Goal: Task Accomplishment & Management: Manage account settings

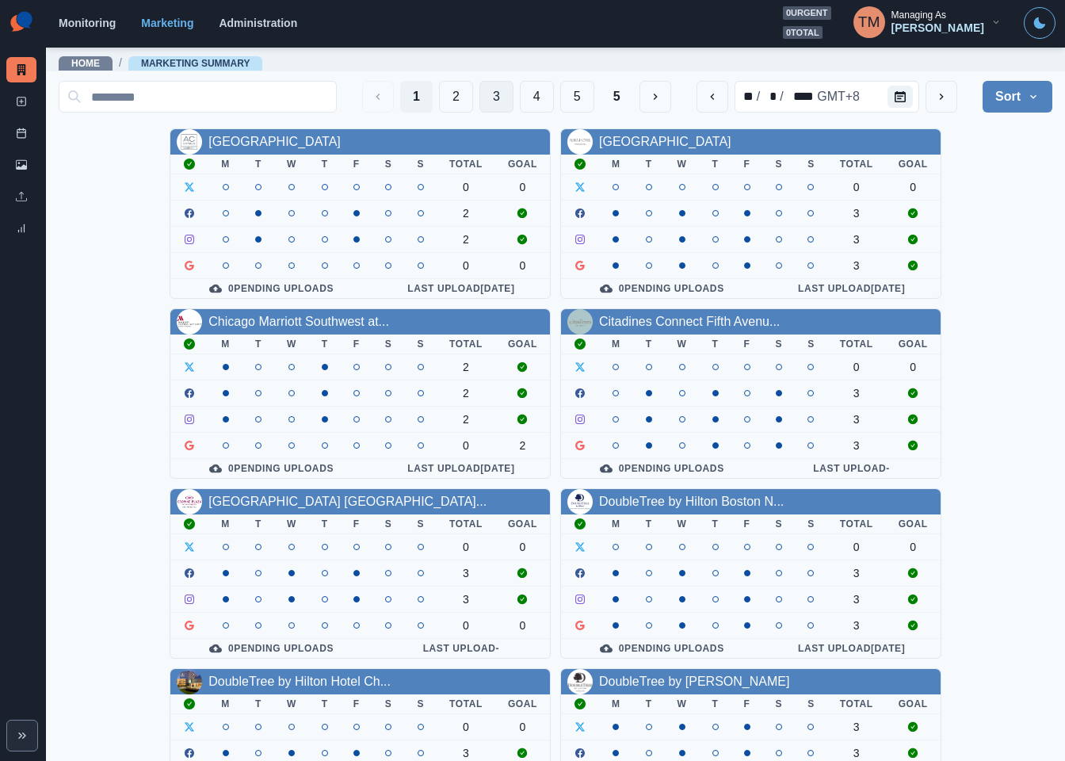
click at [479, 95] on button "3" at bounding box center [496, 97] width 34 height 32
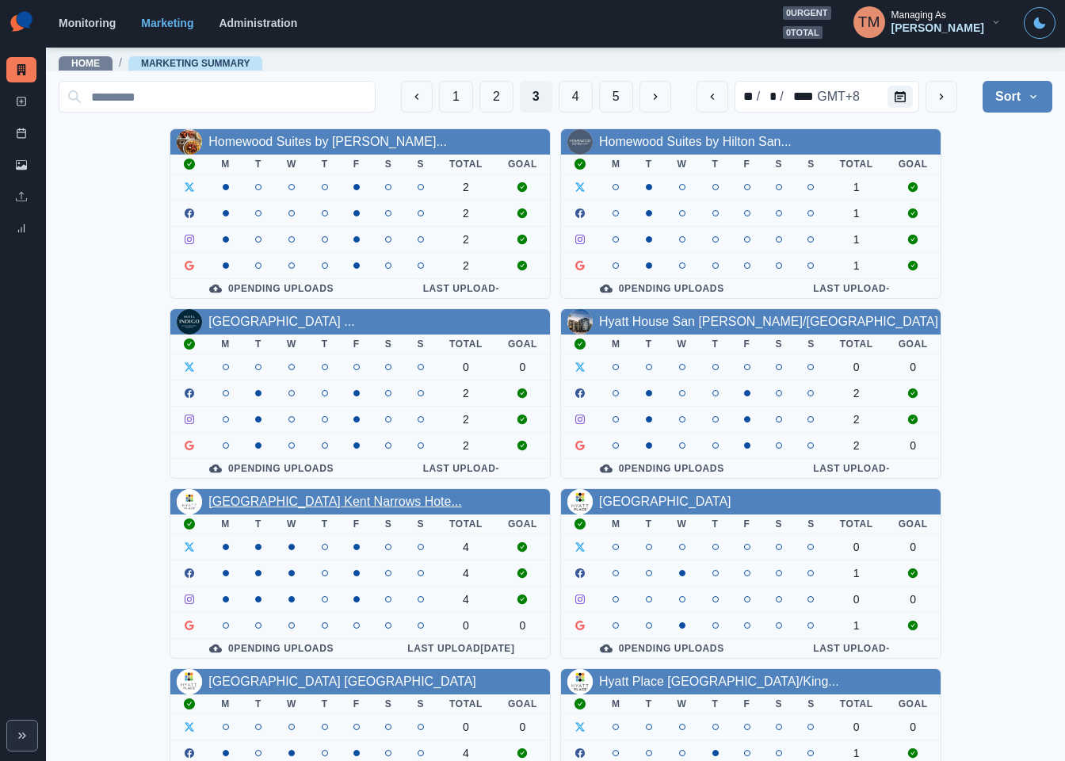
click at [295, 508] on link "[GEOGRAPHIC_DATA] Kent Narrows Hote..." at bounding box center [335, 501] width 254 height 13
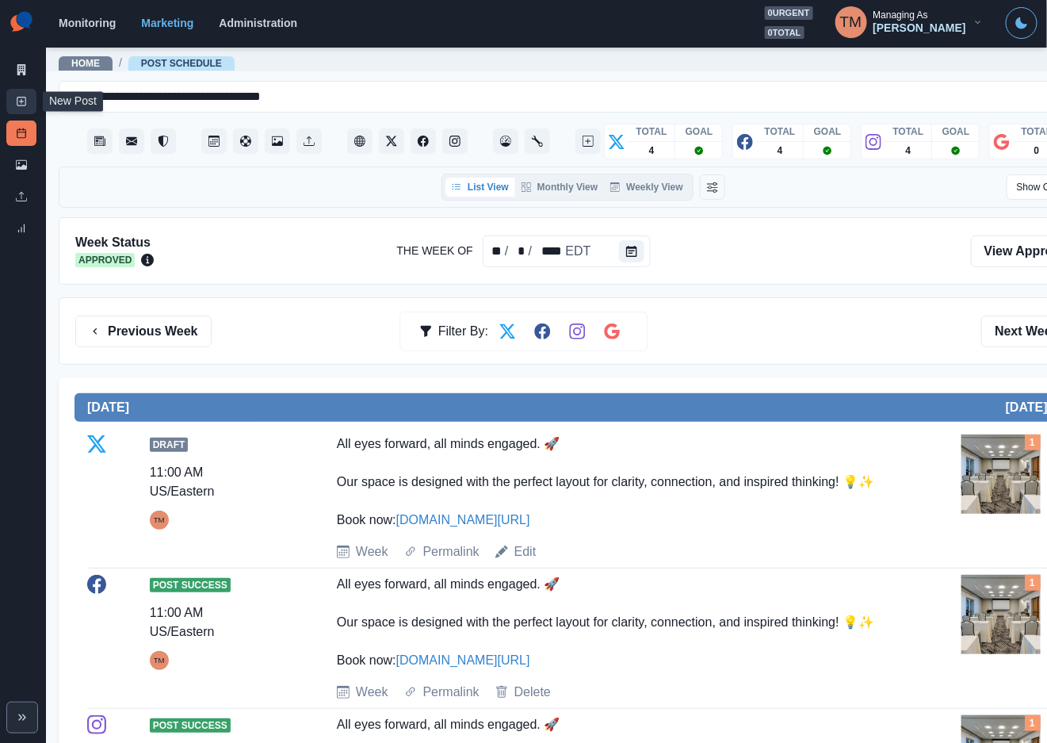
click at [17, 101] on icon at bounding box center [21, 101] width 11 height 11
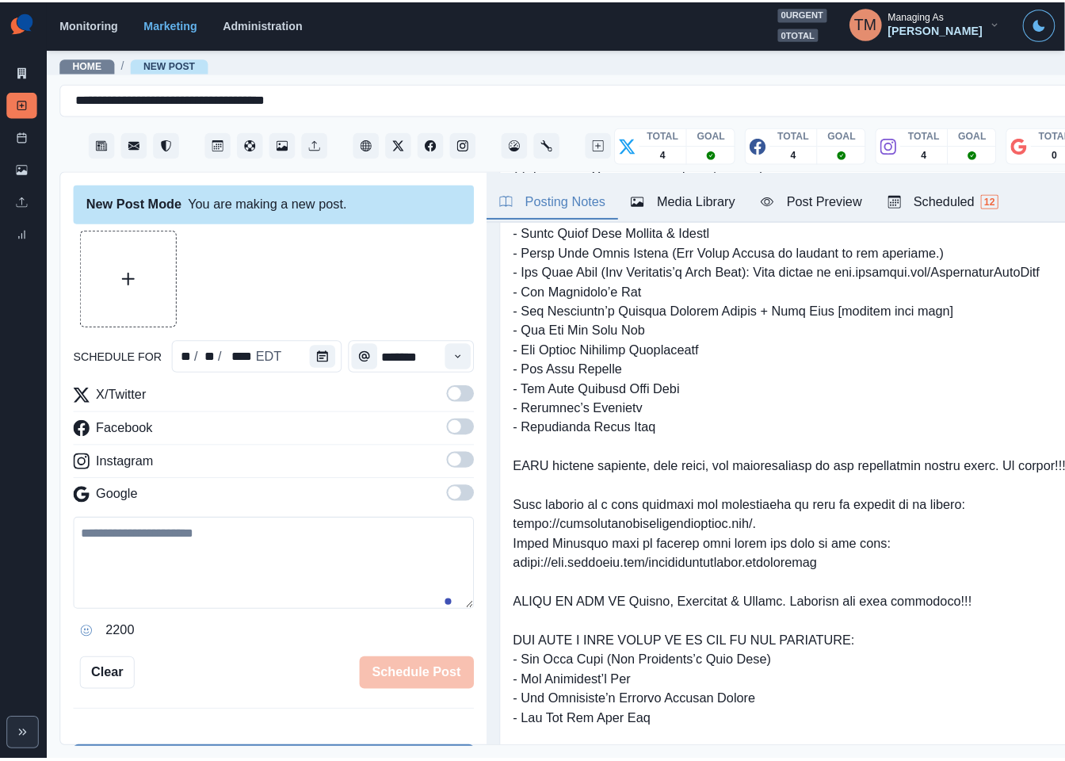
scroll to position [119, 0]
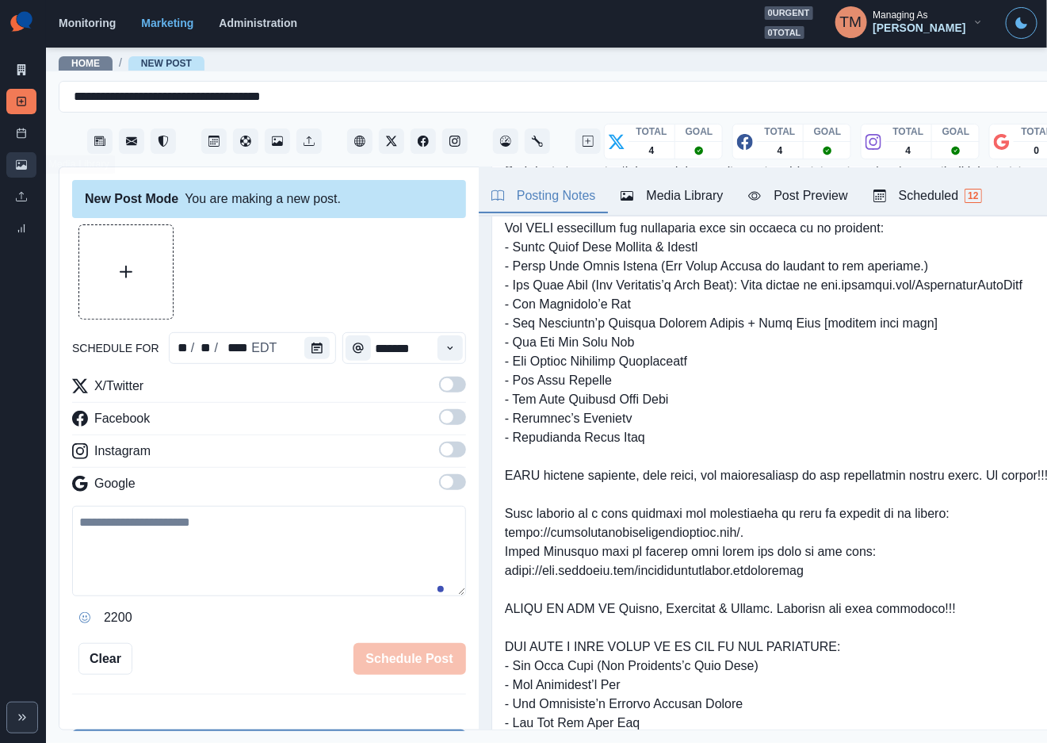
click at [15, 164] on link "Media Library" at bounding box center [21, 164] width 30 height 25
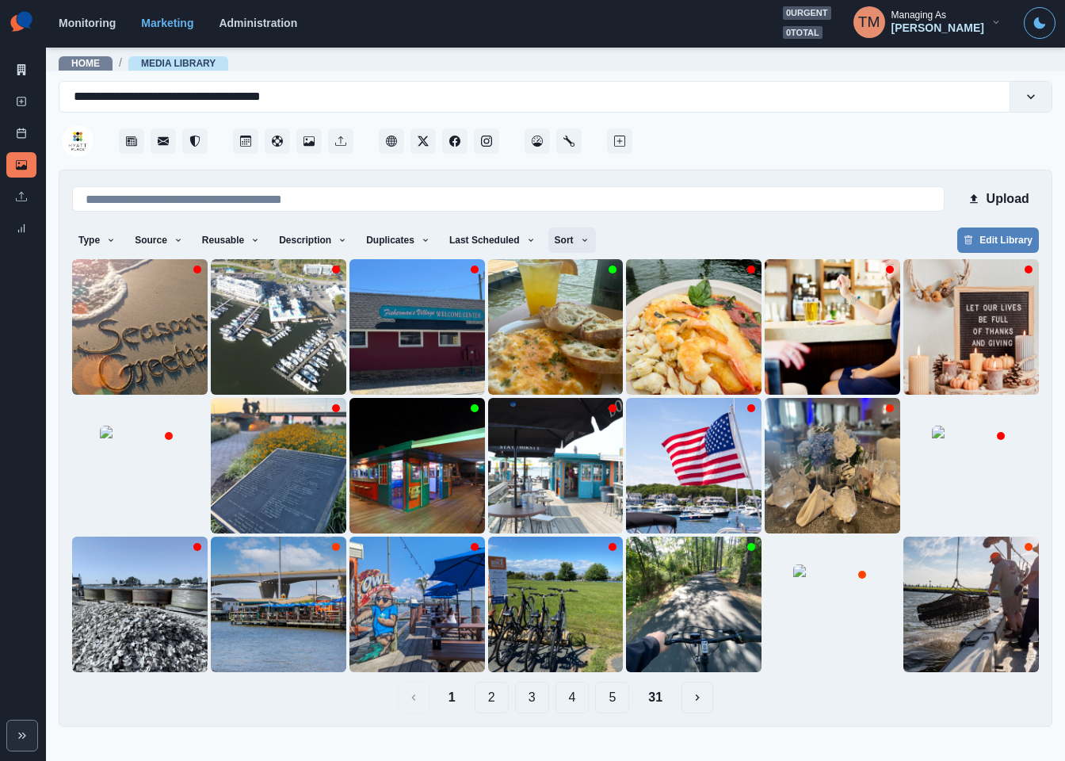
click at [580, 240] on icon "button" at bounding box center [585, 240] width 10 height 10
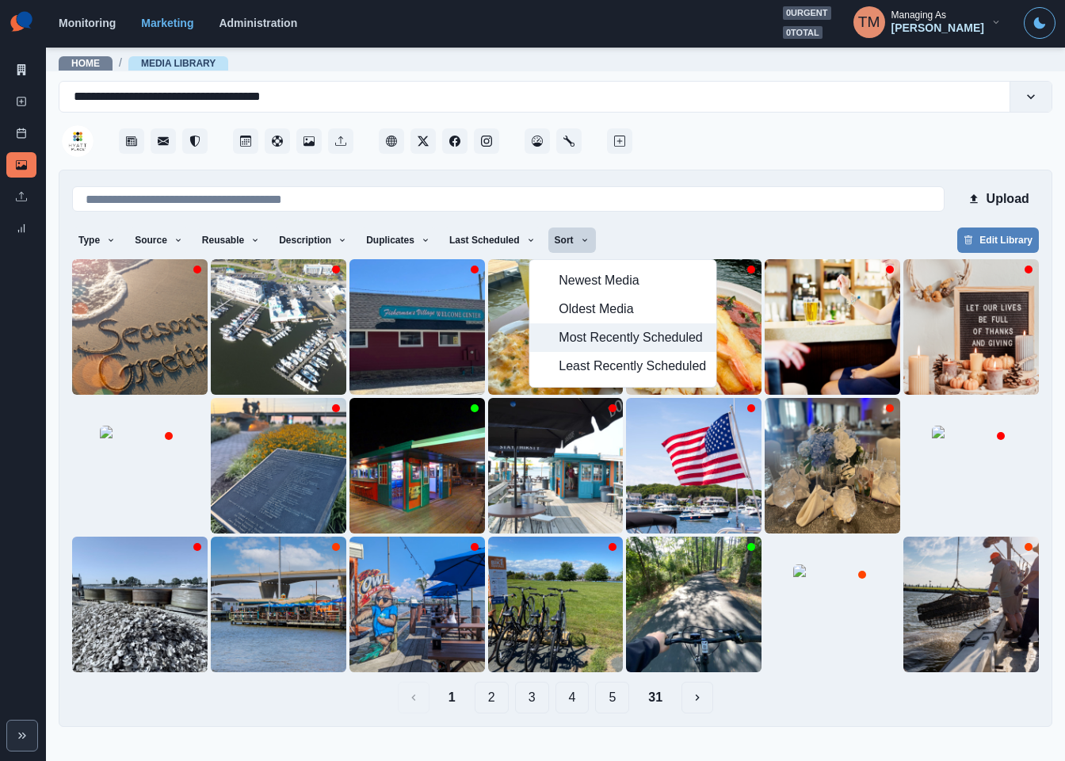
click at [618, 342] on span "Most Recently Scheduled" at bounding box center [632, 337] width 147 height 19
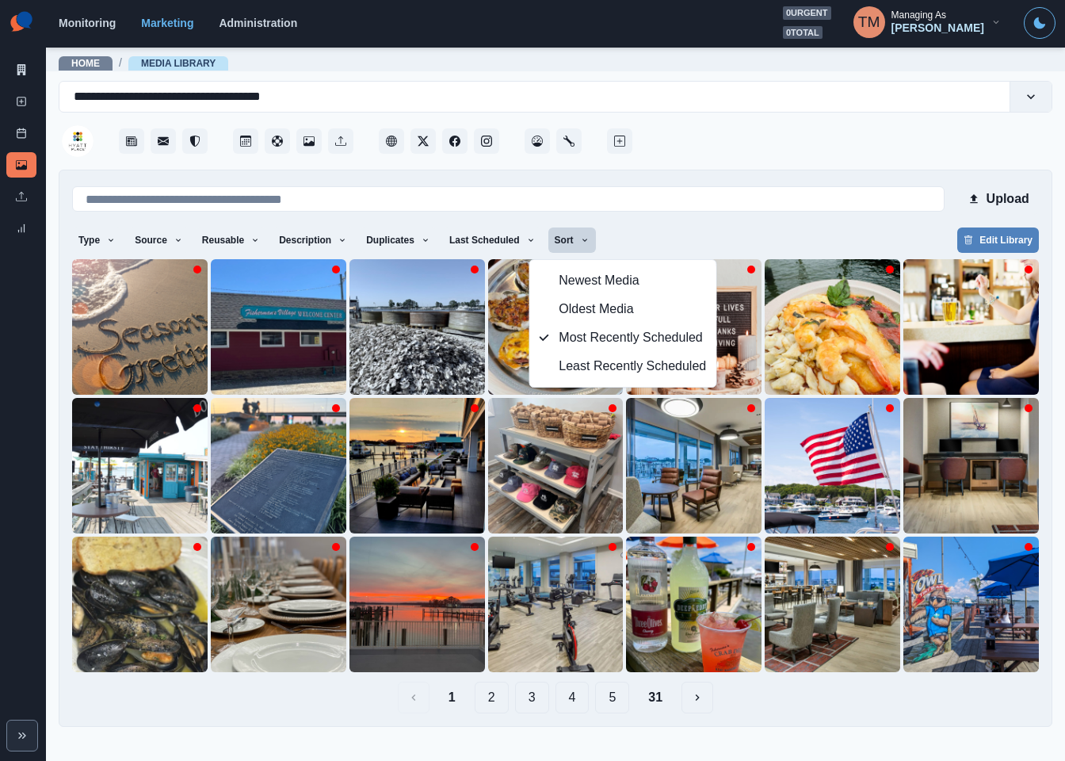
click at [490, 702] on button "2" at bounding box center [492, 698] width 34 height 32
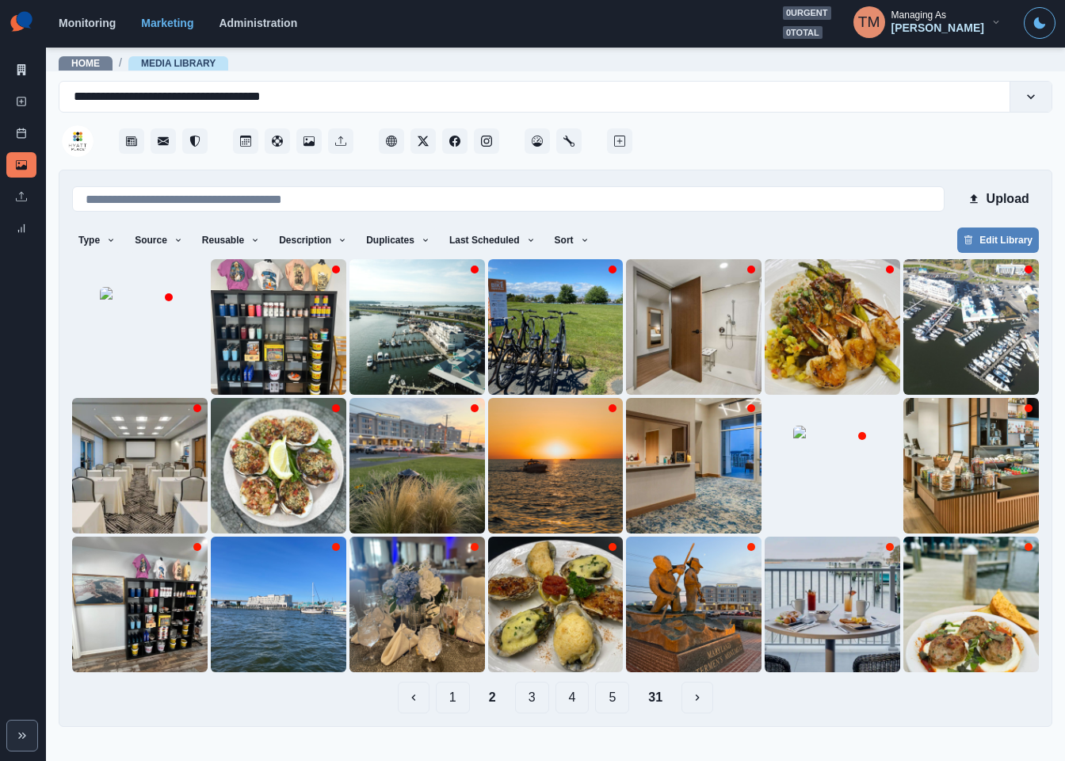
click at [454, 697] on button "1" at bounding box center [453, 698] width 34 height 32
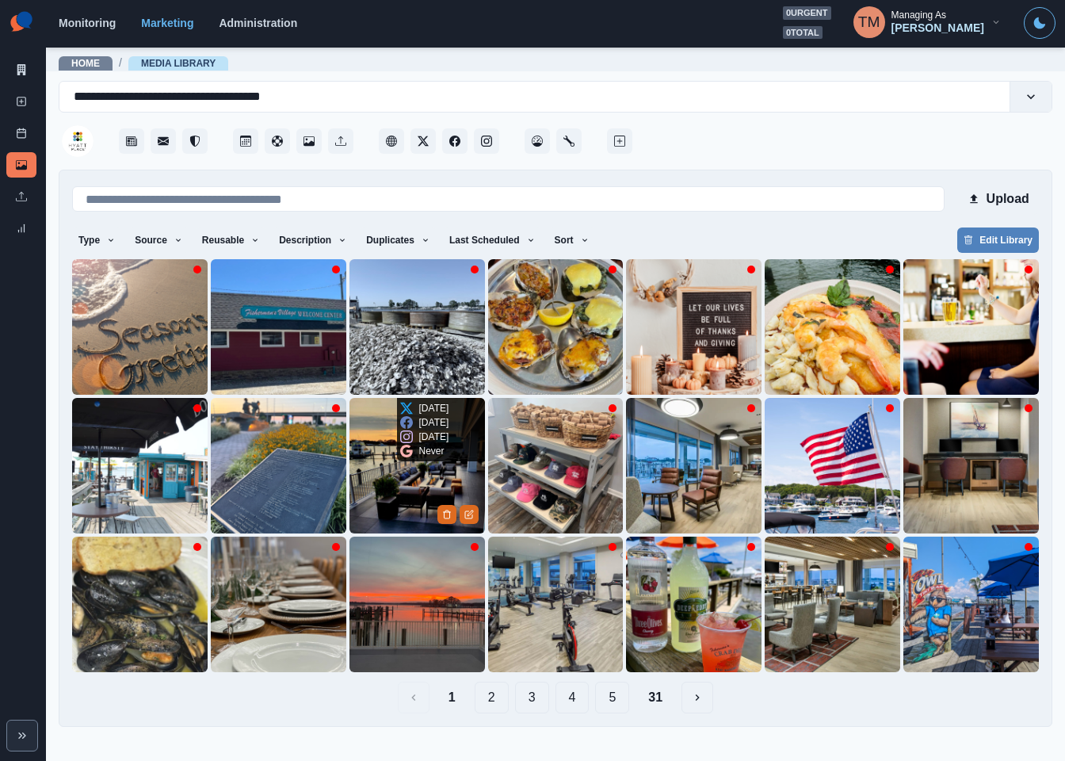
click at [388, 483] on img at bounding box center [418, 466] width 136 height 136
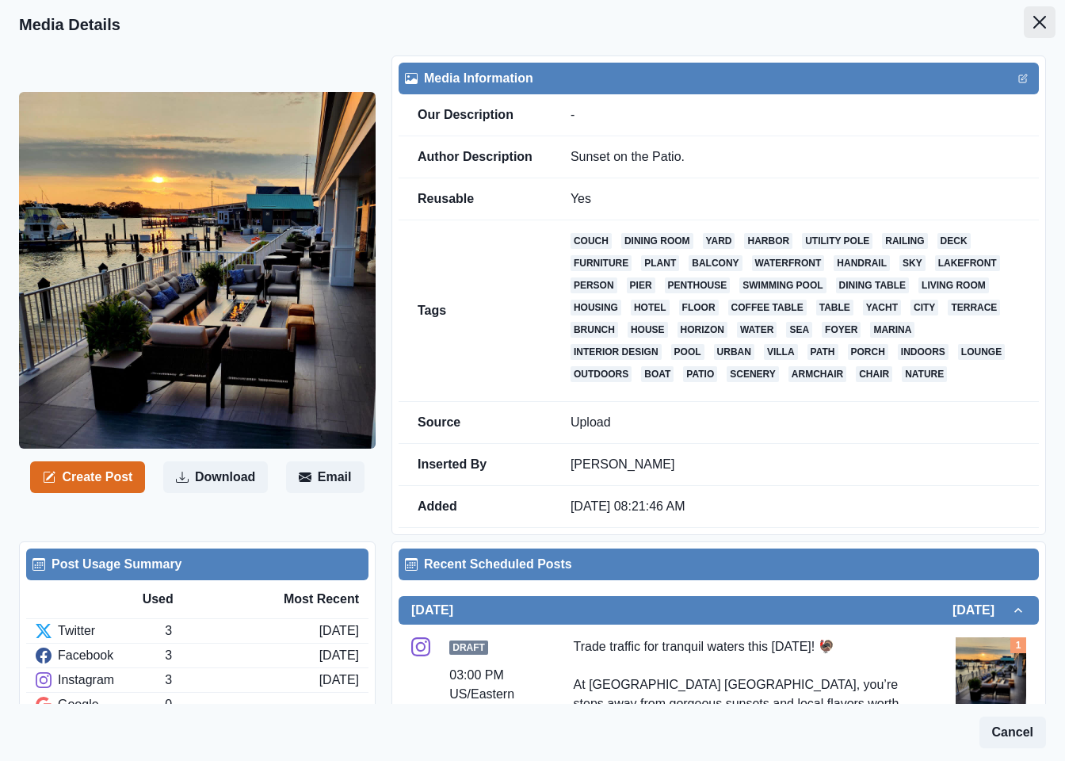
click at [1033, 21] on icon "Close" at bounding box center [1039, 22] width 13 height 13
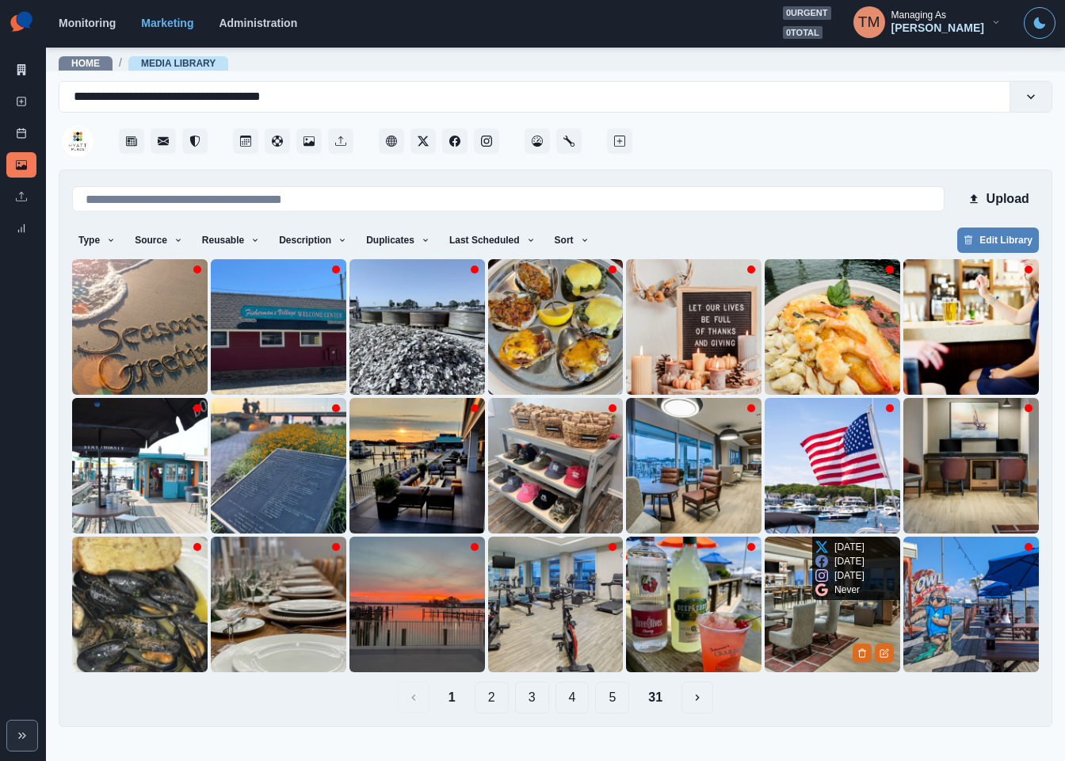
click at [821, 633] on img at bounding box center [833, 605] width 136 height 136
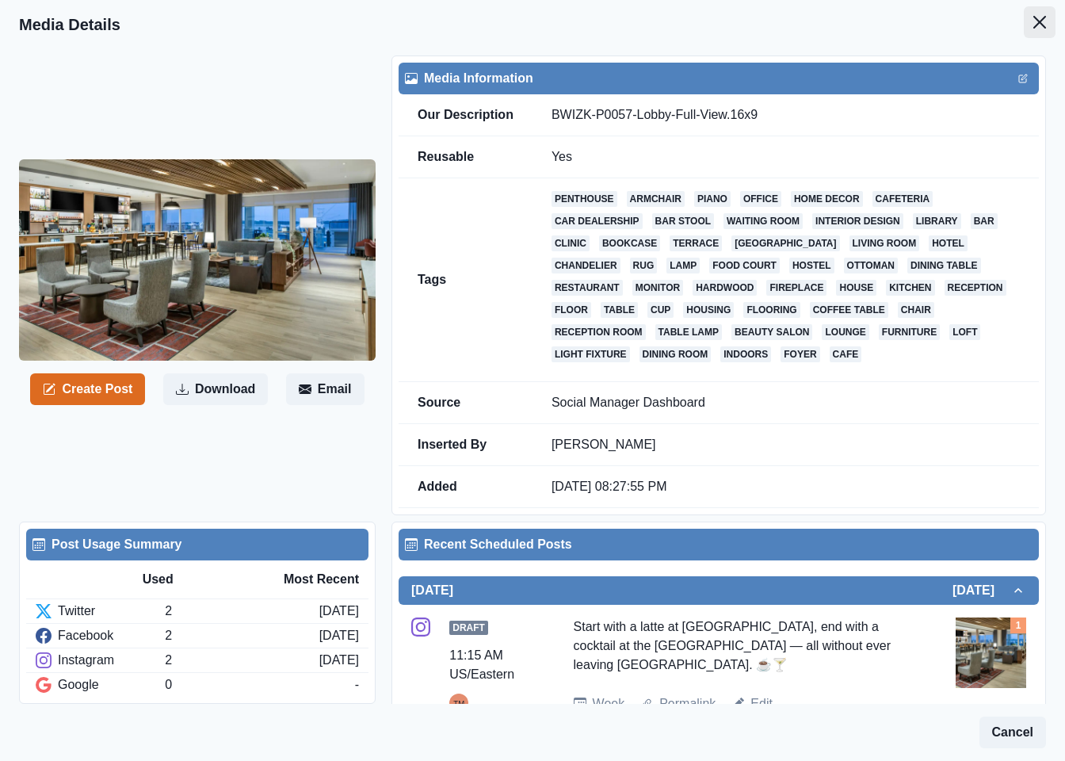
click at [1033, 24] on icon "Close" at bounding box center [1039, 22] width 13 height 13
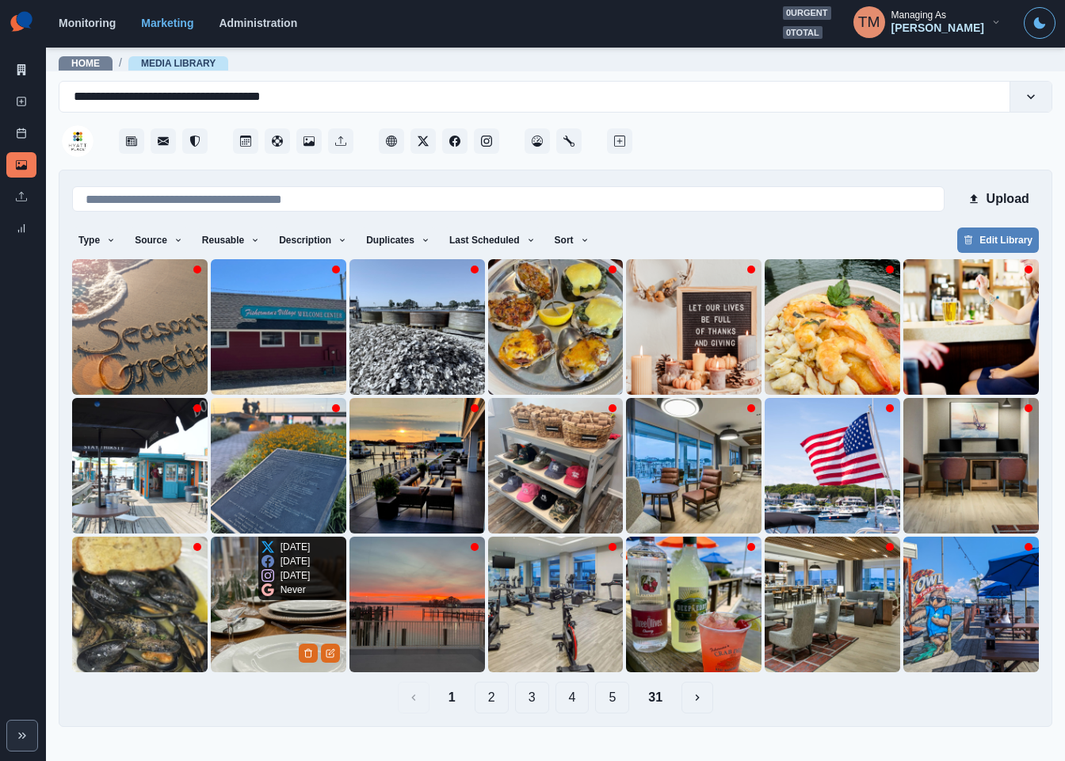
click at [269, 626] on img at bounding box center [279, 605] width 136 height 136
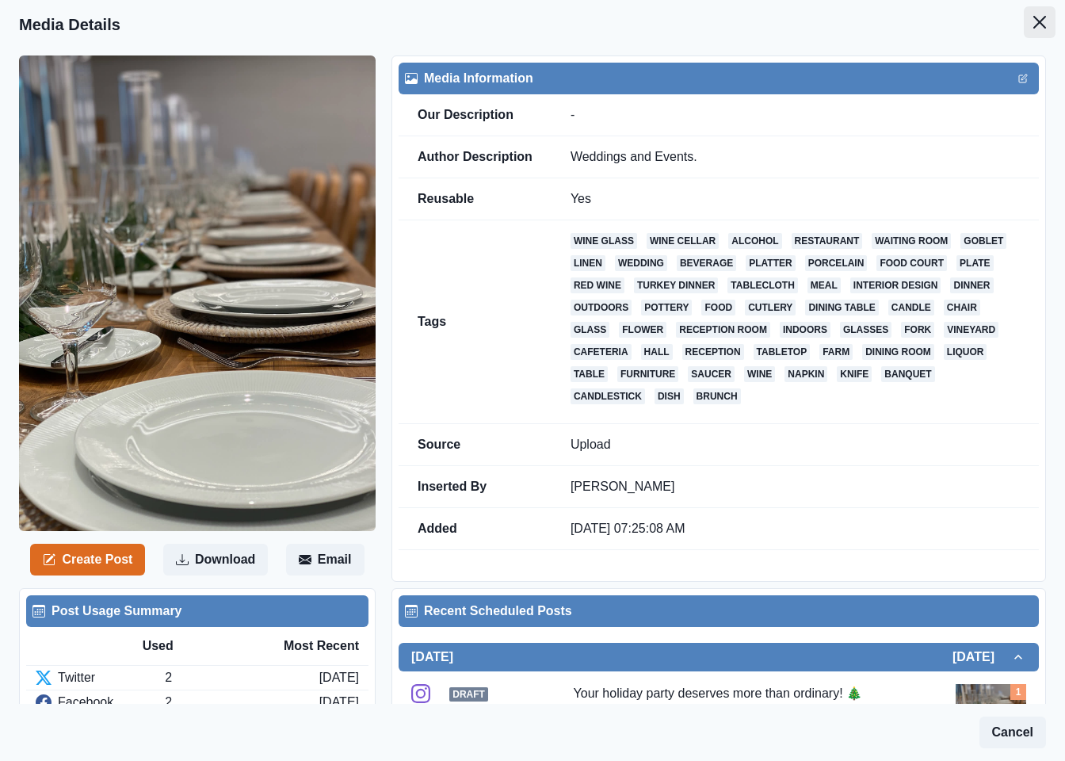
drag, startPoint x: 1026, startPoint y: 19, endPoint x: 1001, endPoint y: 17, distance: 24.6
click at [1033, 19] on icon "Close" at bounding box center [1039, 22] width 13 height 13
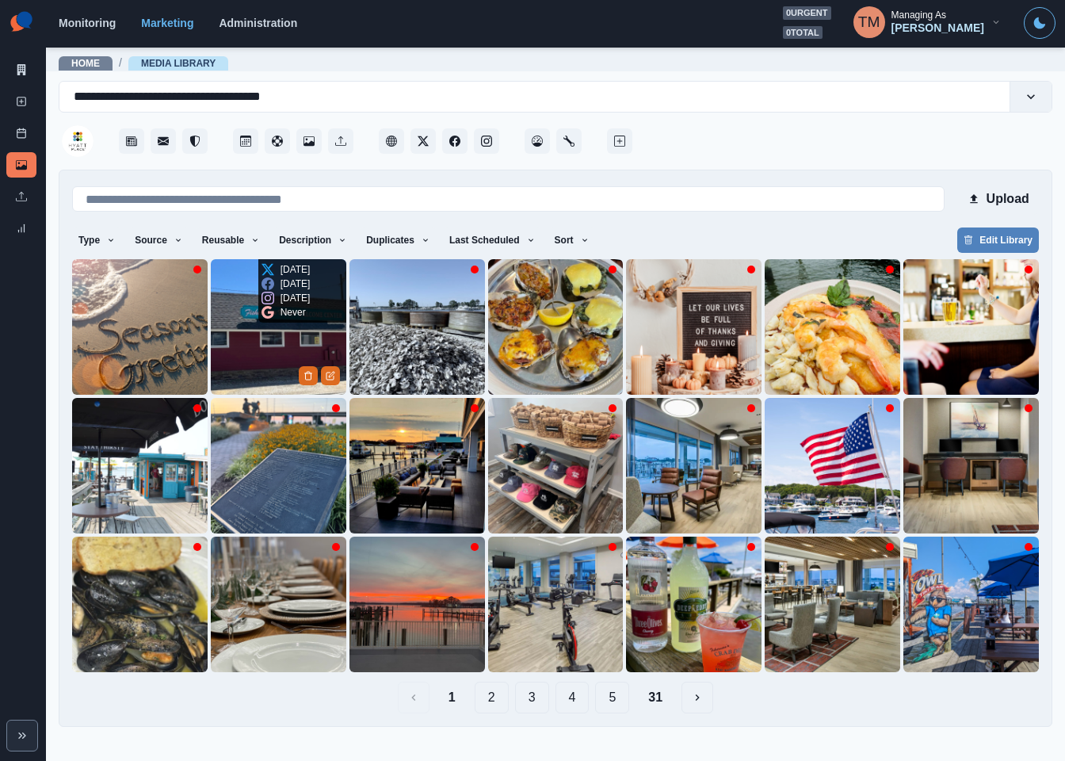
click at [259, 338] on img at bounding box center [279, 327] width 136 height 136
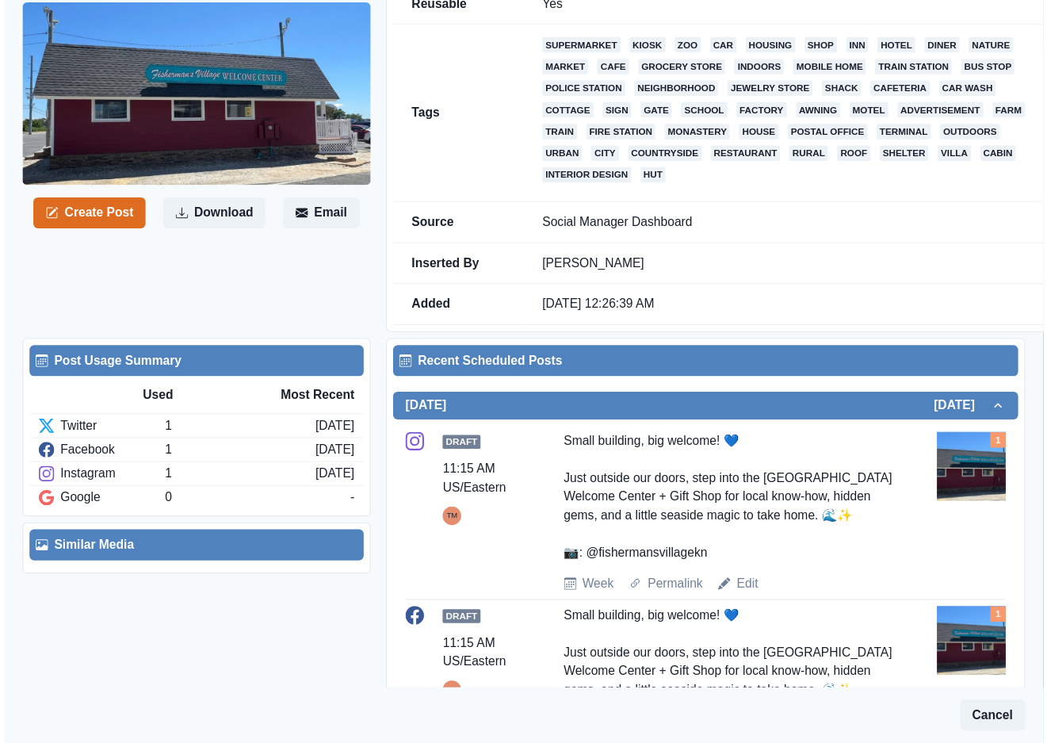
scroll to position [238, 0]
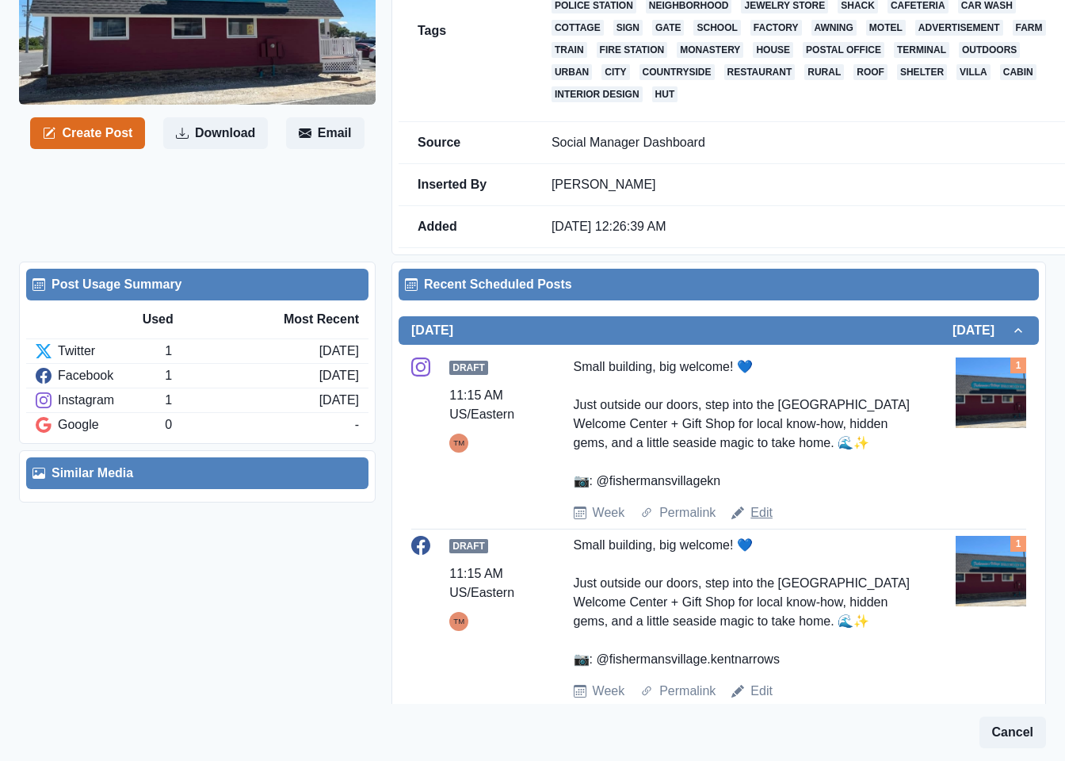
click at [752, 514] on link "Edit" at bounding box center [762, 512] width 22 height 19
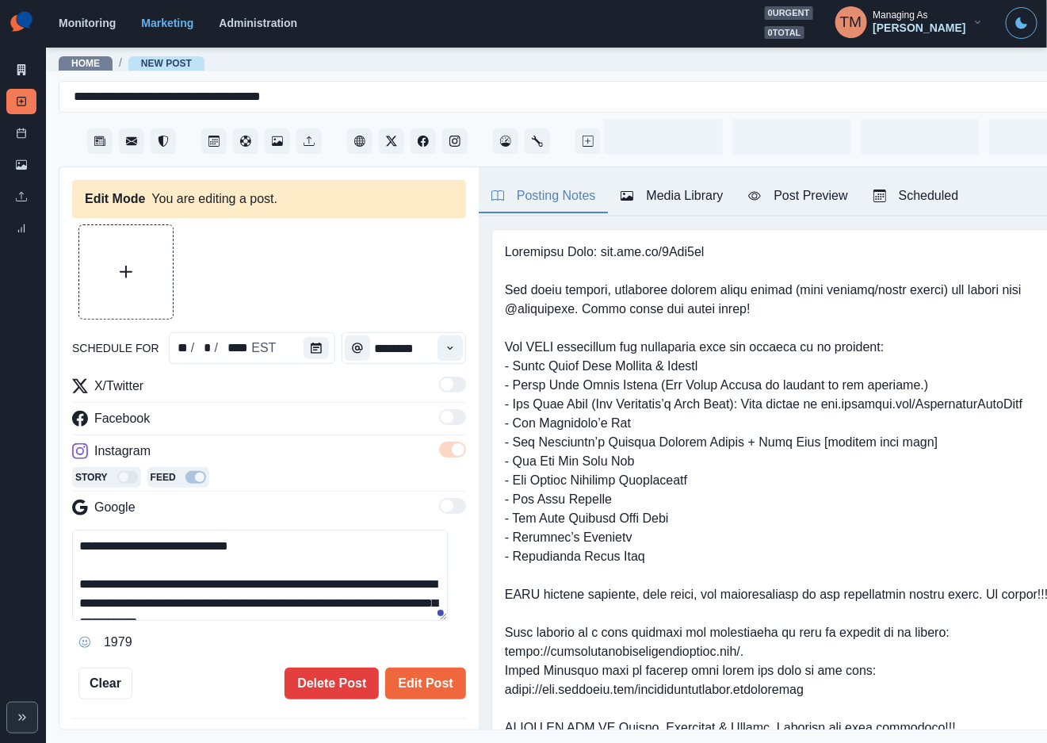
type input "********"
type textarea "**********"
click at [311, 346] on icon "Calendar" at bounding box center [316, 347] width 11 height 11
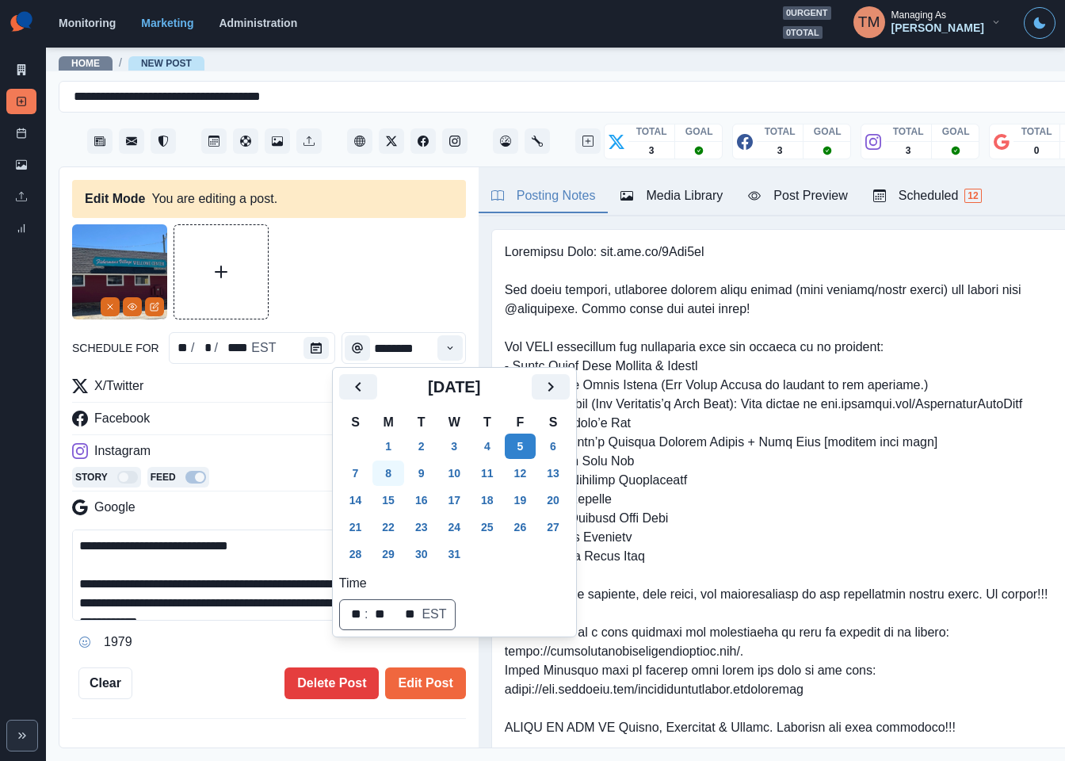
click at [388, 474] on button "8" at bounding box center [388, 472] width 32 height 25
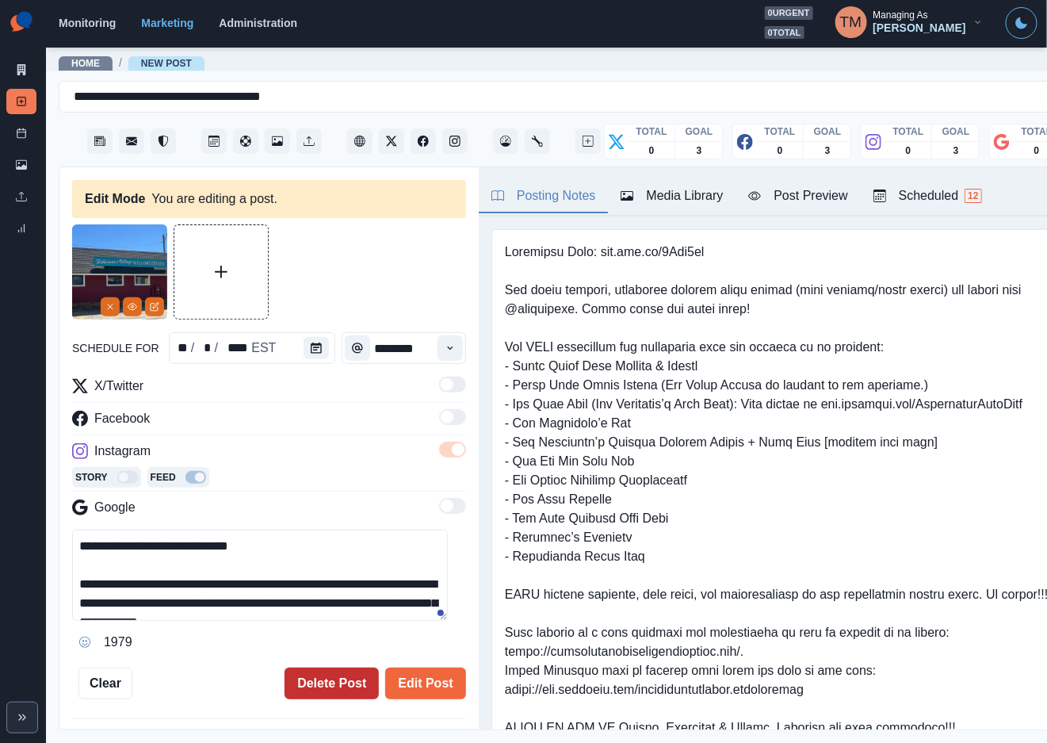
click at [317, 678] on button "Delete Post" at bounding box center [332, 683] width 94 height 32
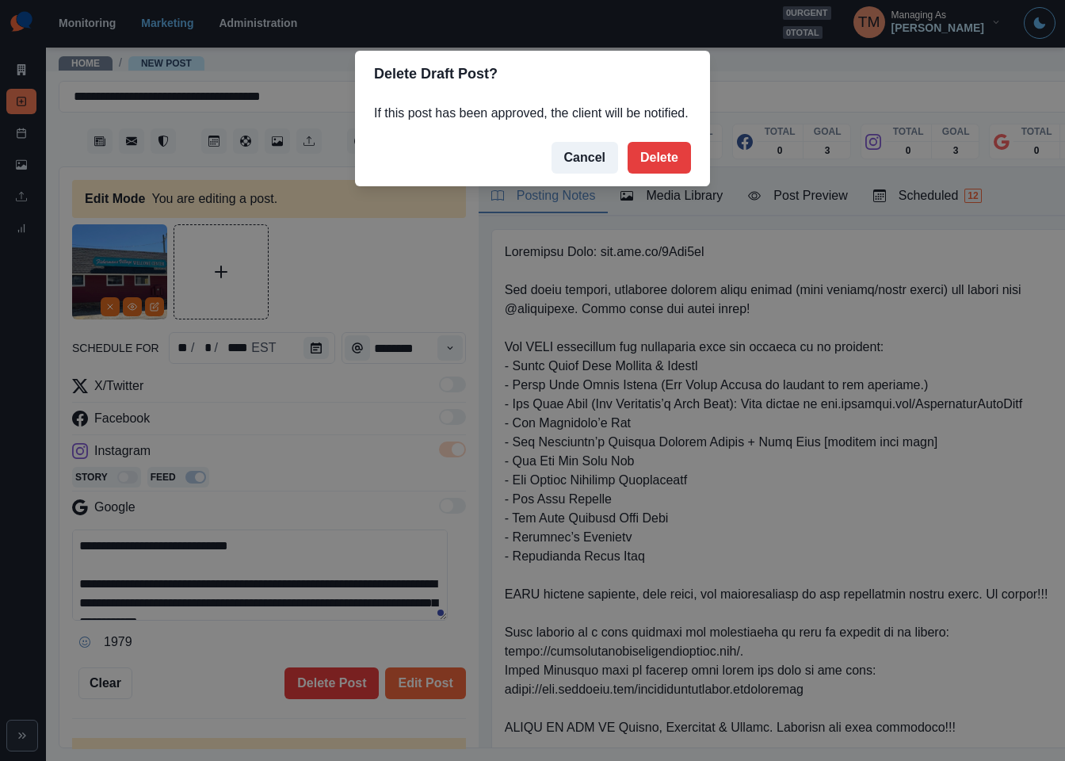
click at [346, 272] on div "Delete Draft Post? If this post has been approved, the client will be notified.…" at bounding box center [532, 380] width 1065 height 761
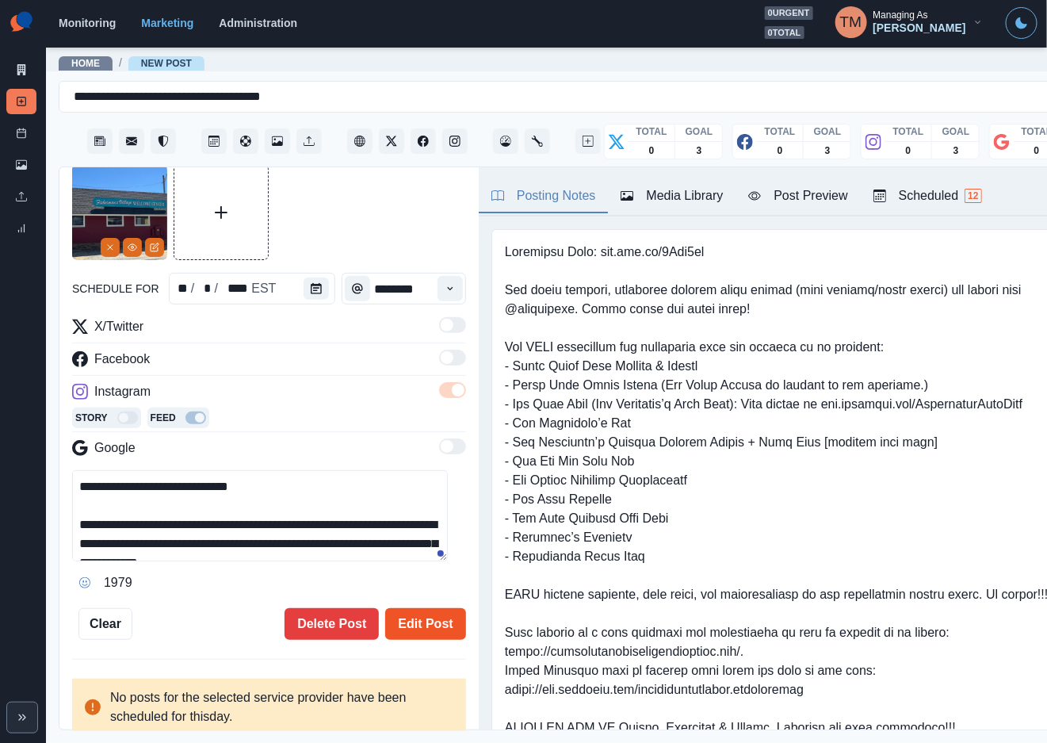
click at [412, 611] on button "Edit Post" at bounding box center [425, 624] width 80 height 32
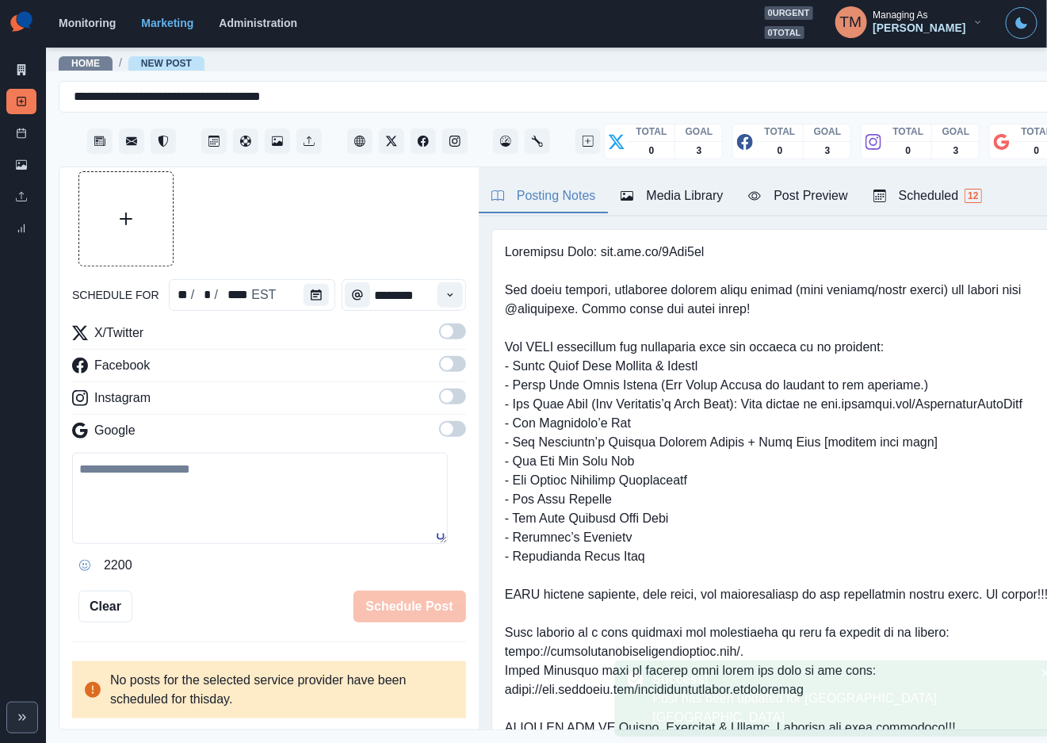
scroll to position [36, 0]
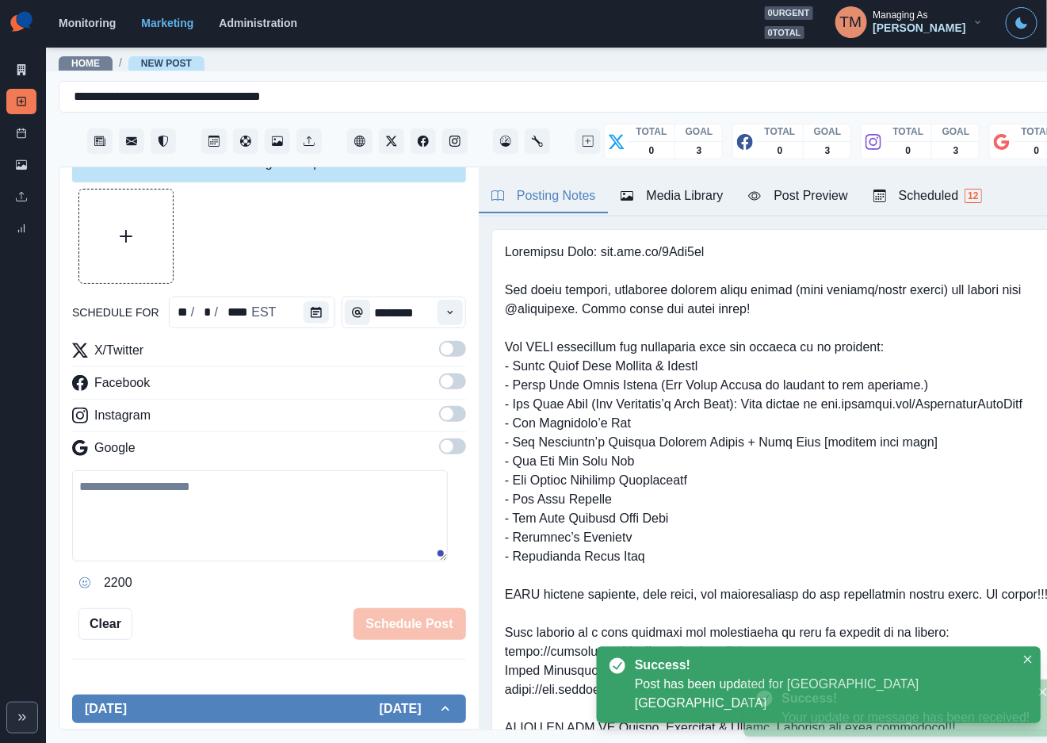
click at [305, 284] on div at bounding box center [269, 236] width 394 height 95
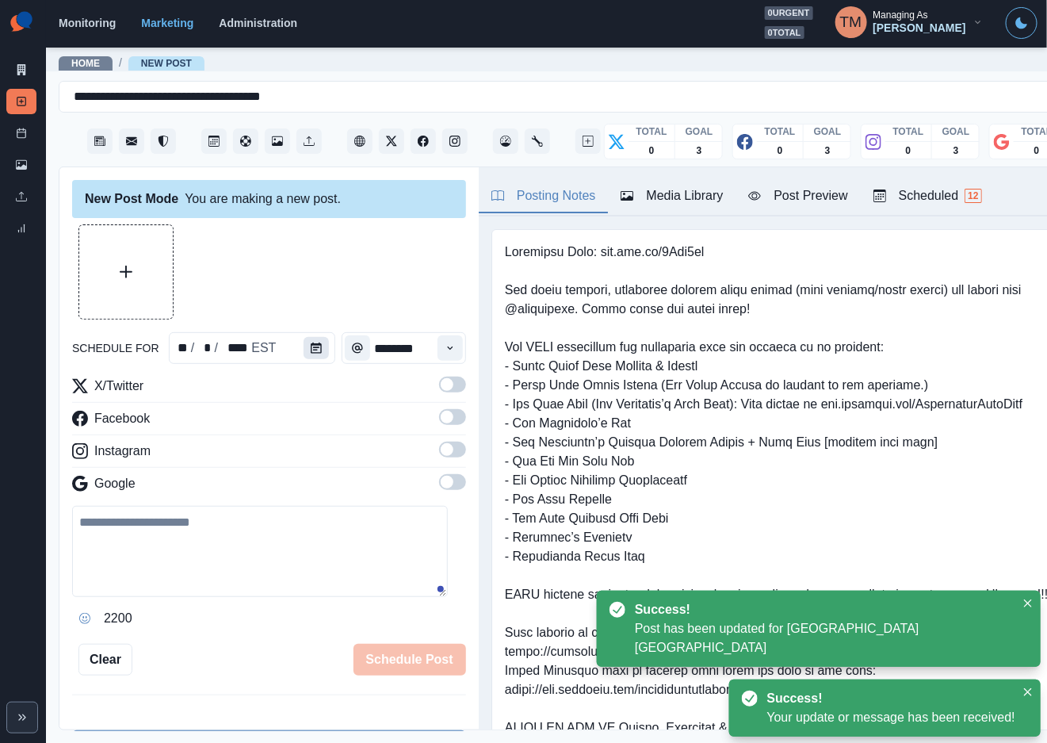
click at [311, 342] on icon "Calendar" at bounding box center [316, 347] width 11 height 11
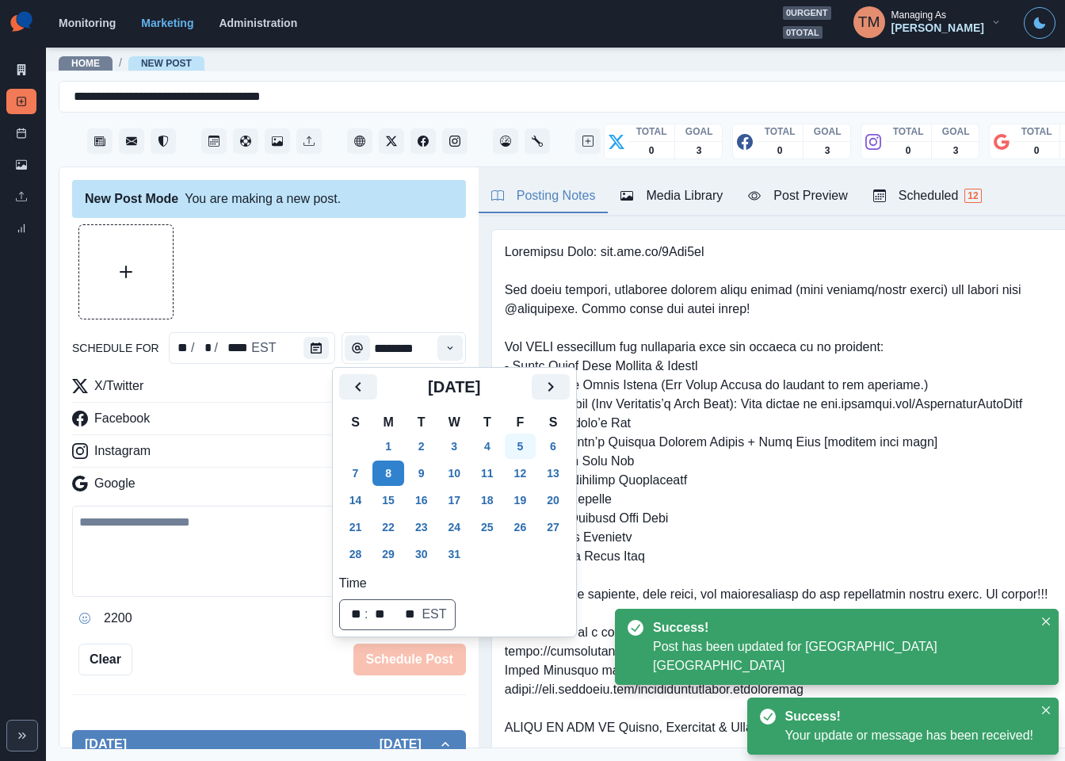
click at [516, 445] on button "5" at bounding box center [521, 446] width 32 height 25
click at [291, 295] on div at bounding box center [269, 271] width 394 height 95
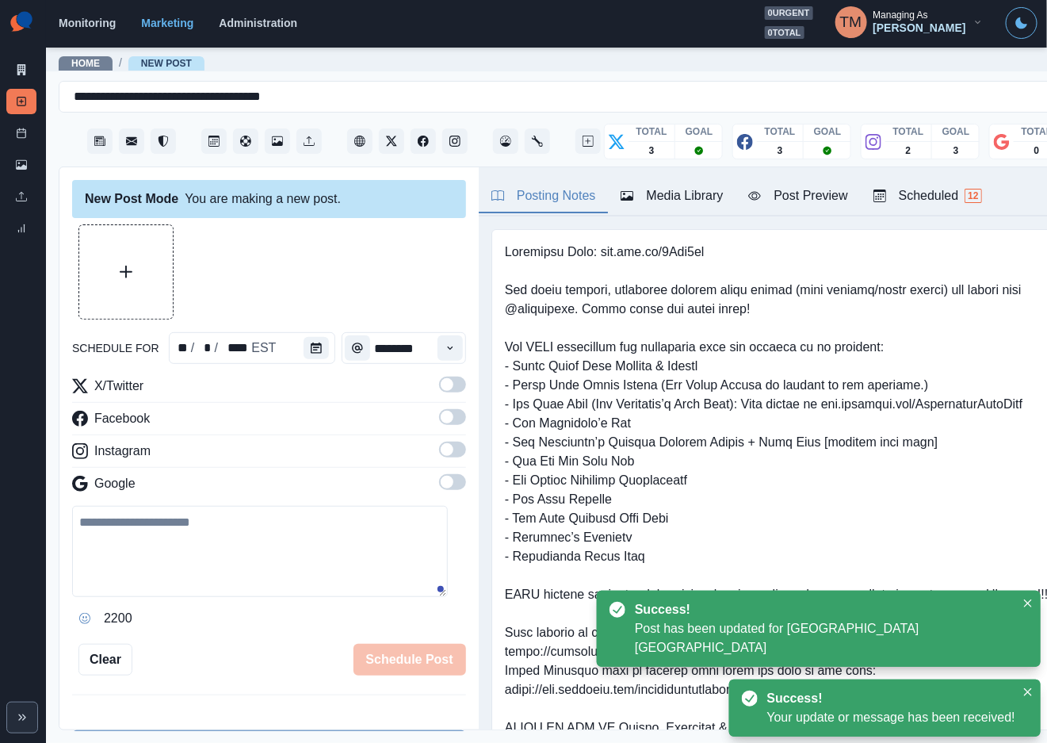
scroll to position [357, 0]
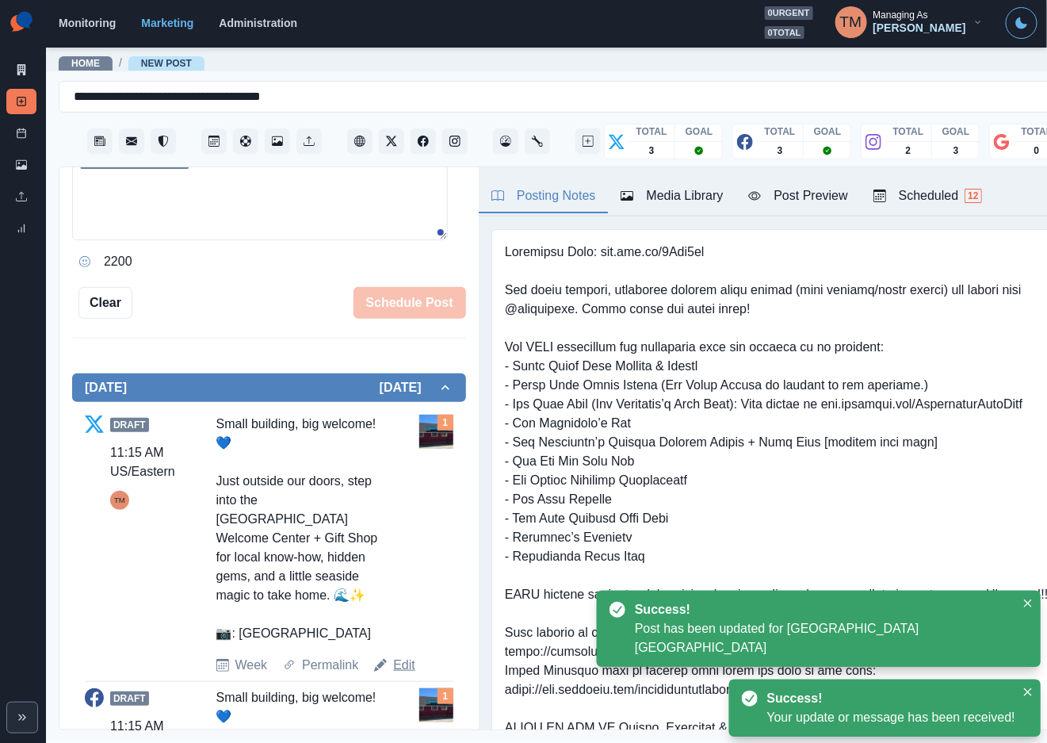
drag, startPoint x: 405, startPoint y: 651, endPoint x: 340, endPoint y: 576, distance: 99.5
click at [405, 655] on link "Edit" at bounding box center [404, 664] width 22 height 19
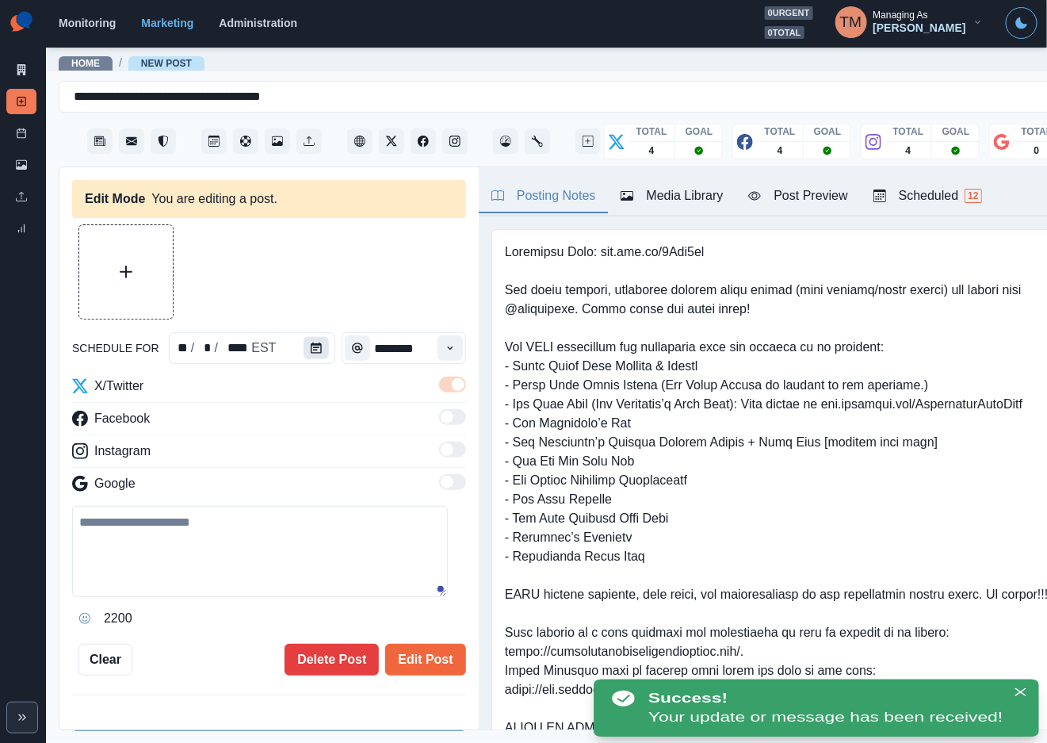
type textarea "**********"
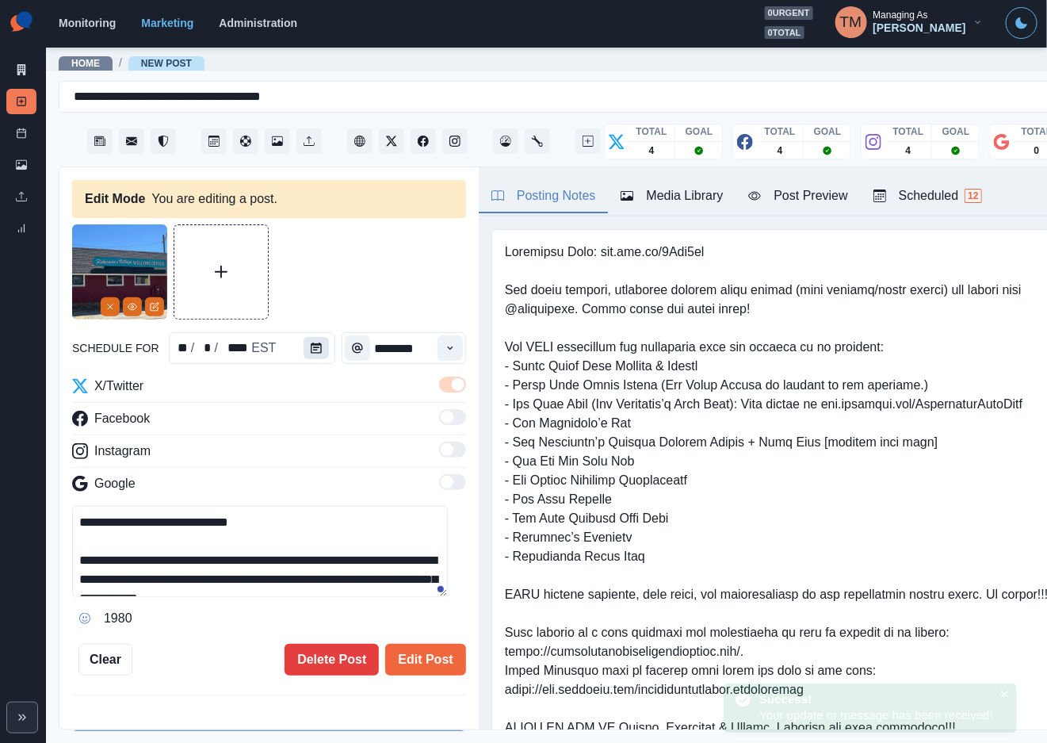
click at [311, 350] on icon "Calendar" at bounding box center [316, 347] width 11 height 11
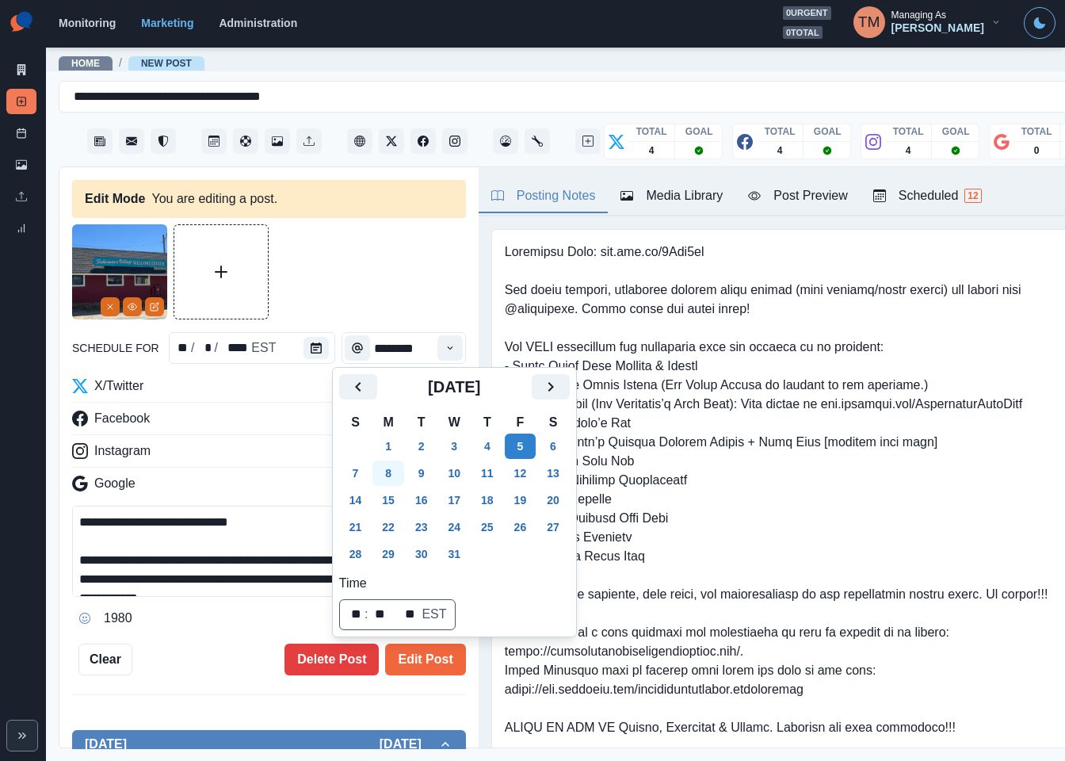
click at [388, 464] on button "8" at bounding box center [388, 472] width 32 height 25
click at [416, 662] on button "Edit Post" at bounding box center [425, 660] width 80 height 32
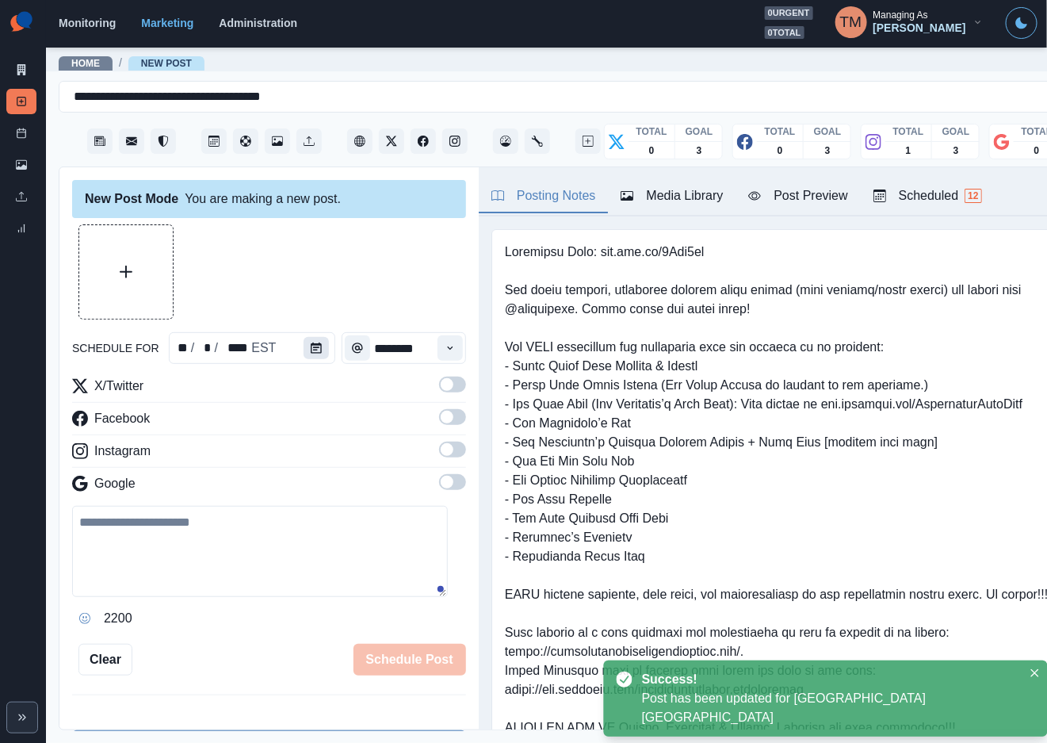
click at [311, 347] on icon "Calendar" at bounding box center [316, 347] width 11 height 11
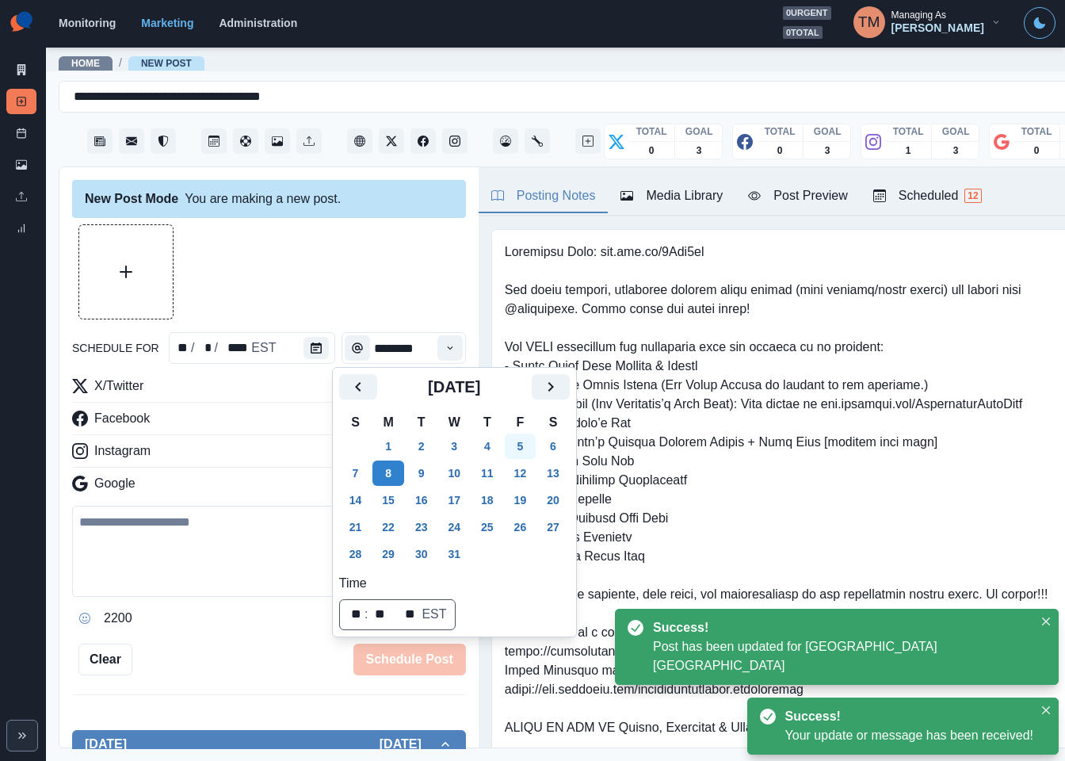
click at [514, 449] on button "5" at bounding box center [521, 446] width 32 height 25
click at [293, 290] on div at bounding box center [269, 271] width 394 height 95
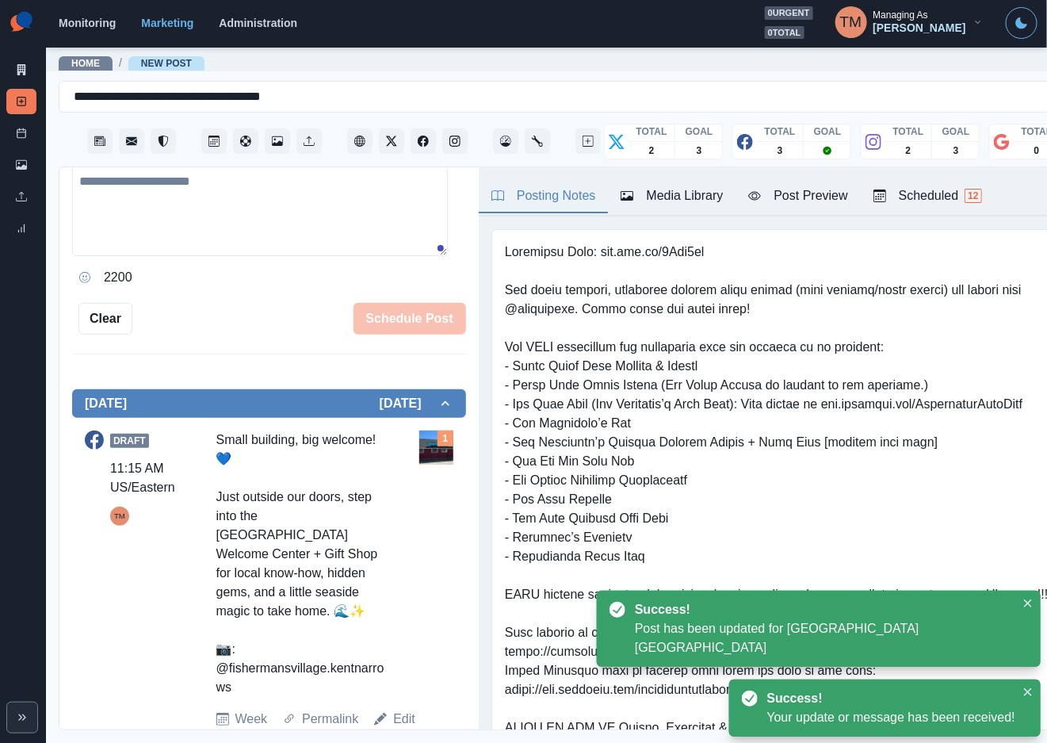
scroll to position [350, 0]
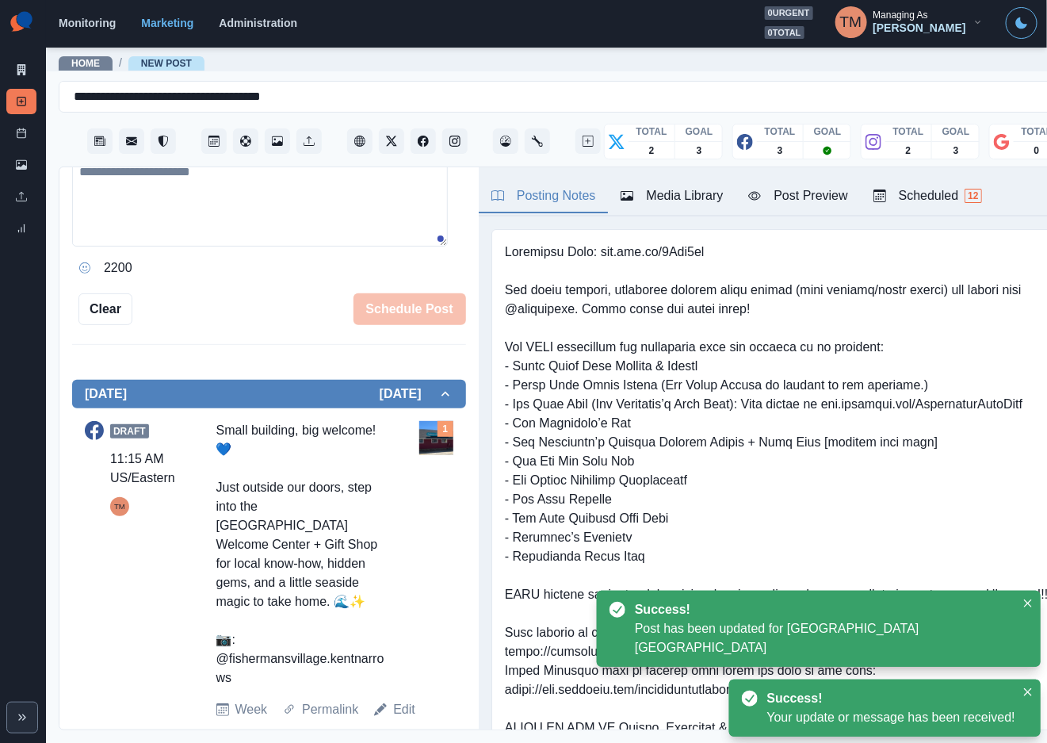
click at [398, 700] on link "Edit" at bounding box center [404, 709] width 22 height 19
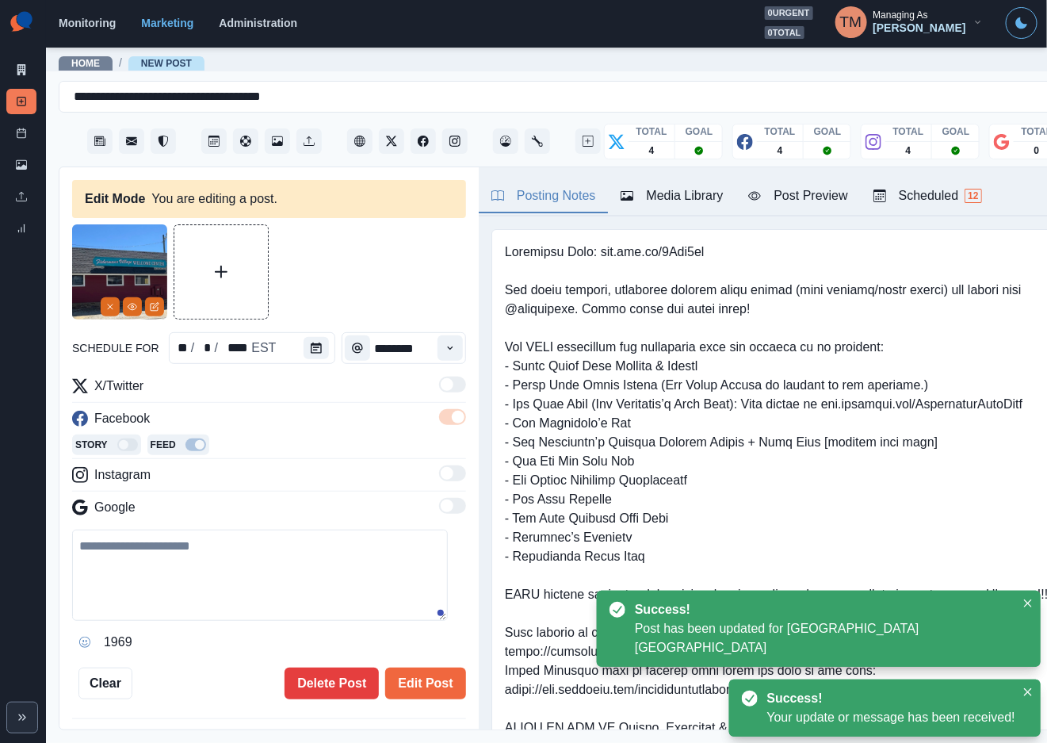
type textarea "**********"
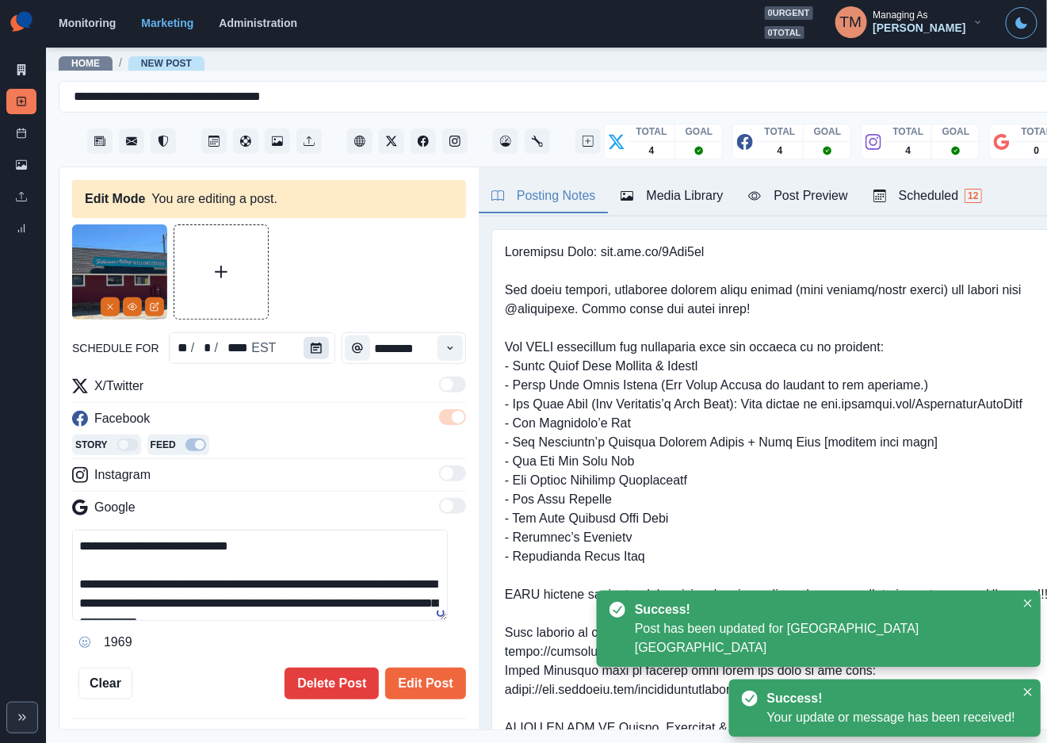
click at [311, 347] on icon "Calendar" at bounding box center [316, 347] width 11 height 11
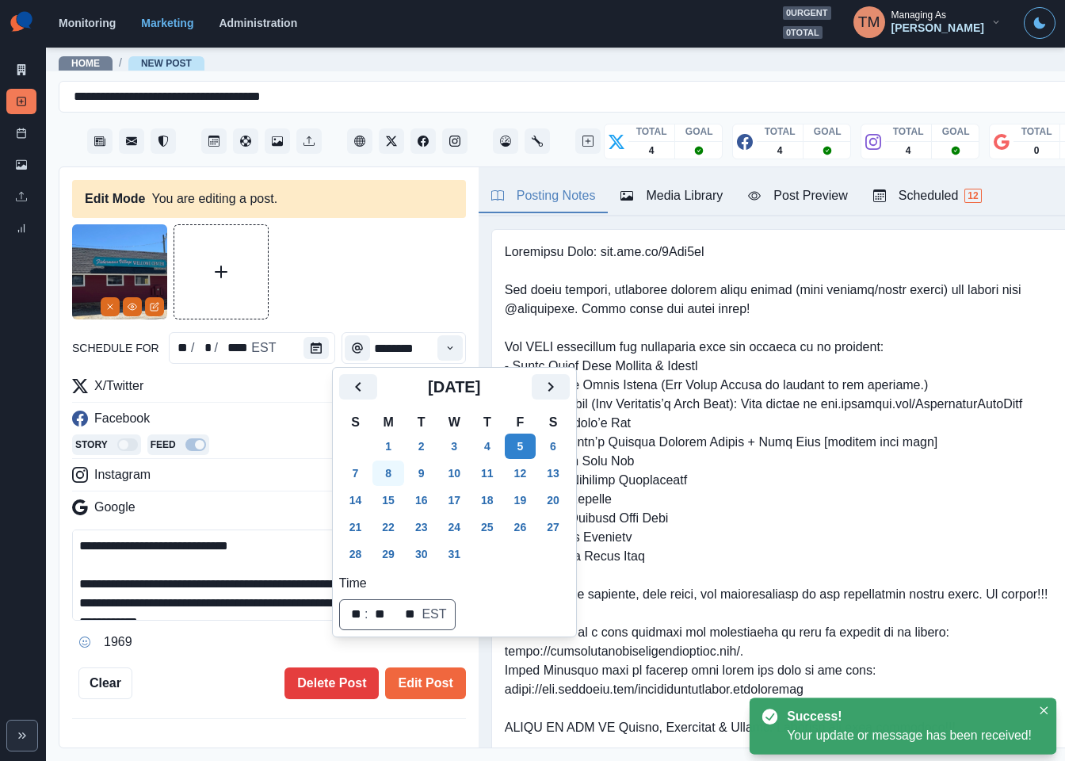
click at [392, 476] on button "8" at bounding box center [388, 472] width 32 height 25
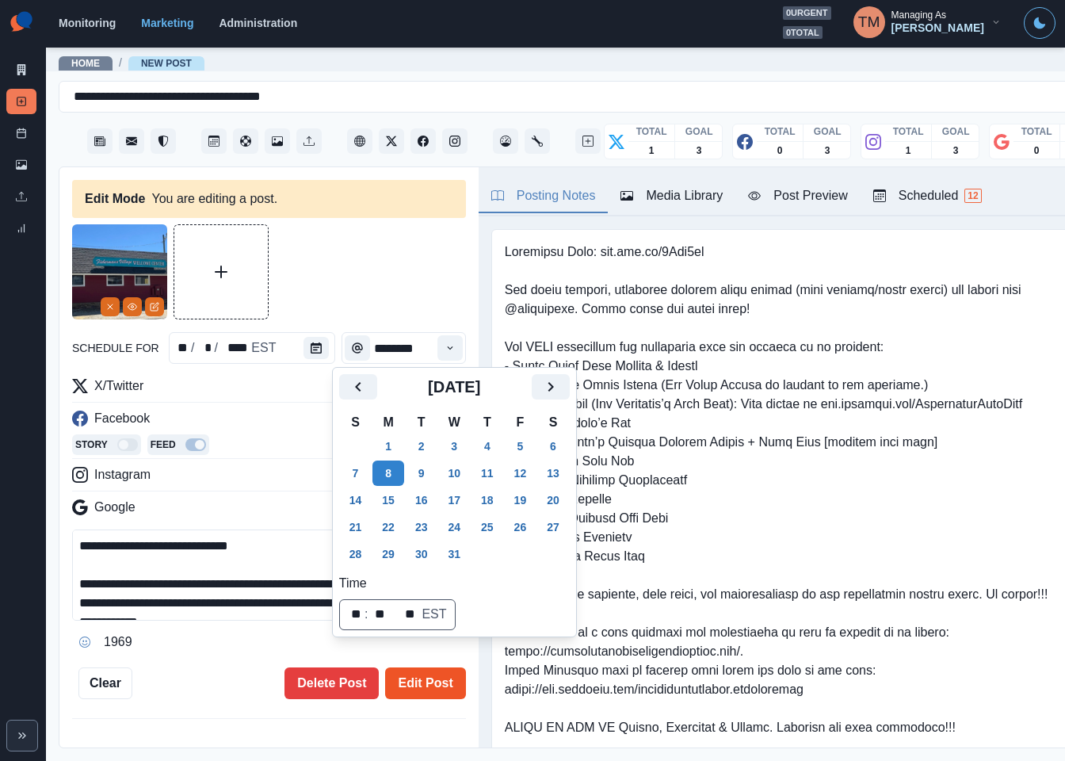
click at [419, 678] on button "Edit Post" at bounding box center [425, 683] width 80 height 32
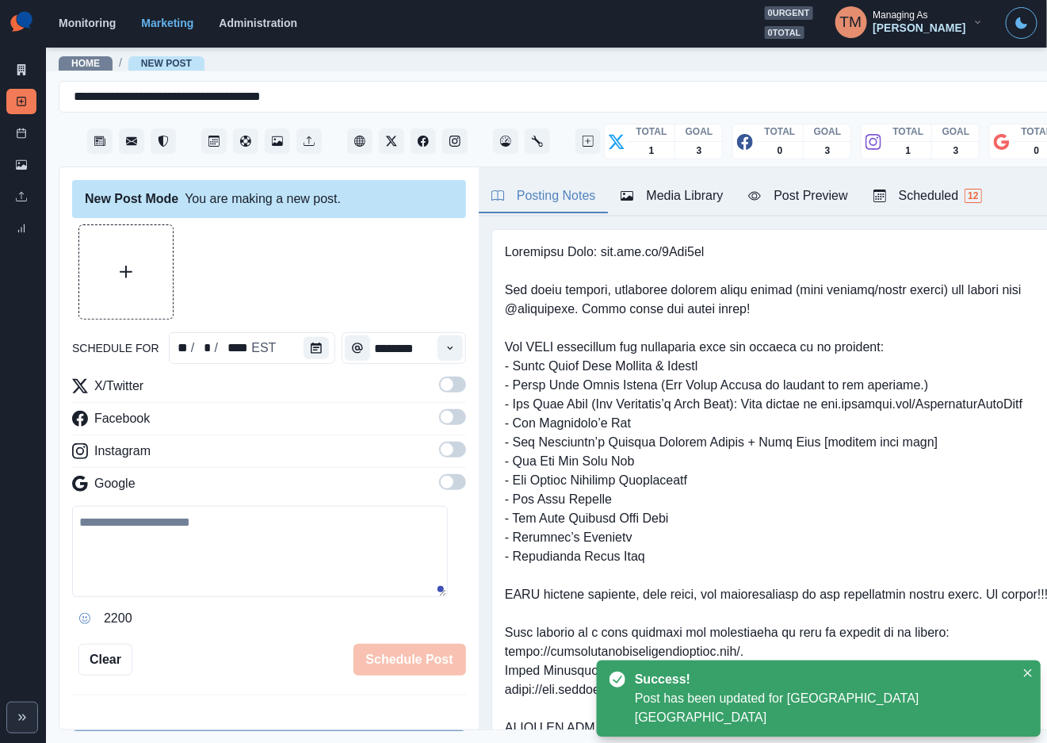
click at [367, 276] on div at bounding box center [269, 271] width 394 height 95
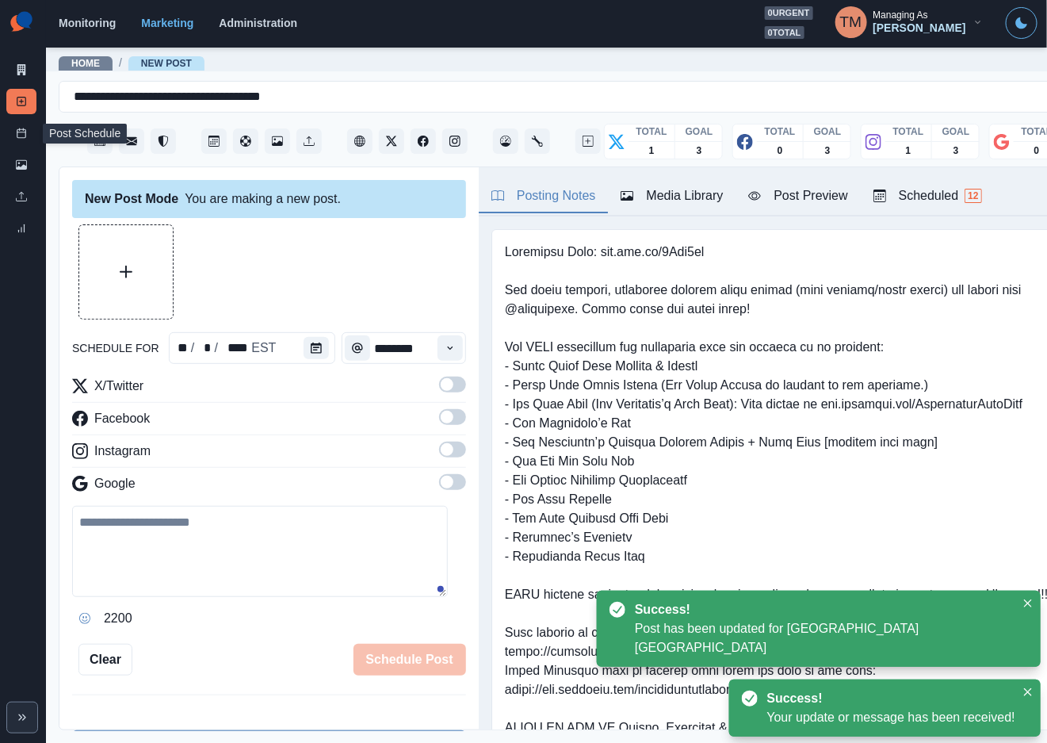
drag, startPoint x: 21, startPoint y: 134, endPoint x: 46, endPoint y: 247, distance: 116.0
click at [20, 133] on icon at bounding box center [21, 133] width 11 height 11
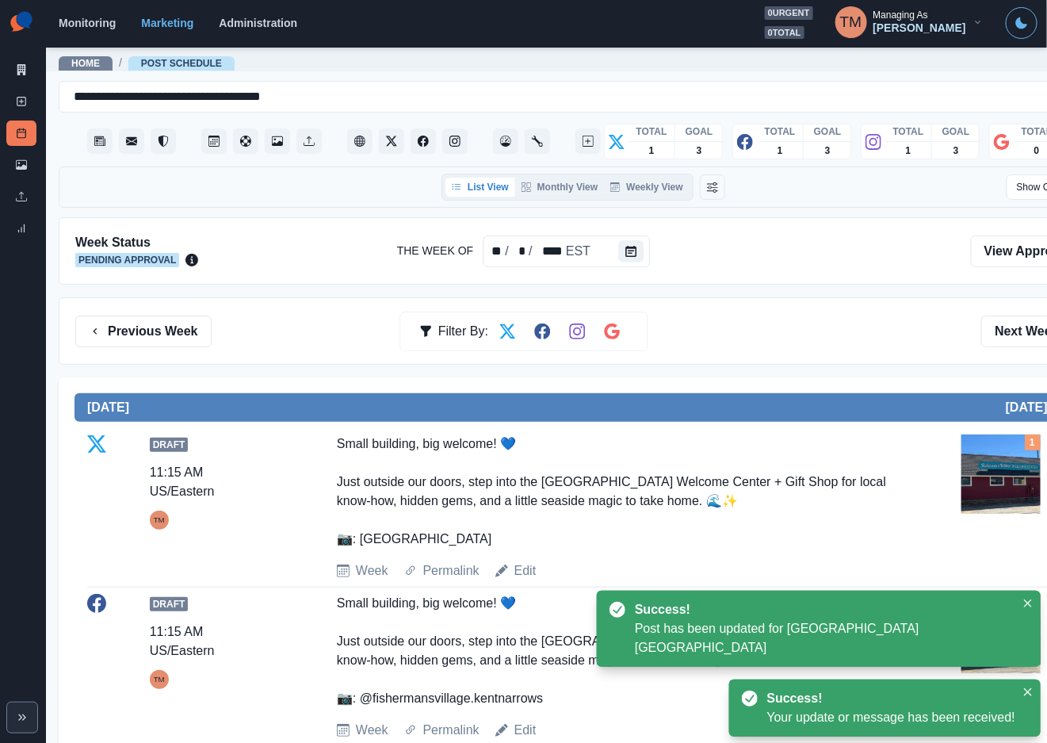
click at [766, 328] on div "Previous Week Filter By: Next Week" at bounding box center [583, 331] width 1016 height 32
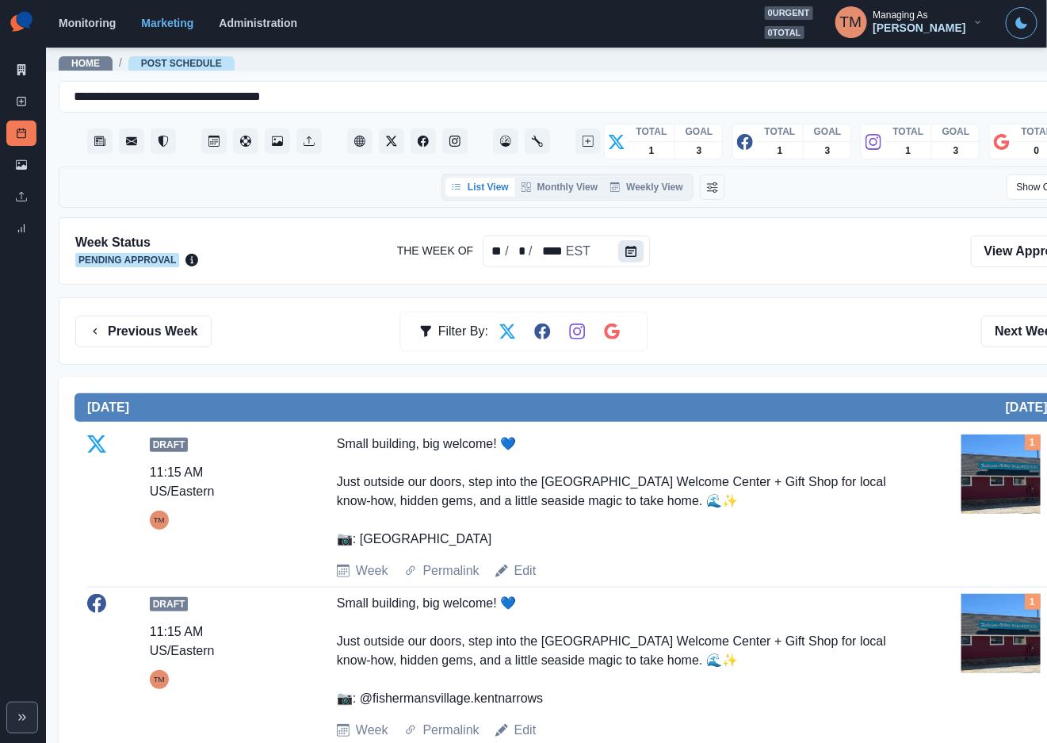
click at [625, 257] on icon "Calendar" at bounding box center [630, 251] width 11 height 11
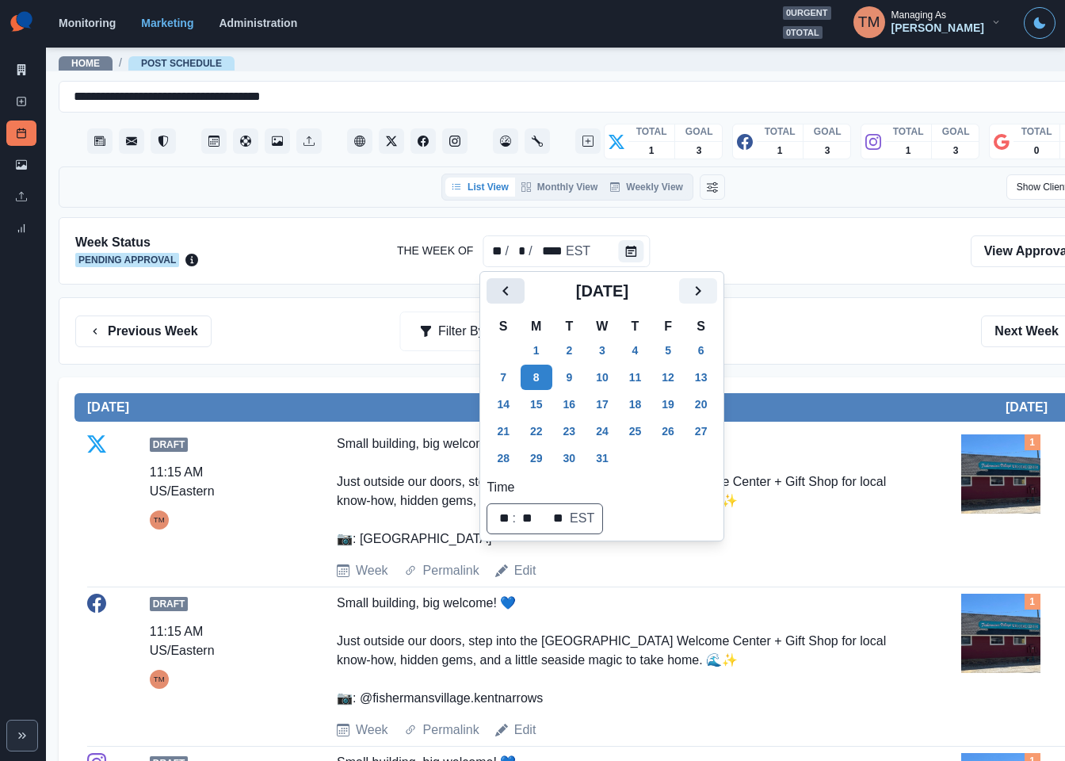
click at [508, 295] on icon "Previous" at bounding box center [505, 291] width 6 height 10
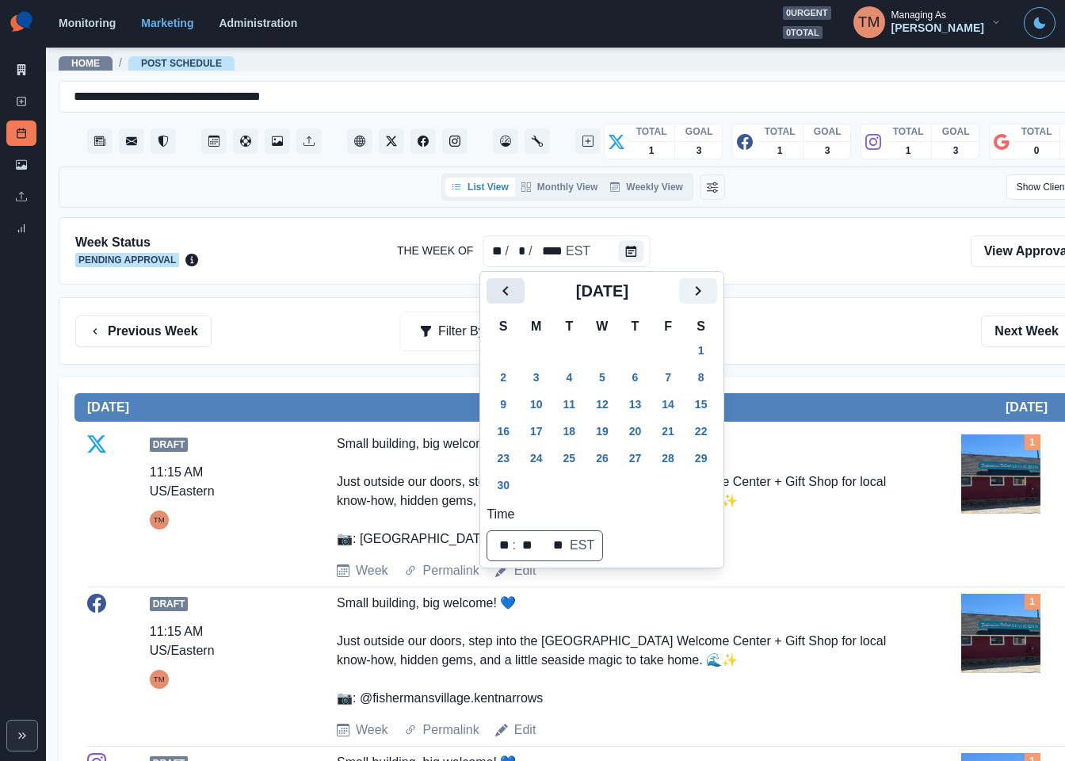
click at [508, 295] on icon "Previous" at bounding box center [505, 291] width 6 height 10
click at [536, 428] on button "20" at bounding box center [537, 430] width 32 height 25
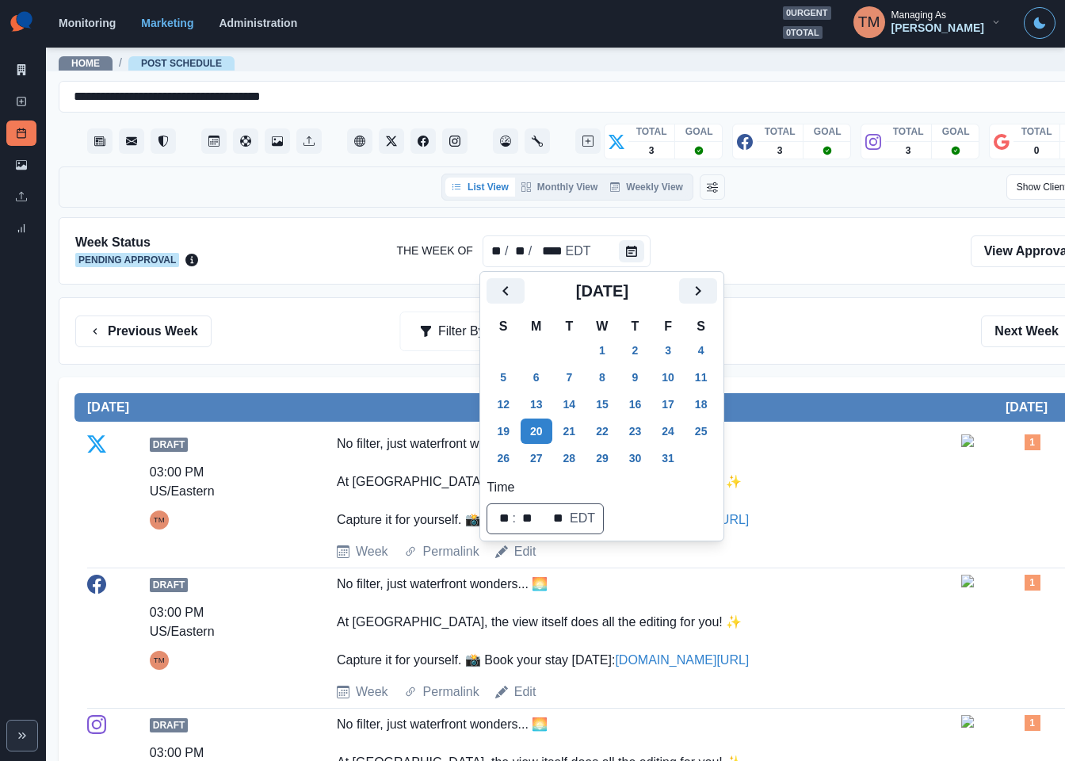
click at [812, 340] on div "Previous Week Filter By: Next Week" at bounding box center [583, 331] width 1016 height 32
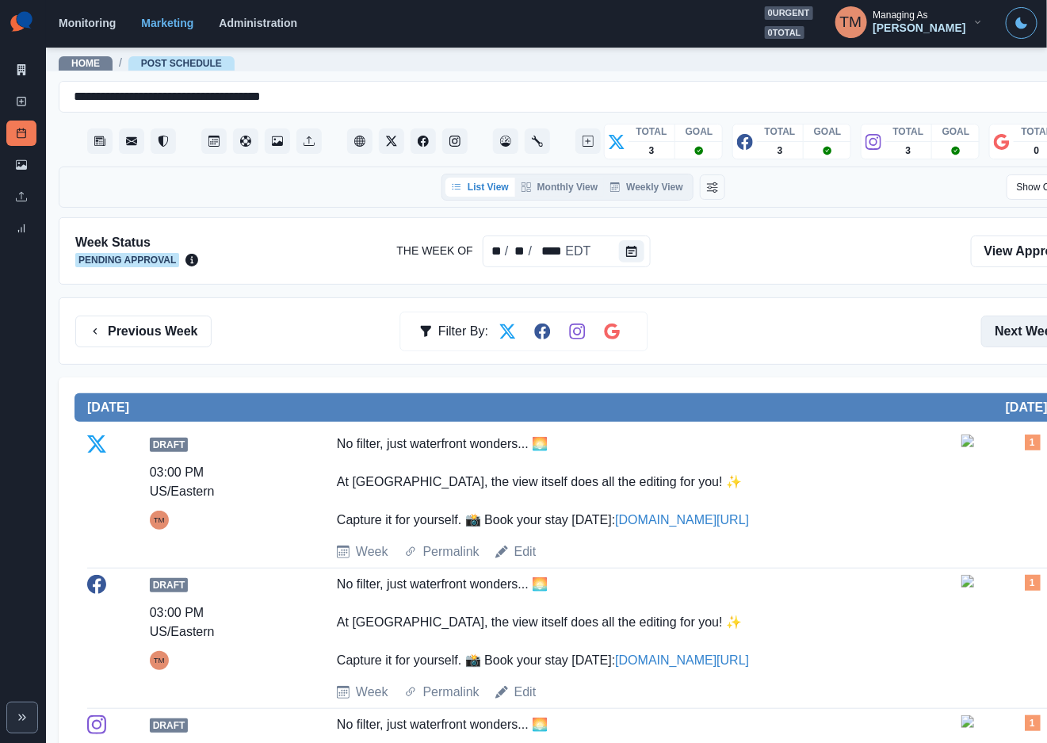
click at [1016, 342] on button "Next Week" at bounding box center [1036, 331] width 110 height 32
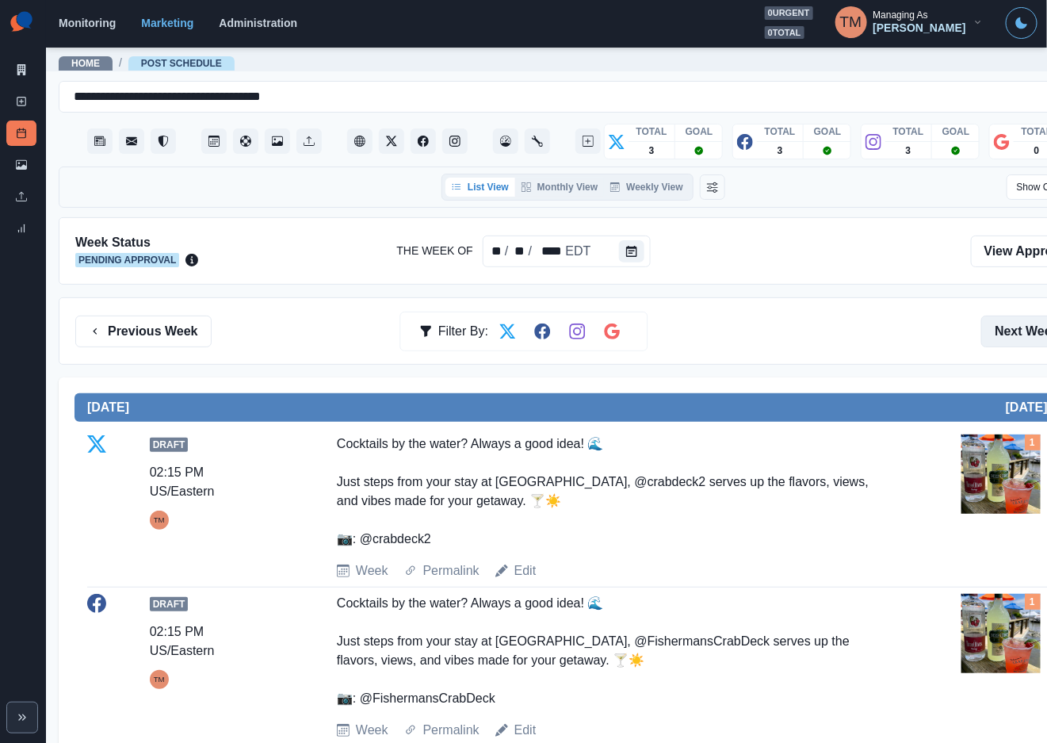
click at [999, 331] on button "Next Week" at bounding box center [1036, 331] width 110 height 32
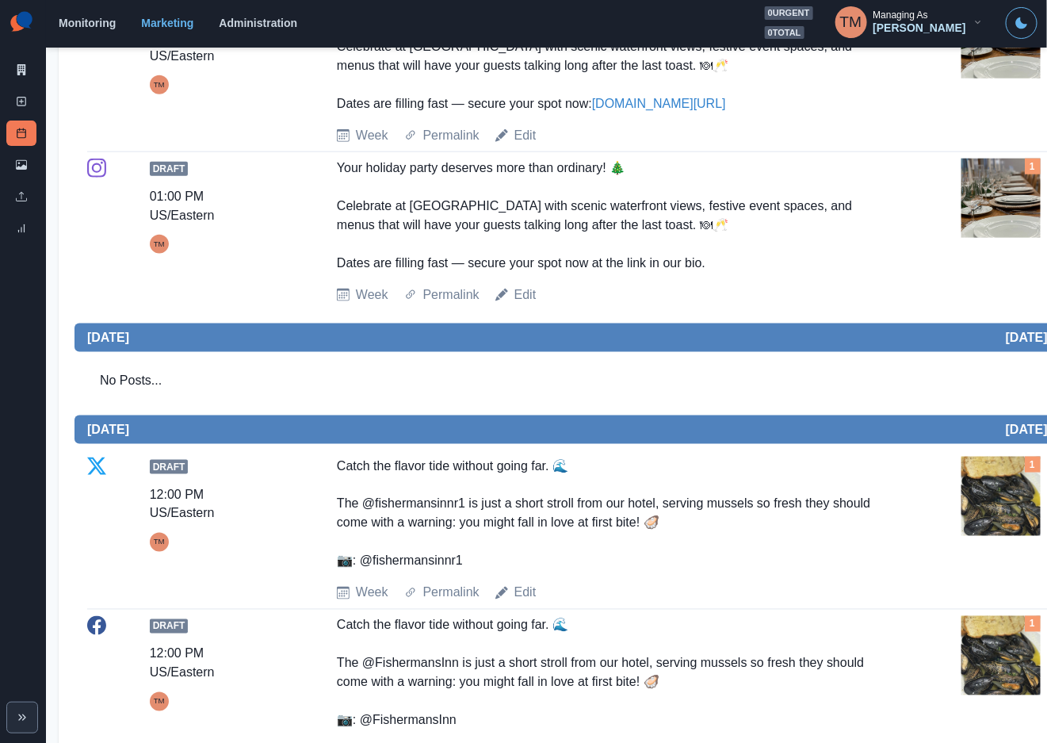
scroll to position [119, 0]
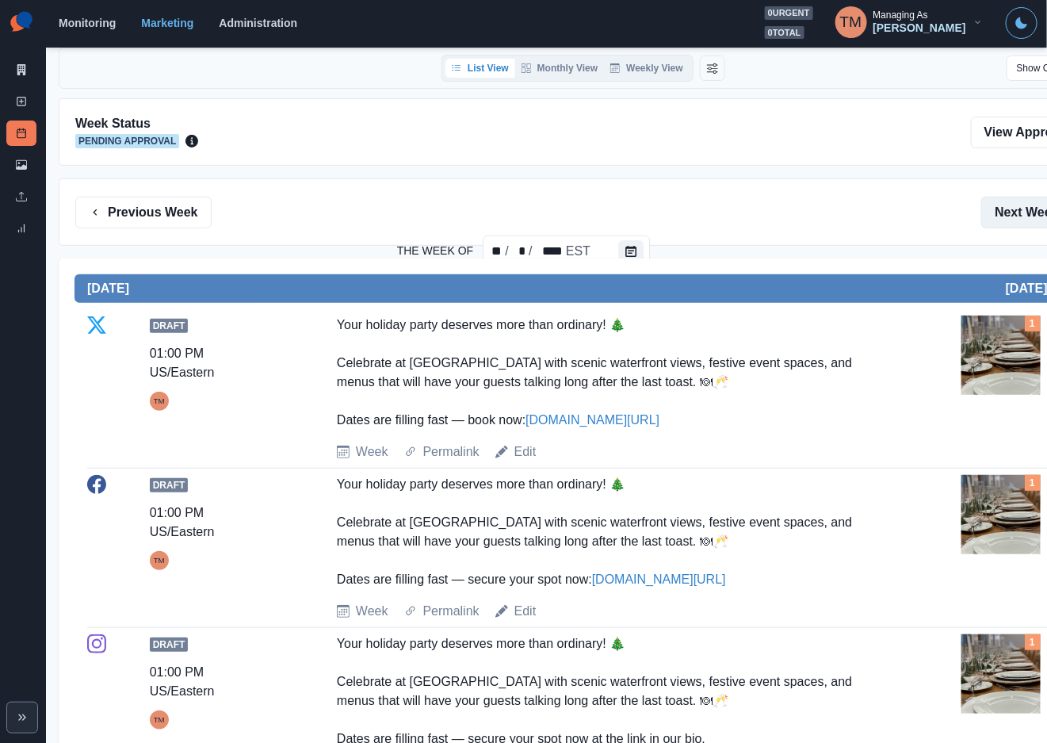
click at [1022, 215] on button "Next Week" at bounding box center [1036, 213] width 110 height 32
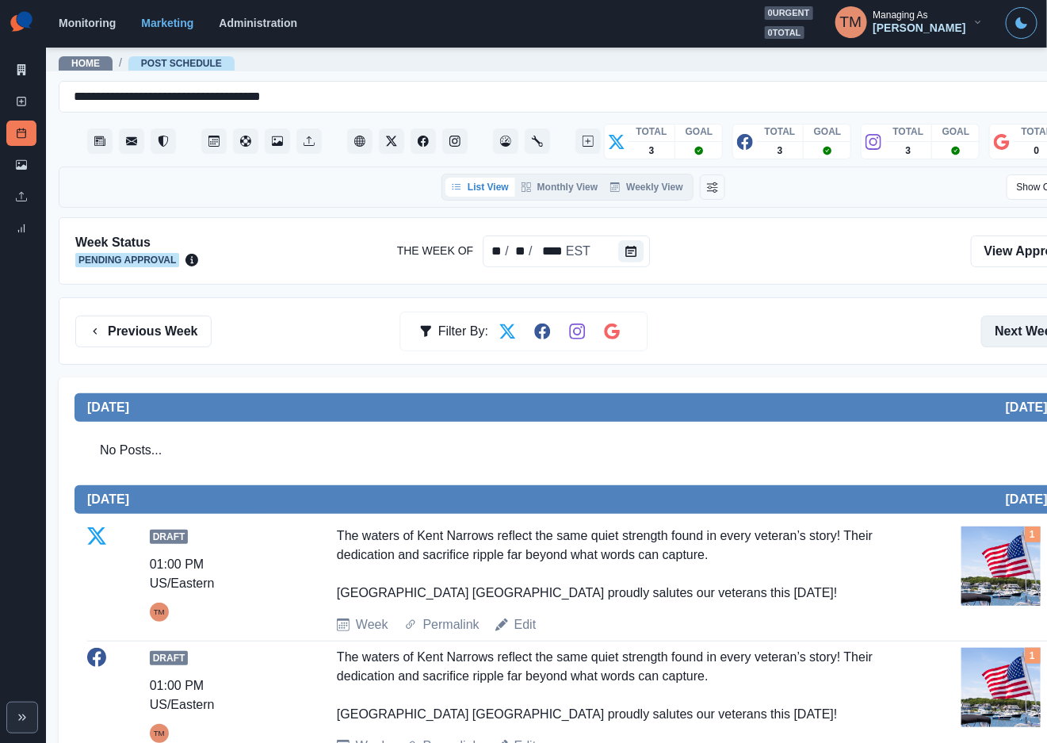
click at [1016, 336] on button "Next Week" at bounding box center [1036, 331] width 110 height 32
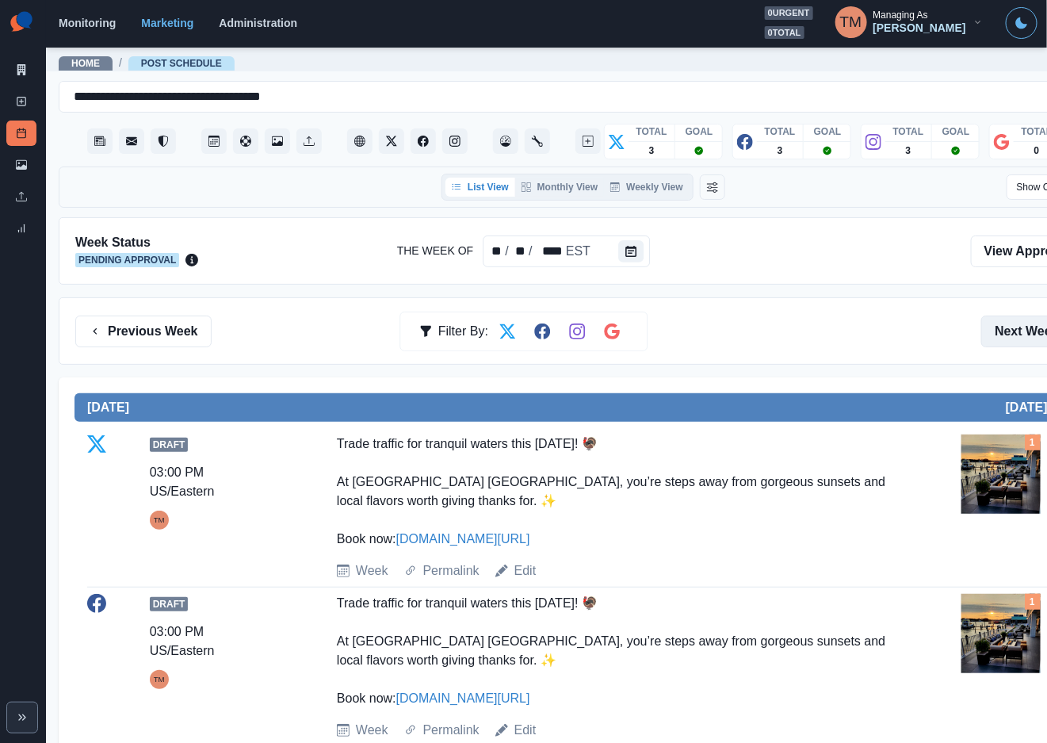
click at [1020, 317] on button "Next Week" at bounding box center [1036, 331] width 110 height 32
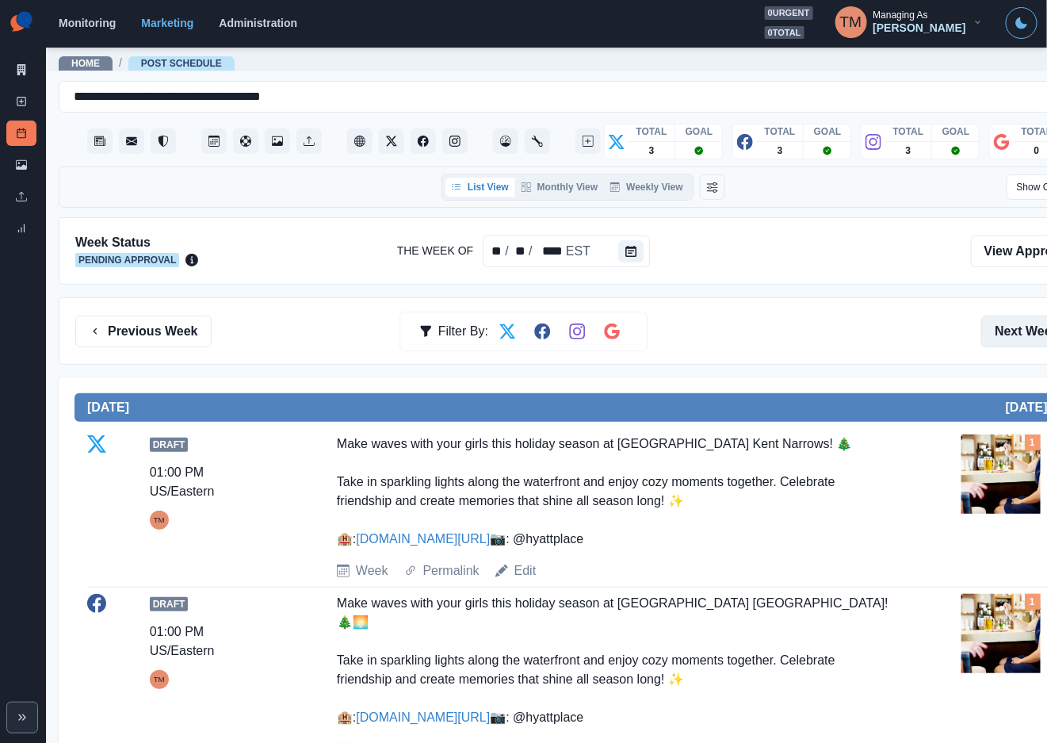
click at [1022, 338] on button "Next Week" at bounding box center [1036, 331] width 110 height 32
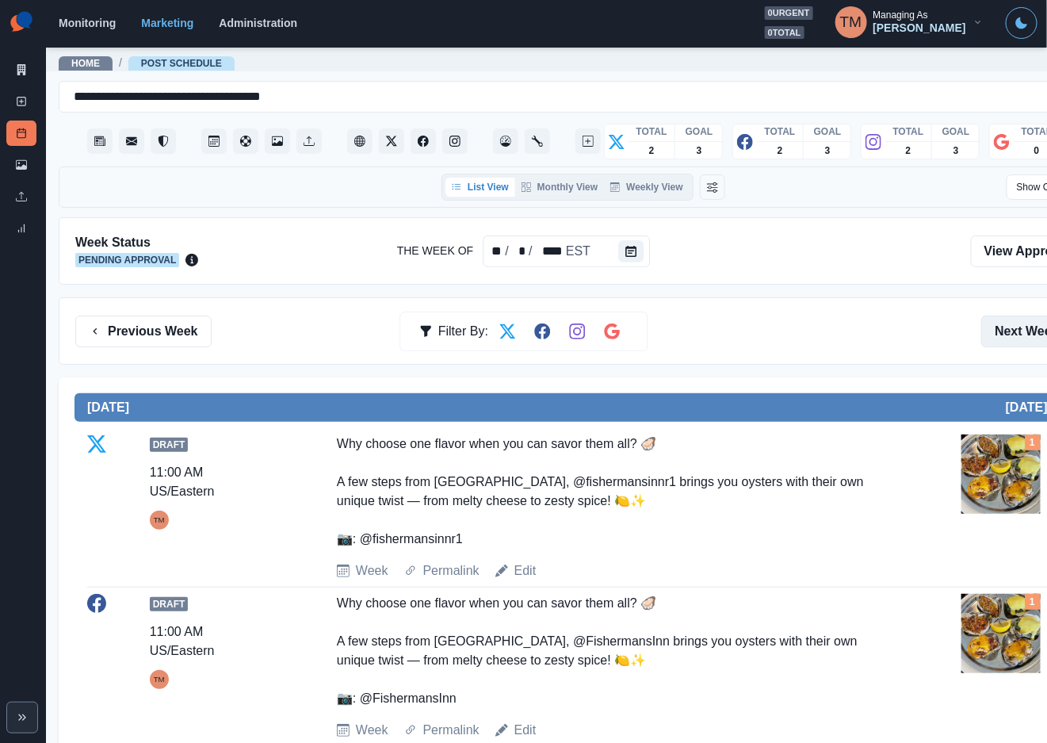
click at [1018, 335] on button "Next Week" at bounding box center [1036, 331] width 110 height 32
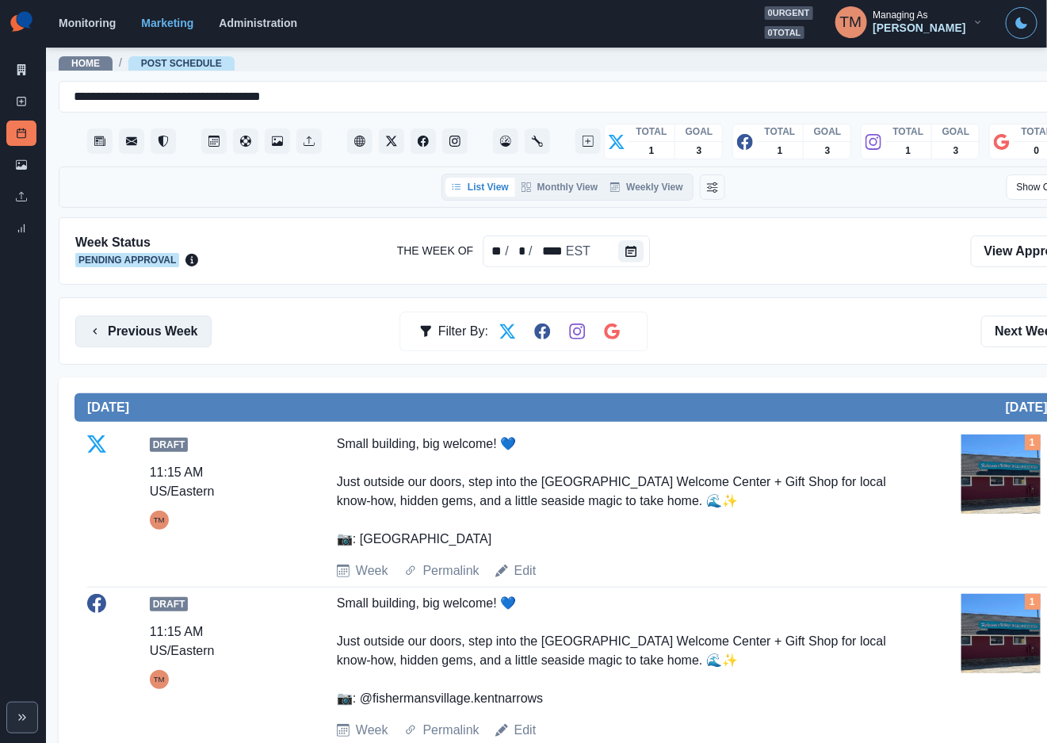
click at [177, 335] on button "Previous Week" at bounding box center [143, 331] width 136 height 32
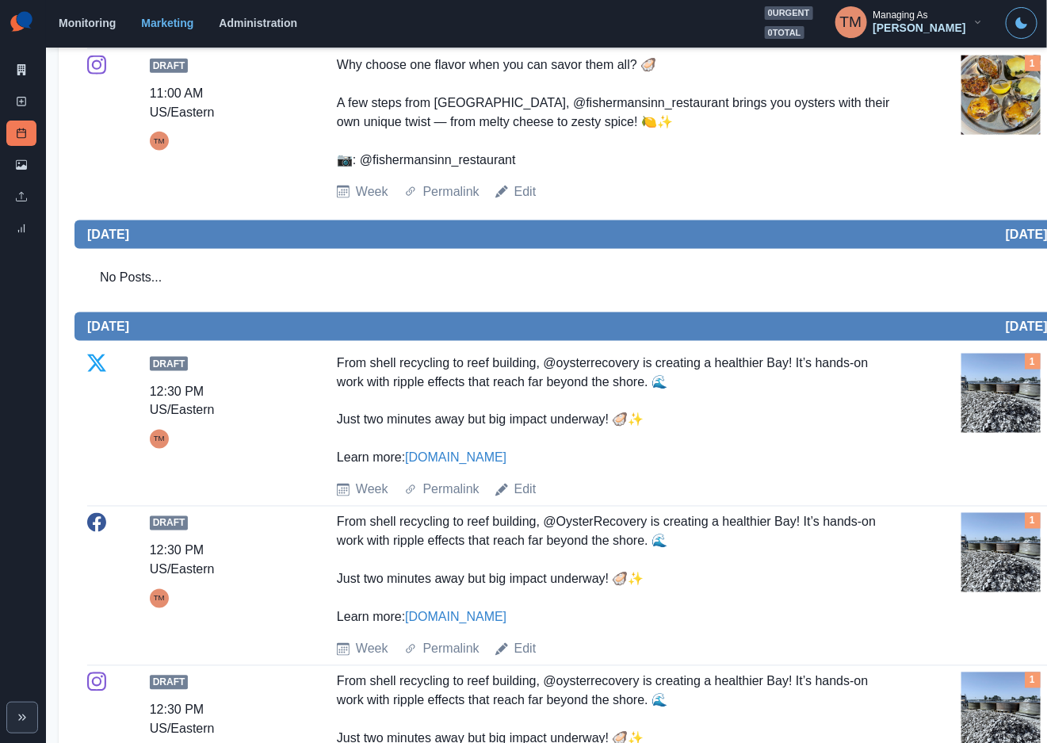
scroll to position [579, 0]
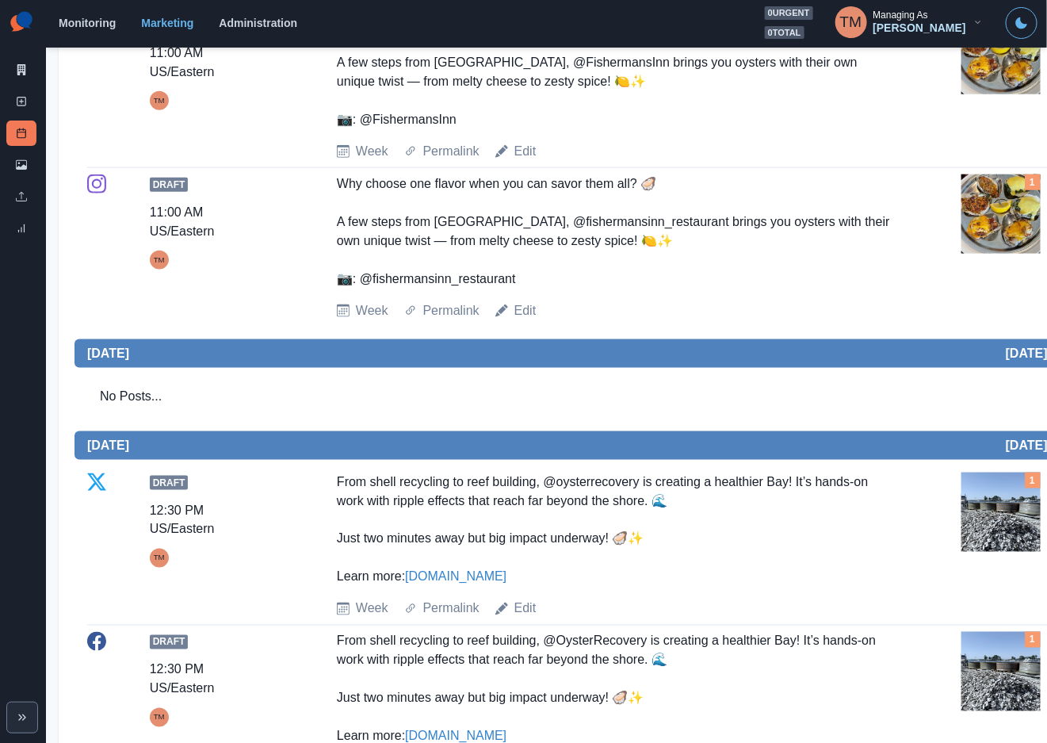
click at [22, 538] on div "Marketing Summary New Post Post Schedule Media Library Uploads Review Summary" at bounding box center [23, 371] width 46 height 743
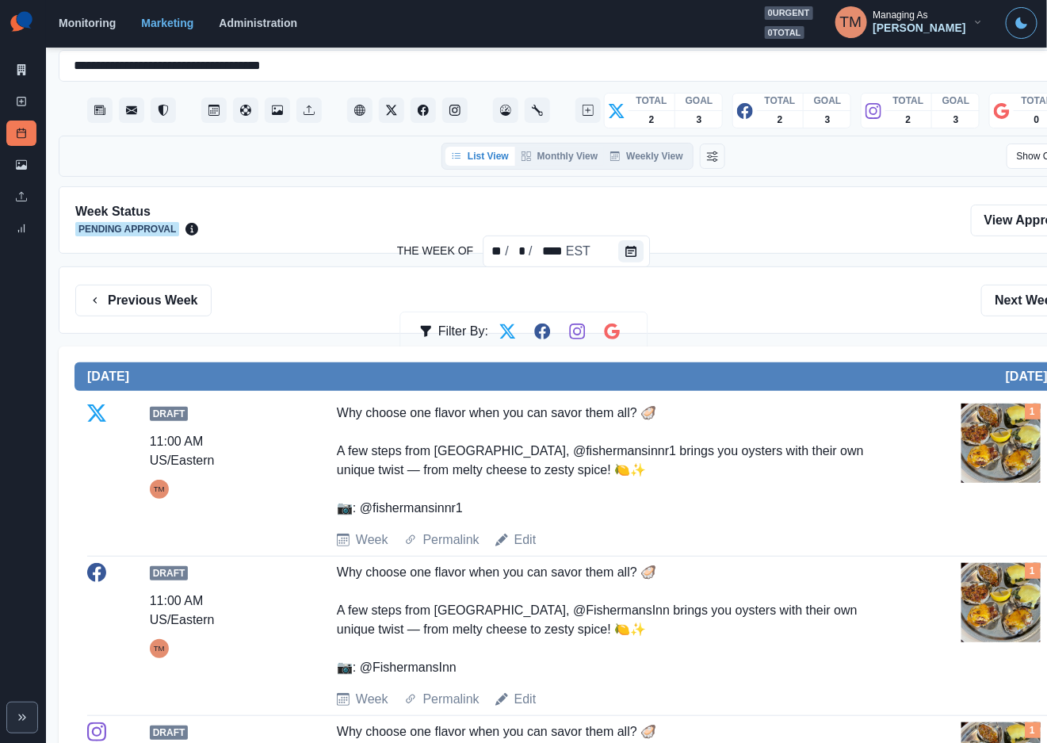
scroll to position [0, 0]
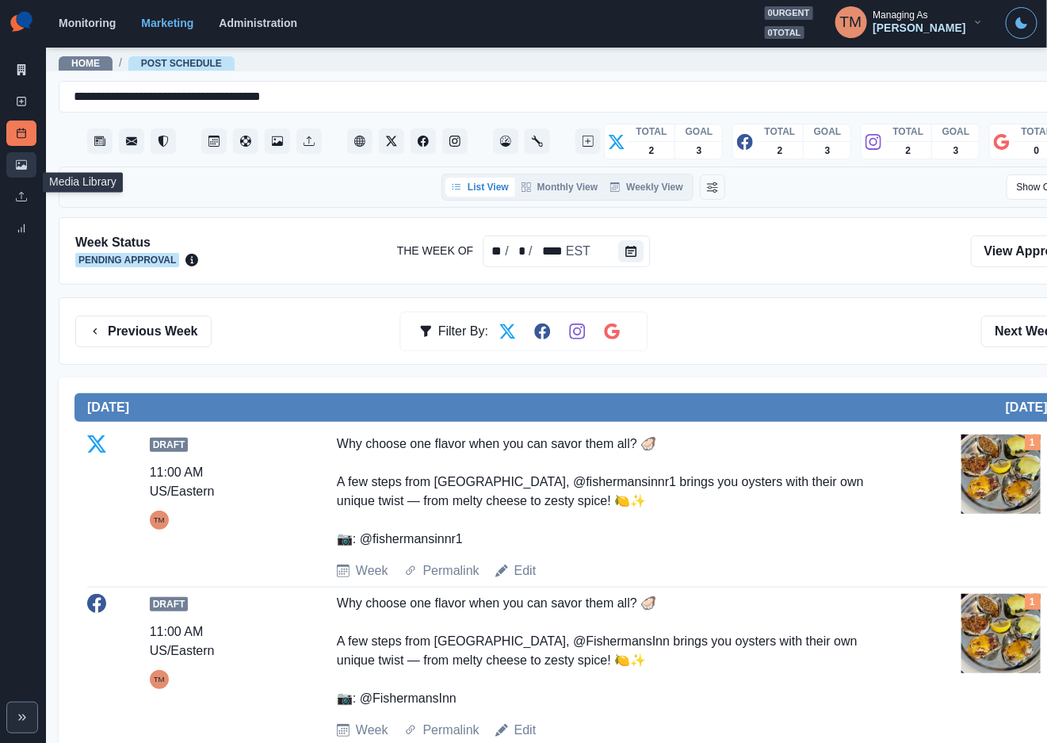
click at [27, 164] on link "Media Library" at bounding box center [21, 164] width 30 height 25
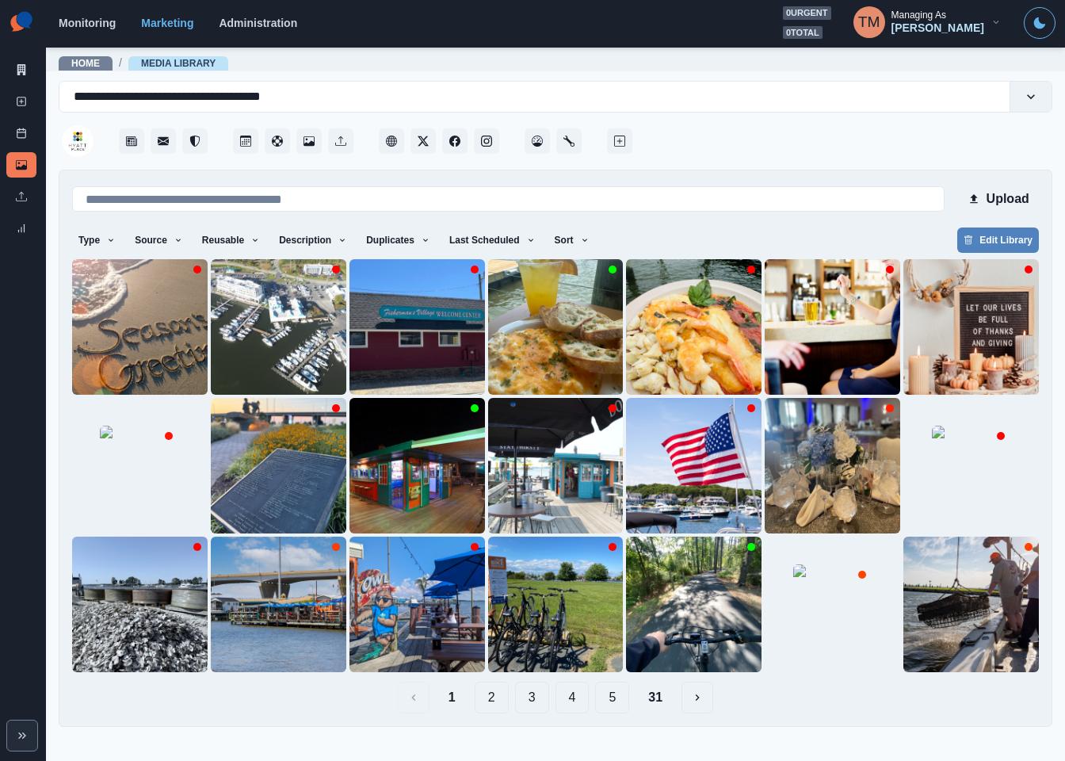
click at [645, 697] on button "31" at bounding box center [656, 698] width 40 height 32
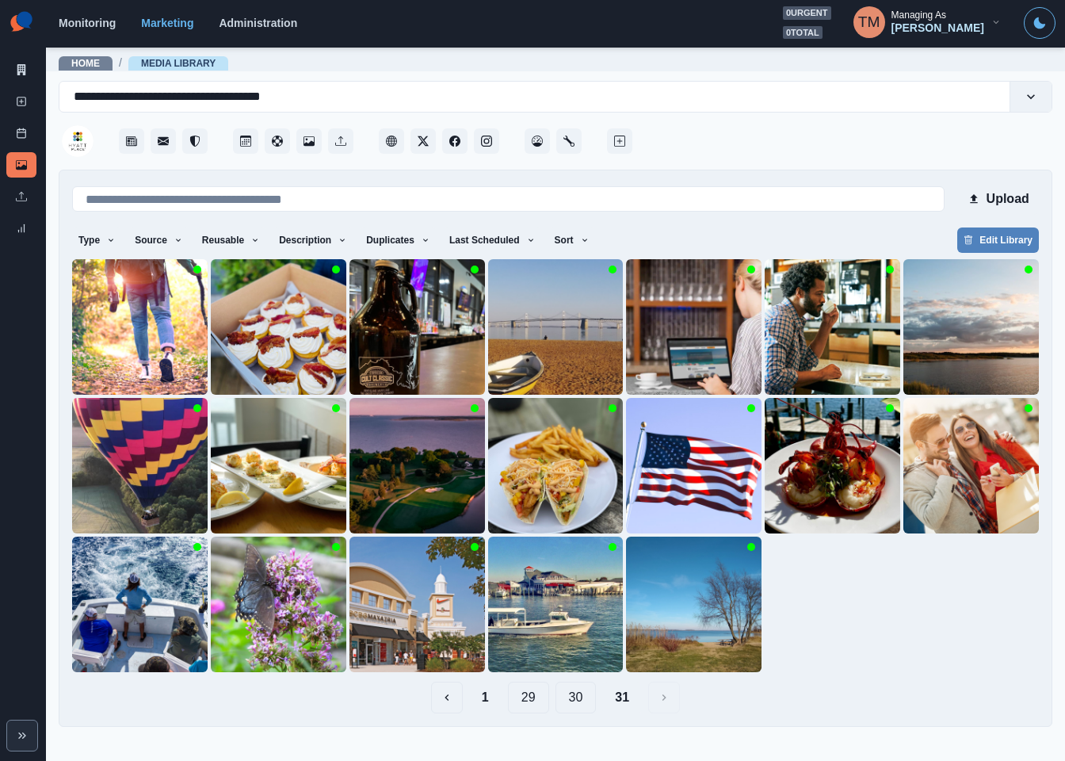
click at [571, 697] on button "30" at bounding box center [576, 698] width 41 height 32
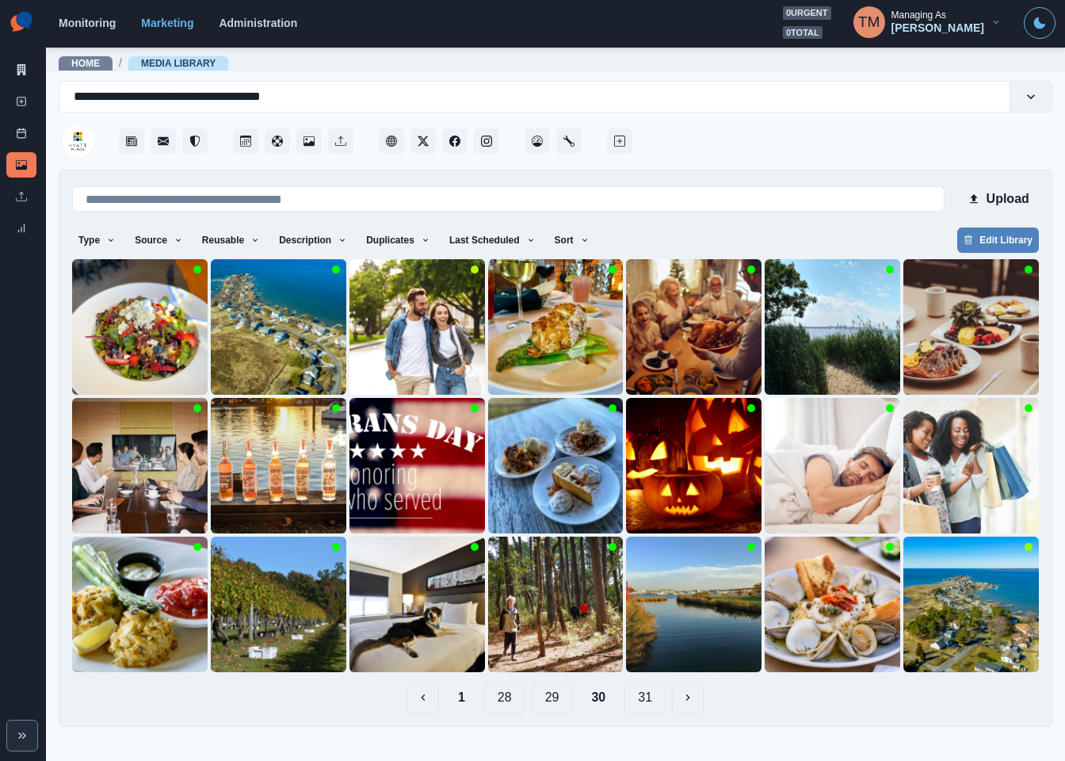
click at [545, 704] on button "29" at bounding box center [552, 698] width 41 height 32
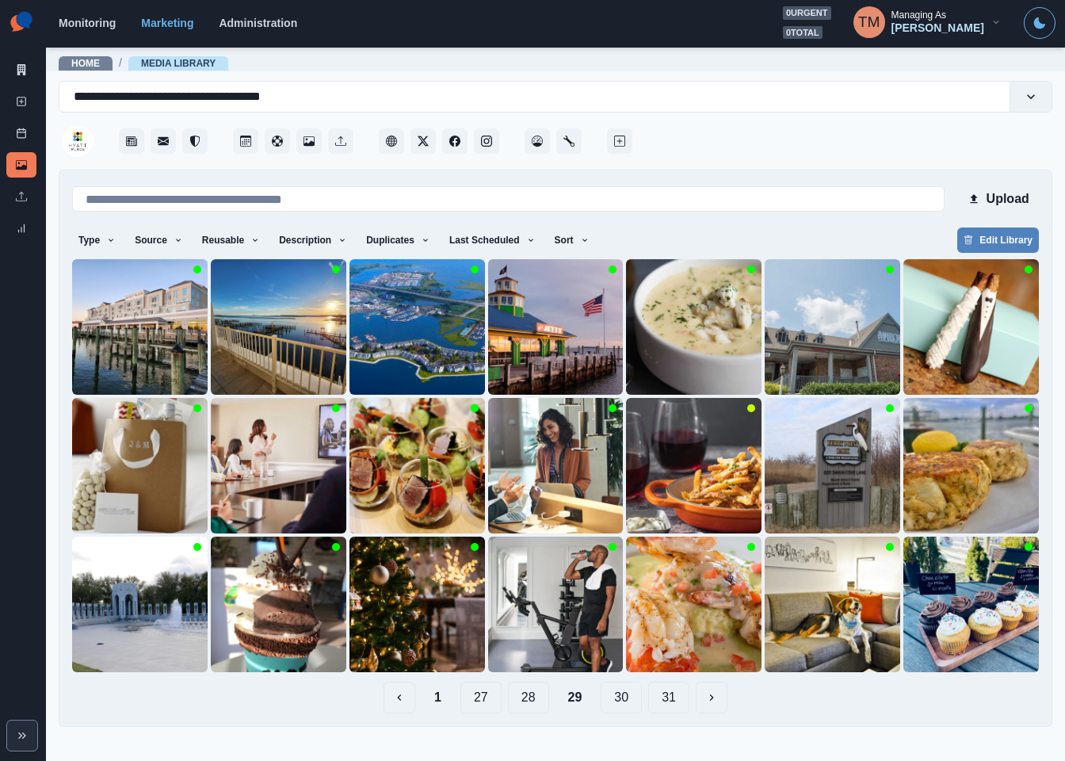
click at [526, 704] on button "28" at bounding box center [528, 698] width 41 height 32
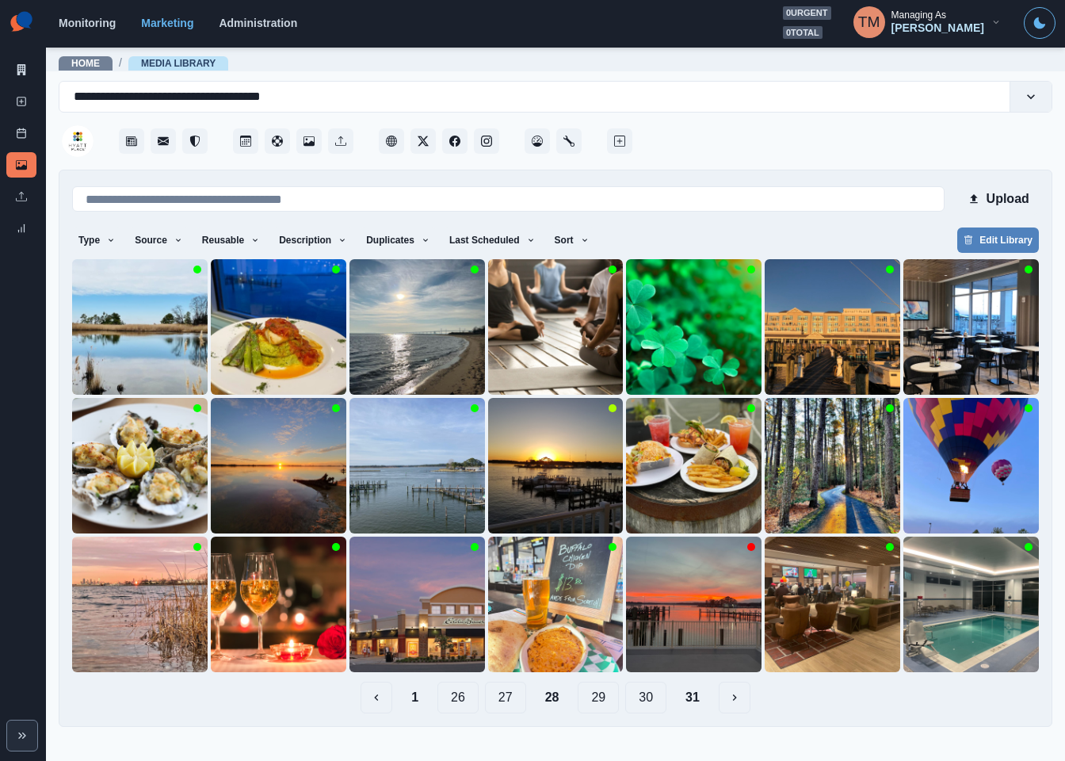
click at [511, 706] on button "27" at bounding box center [505, 698] width 41 height 32
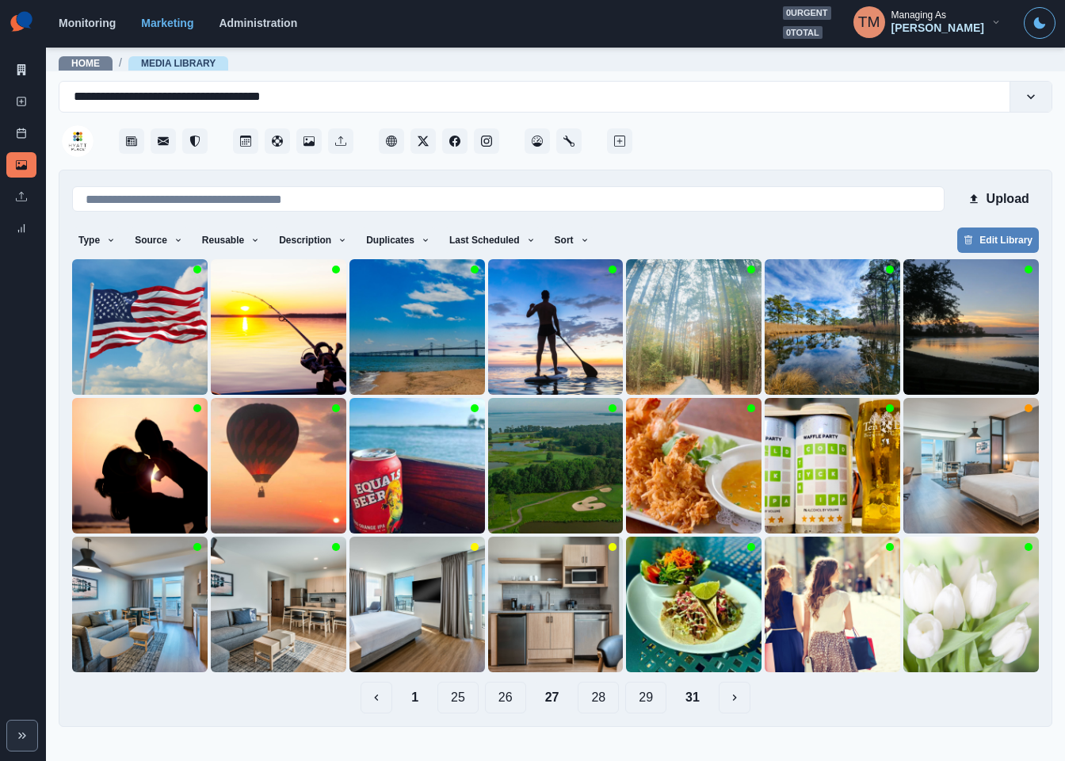
click at [500, 693] on button "26" at bounding box center [505, 698] width 41 height 32
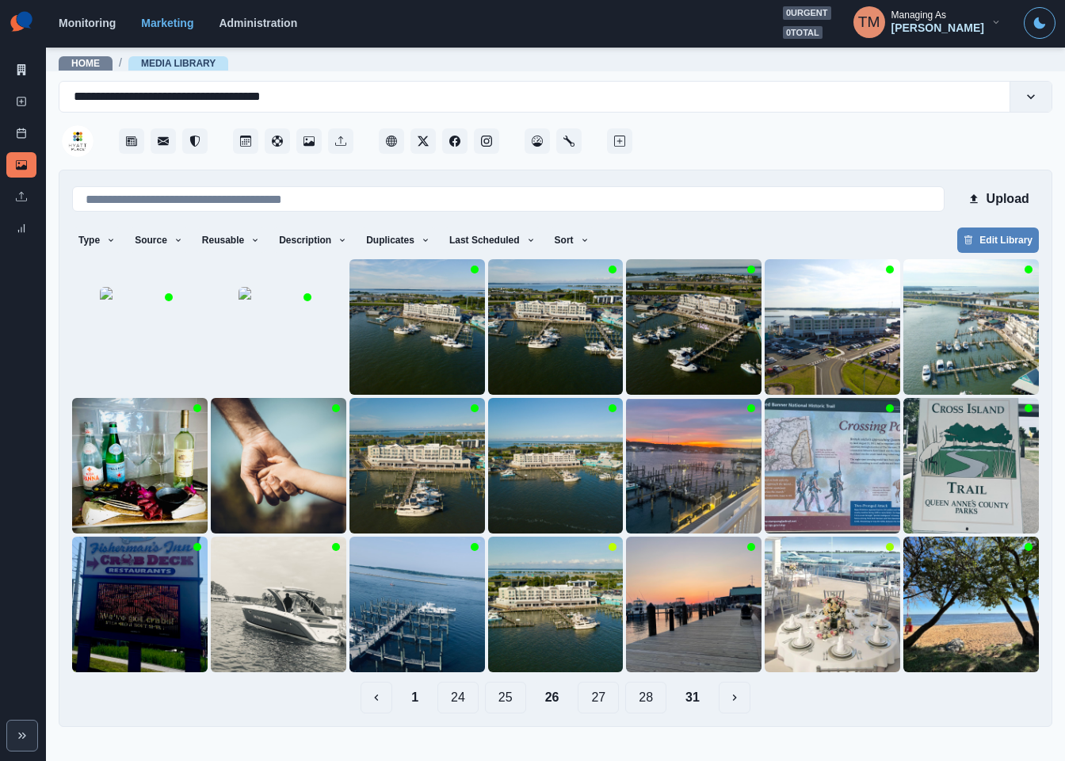
click at [510, 695] on button "25" at bounding box center [505, 698] width 41 height 32
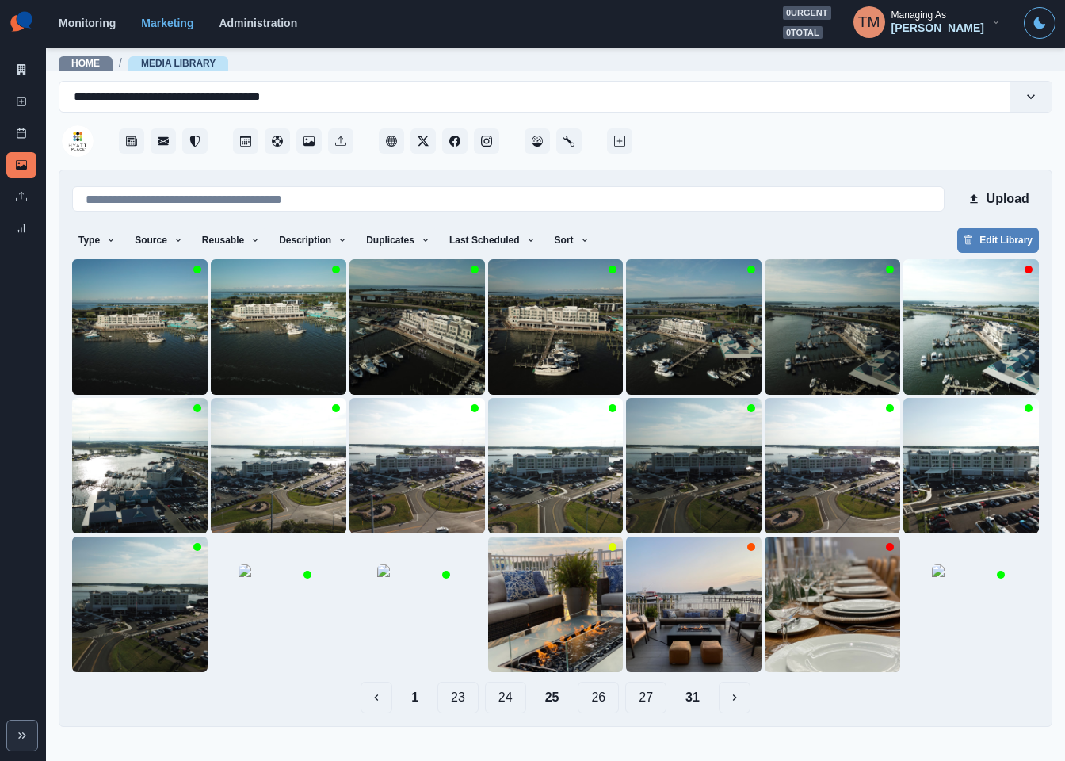
click at [506, 697] on button "24" at bounding box center [505, 698] width 41 height 32
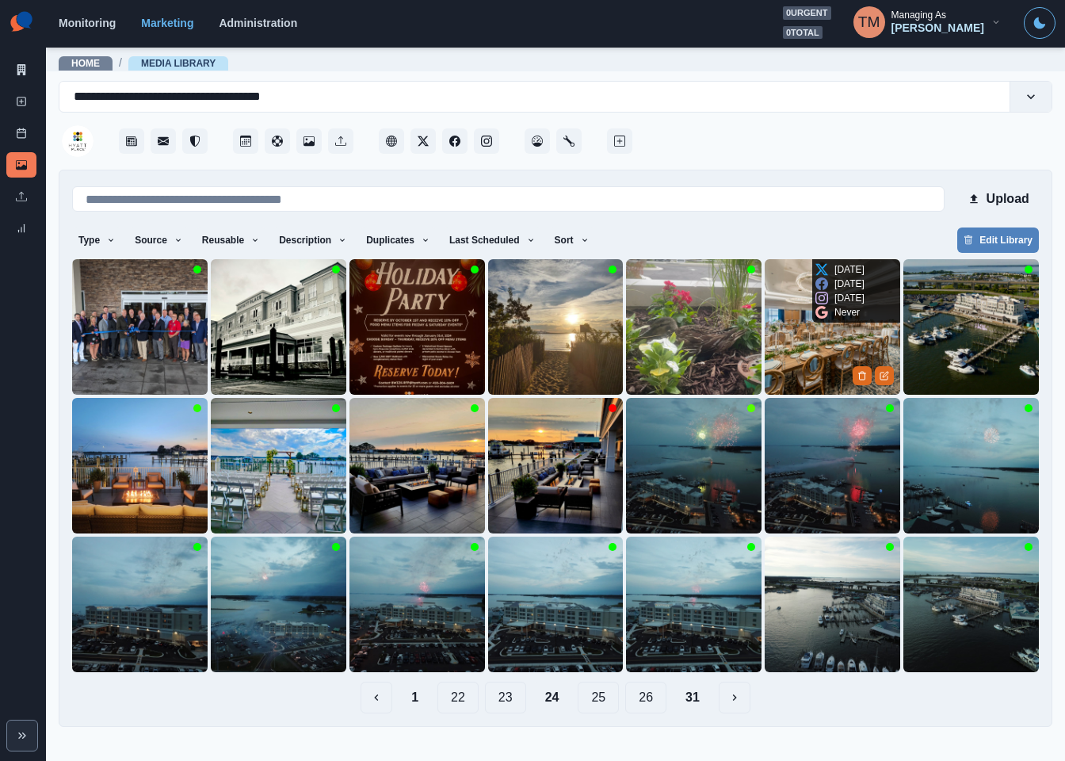
click at [799, 340] on img at bounding box center [833, 327] width 136 height 136
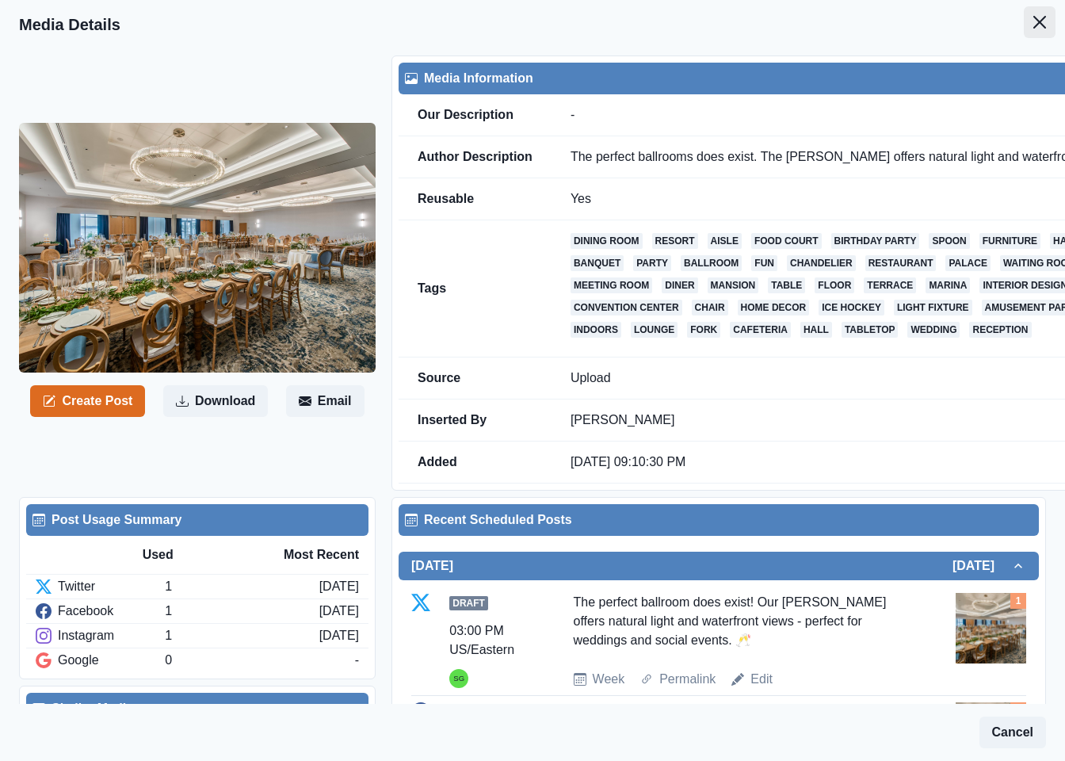
click at [1024, 20] on button "Close" at bounding box center [1040, 22] width 32 height 32
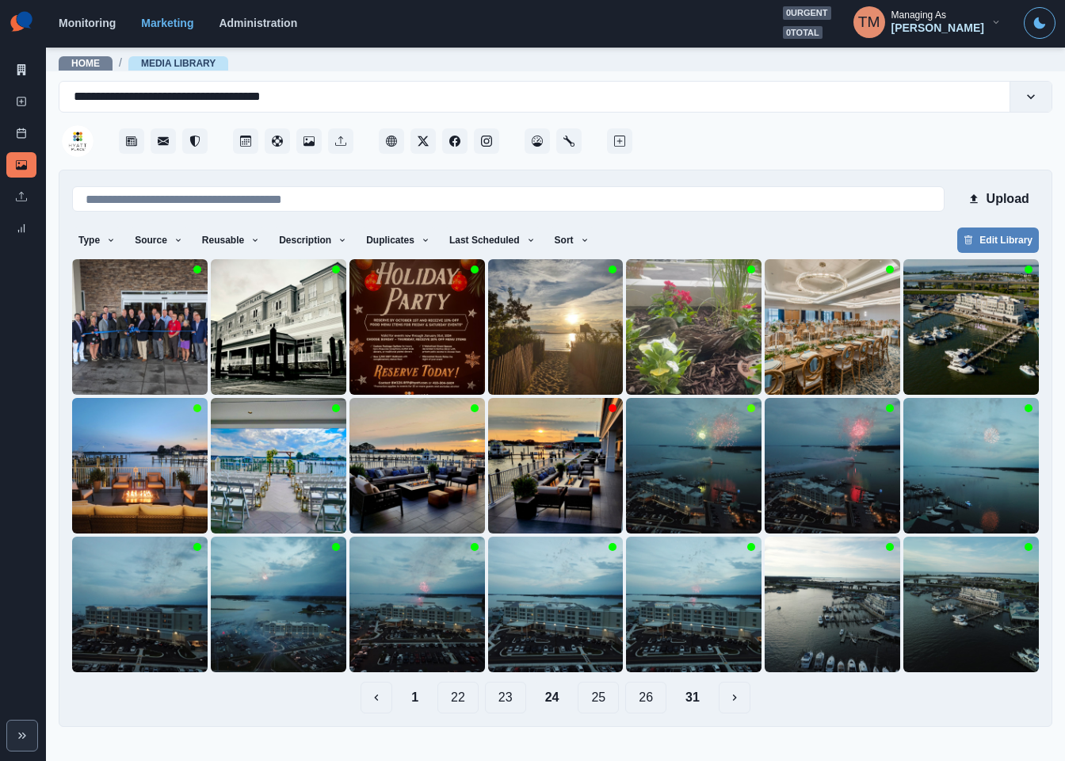
click at [505, 706] on button "23" at bounding box center [505, 698] width 41 height 32
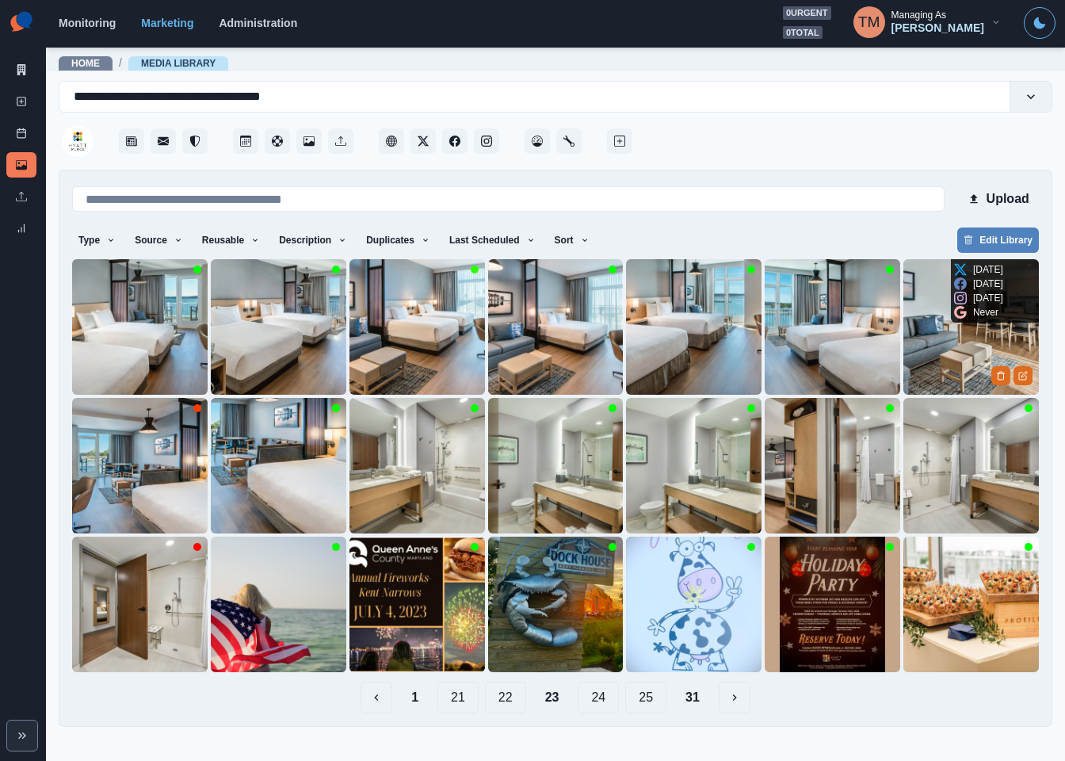
click at [951, 350] on img at bounding box center [971, 327] width 136 height 136
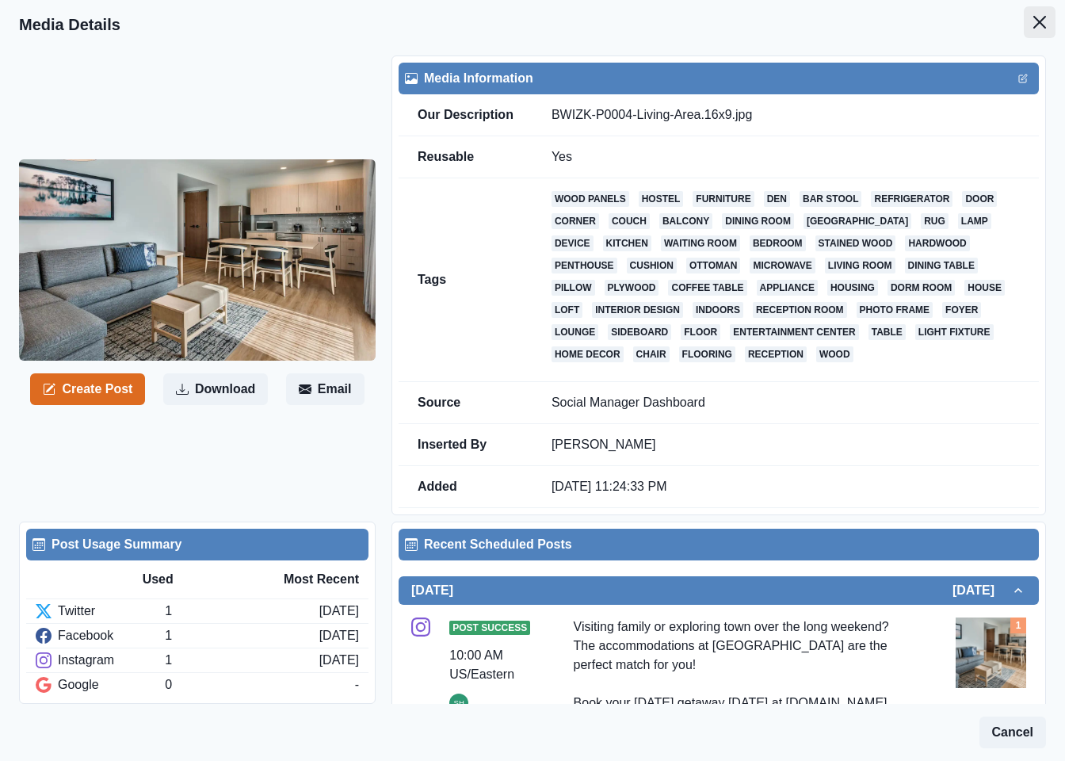
click at [1033, 17] on icon "Close" at bounding box center [1039, 22] width 13 height 13
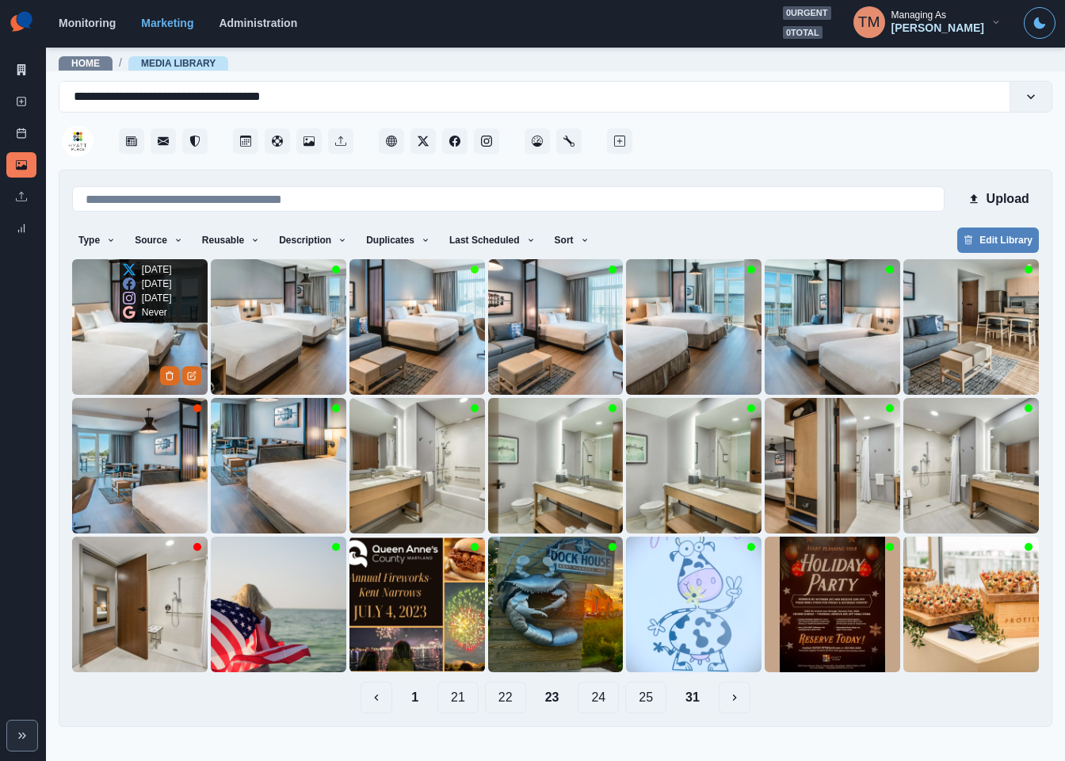
click at [160, 328] on img at bounding box center [140, 327] width 136 height 136
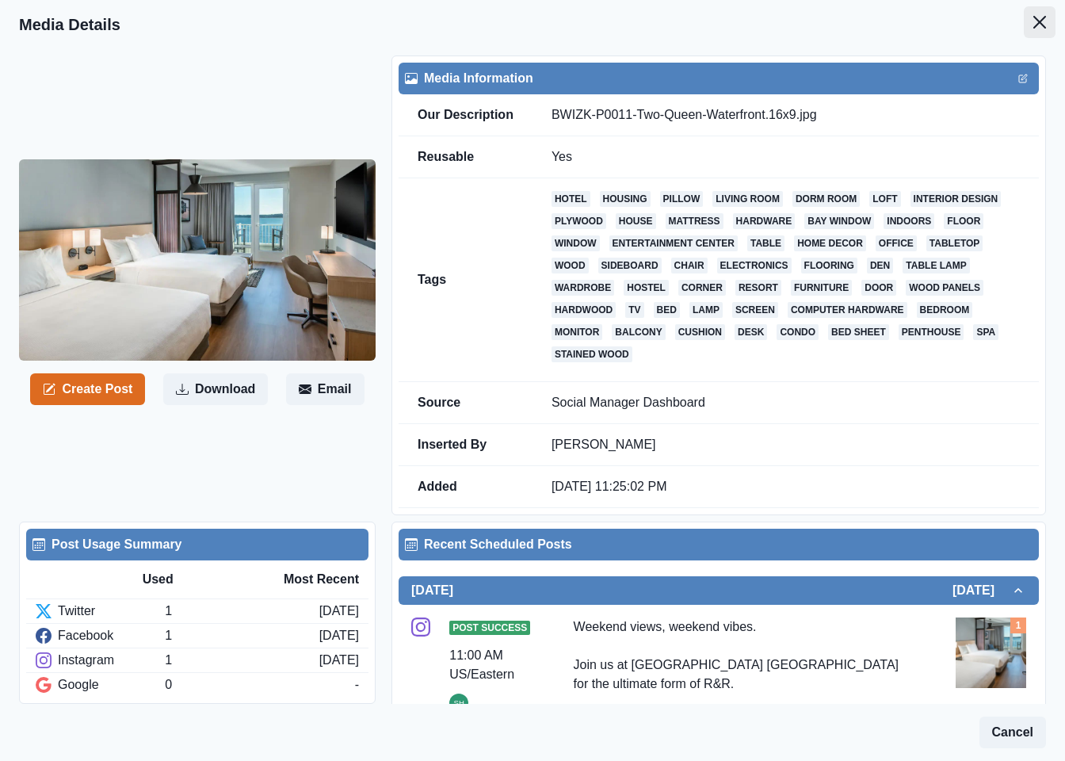
click at [1033, 20] on icon "Close" at bounding box center [1039, 22] width 13 height 13
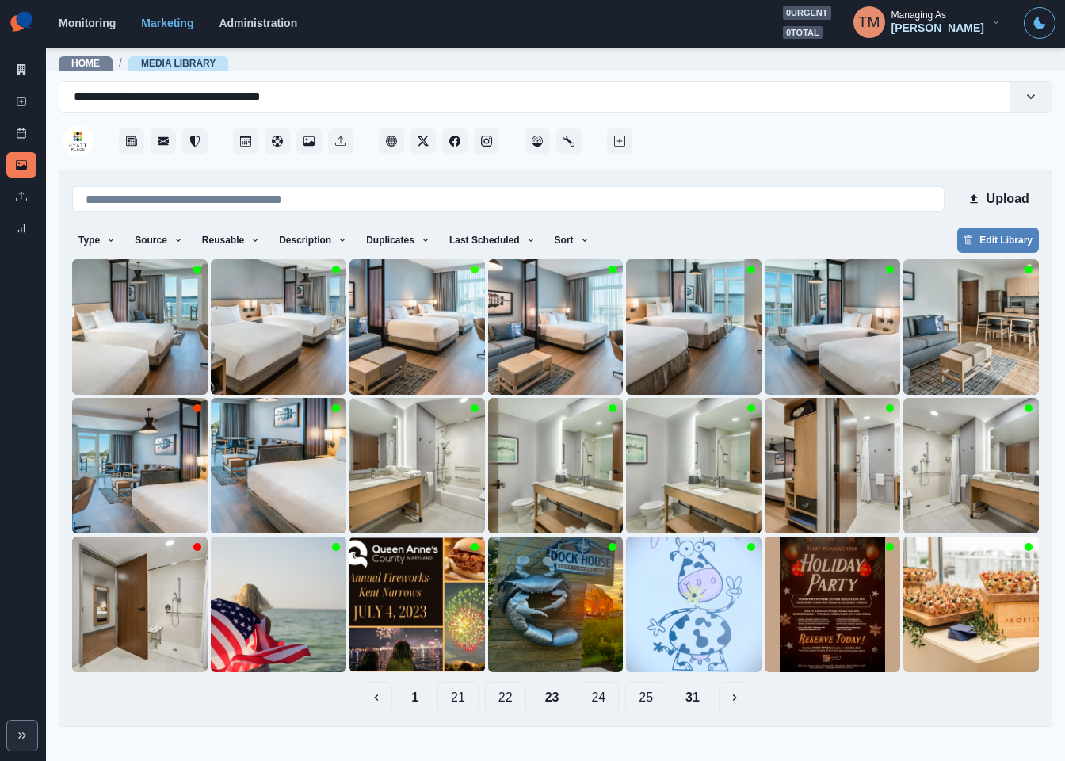
click at [507, 704] on button "22" at bounding box center [505, 698] width 41 height 32
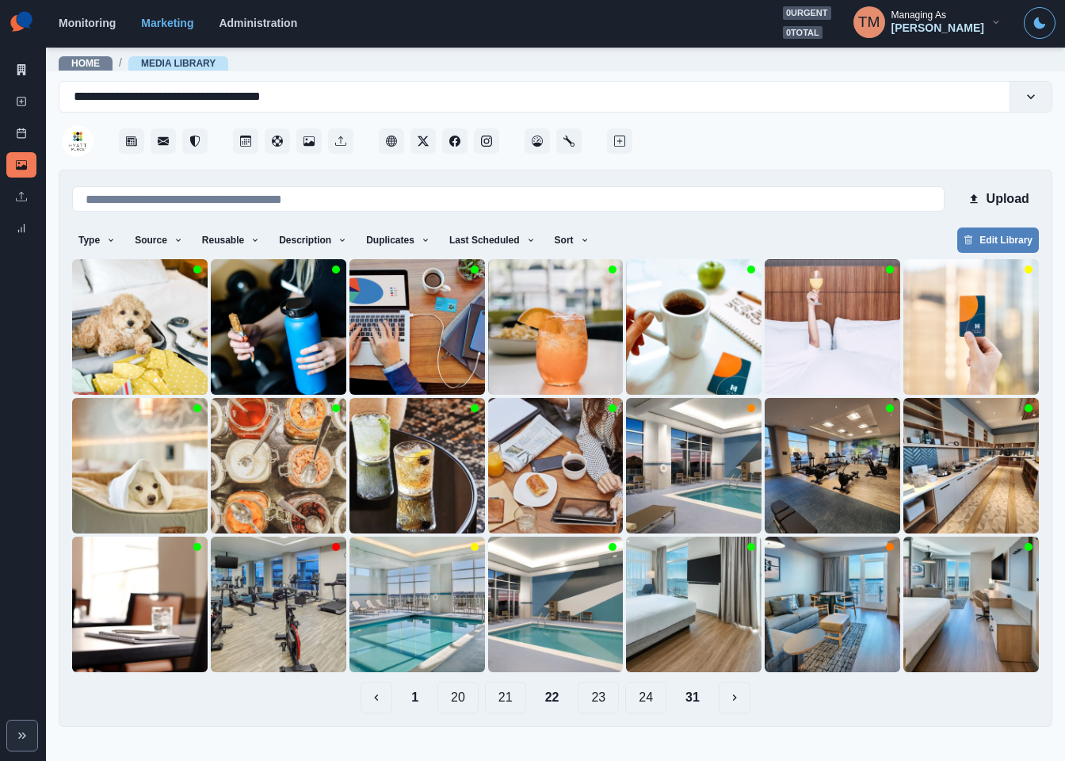
click at [598, 702] on button "23" at bounding box center [598, 698] width 41 height 32
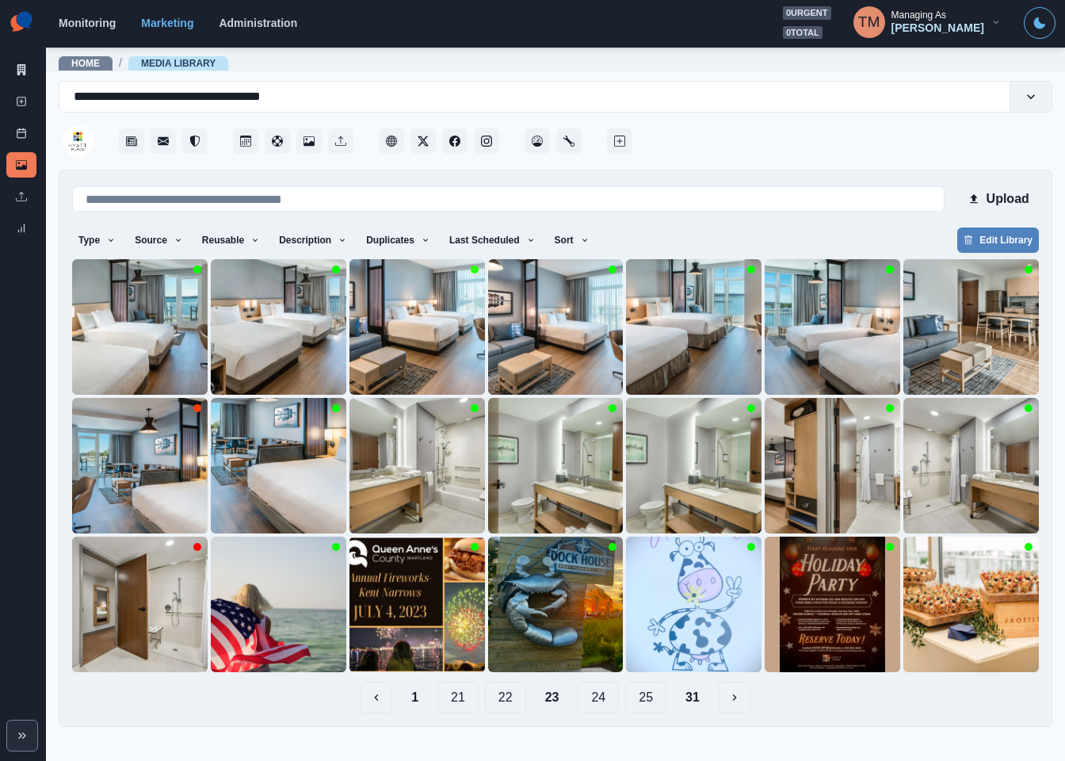
click at [500, 704] on button "22" at bounding box center [505, 698] width 41 height 32
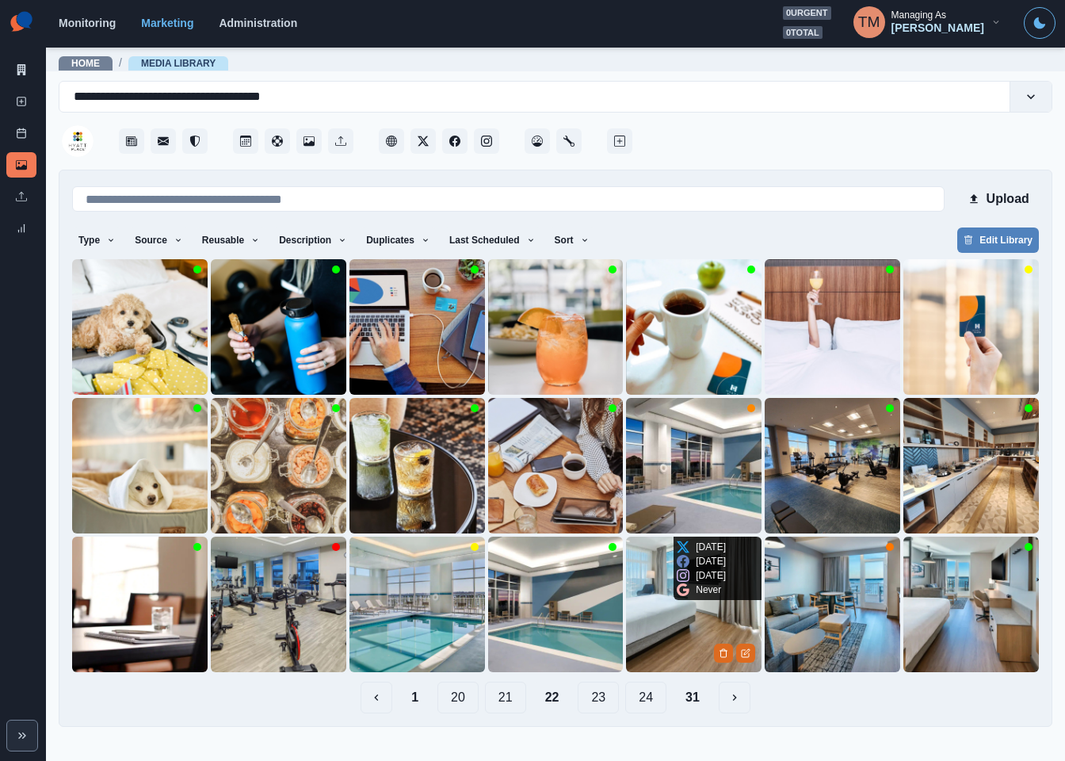
click at [645, 638] on img at bounding box center [694, 605] width 136 height 136
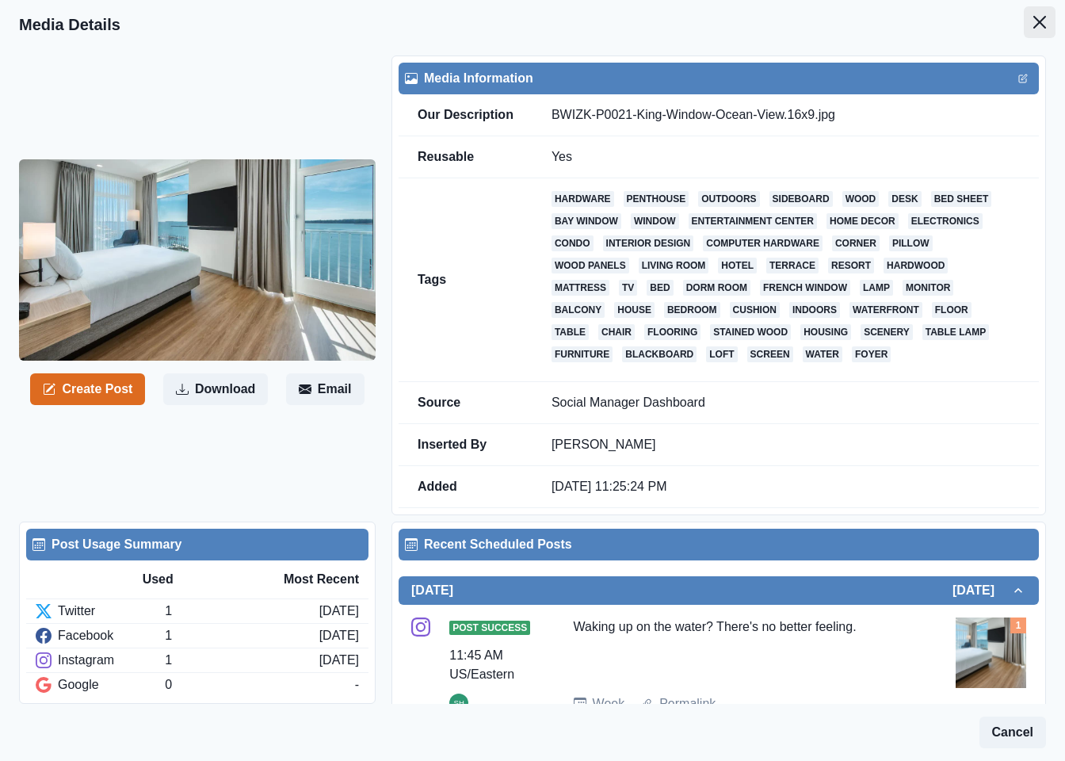
click at [1030, 24] on button "Close" at bounding box center [1040, 22] width 32 height 32
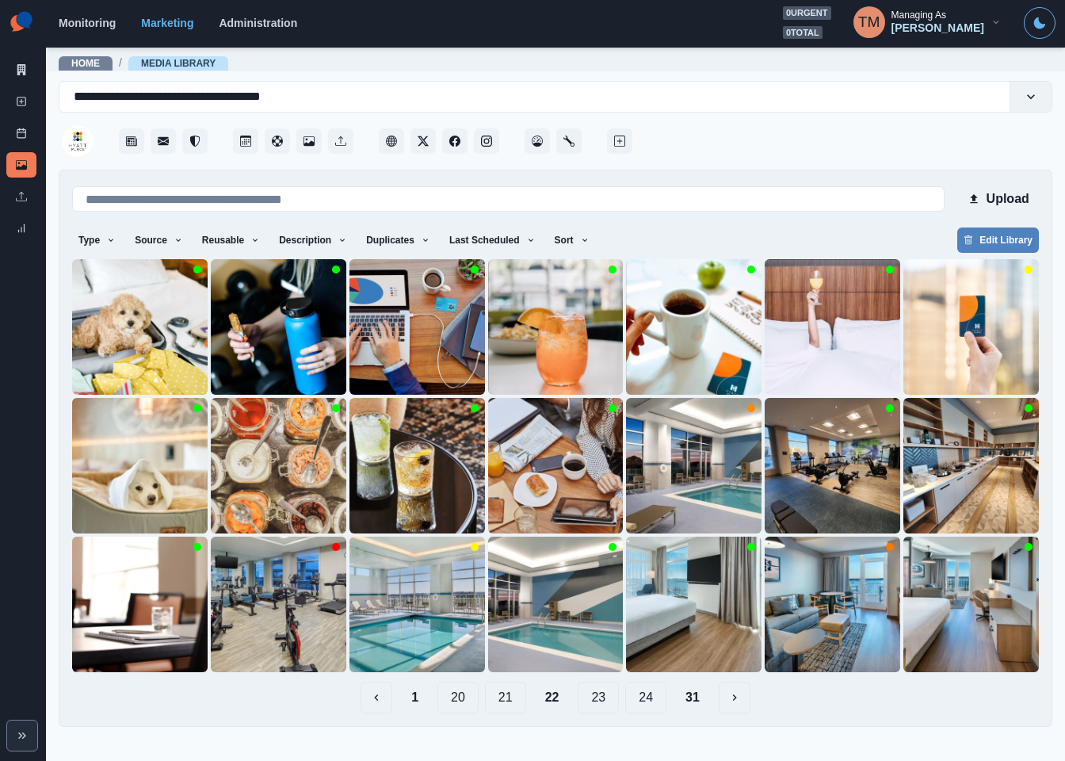
click at [512, 705] on button "21" at bounding box center [505, 698] width 41 height 32
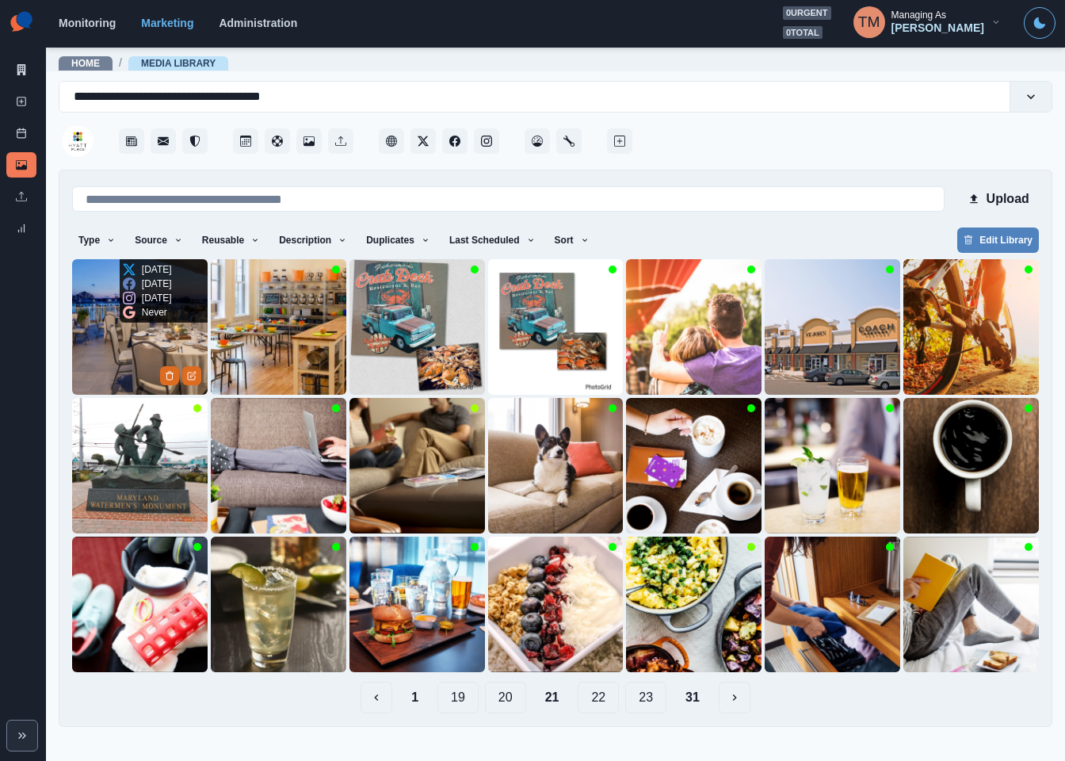
click at [103, 357] on img at bounding box center [140, 327] width 136 height 136
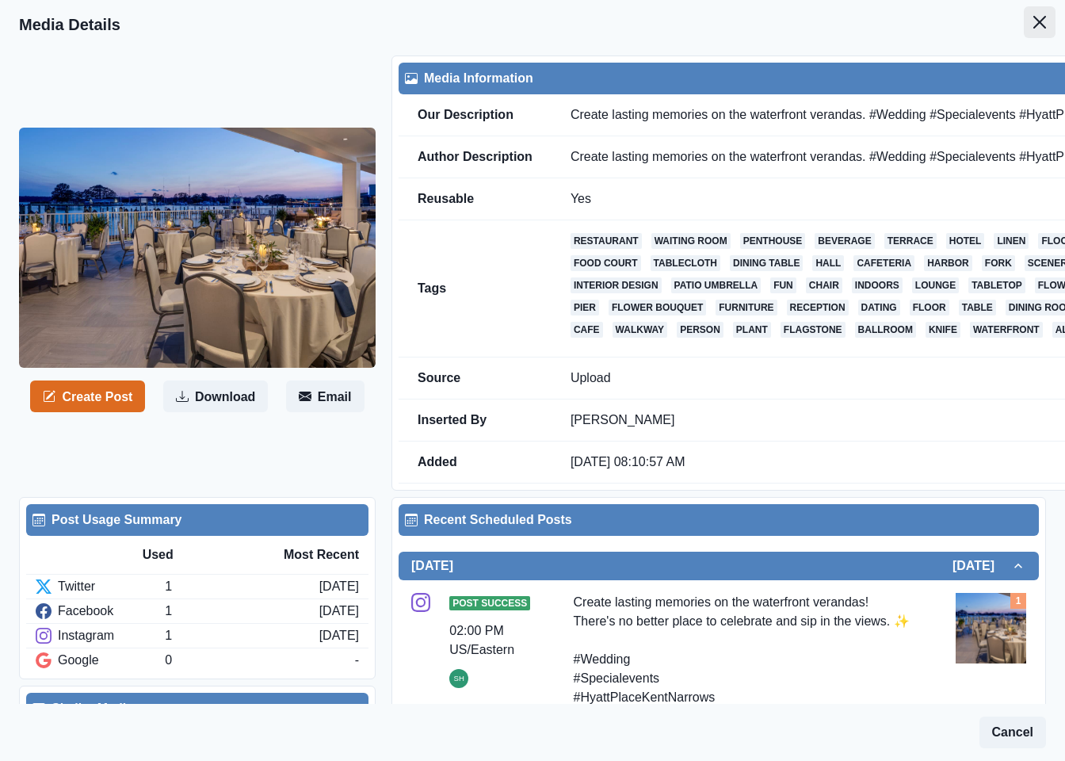
click at [1033, 24] on icon "Close" at bounding box center [1039, 22] width 13 height 13
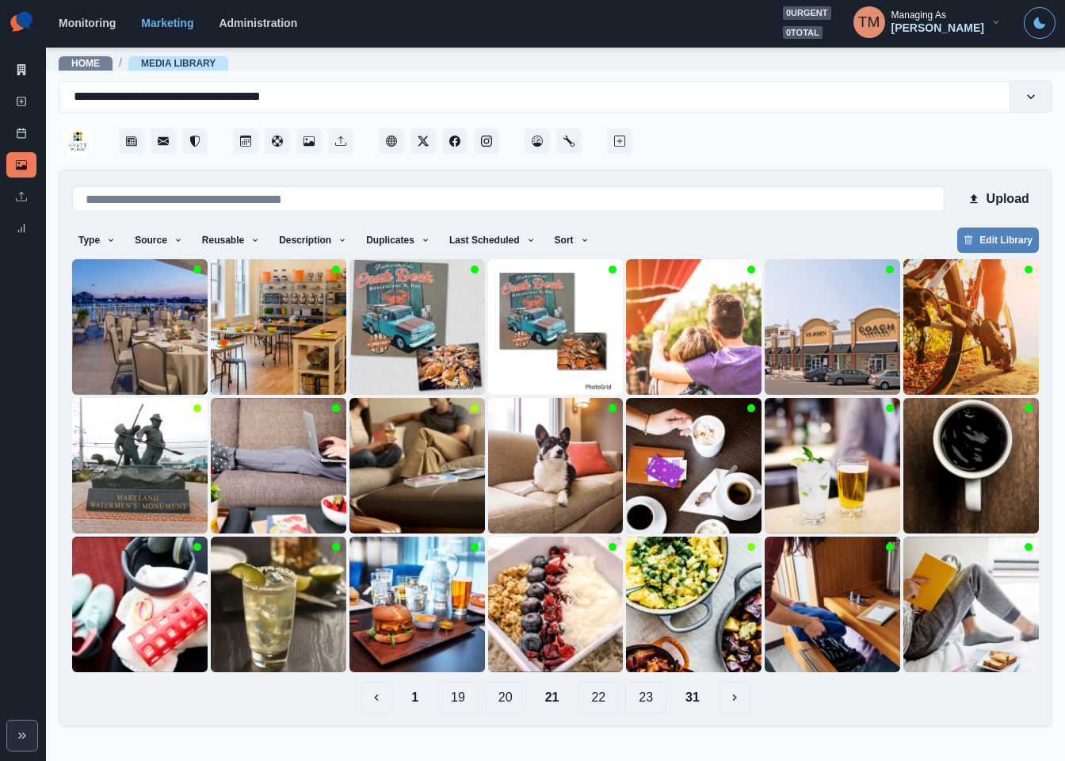
click at [414, 700] on button "1" at bounding box center [415, 698] width 32 height 32
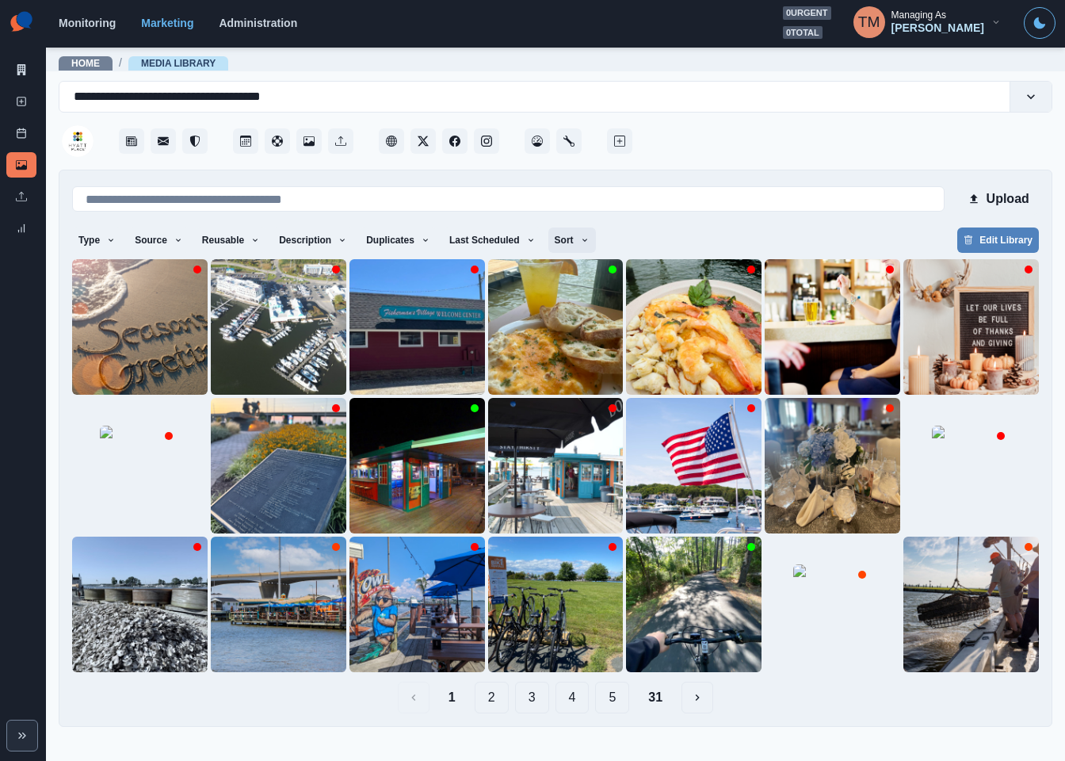
click at [583, 240] on icon "button" at bounding box center [585, 240] width 5 height 3
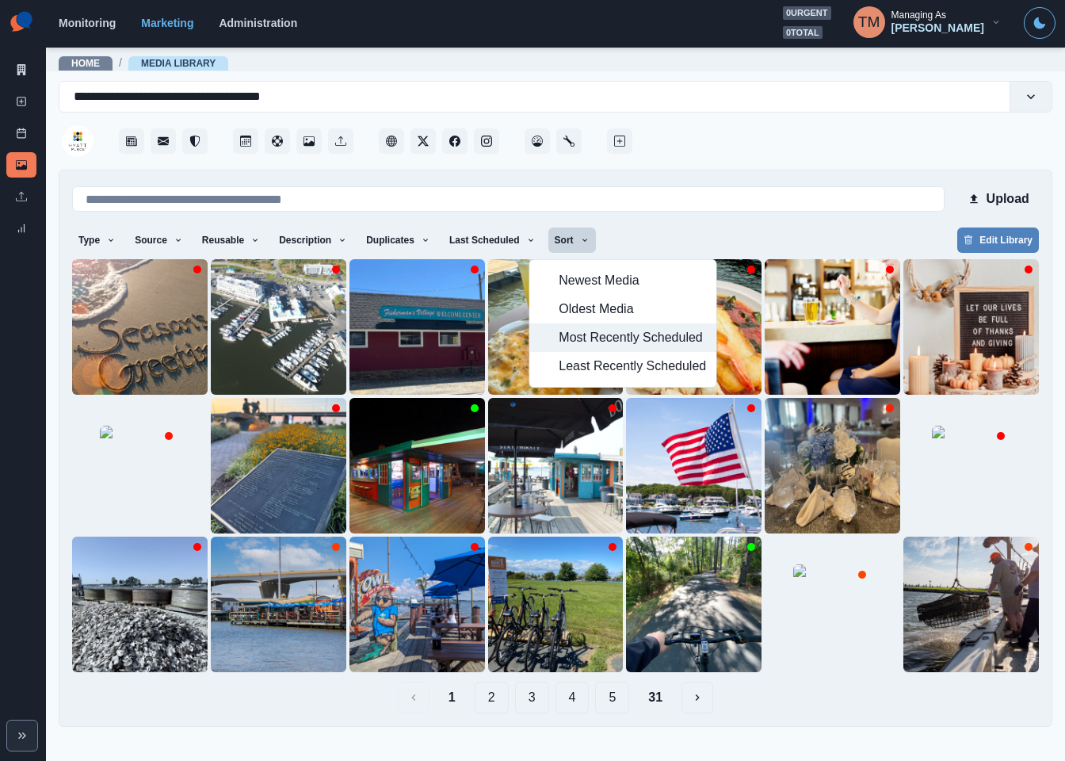
click at [575, 340] on span "Most Recently Scheduled" at bounding box center [632, 337] width 147 height 19
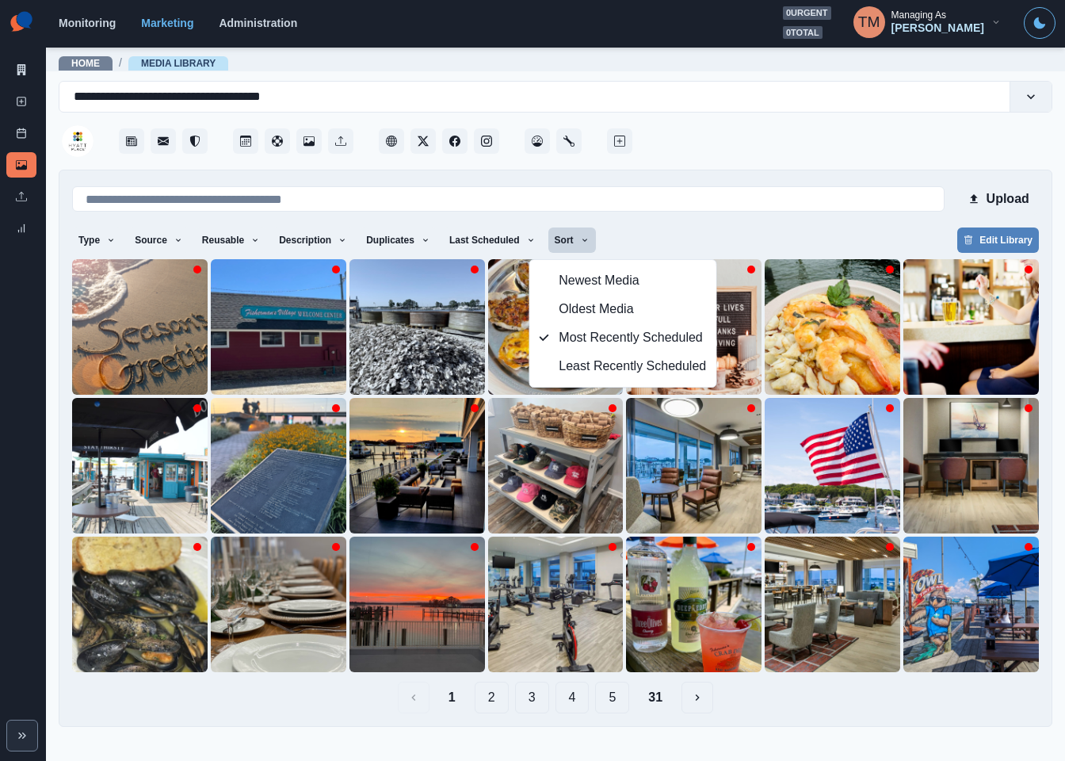
click at [695, 231] on div "Type Any Image Video Source Any Upload Social Manager Found: Instagram Found: G…" at bounding box center [555, 241] width 967 height 29
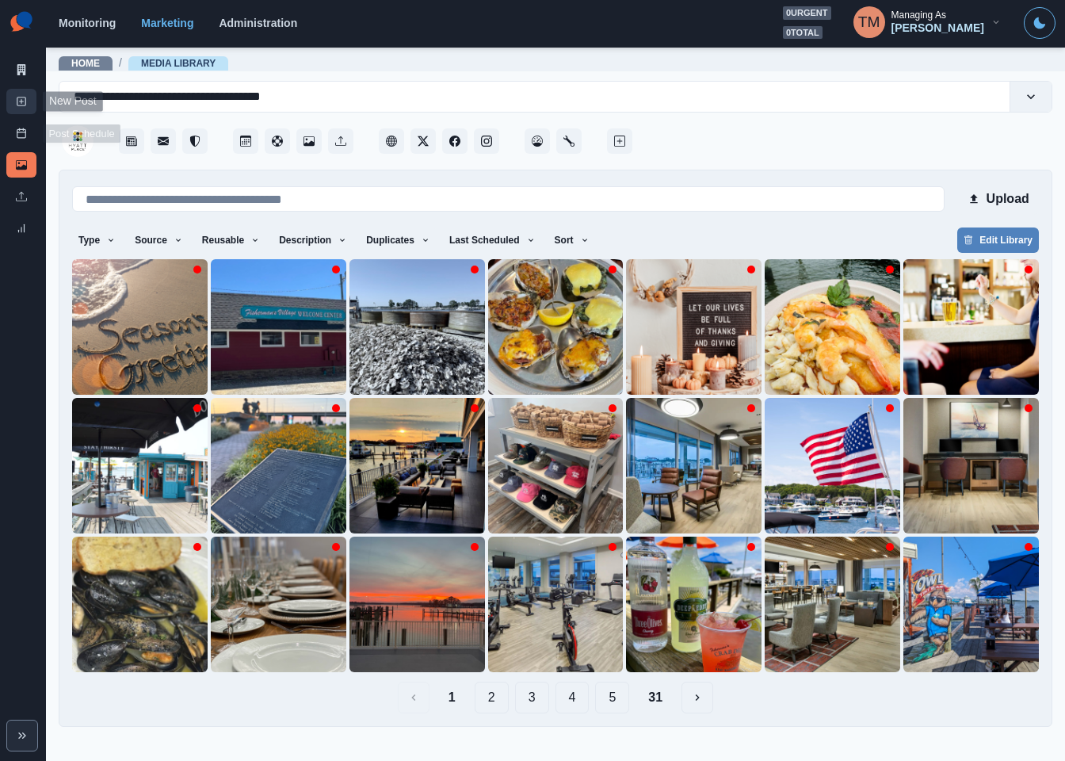
click at [24, 107] on link "New Post" at bounding box center [21, 101] width 30 height 25
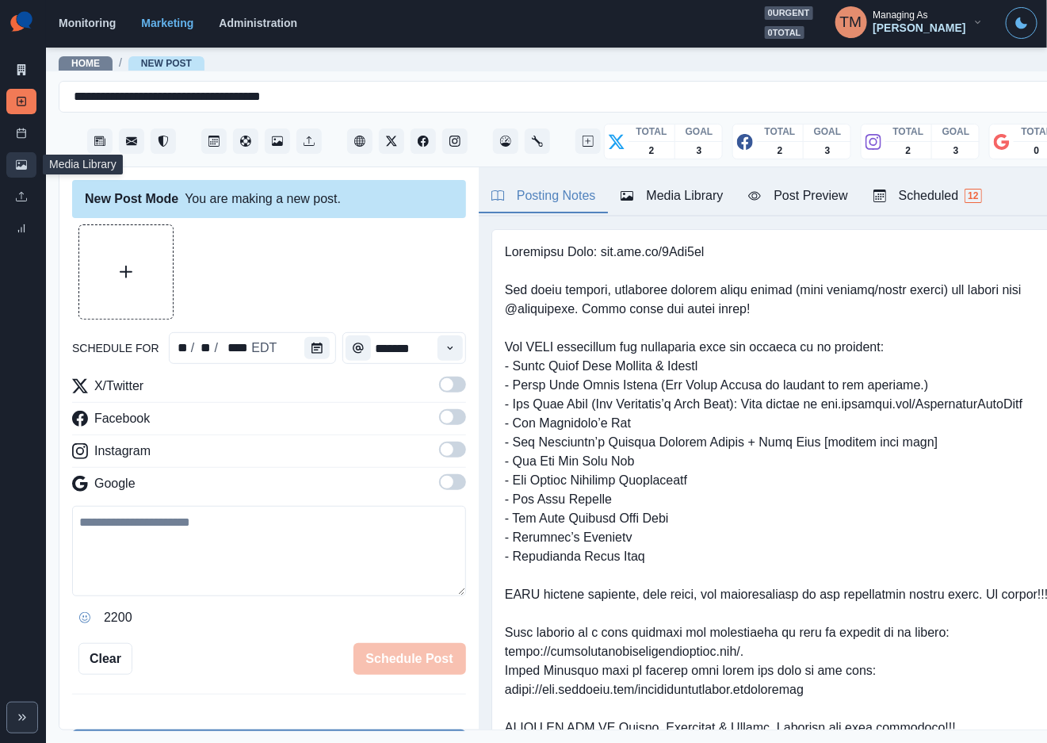
click at [29, 164] on link "Media Library" at bounding box center [21, 164] width 30 height 25
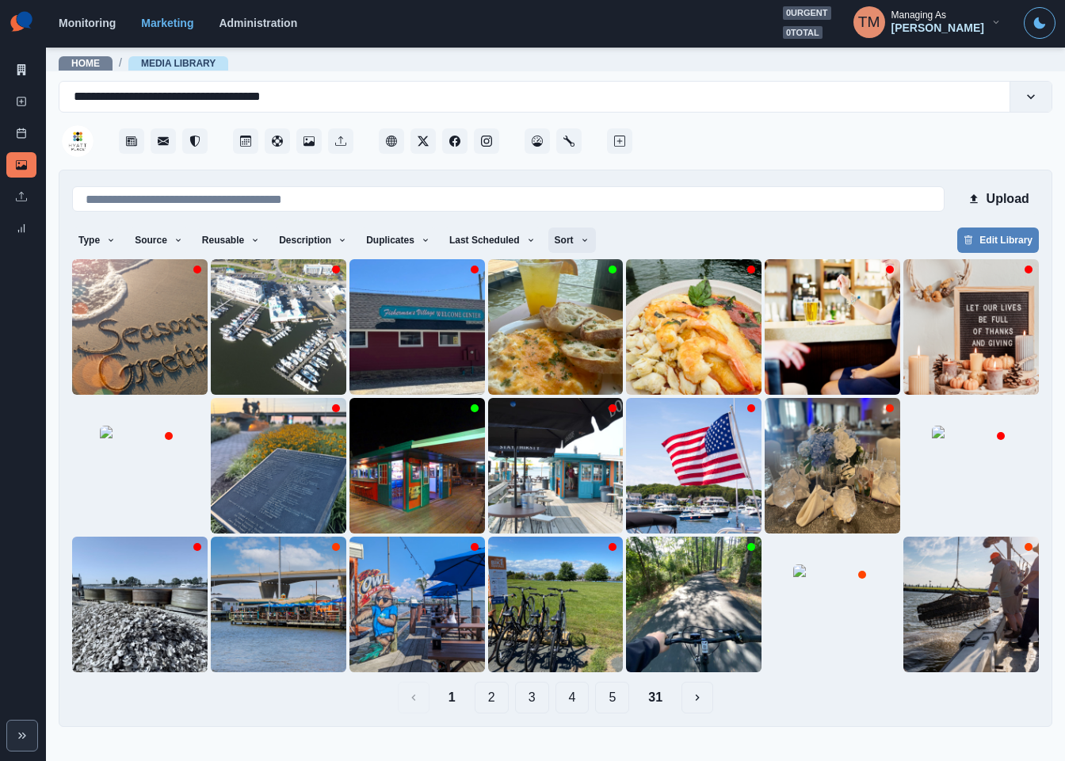
click at [580, 240] on icon "button" at bounding box center [585, 240] width 10 height 10
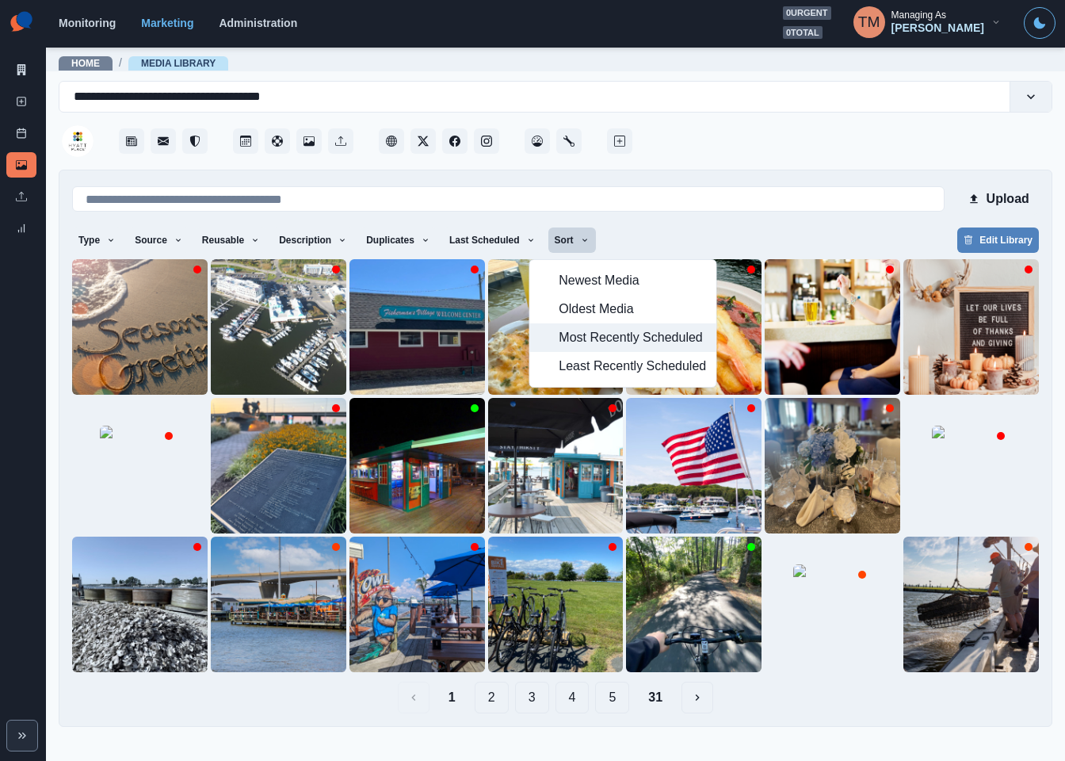
click at [590, 338] on span "Most Recently Scheduled" at bounding box center [632, 337] width 147 height 19
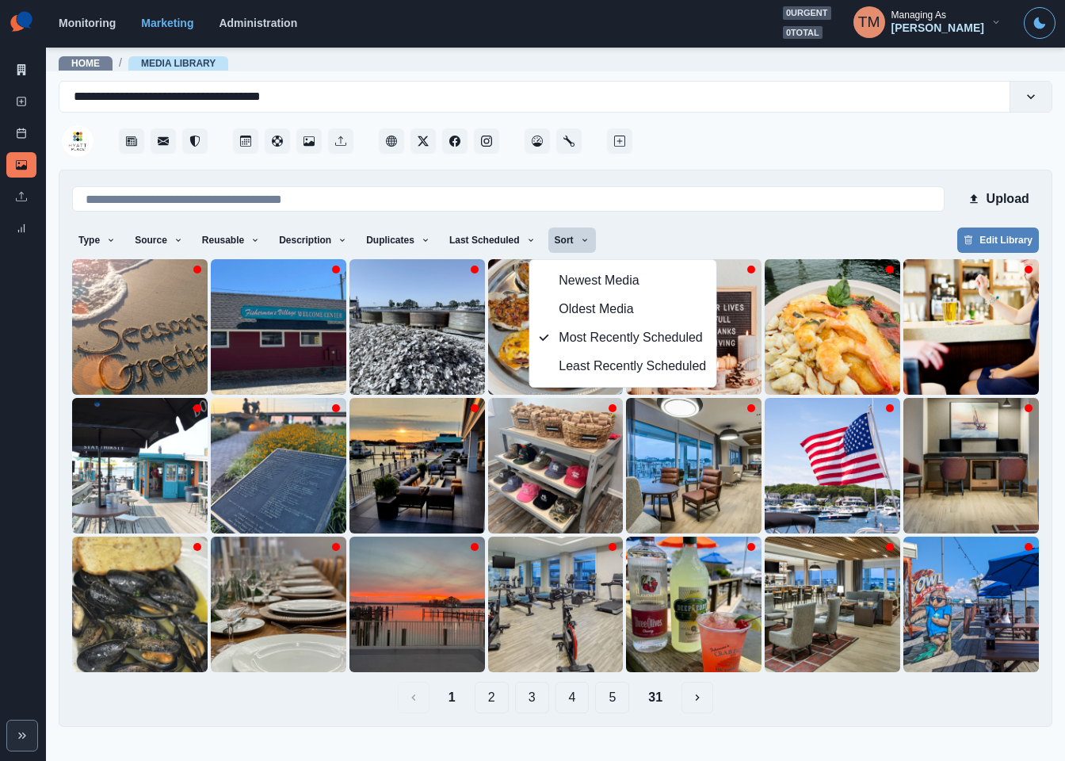
click at [483, 693] on button "2" at bounding box center [492, 698] width 34 height 32
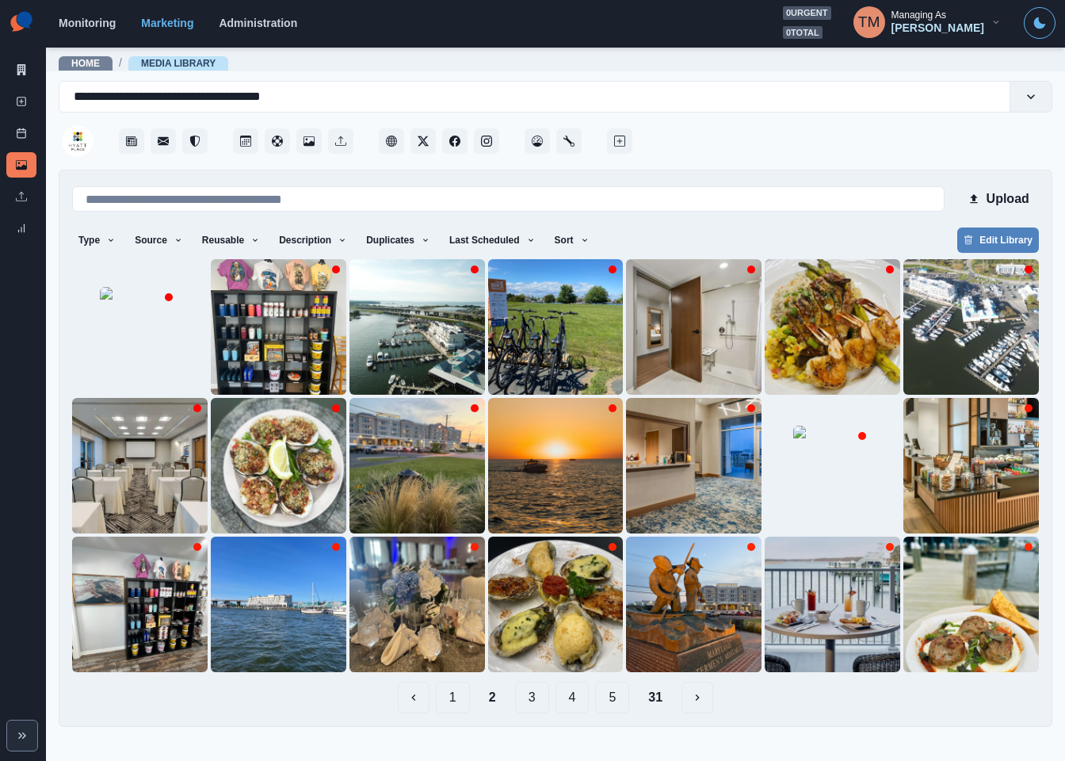
click at [538, 702] on button "3" at bounding box center [532, 698] width 34 height 32
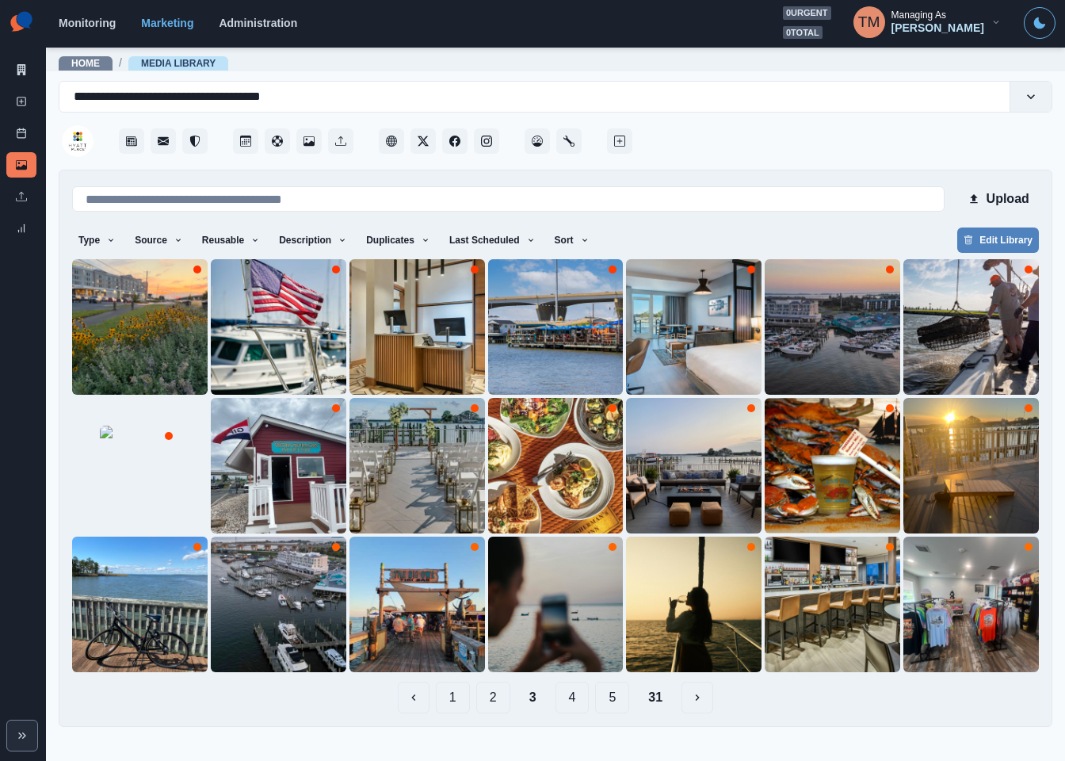
click at [575, 701] on button "4" at bounding box center [573, 698] width 34 height 32
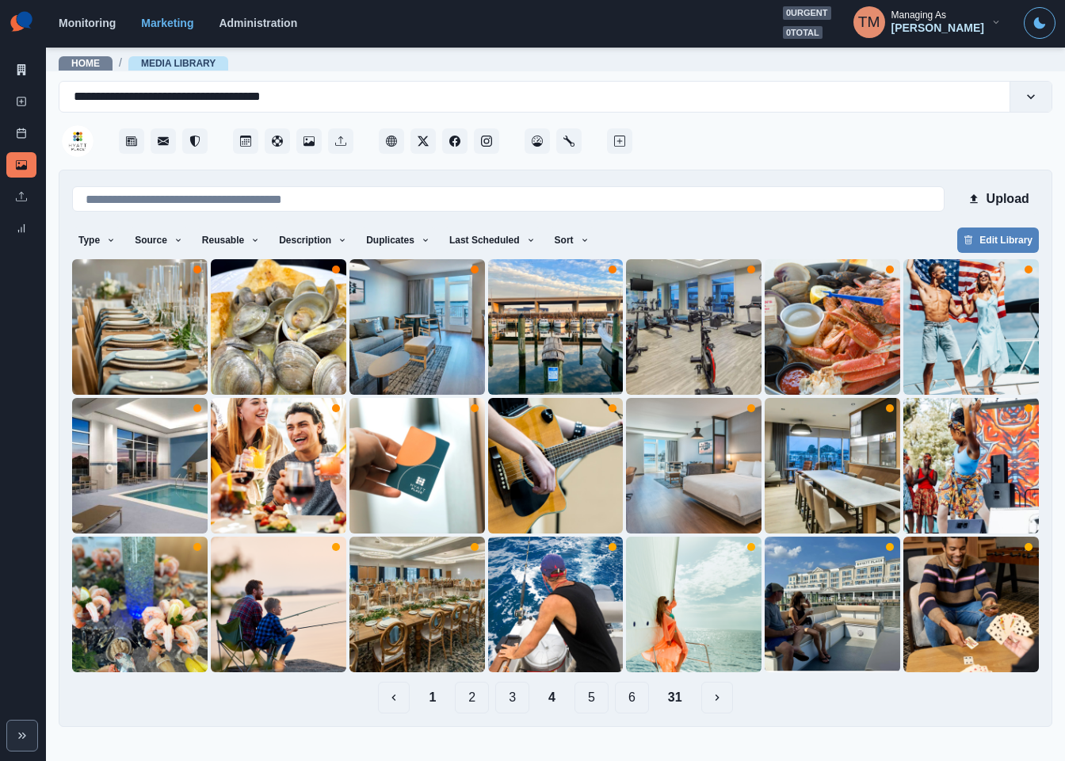
click at [676, 699] on button "31" at bounding box center [675, 698] width 40 height 32
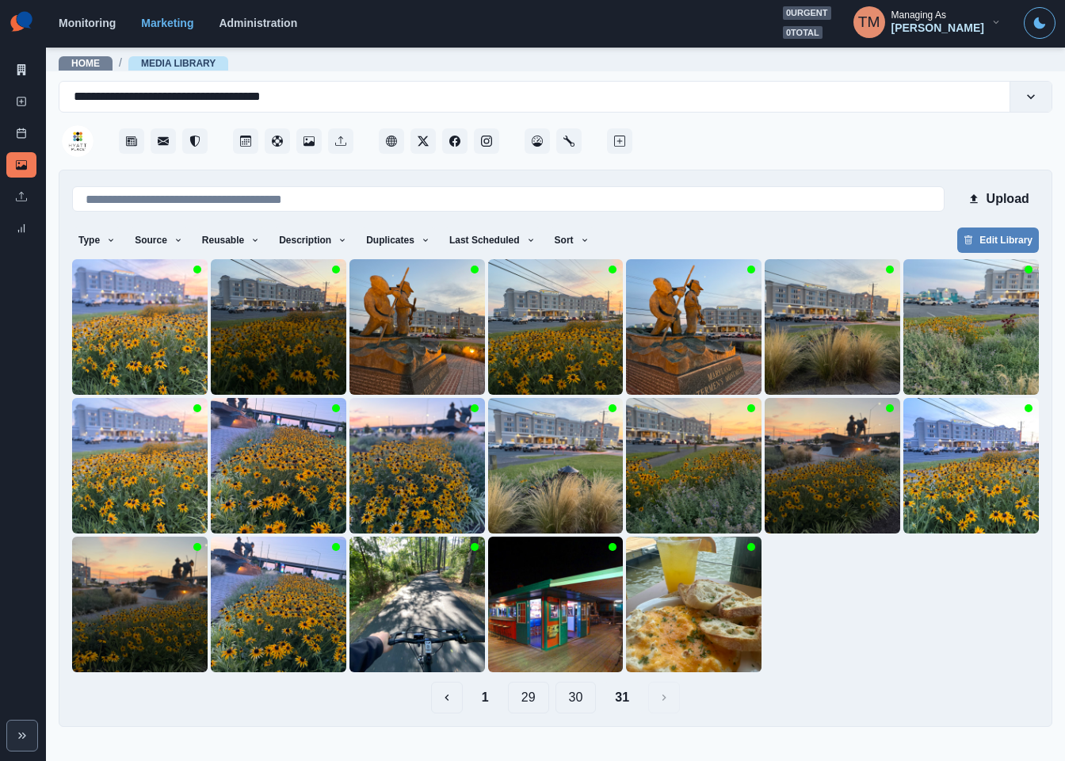
click at [566, 704] on button "30" at bounding box center [576, 698] width 41 height 32
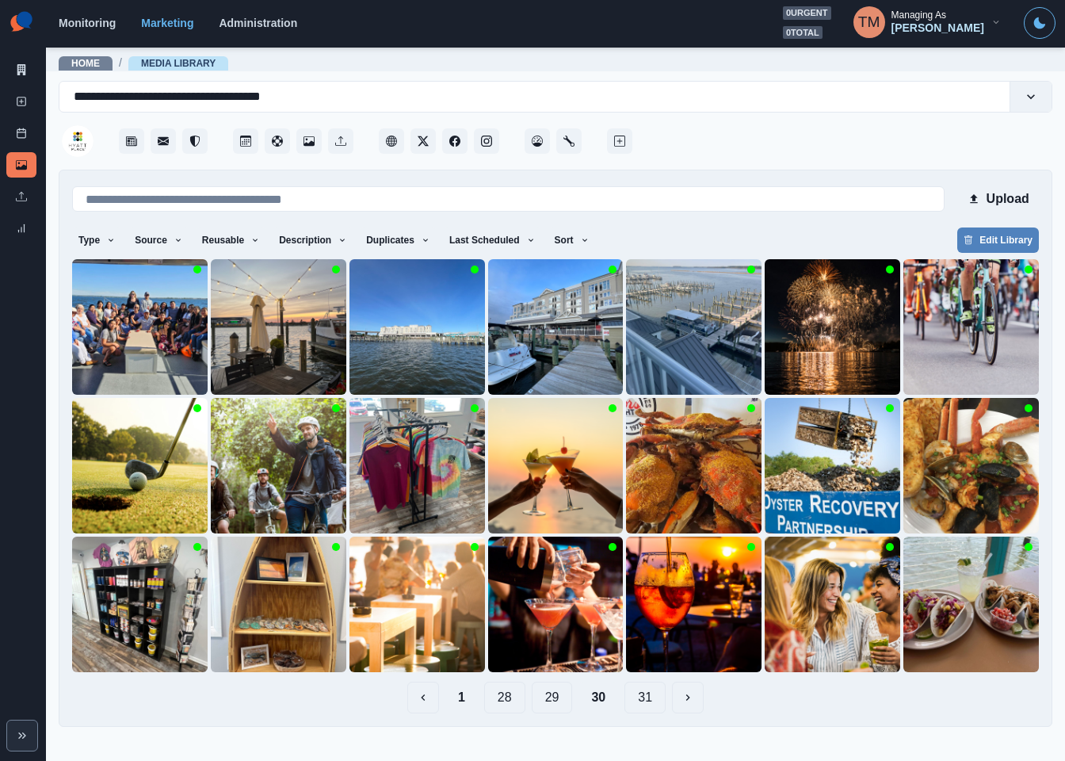
click at [548, 707] on button "29" at bounding box center [552, 698] width 41 height 32
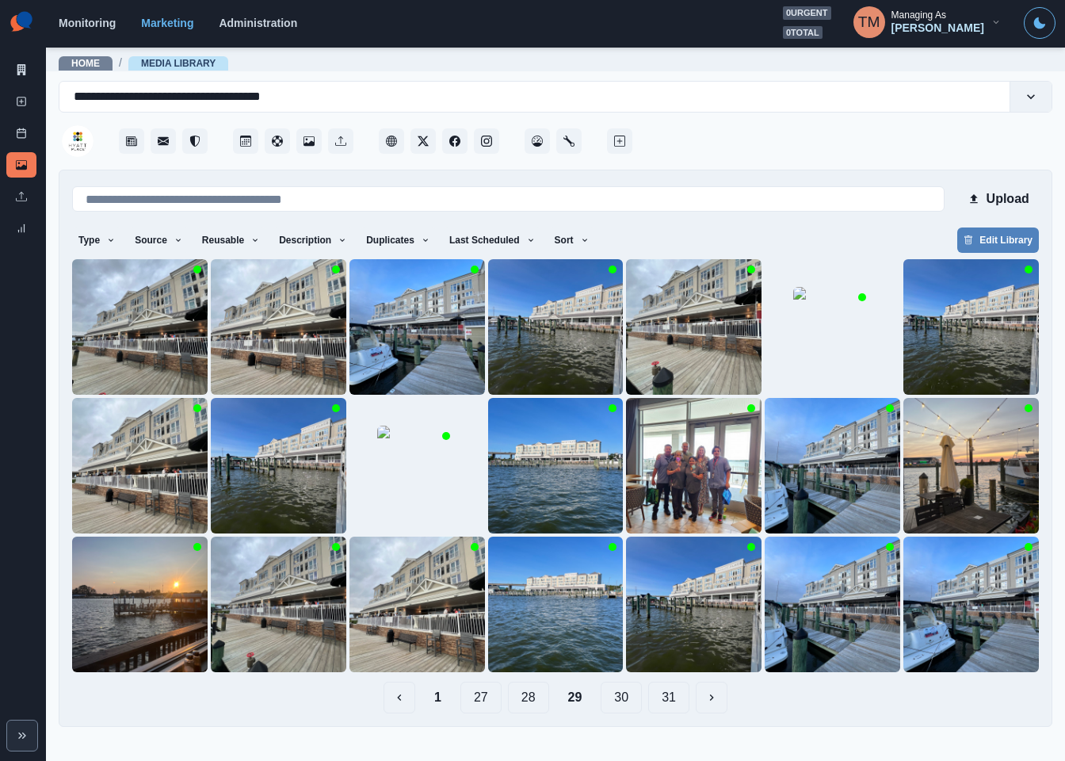
click at [526, 704] on button "28" at bounding box center [528, 698] width 41 height 32
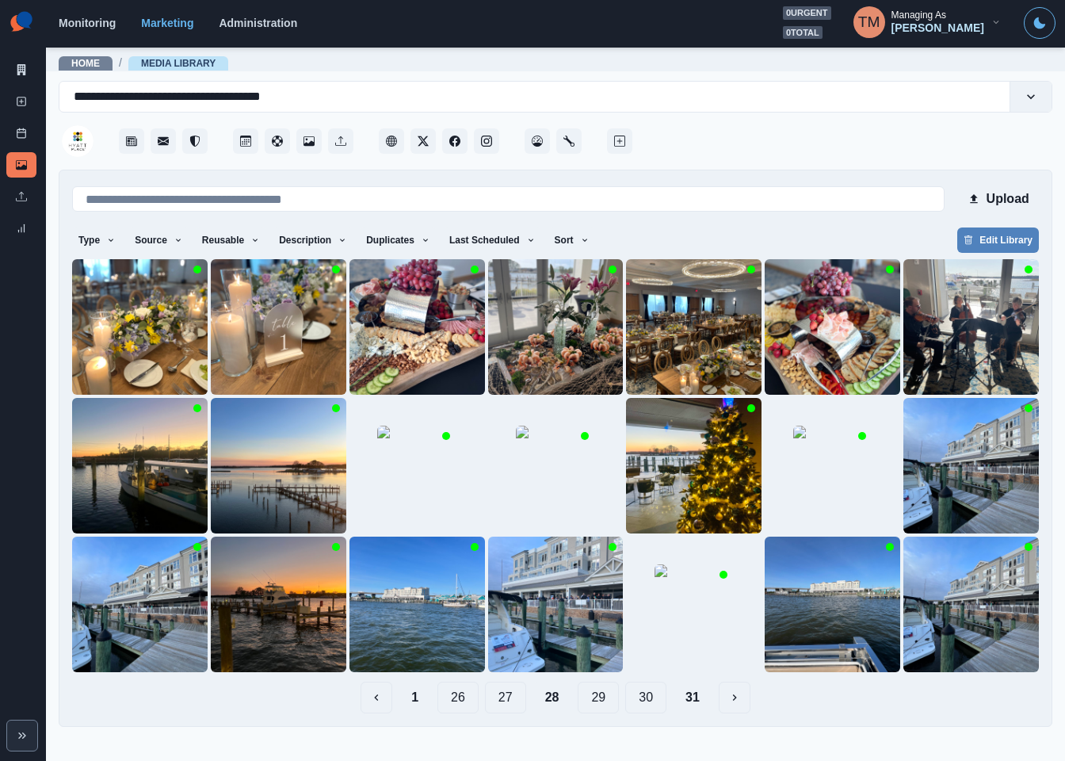
click at [499, 704] on button "27" at bounding box center [505, 698] width 41 height 32
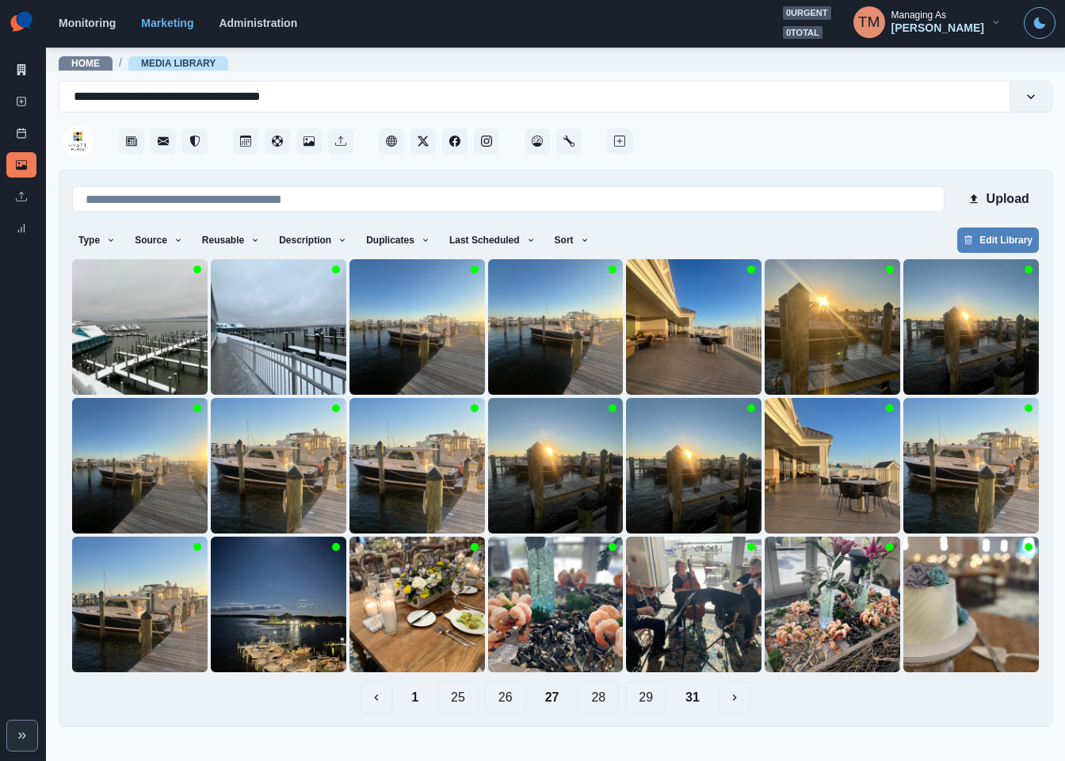
click at [602, 704] on button "28" at bounding box center [598, 698] width 41 height 32
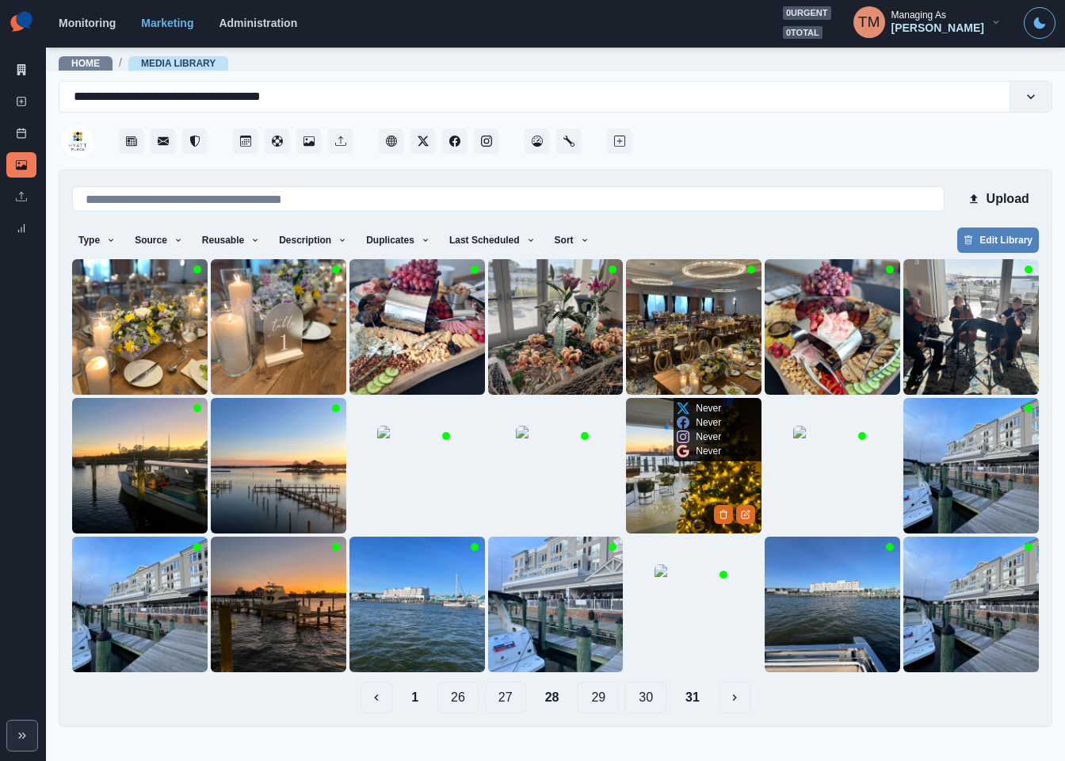
click at [644, 483] on img at bounding box center [694, 466] width 136 height 136
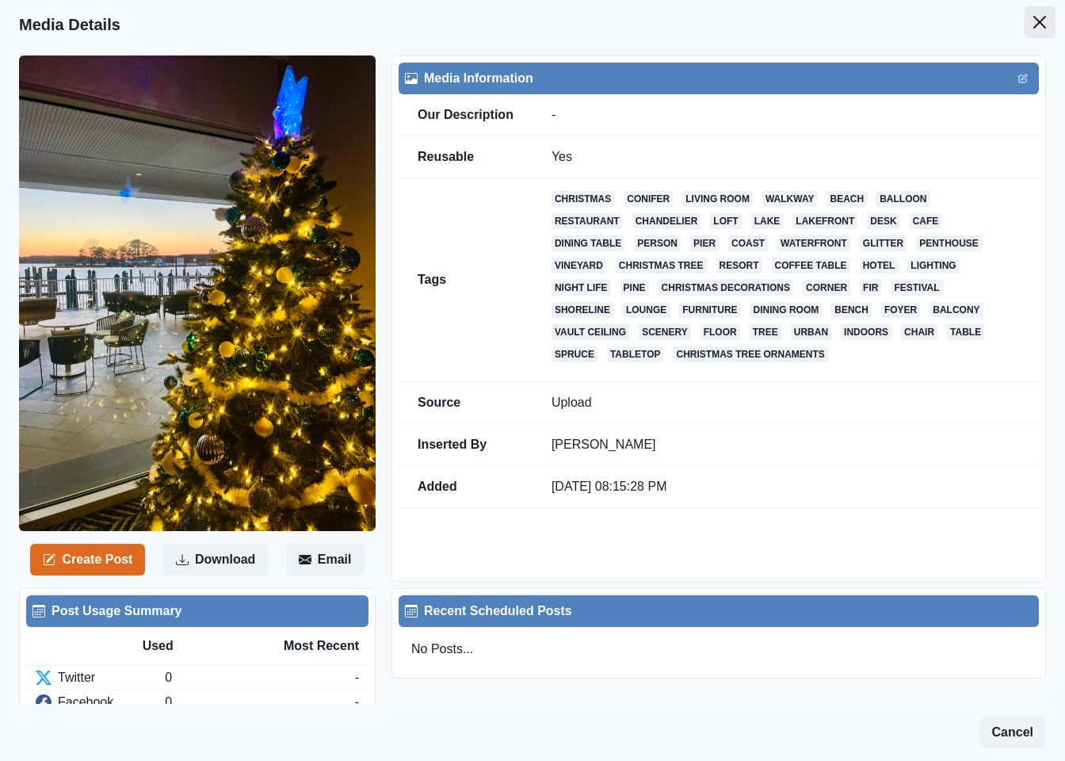
click at [1024, 29] on button "Close" at bounding box center [1040, 22] width 32 height 32
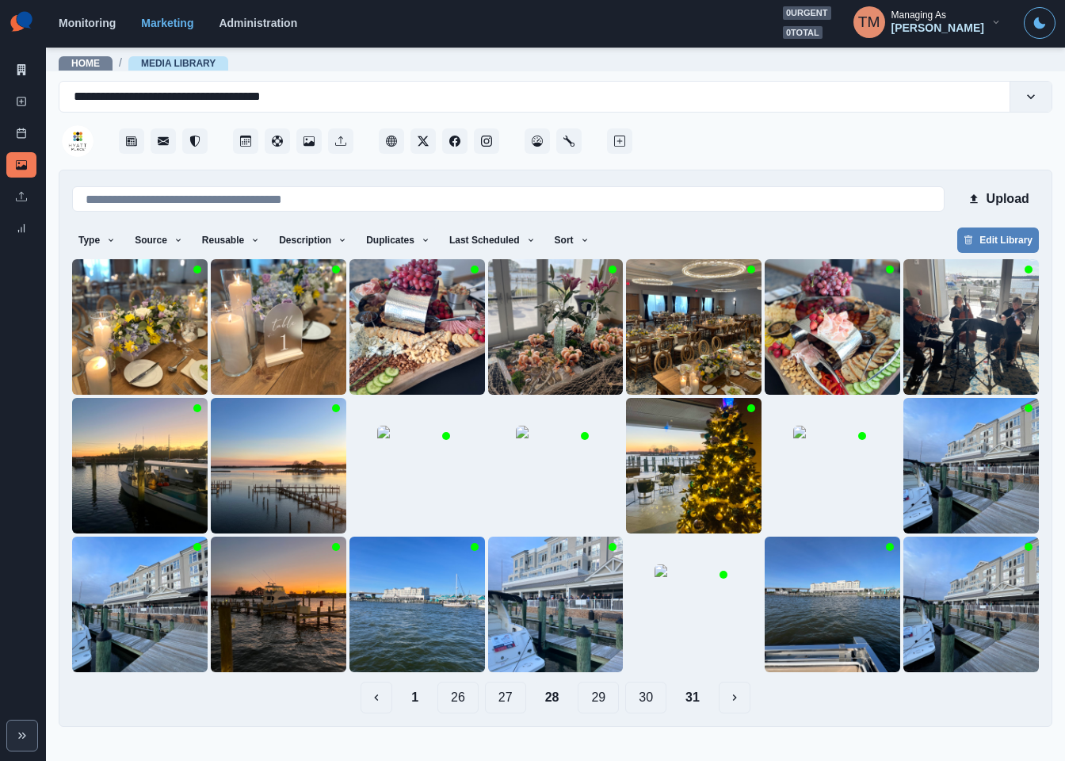
click at [509, 704] on button "27" at bounding box center [505, 698] width 41 height 32
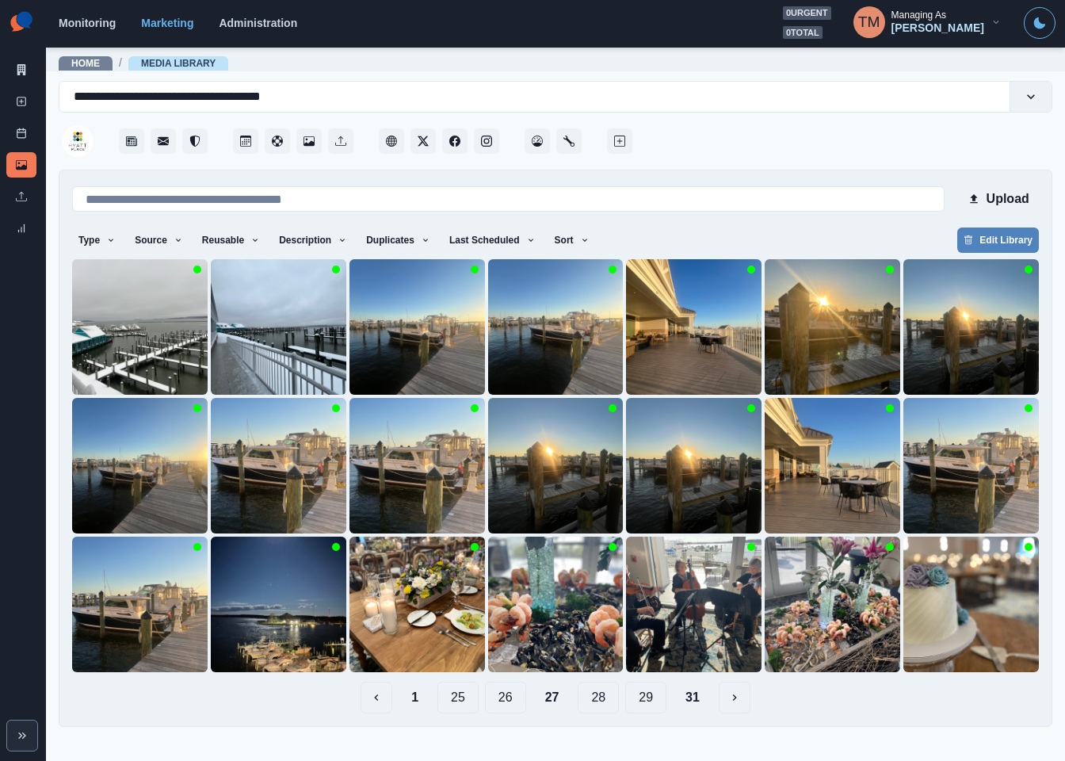
click at [502, 695] on button "26" at bounding box center [505, 698] width 41 height 32
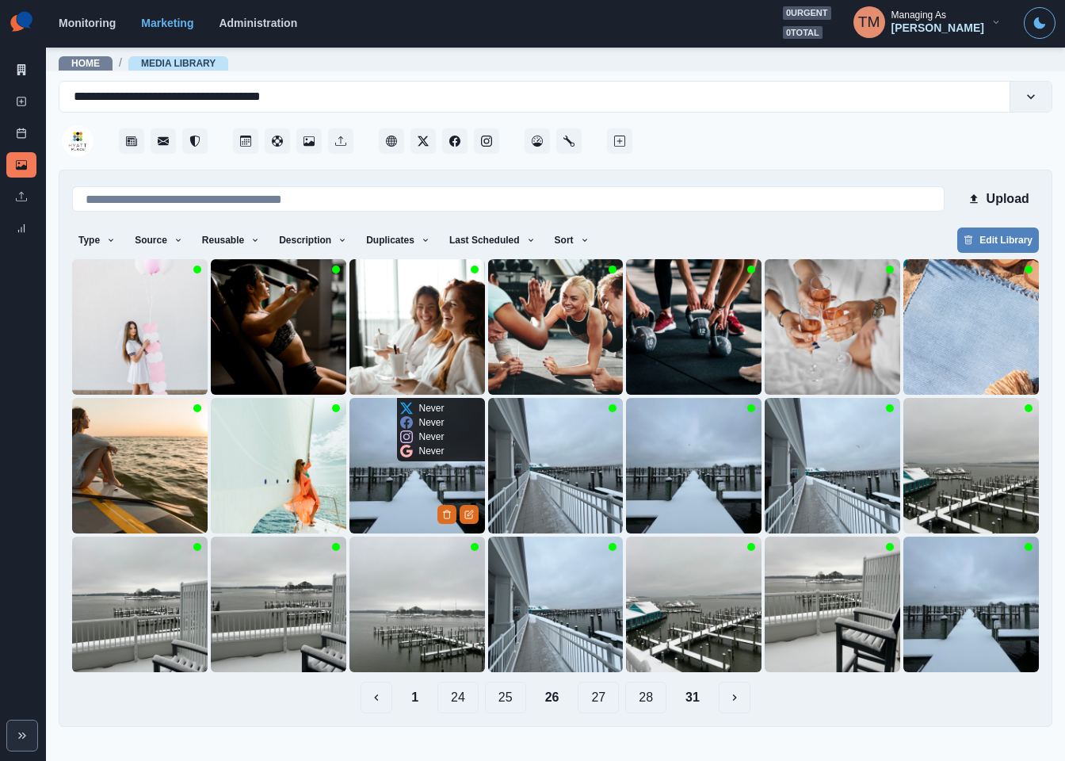
click at [360, 478] on img at bounding box center [418, 466] width 136 height 136
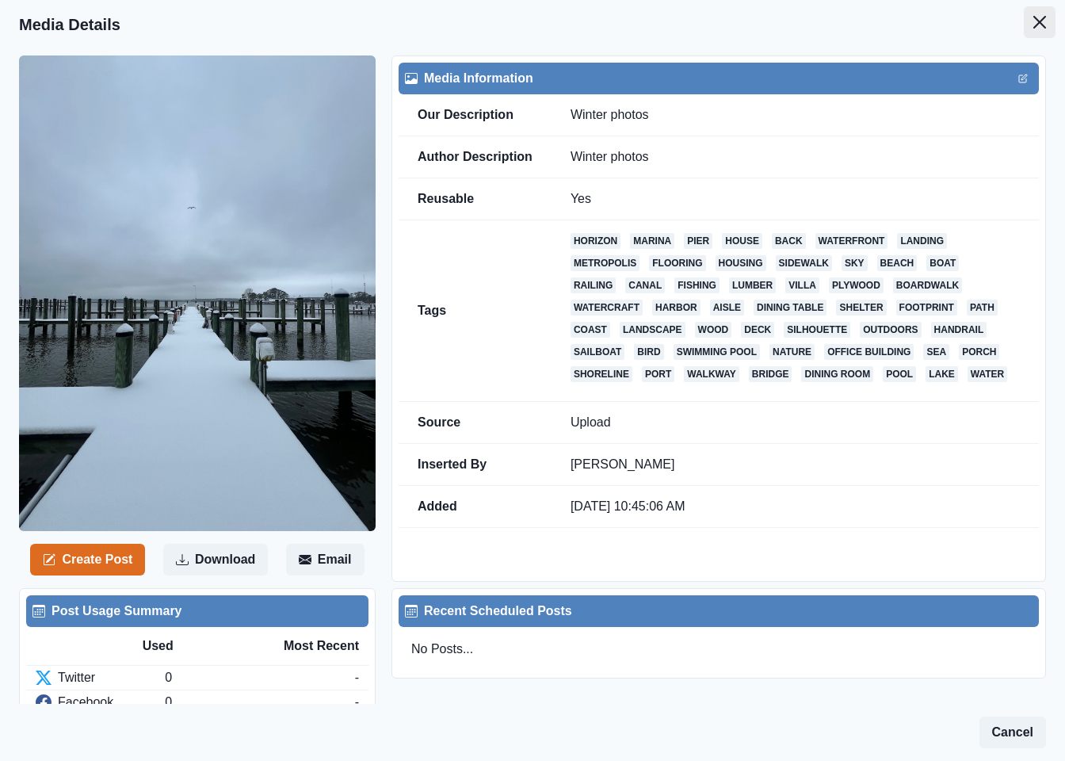
click at [1024, 25] on button "Close" at bounding box center [1040, 22] width 32 height 32
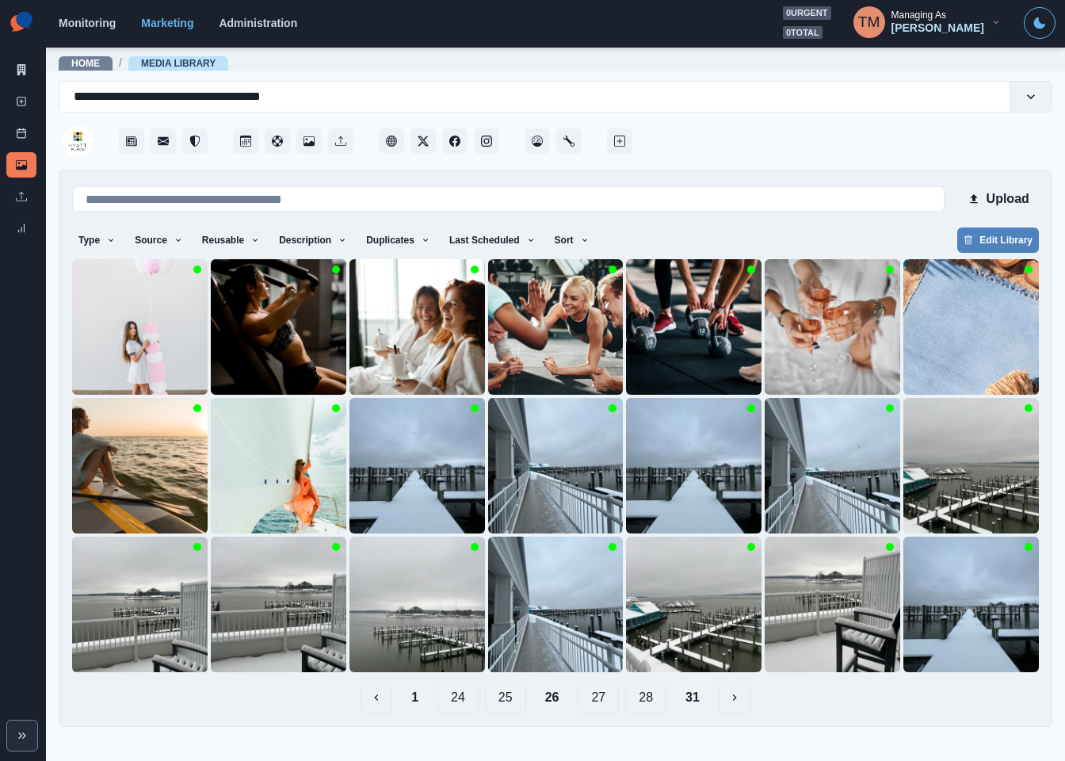
click at [502, 699] on button "25" at bounding box center [505, 698] width 41 height 32
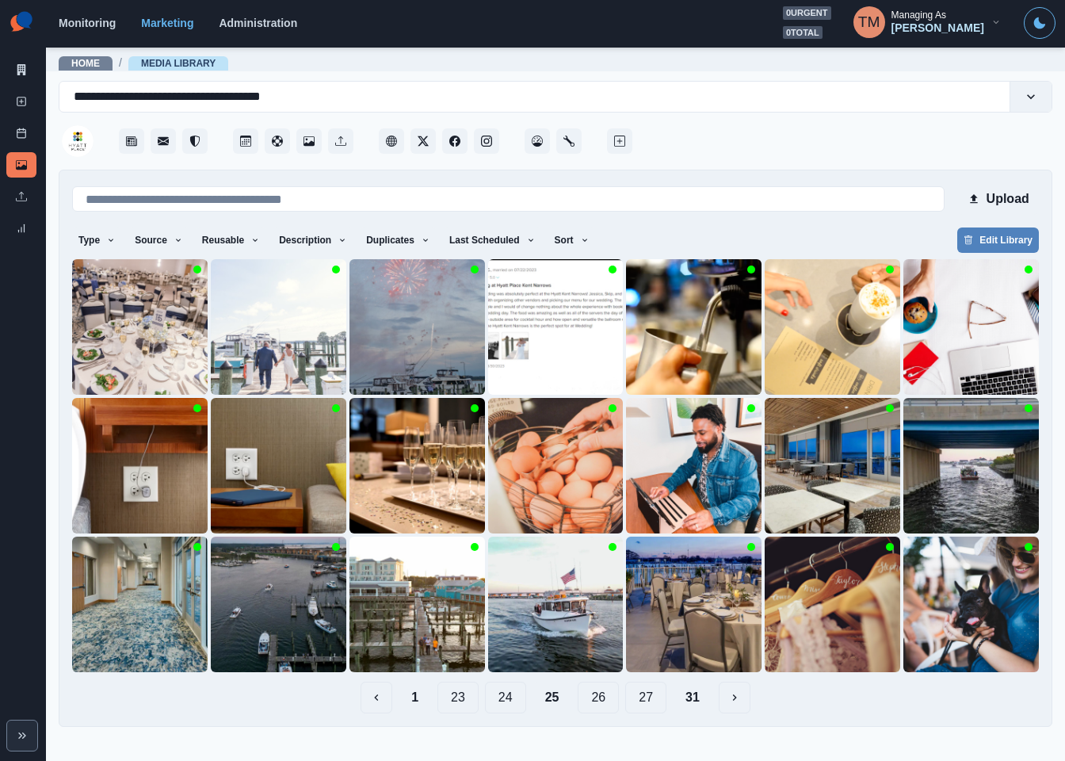
click at [502, 700] on button "24" at bounding box center [505, 698] width 41 height 32
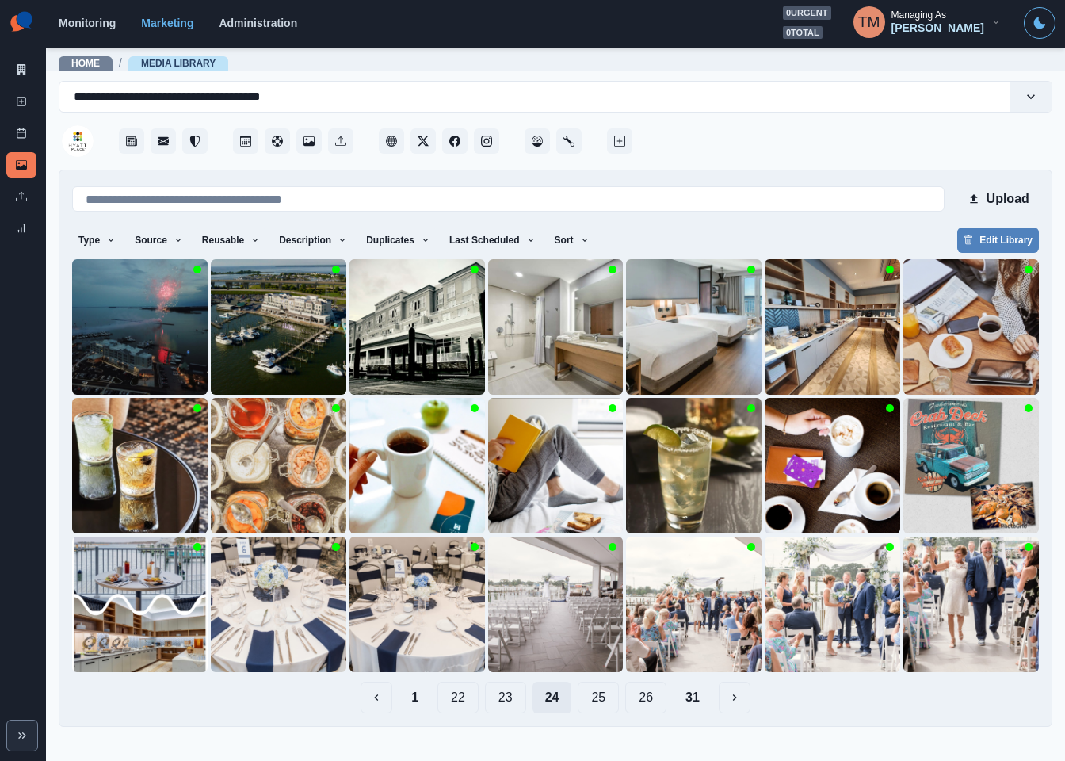
click at [502, 700] on button "23" at bounding box center [505, 698] width 41 height 32
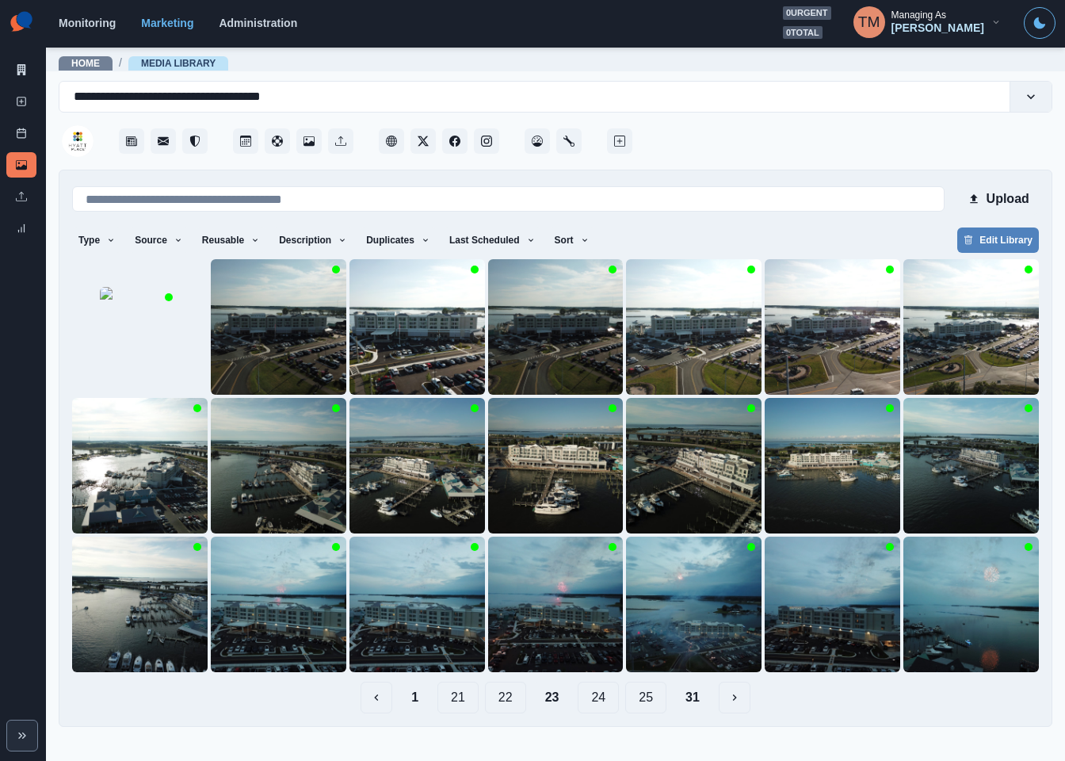
click at [502, 700] on button "22" at bounding box center [505, 698] width 41 height 32
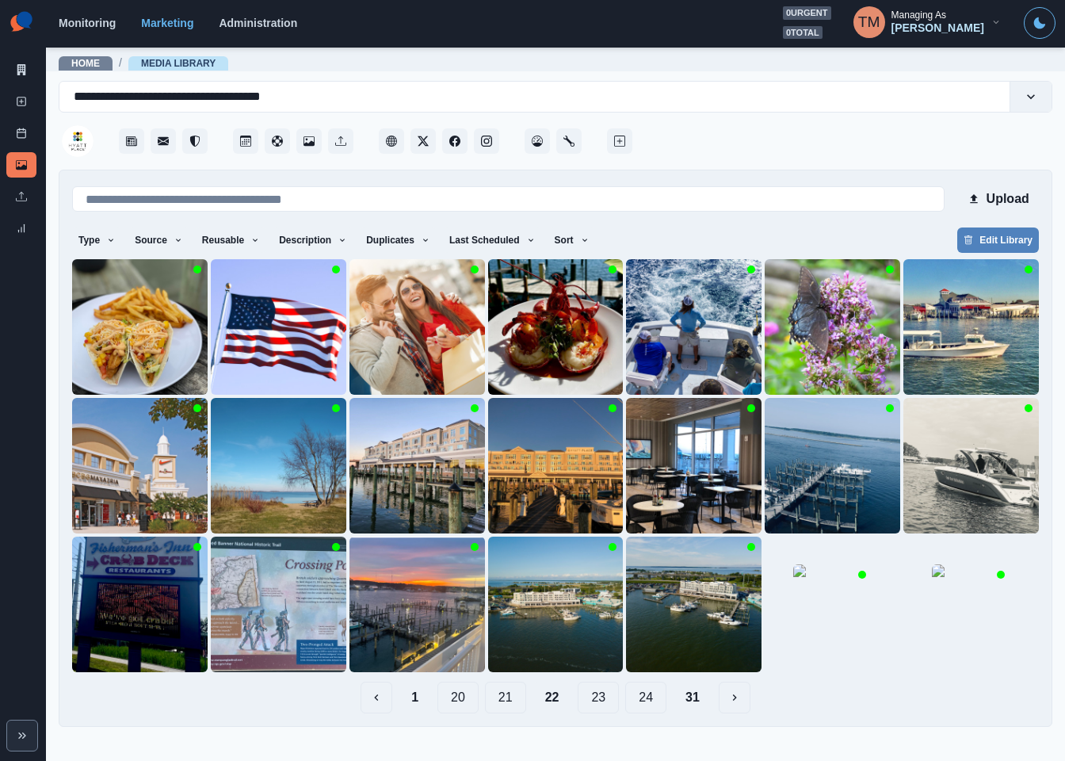
click at [502, 700] on button "21" at bounding box center [505, 698] width 41 height 32
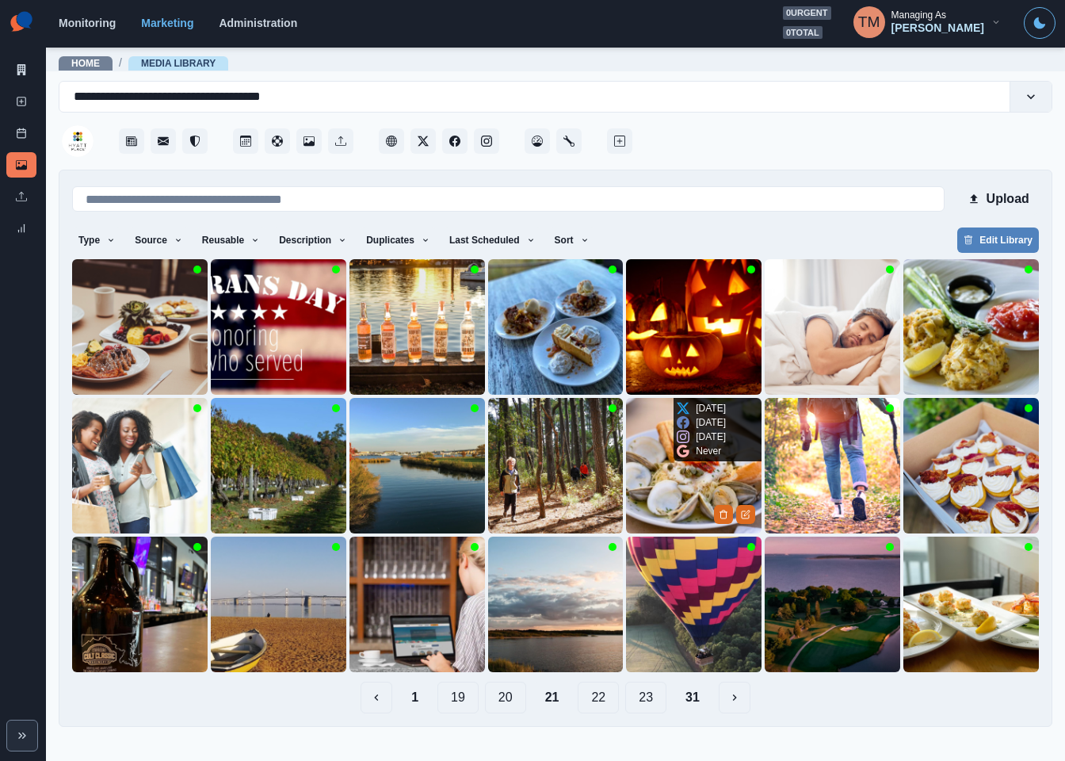
click at [647, 500] on img at bounding box center [694, 466] width 136 height 136
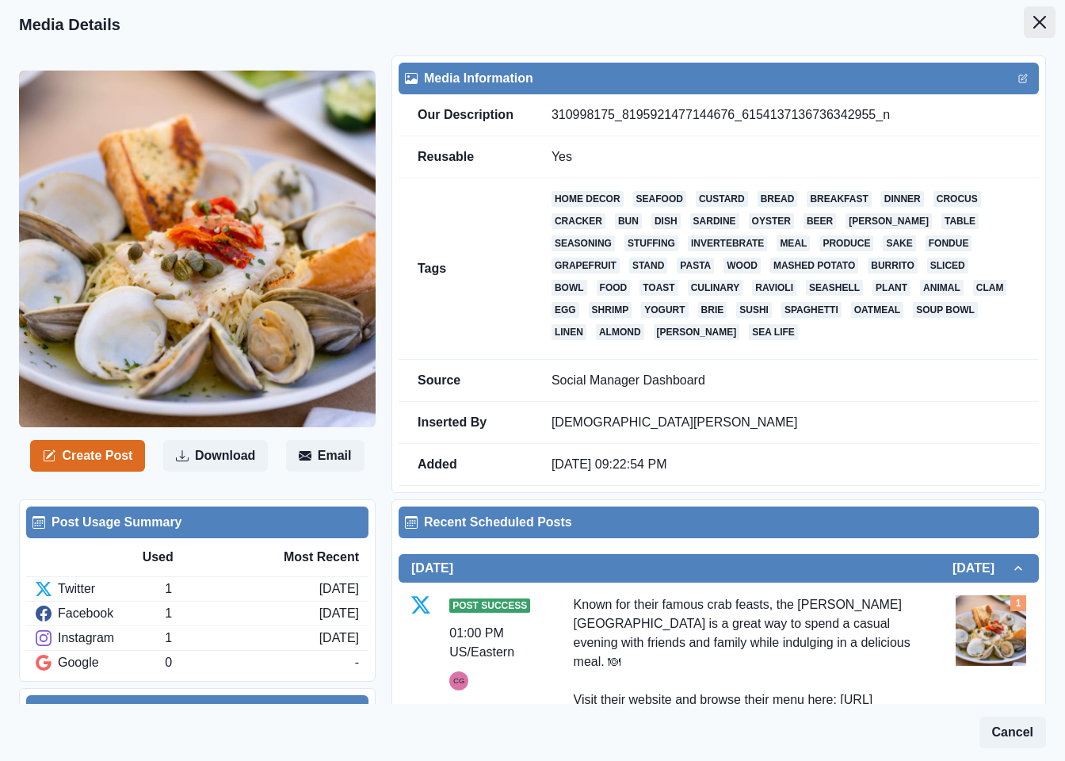
click at [1024, 36] on button "Close" at bounding box center [1040, 22] width 32 height 32
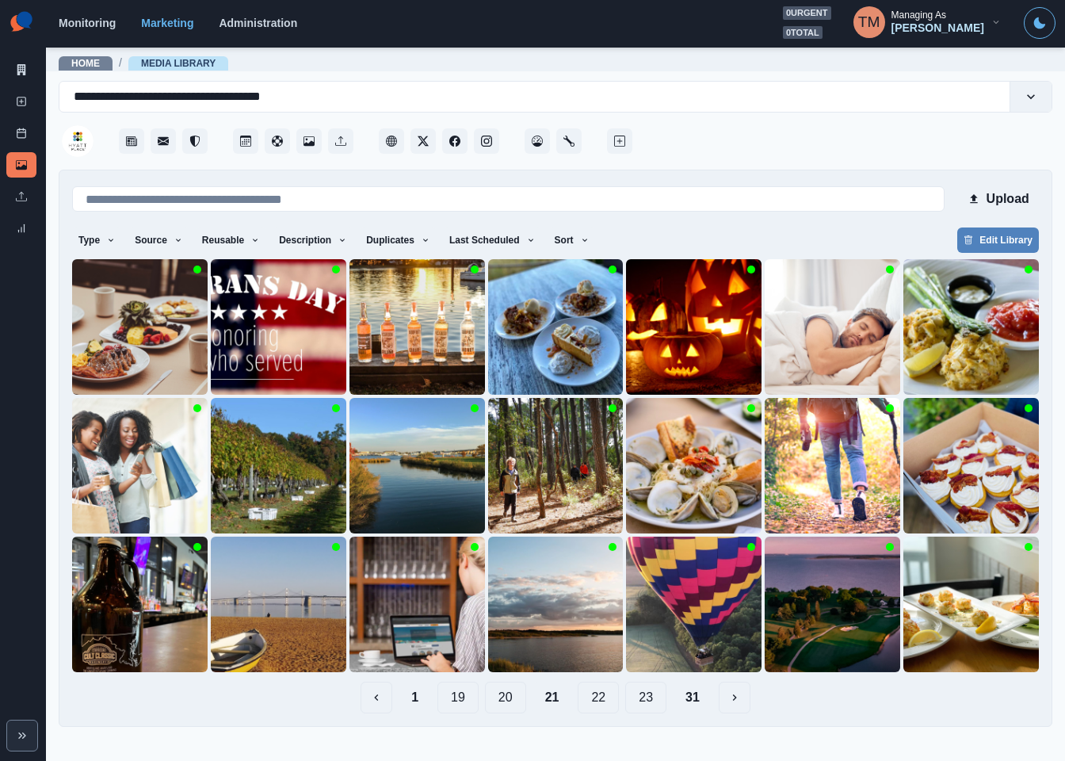
click at [510, 694] on button "20" at bounding box center [505, 698] width 41 height 32
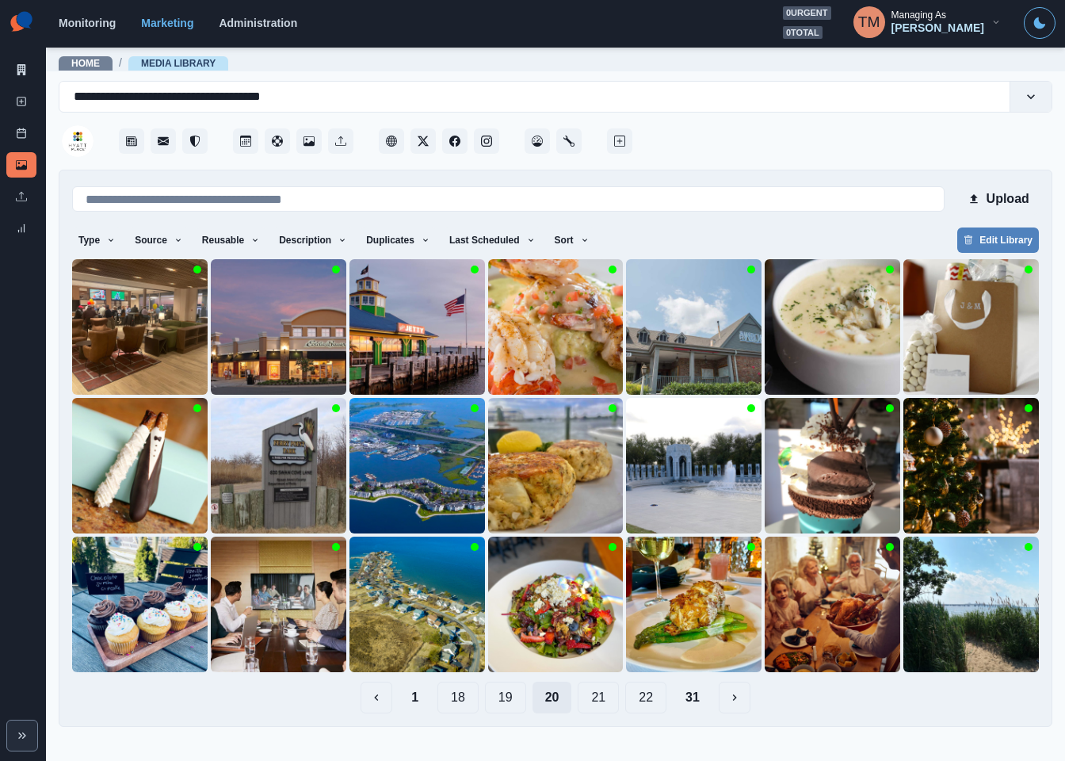
click at [510, 694] on button "19" at bounding box center [505, 698] width 41 height 32
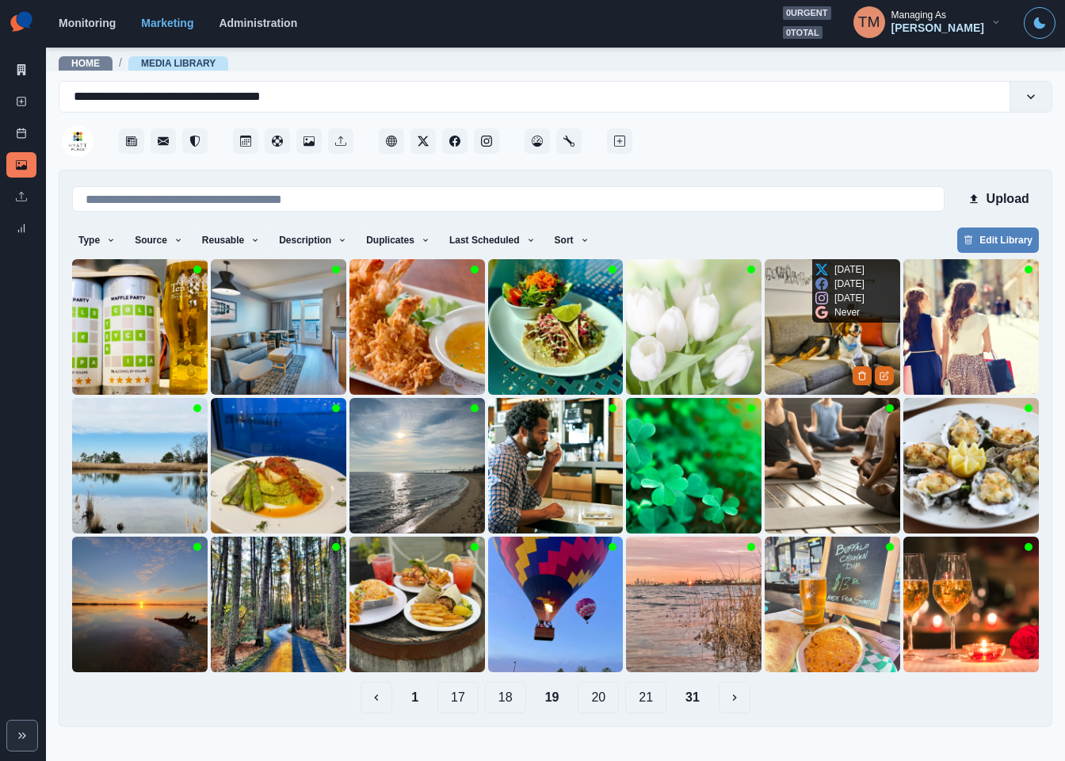
click at [796, 348] on img at bounding box center [833, 327] width 136 height 136
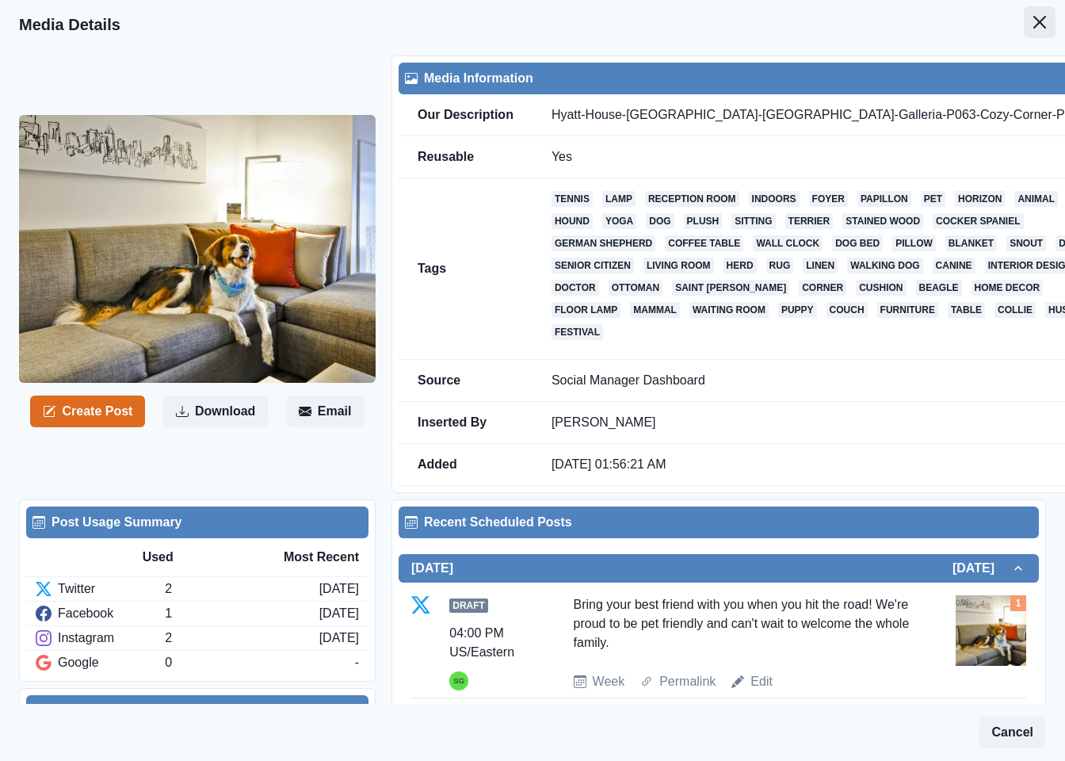
click at [1033, 26] on icon "Close" at bounding box center [1039, 22] width 13 height 13
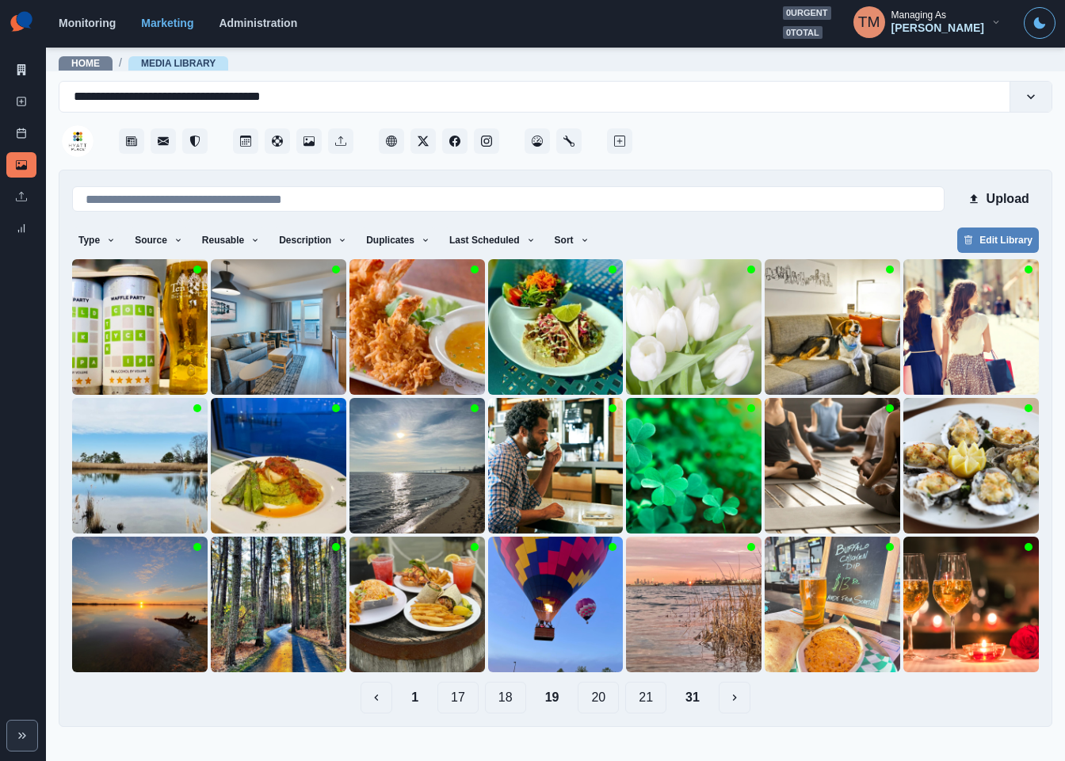
click at [502, 697] on button "18" at bounding box center [505, 698] width 41 height 32
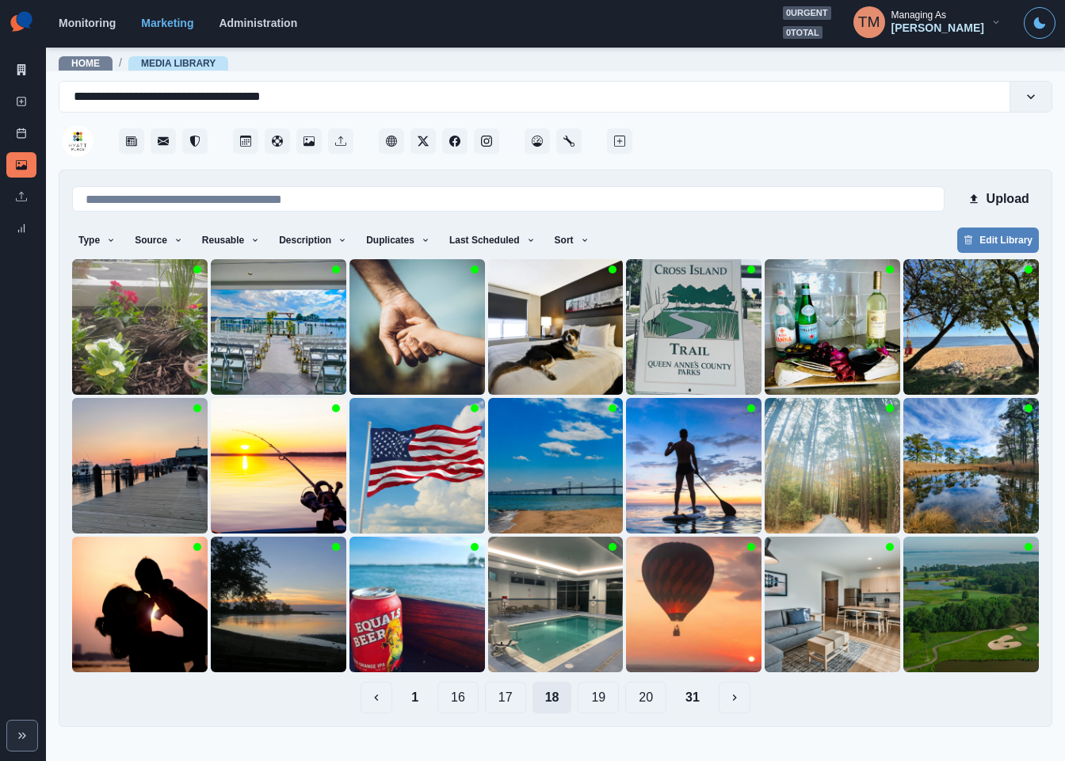
click at [502, 697] on button "17" at bounding box center [505, 698] width 41 height 32
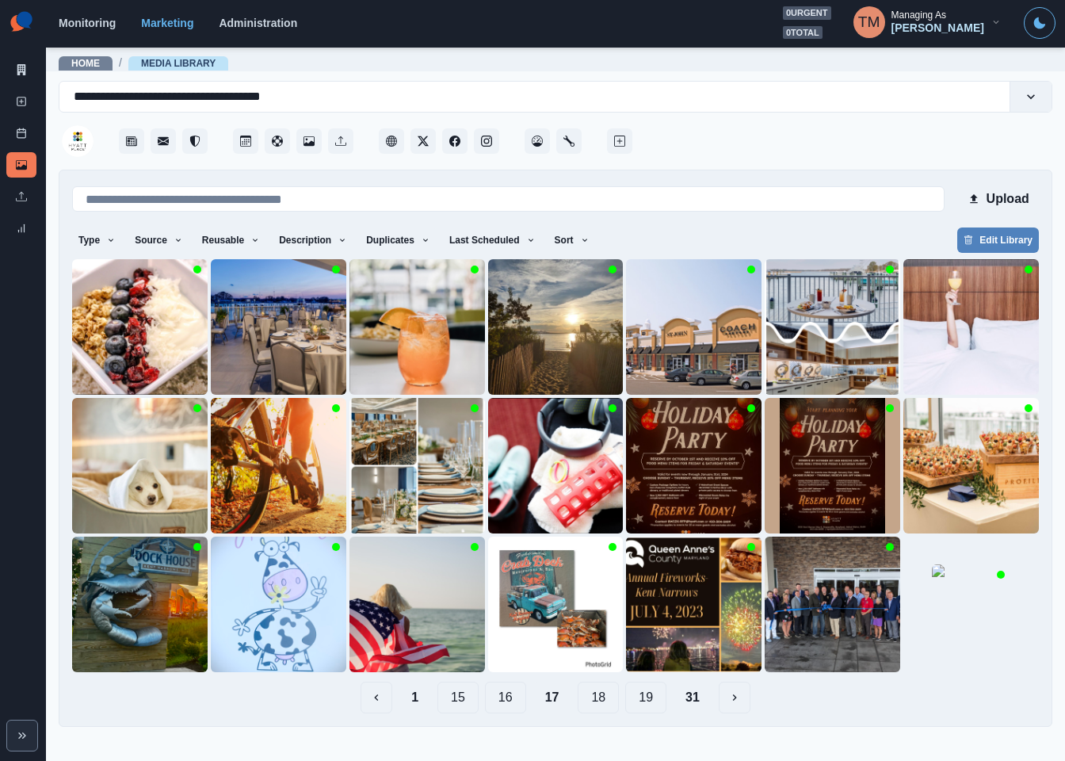
click at [511, 705] on button "16" at bounding box center [505, 698] width 41 height 32
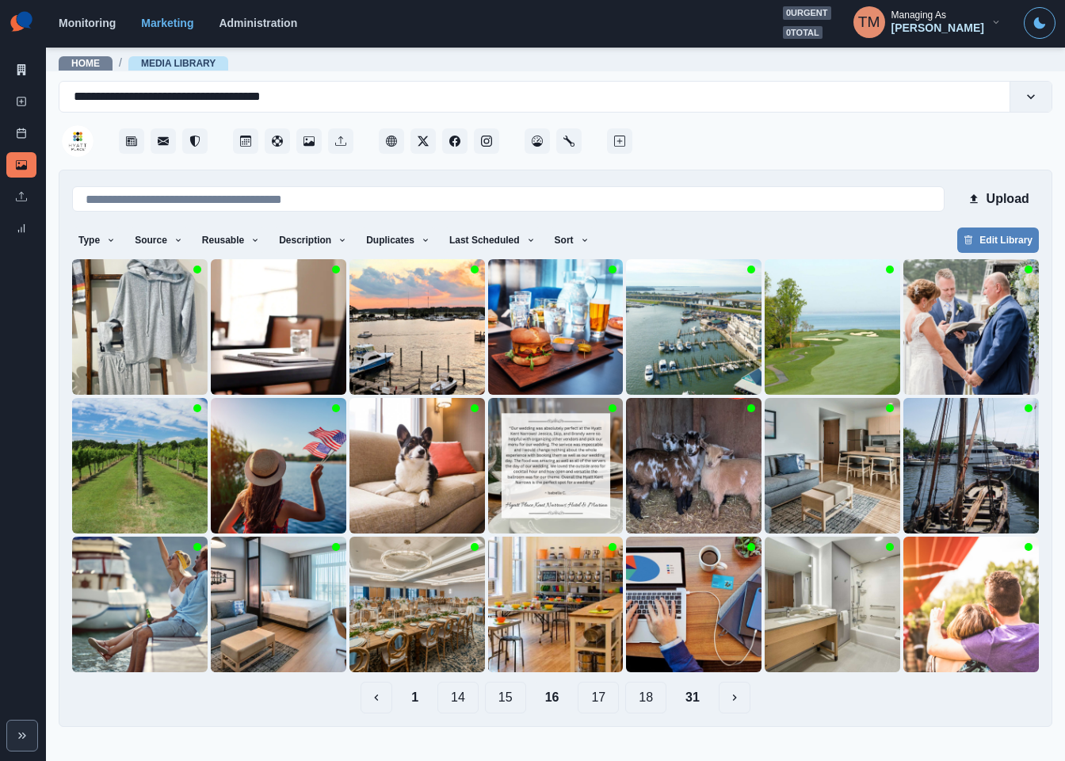
click at [514, 697] on button "15" at bounding box center [505, 698] width 41 height 32
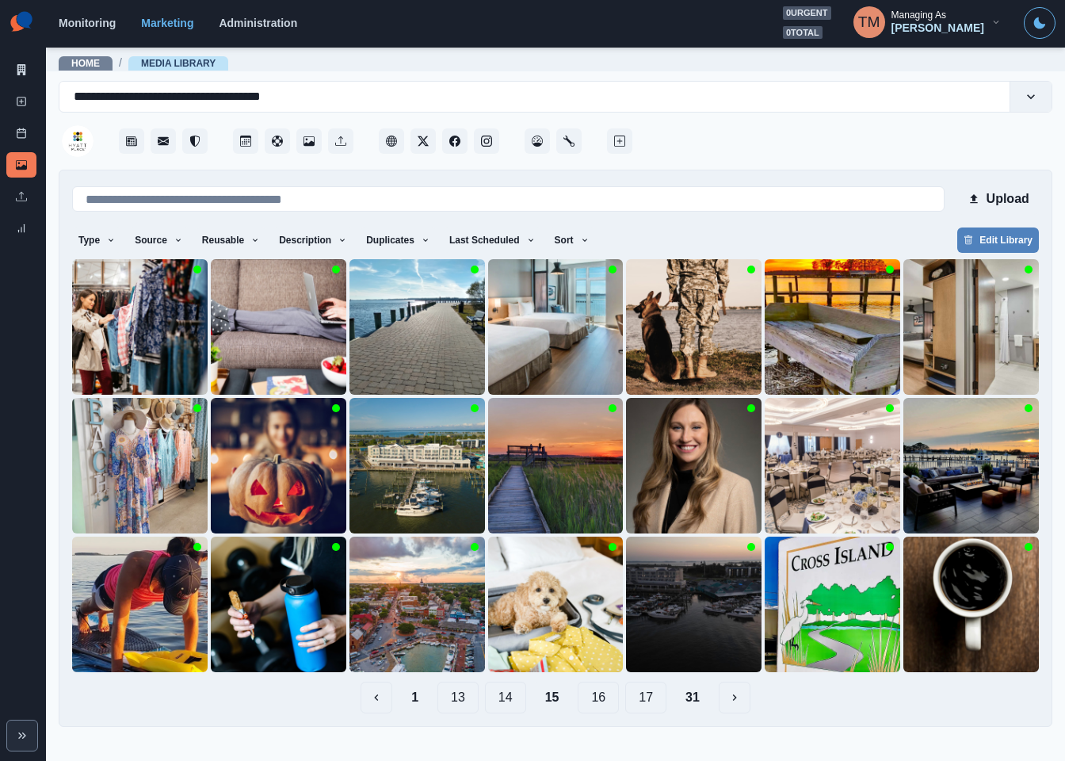
click at [502, 701] on button "14" at bounding box center [505, 698] width 41 height 32
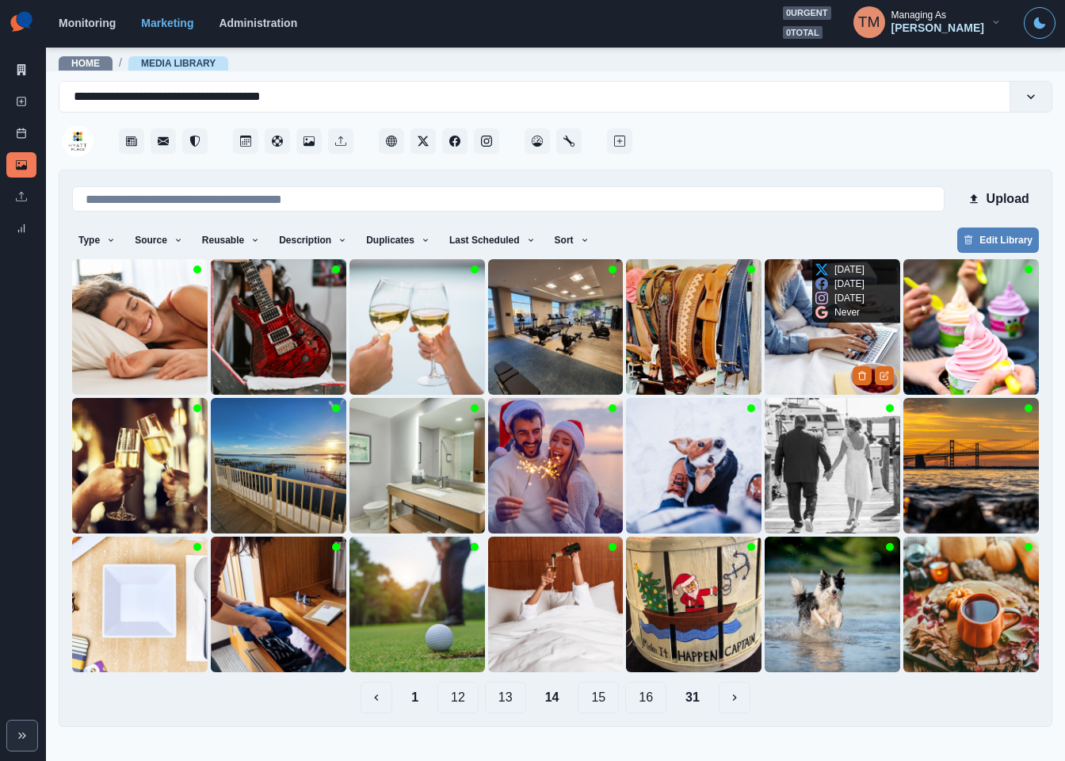
click at [785, 350] on img at bounding box center [833, 327] width 136 height 136
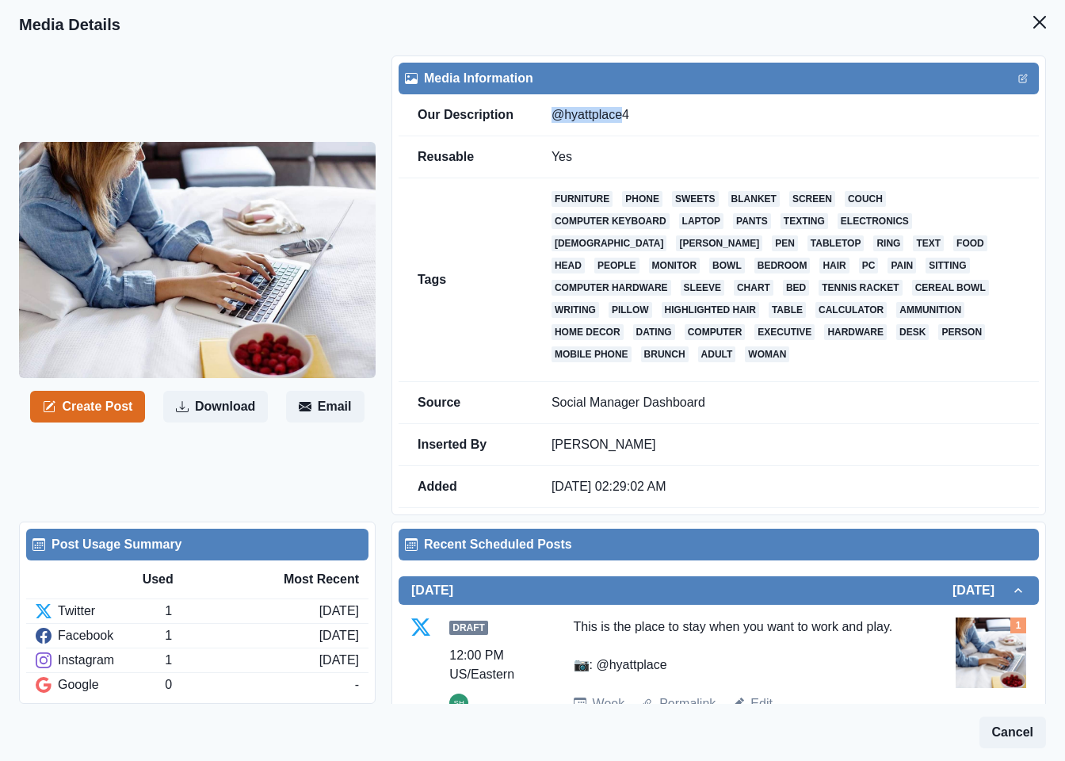
drag, startPoint x: 552, startPoint y: 115, endPoint x: 618, endPoint y: 120, distance: 66.0
click at [618, 120] on td "@hyattplace4" at bounding box center [786, 115] width 506 height 42
copy td "@hyattplace"
click at [1033, 20] on icon "Close" at bounding box center [1039, 22] width 13 height 13
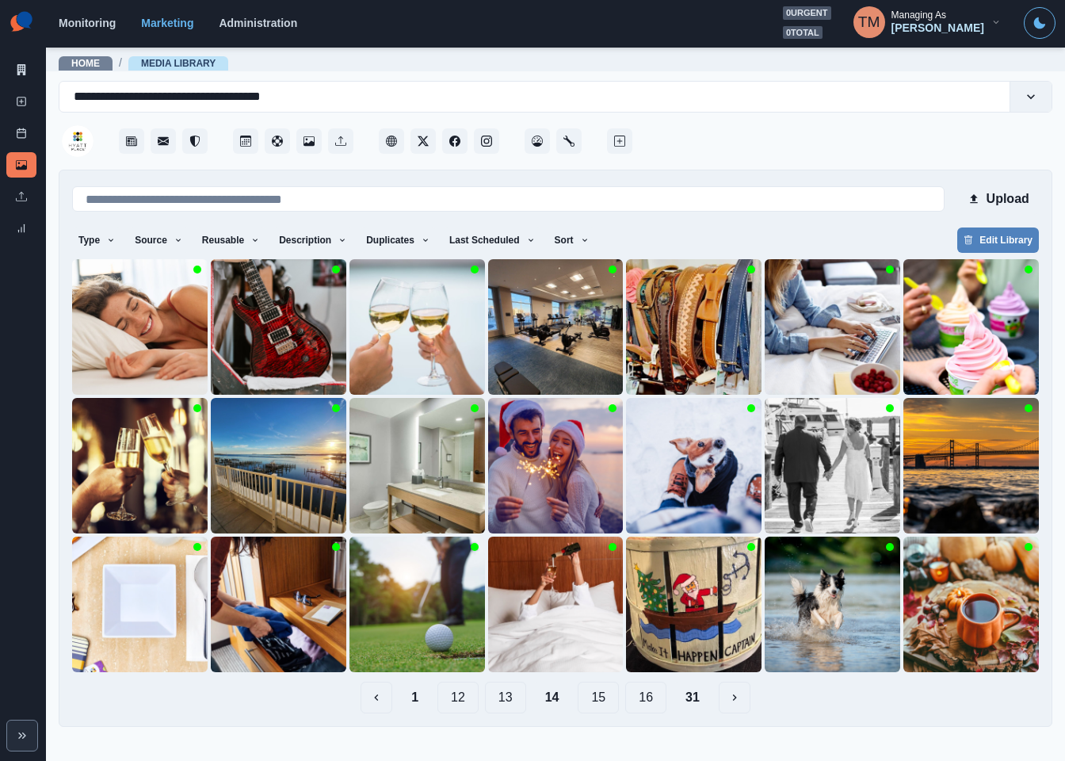
click at [693, 697] on button "31" at bounding box center [693, 698] width 40 height 32
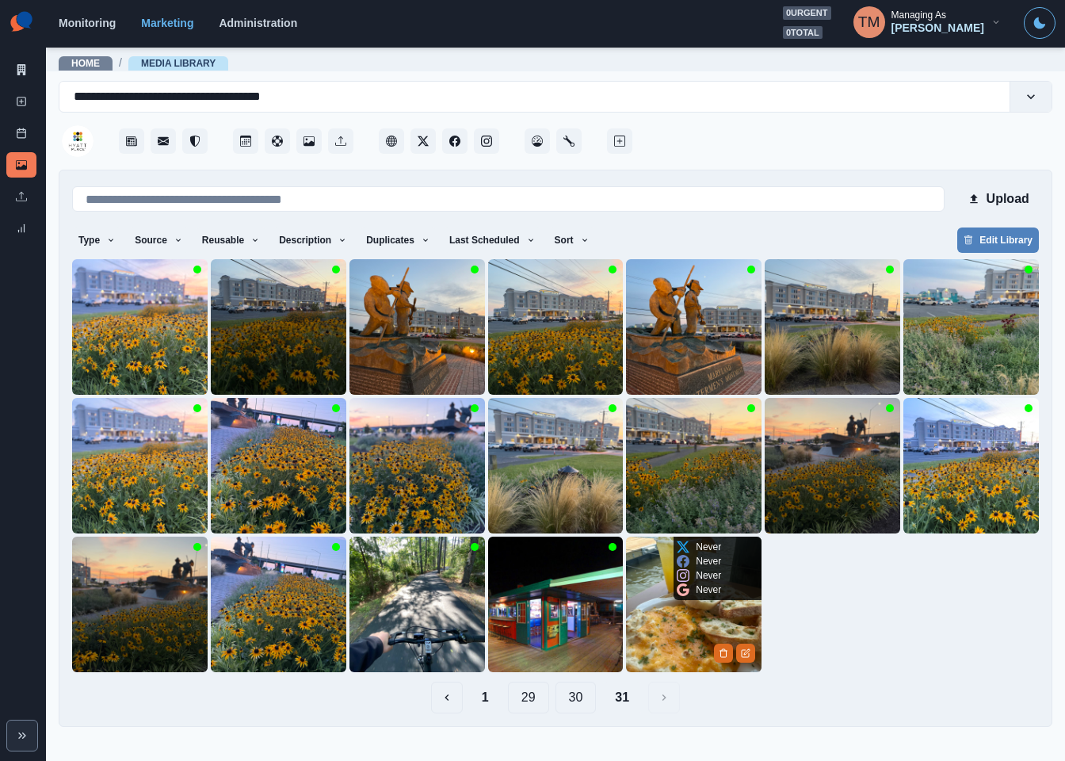
click at [676, 626] on img at bounding box center [694, 605] width 136 height 136
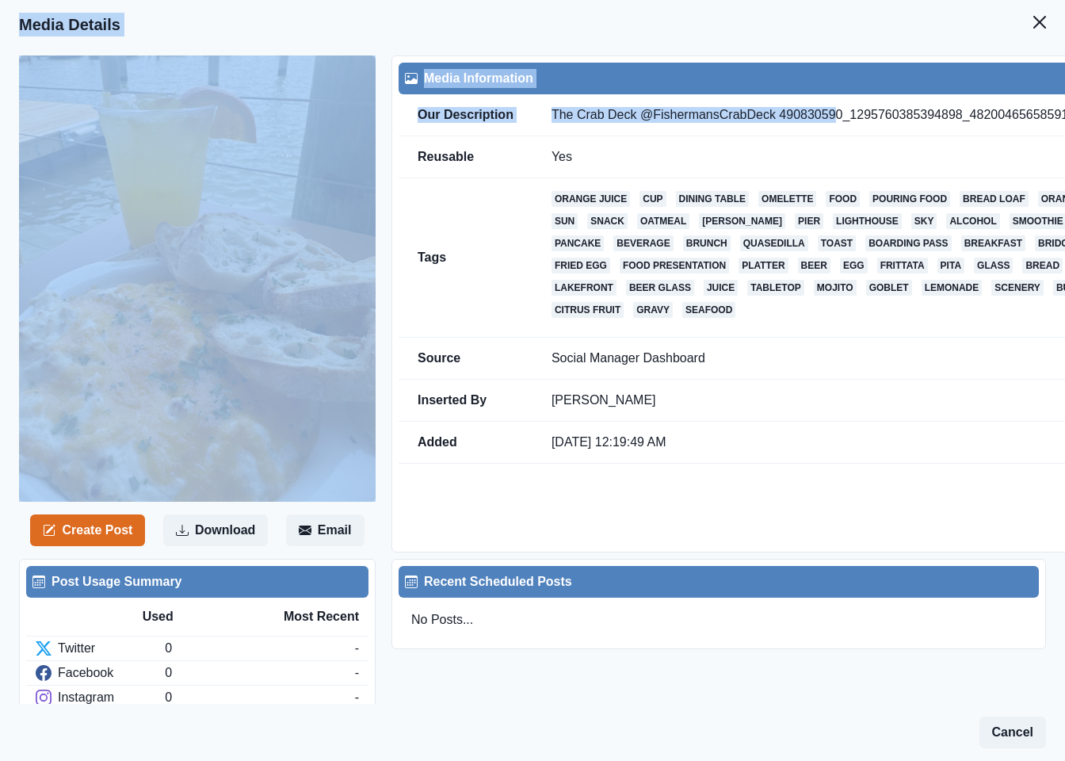
scroll to position [0, 110]
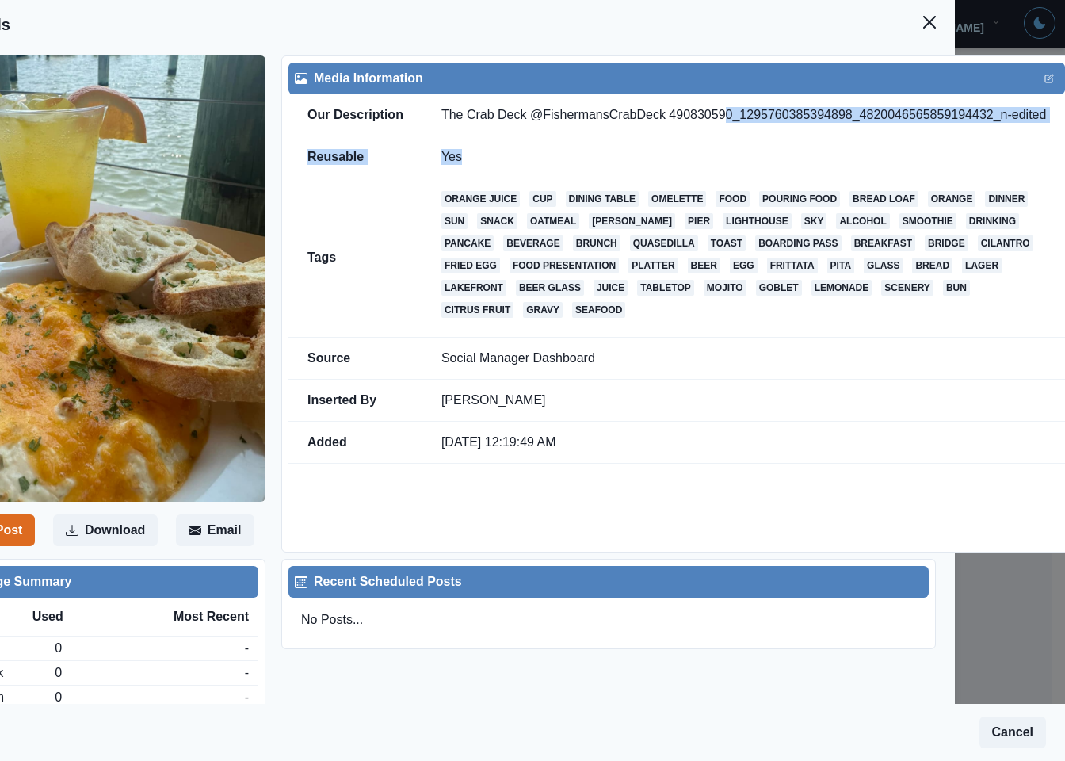
drag, startPoint x: 825, startPoint y: 108, endPoint x: 828, endPoint y: 136, distance: 27.9
click at [828, 136] on tbody "Our Description The Crab Deck @FishermansCrabDeck 490830590_1295760385394898_48…" at bounding box center [676, 278] width 777 height 369
click at [787, 22] on header "Media Details" at bounding box center [422, 24] width 1065 height 49
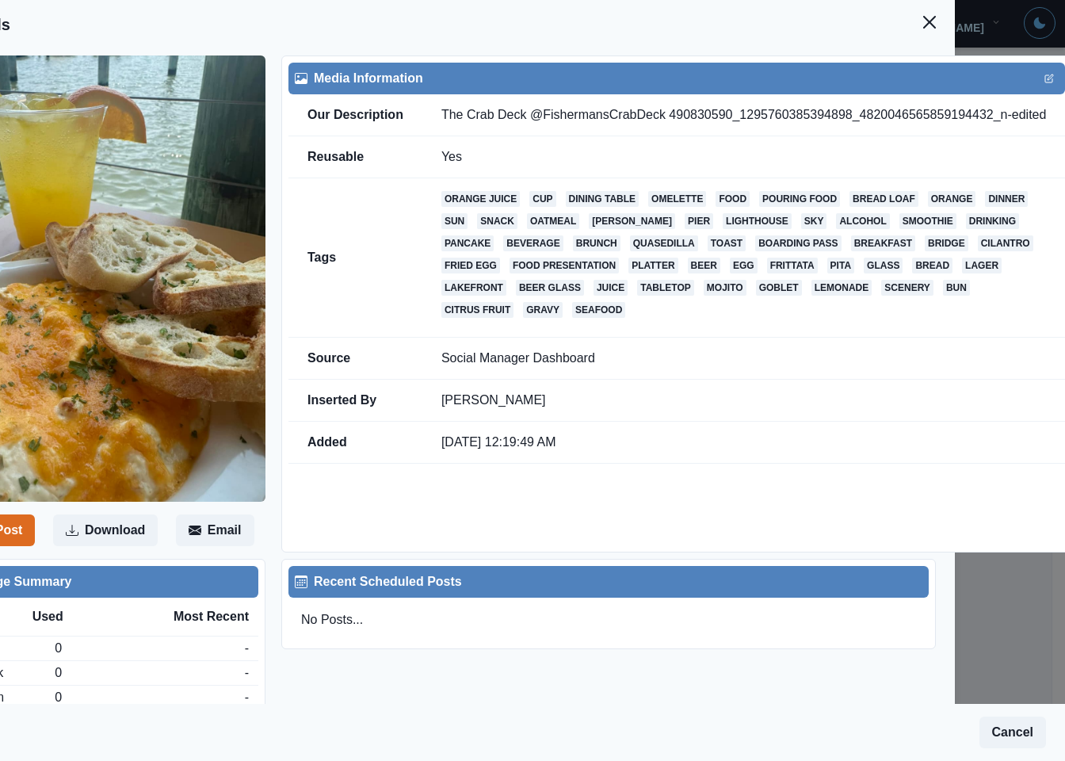
click at [888, 33] on header "Media Details" at bounding box center [422, 24] width 1065 height 49
click at [923, 27] on icon "Close" at bounding box center [929, 22] width 13 height 13
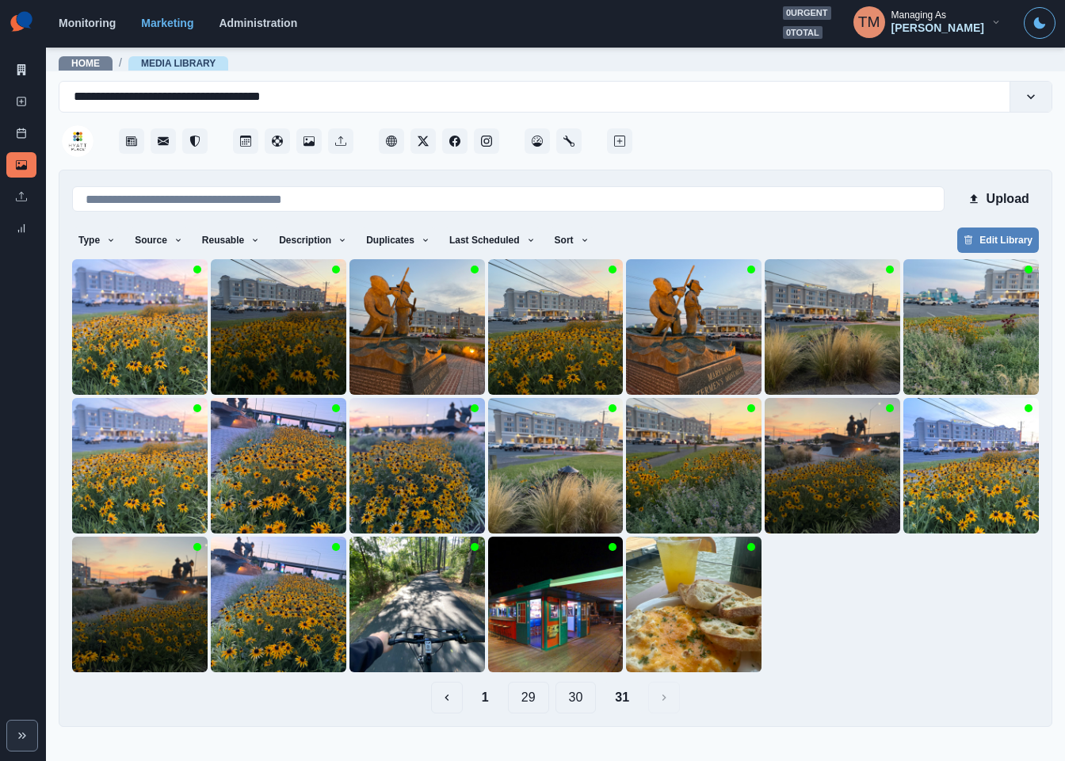
click at [571, 702] on button "30" at bounding box center [576, 698] width 41 height 32
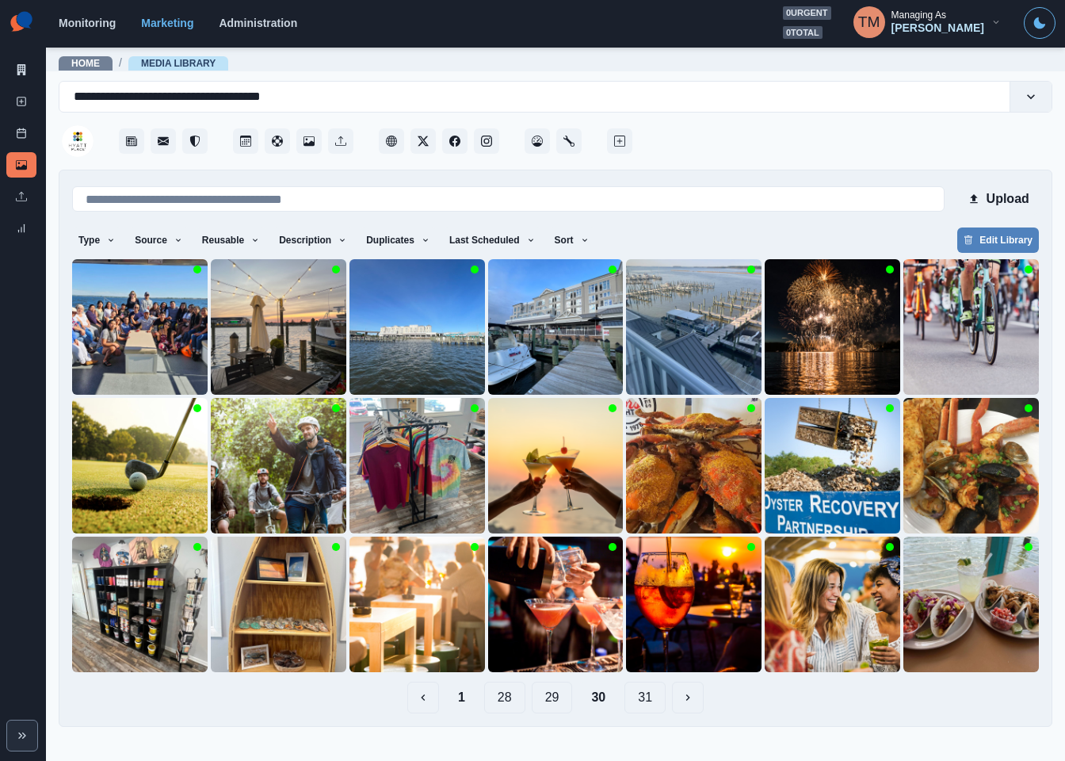
click at [656, 699] on button "31" at bounding box center [645, 698] width 41 height 32
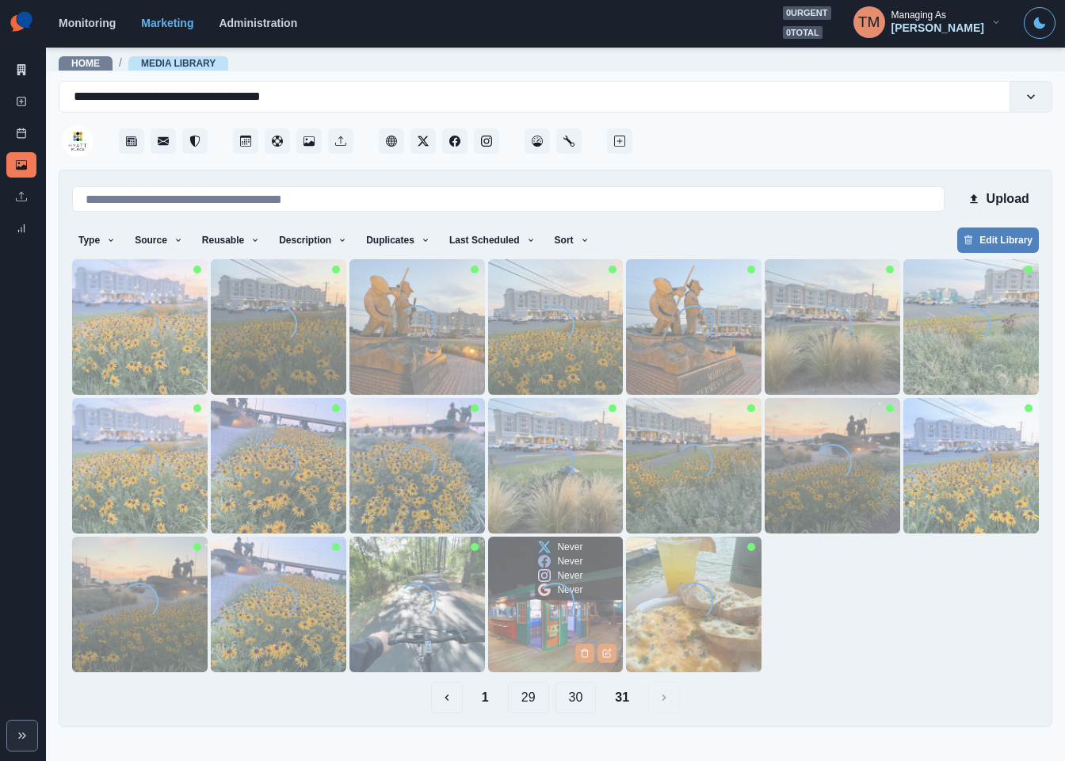
click at [525, 647] on img at bounding box center [556, 605] width 136 height 136
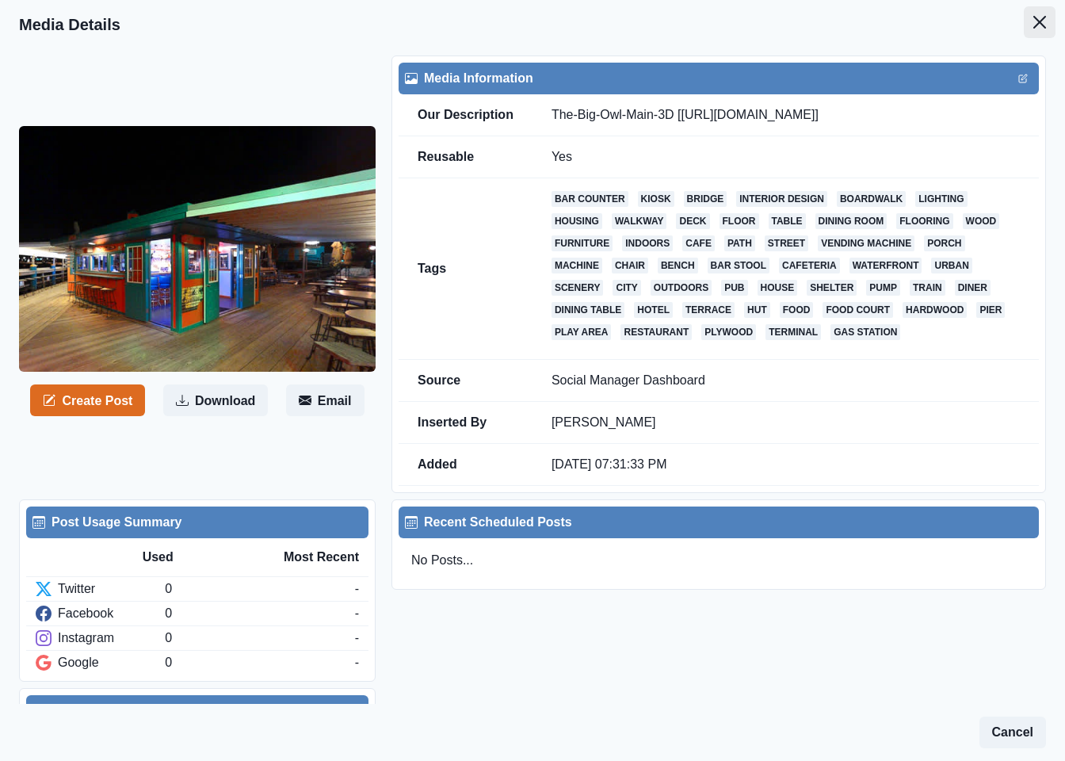
click at [1028, 19] on button "Close" at bounding box center [1040, 22] width 32 height 32
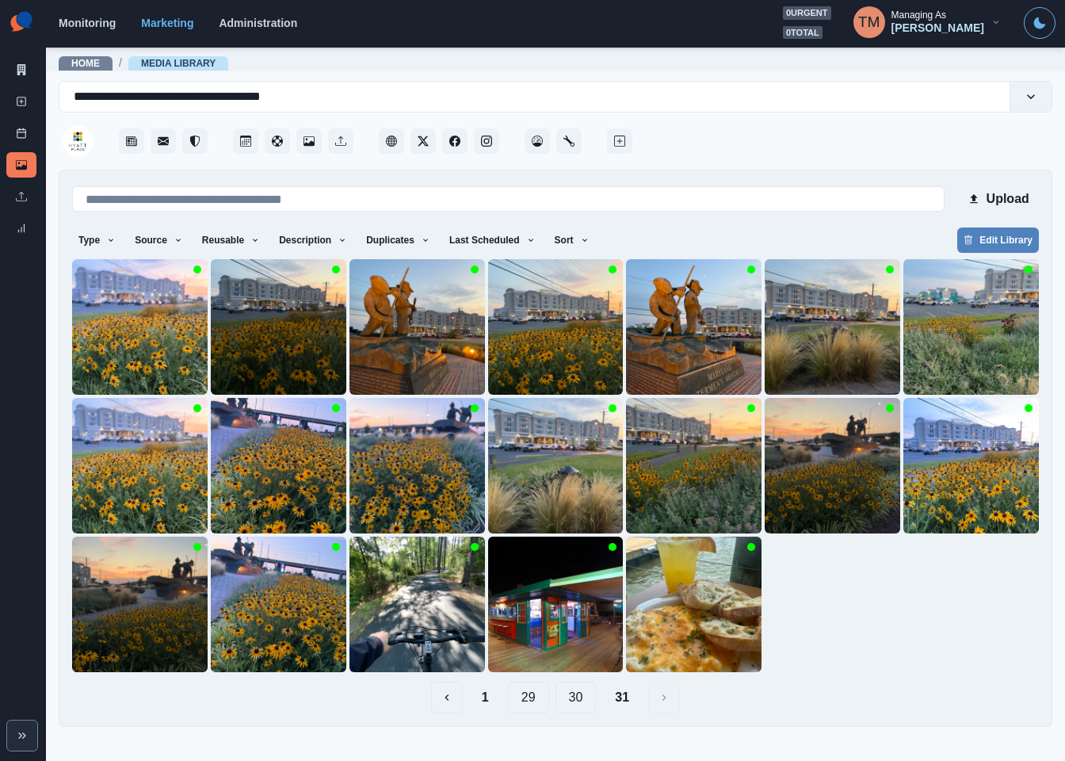
click at [578, 694] on button "30" at bounding box center [576, 698] width 41 height 32
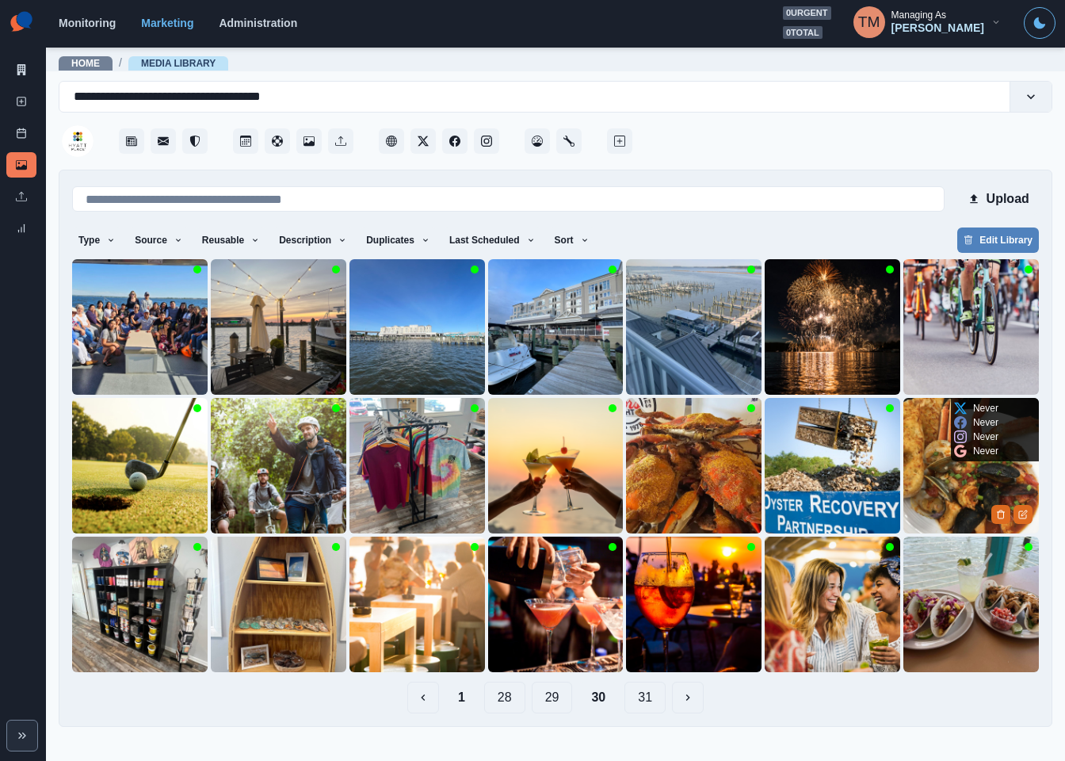
click at [961, 488] on img at bounding box center [971, 466] width 136 height 136
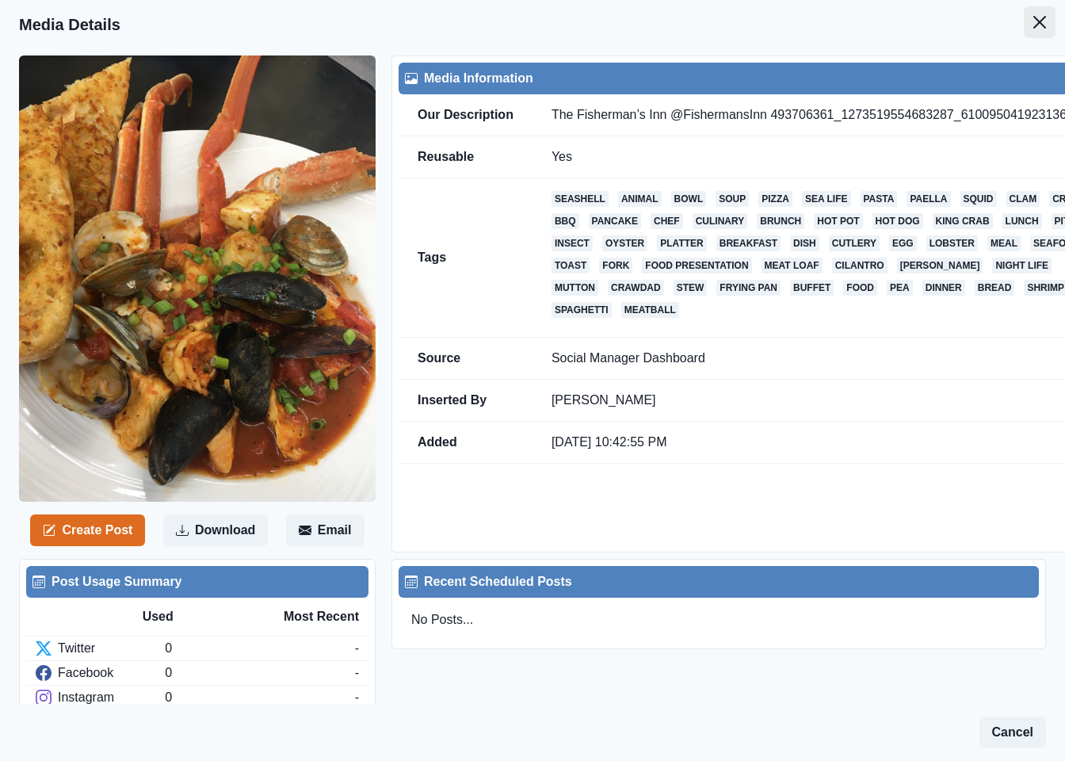
click at [1033, 26] on icon "Close" at bounding box center [1039, 22] width 13 height 13
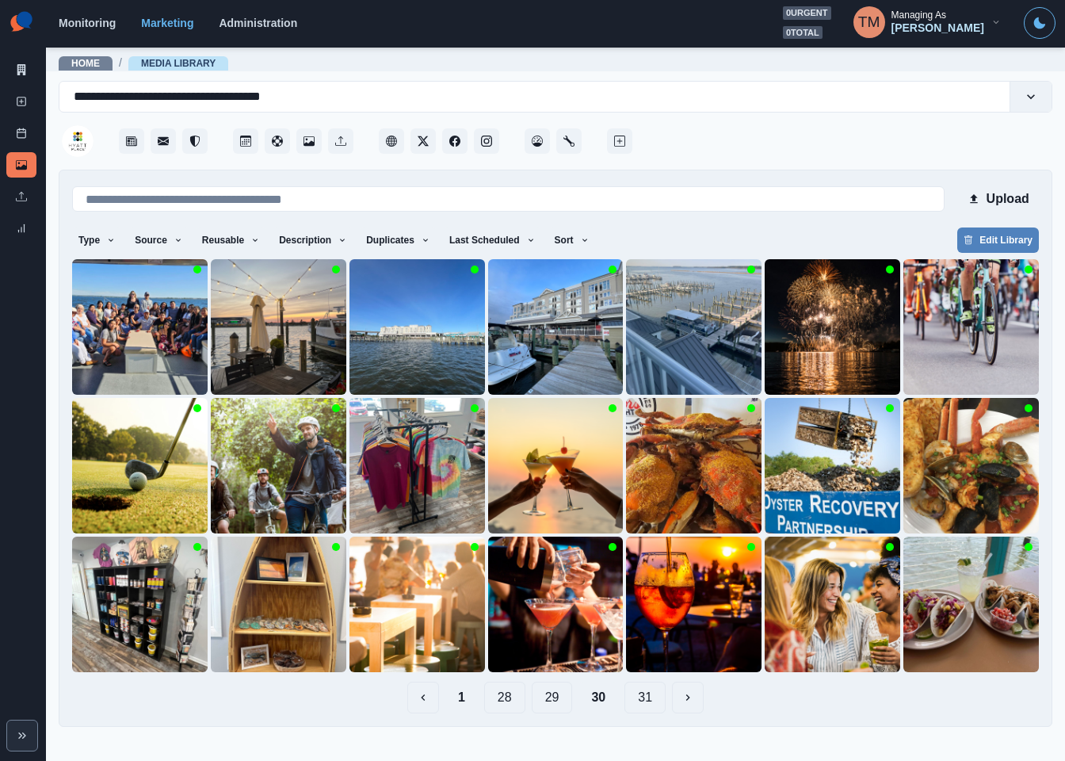
drag, startPoint x: 544, startPoint y: 701, endPoint x: 545, endPoint y: 719, distance: 17.5
click at [545, 719] on div "Upload Type Any Image Video Source Any Upload Social Manager Found: Instagram F…" at bounding box center [556, 448] width 994 height 557
click at [938, 633] on img at bounding box center [971, 605] width 136 height 136
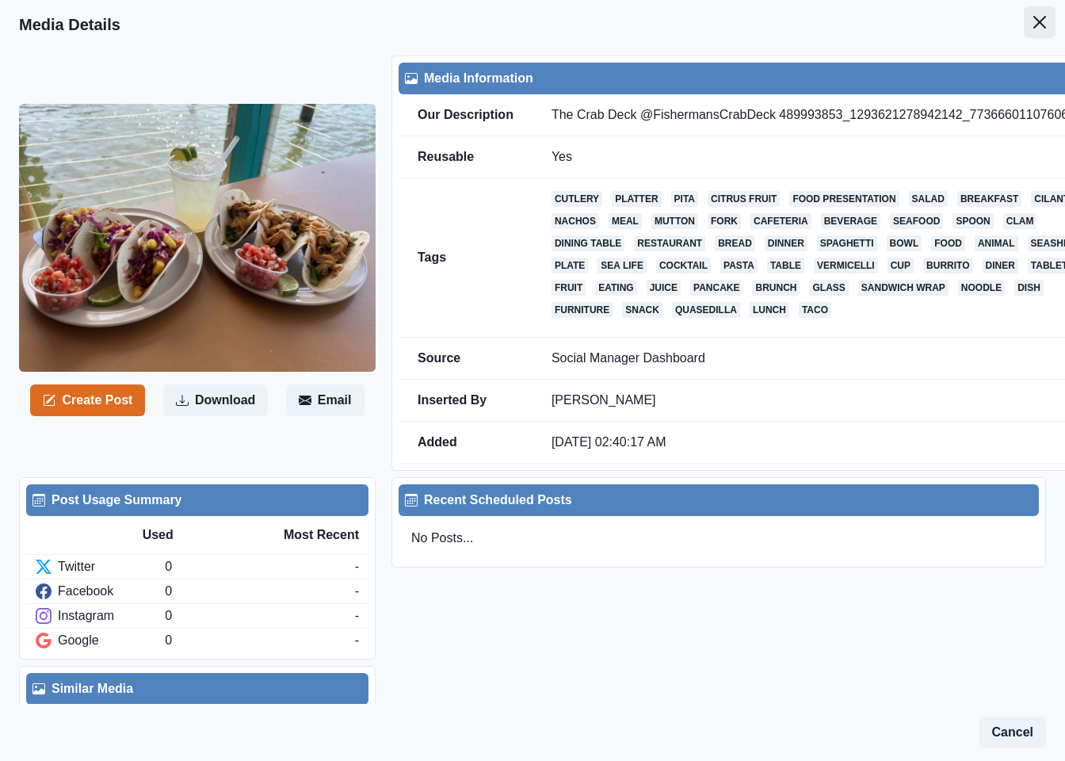
click at [1033, 24] on icon "Close" at bounding box center [1039, 22] width 13 height 13
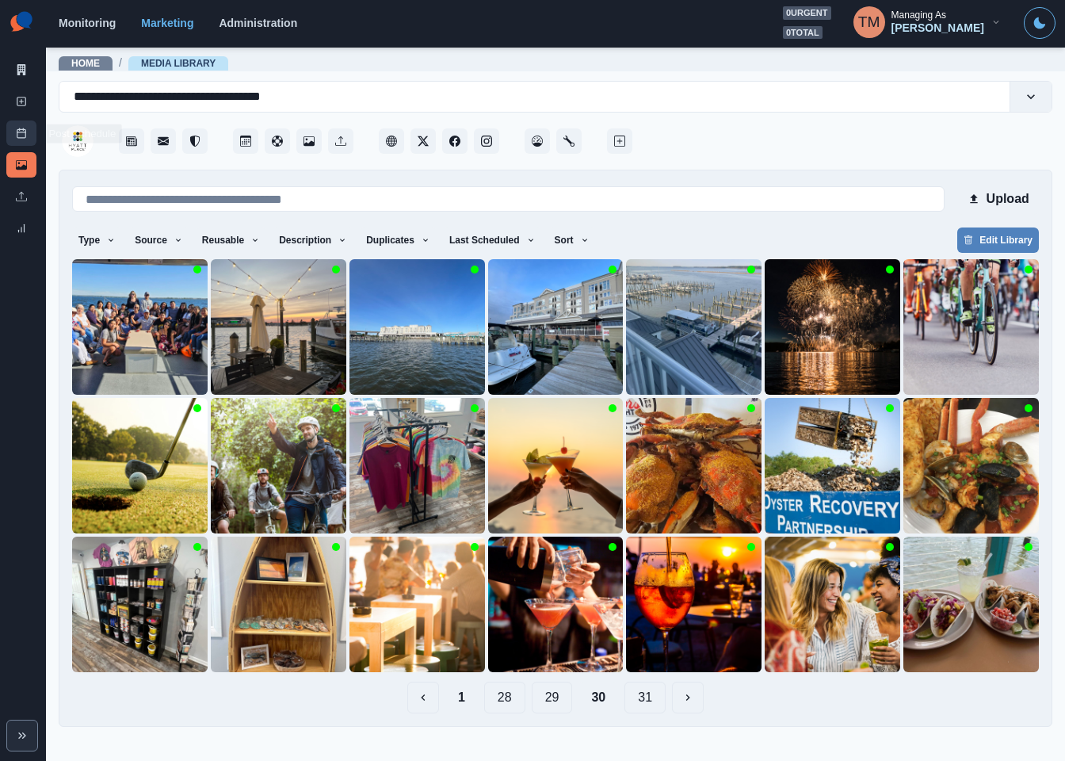
click at [32, 136] on link "Post Schedule" at bounding box center [21, 132] width 30 height 25
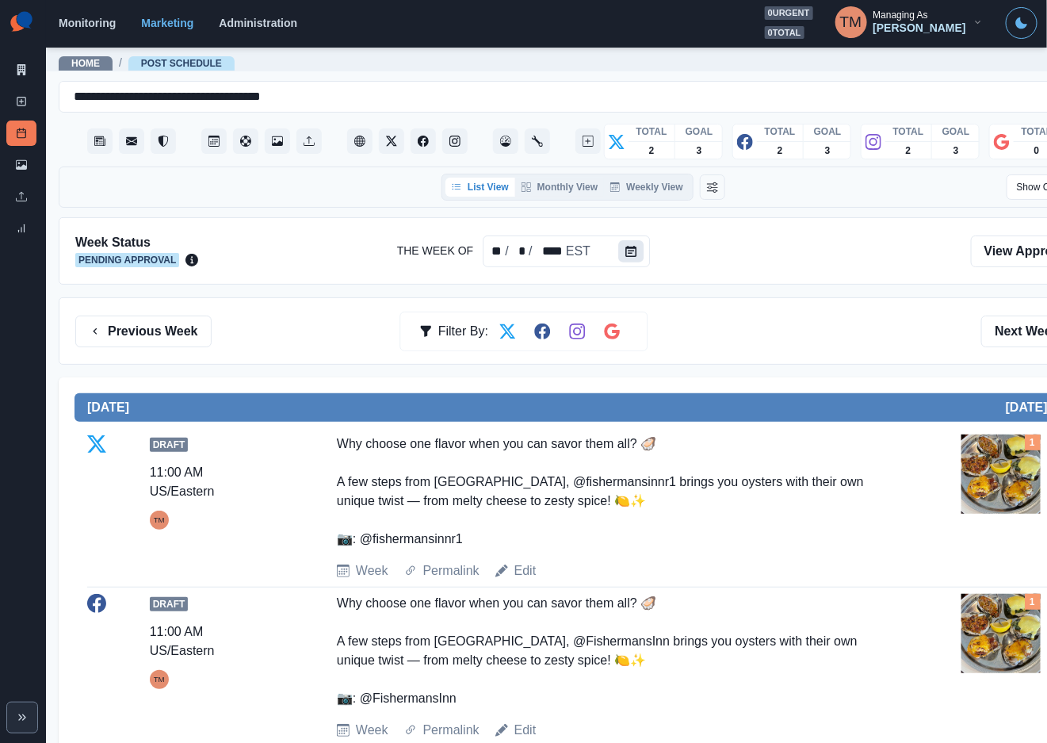
click at [628, 255] on icon "Calendar" at bounding box center [630, 251] width 11 height 11
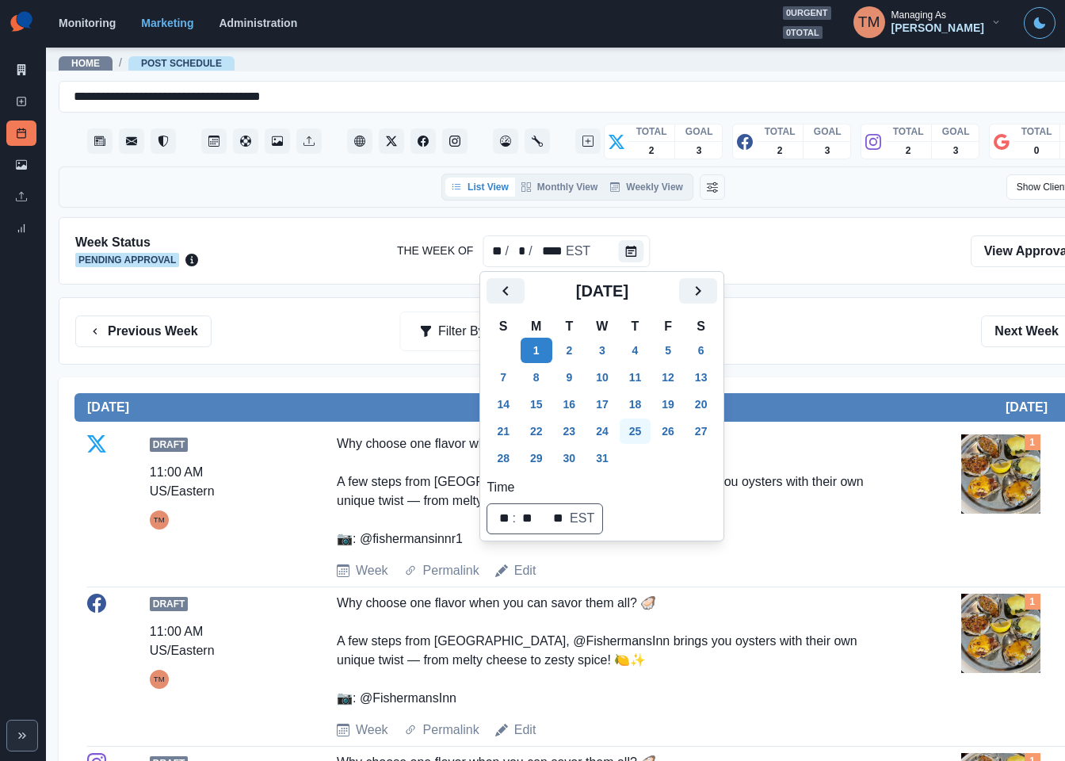
click at [637, 428] on button "25" at bounding box center [636, 430] width 32 height 25
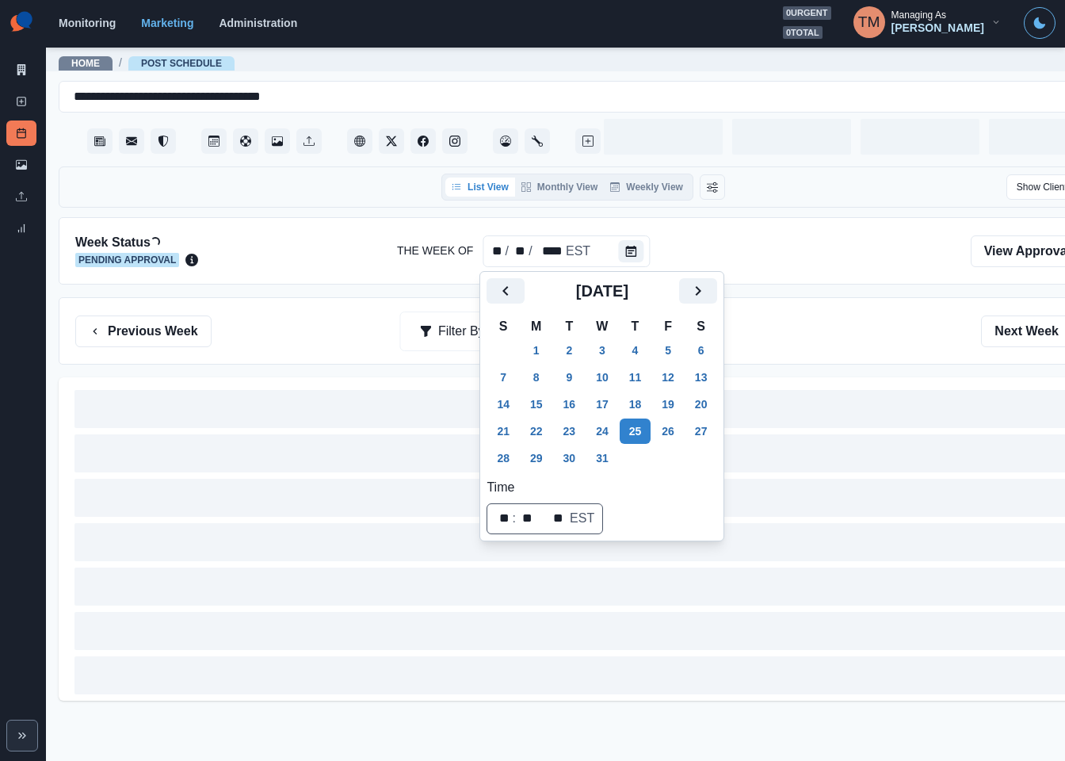
click at [804, 331] on div "Previous Week Filter By: Next Week" at bounding box center [583, 331] width 1016 height 32
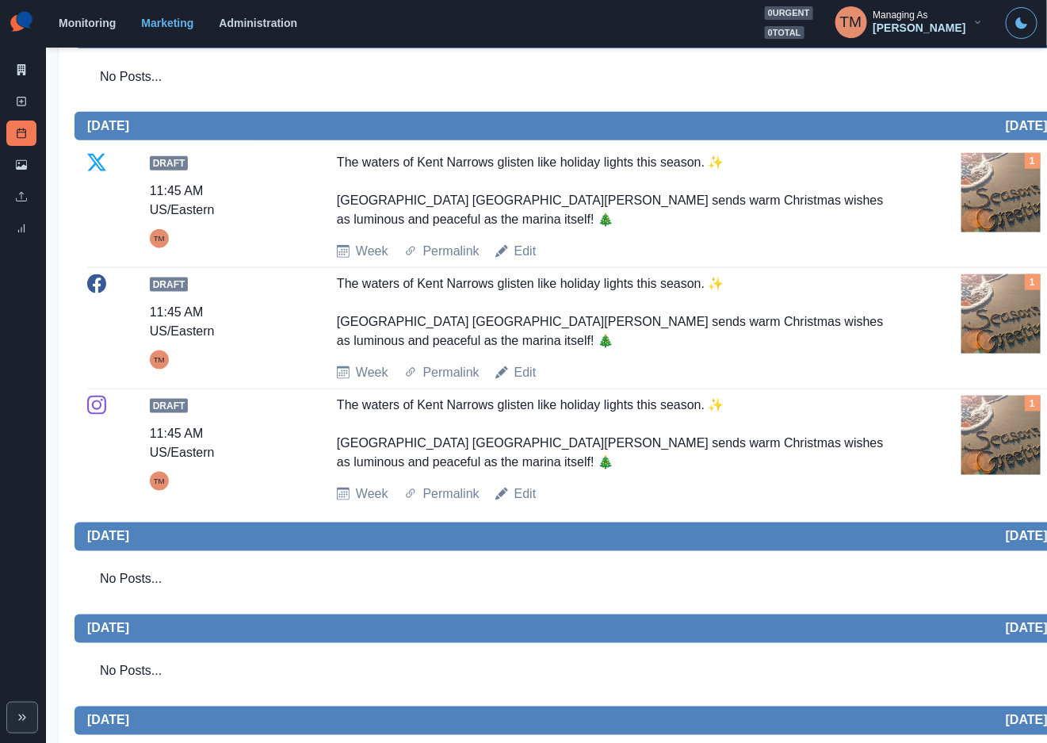
scroll to position [594, 0]
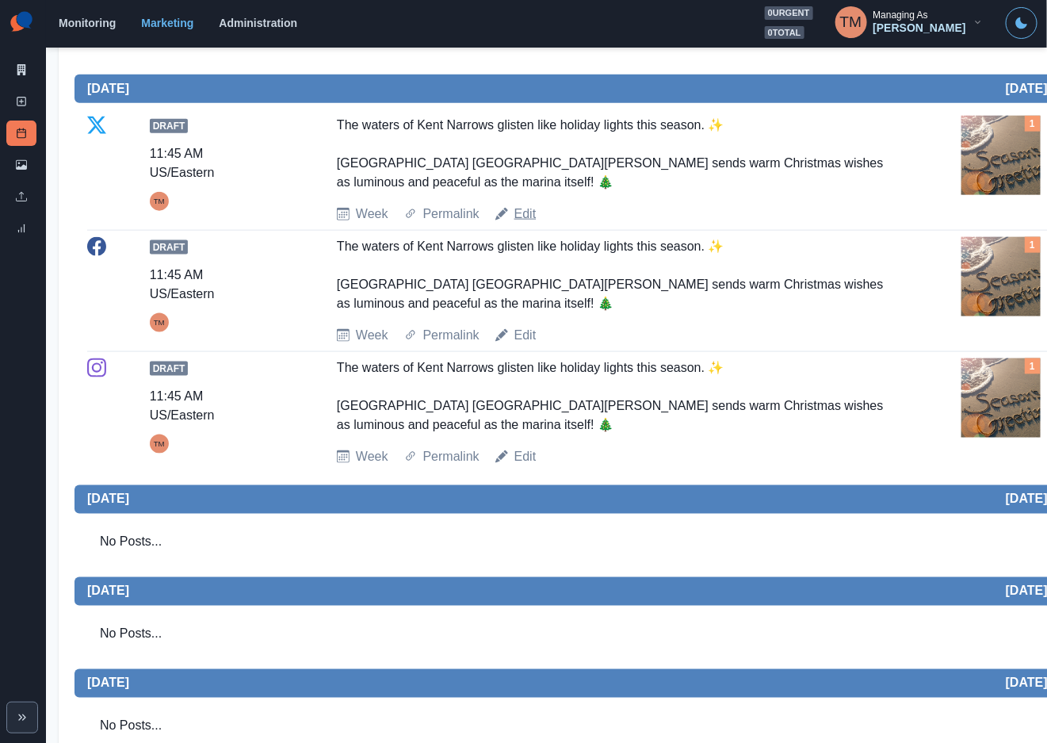
click at [525, 220] on link "Edit" at bounding box center [525, 213] width 22 height 19
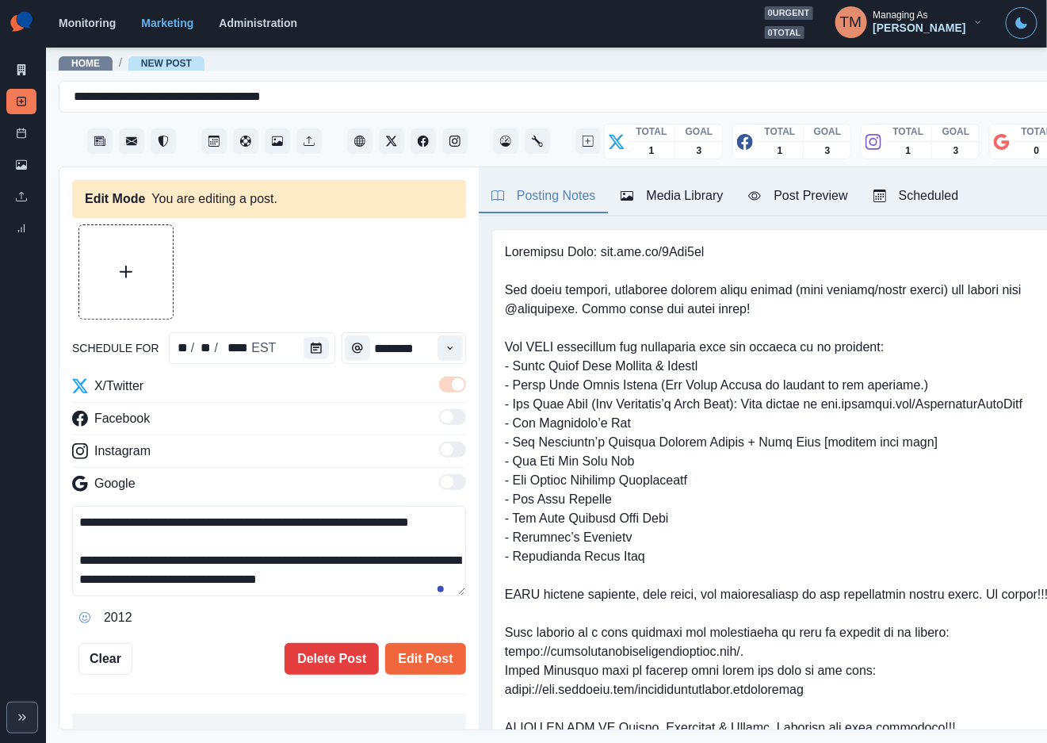
type input "********"
type textarea "**********"
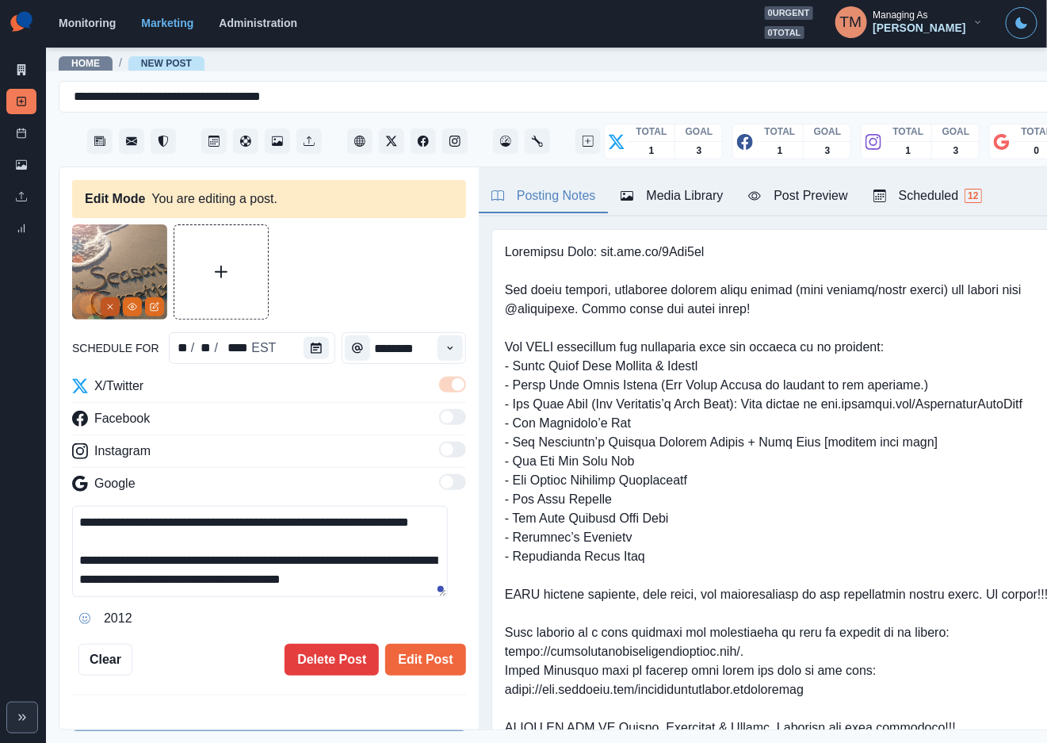
click at [110, 309] on icon "Remove" at bounding box center [110, 307] width 10 height 10
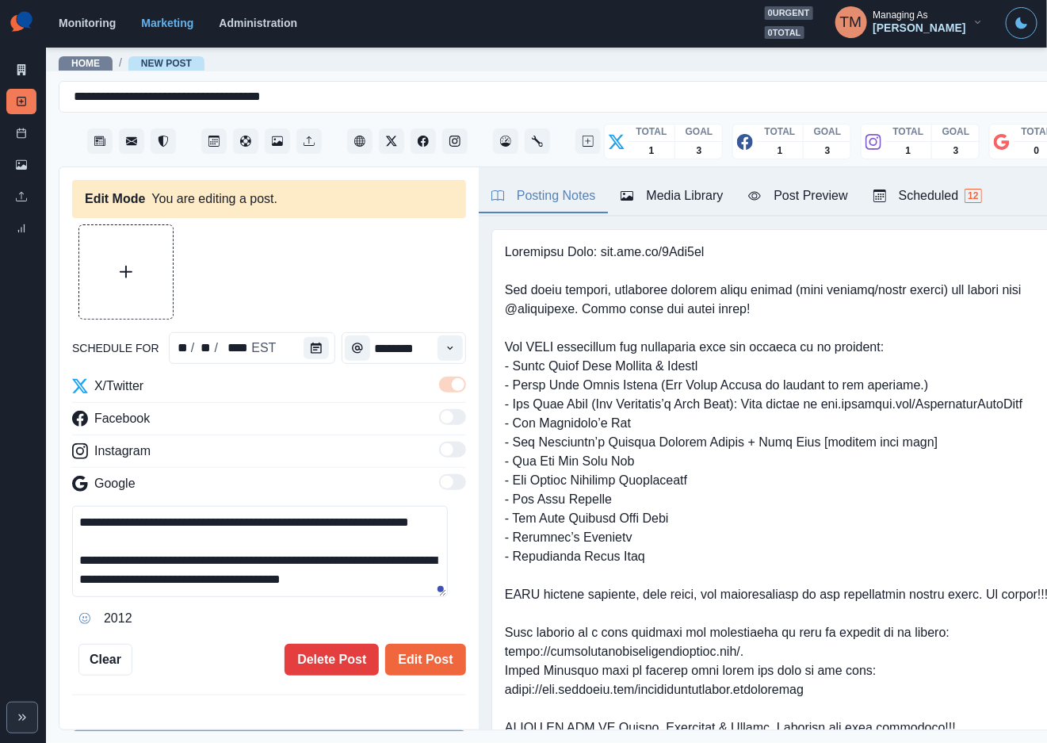
click at [678, 200] on div "Media Library" at bounding box center [672, 195] width 102 height 19
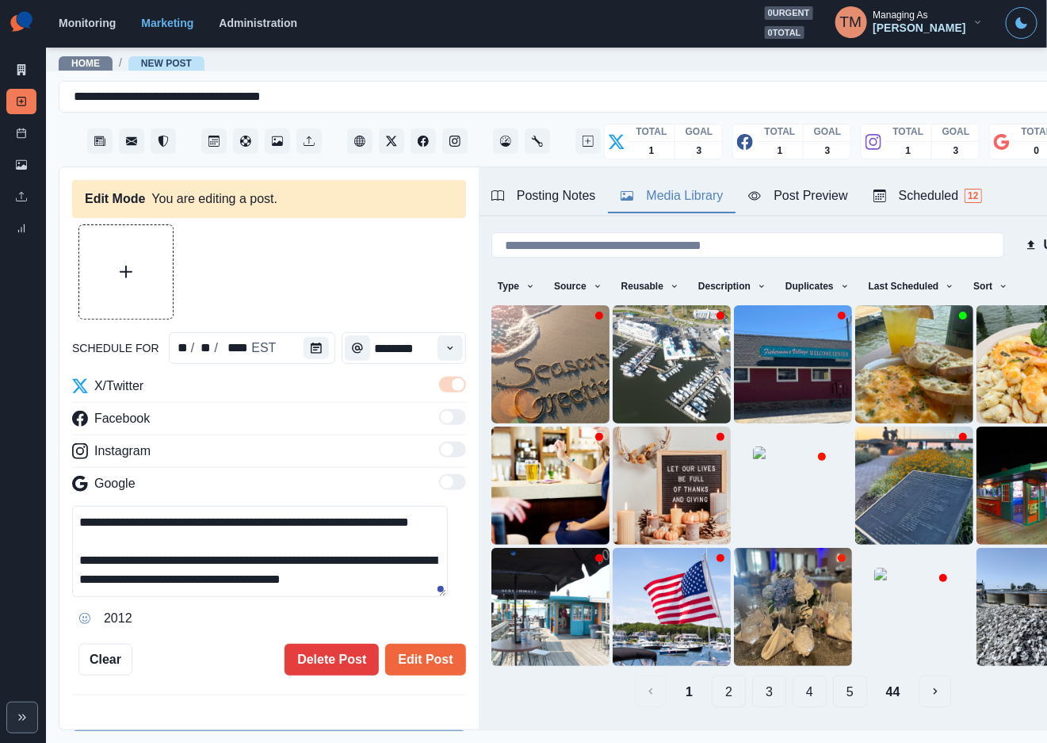
click at [873, 675] on button "44" at bounding box center [893, 691] width 40 height 32
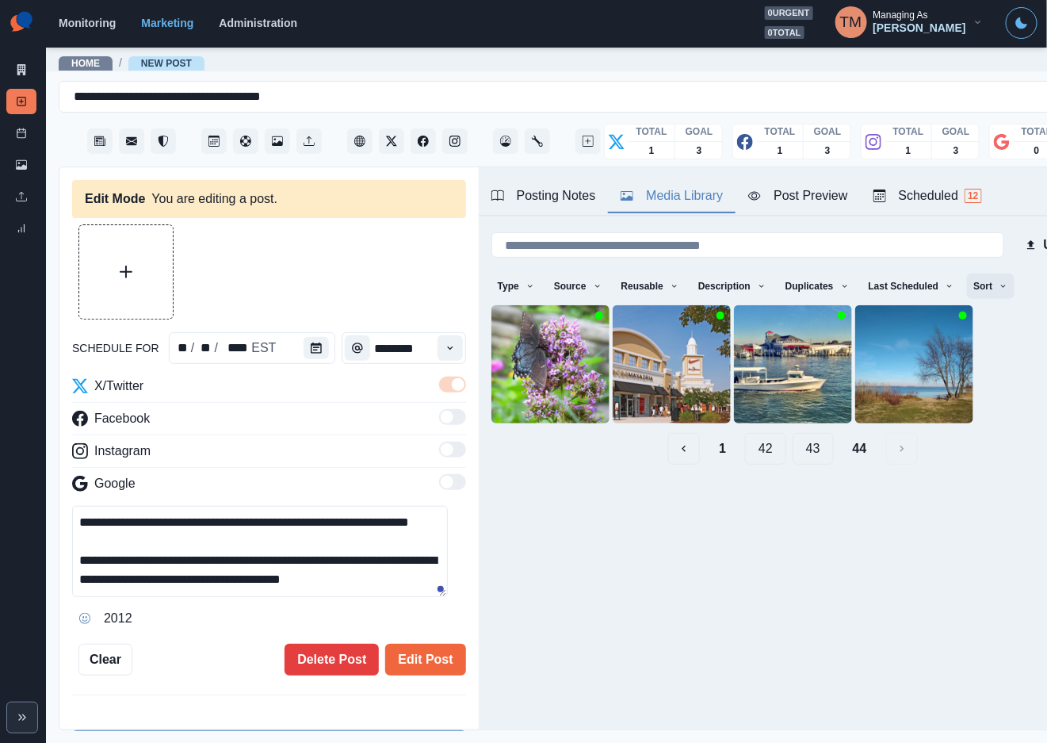
click at [999, 283] on icon "button" at bounding box center [1004, 286] width 10 height 10
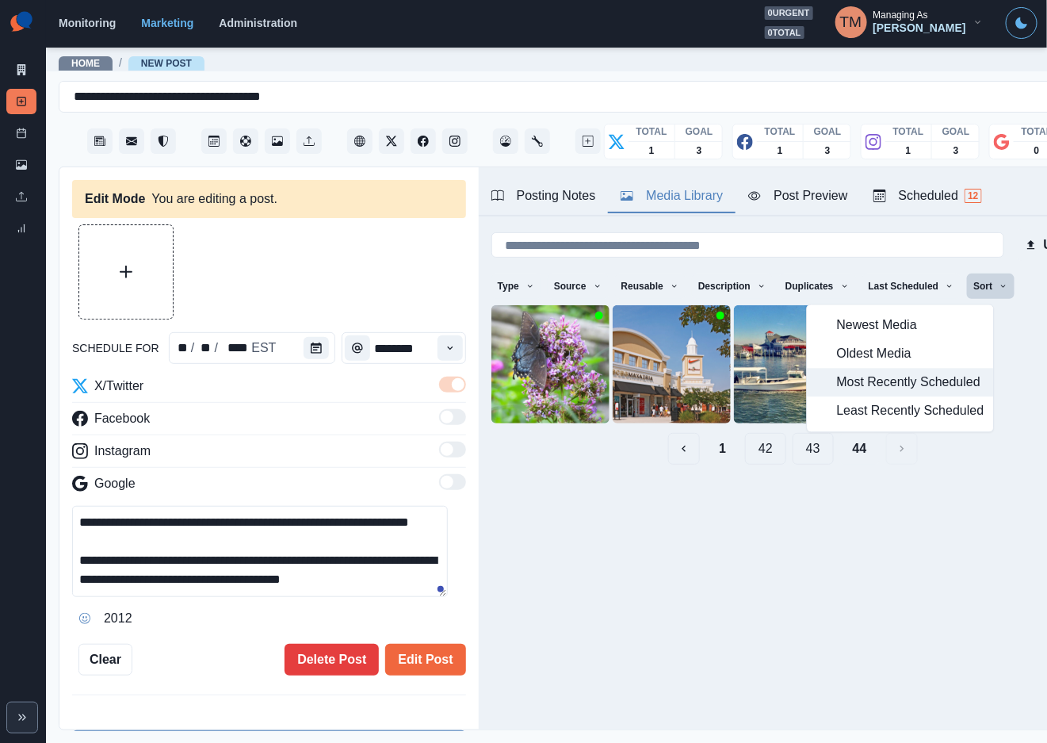
click at [904, 380] on span "Most Recently Scheduled" at bounding box center [910, 382] width 147 height 19
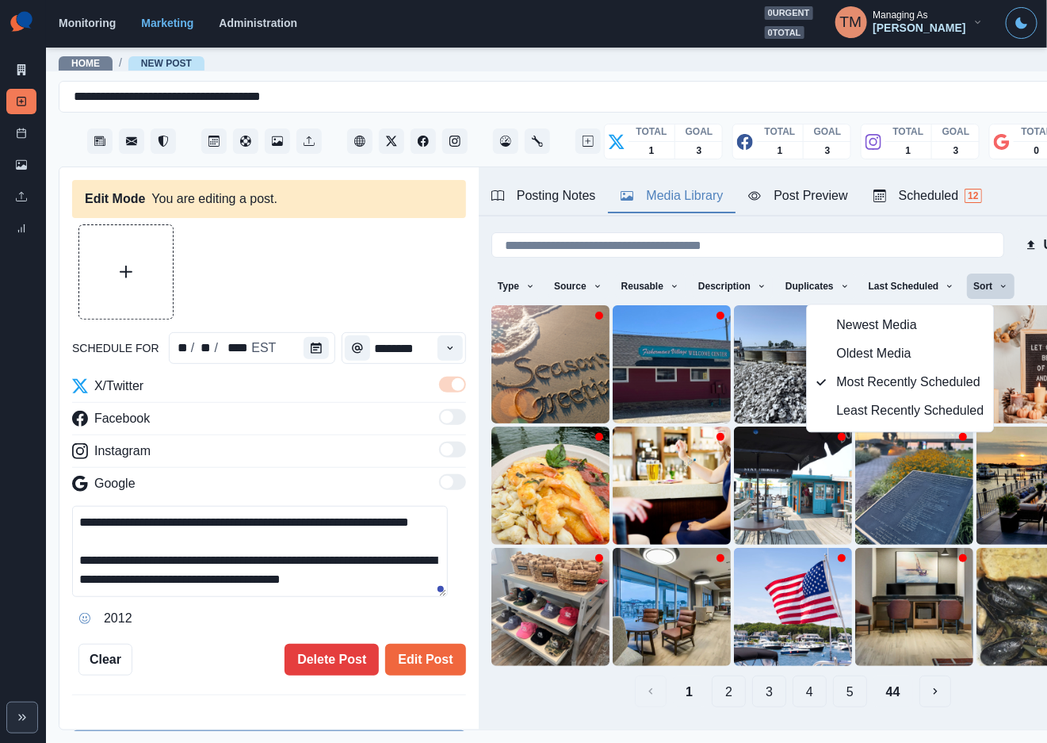
click at [873, 675] on button "44" at bounding box center [893, 691] width 40 height 32
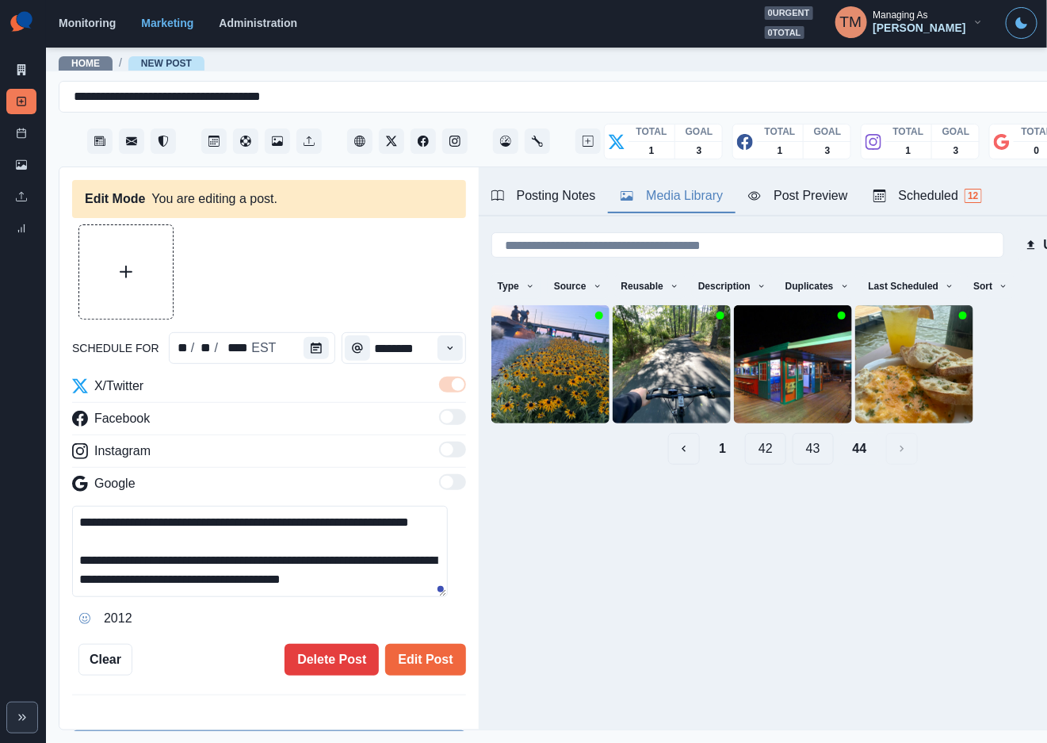
click at [808, 448] on button "43" at bounding box center [813, 449] width 41 height 32
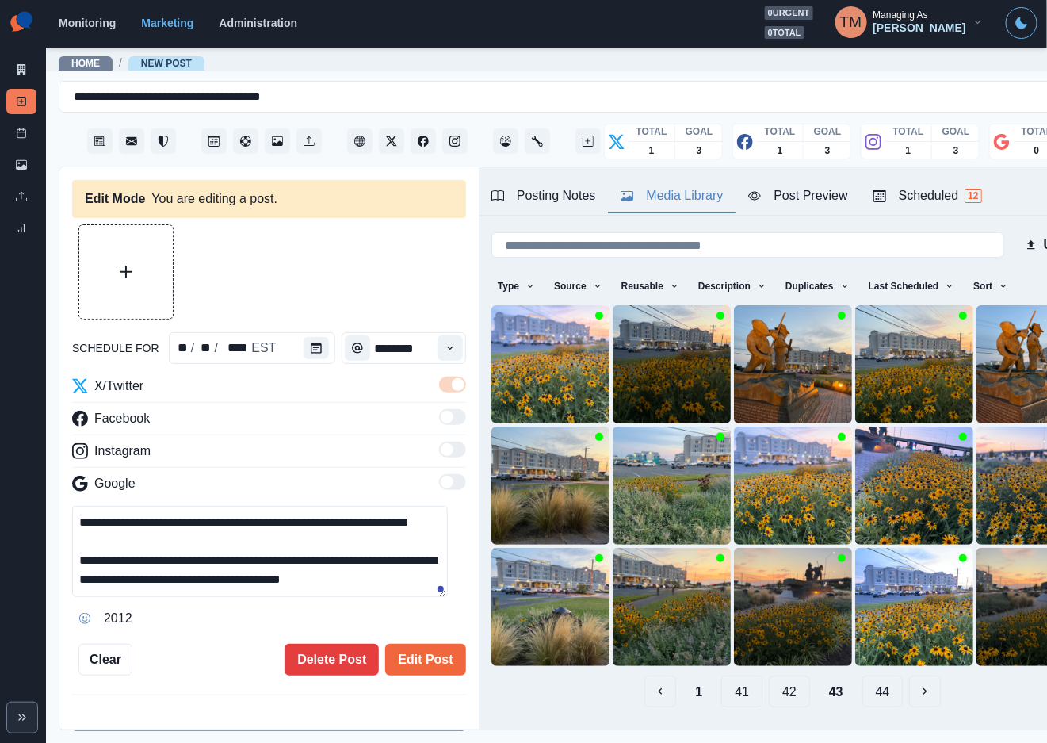
click at [769, 675] on button "42" at bounding box center [789, 691] width 41 height 32
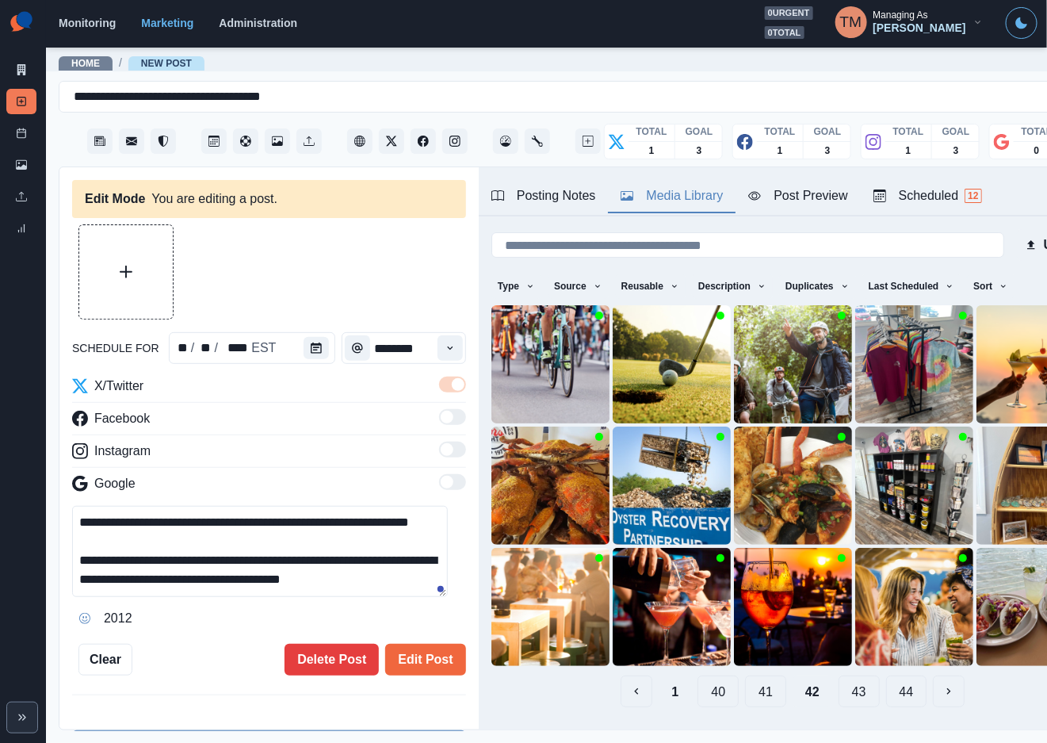
click at [750, 675] on button "41" at bounding box center [765, 691] width 41 height 32
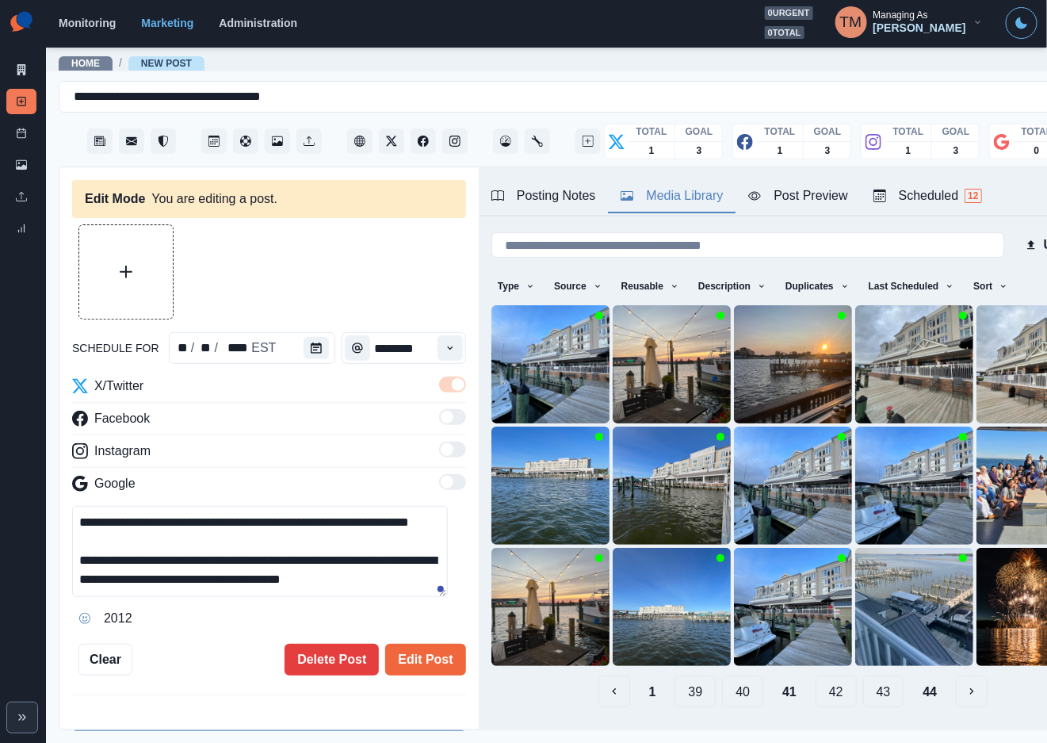
click at [725, 676] on button "40" at bounding box center [742, 691] width 41 height 32
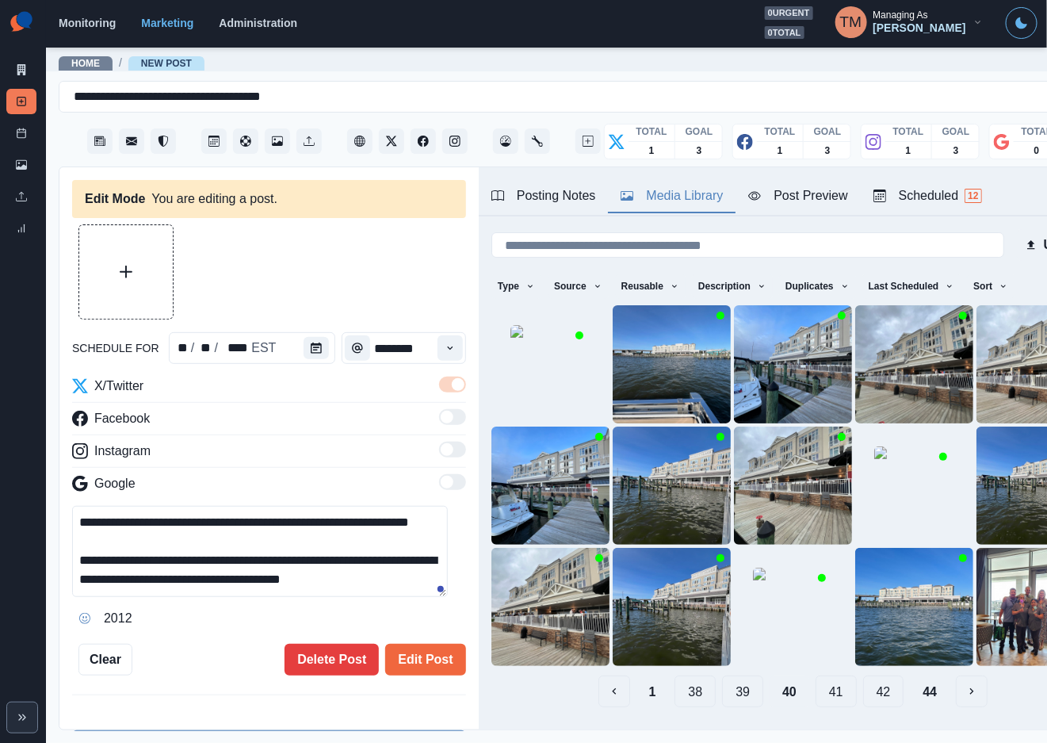
click at [675, 675] on button "38" at bounding box center [694, 691] width 41 height 32
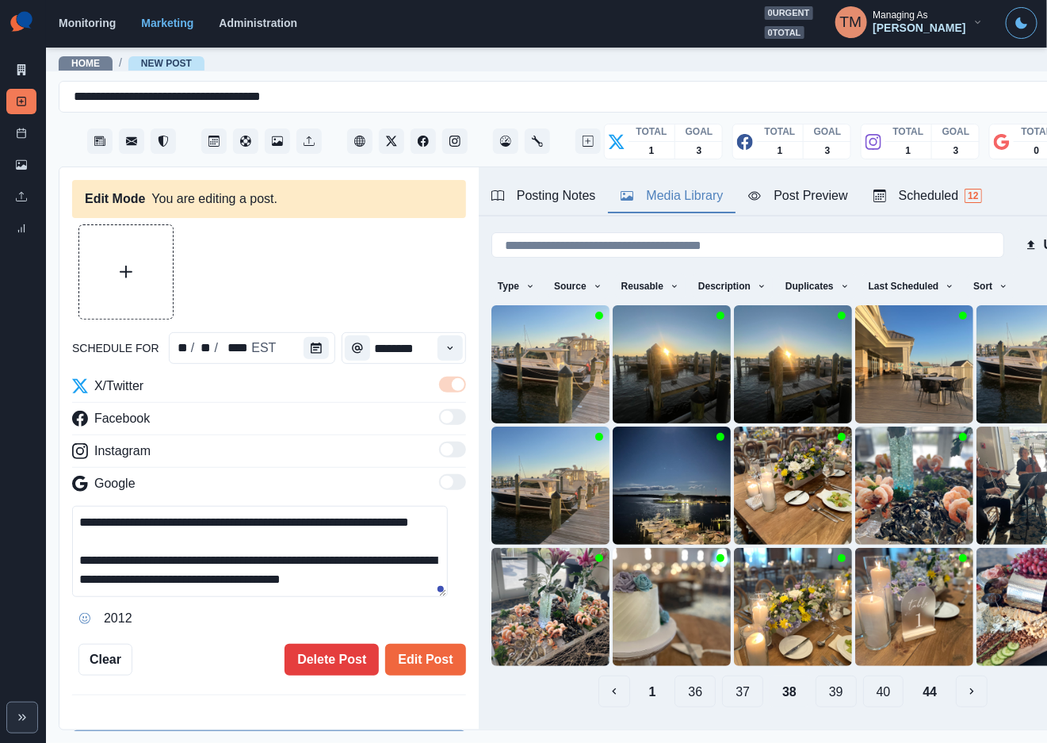
click at [728, 675] on button "37" at bounding box center [742, 691] width 41 height 32
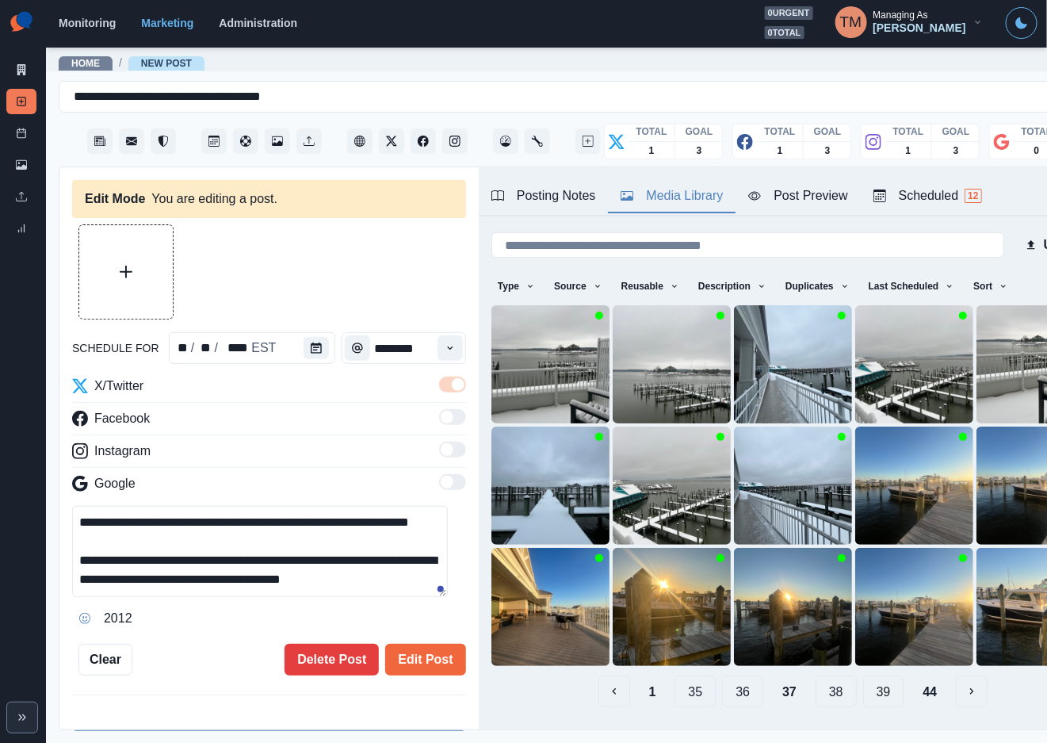
click at [728, 675] on button "36" at bounding box center [742, 691] width 41 height 32
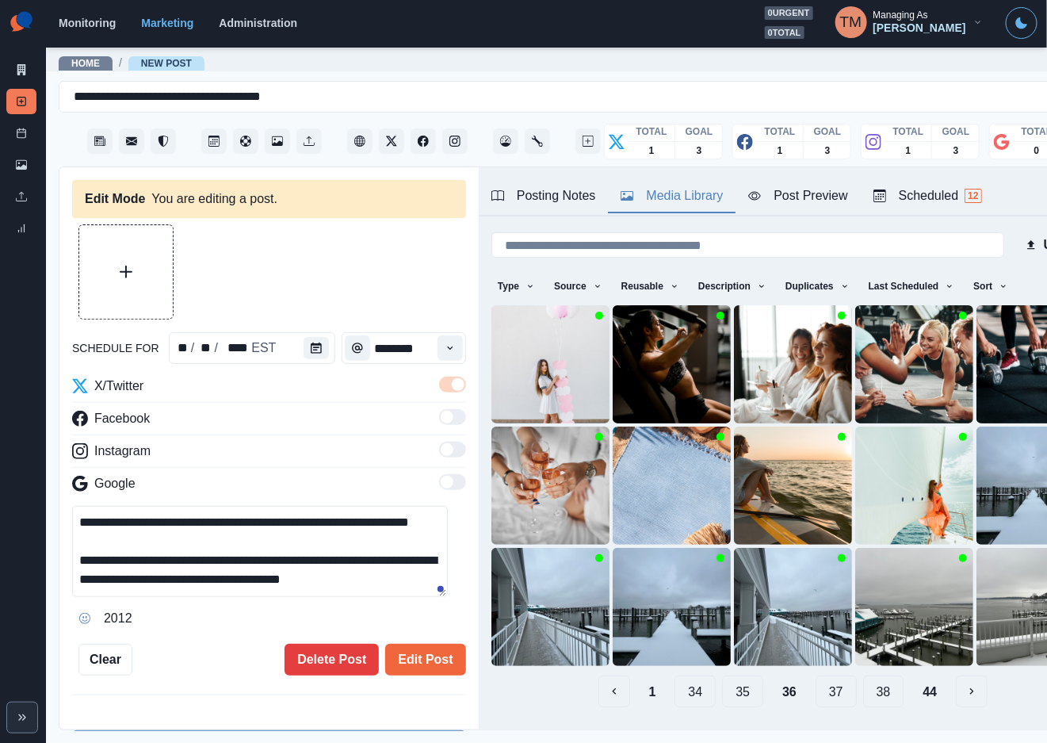
click at [728, 675] on button "35" at bounding box center [742, 691] width 41 height 32
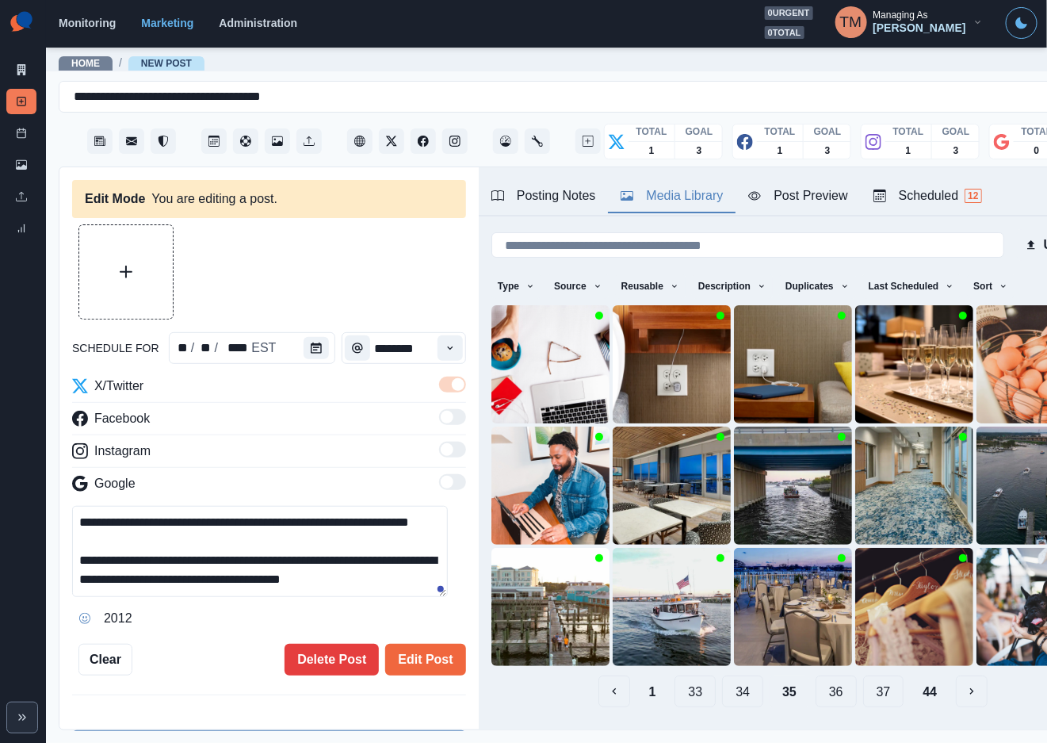
click at [722, 678] on button "34" at bounding box center [742, 691] width 41 height 32
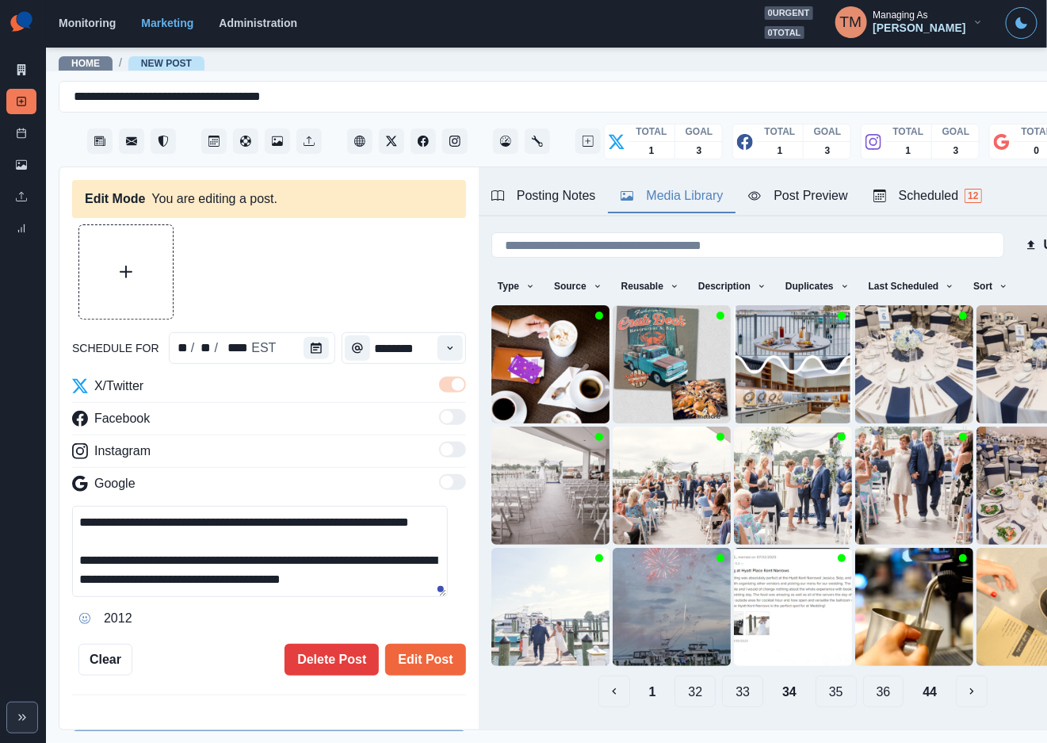
click at [730, 675] on button "33" at bounding box center [742, 691] width 41 height 32
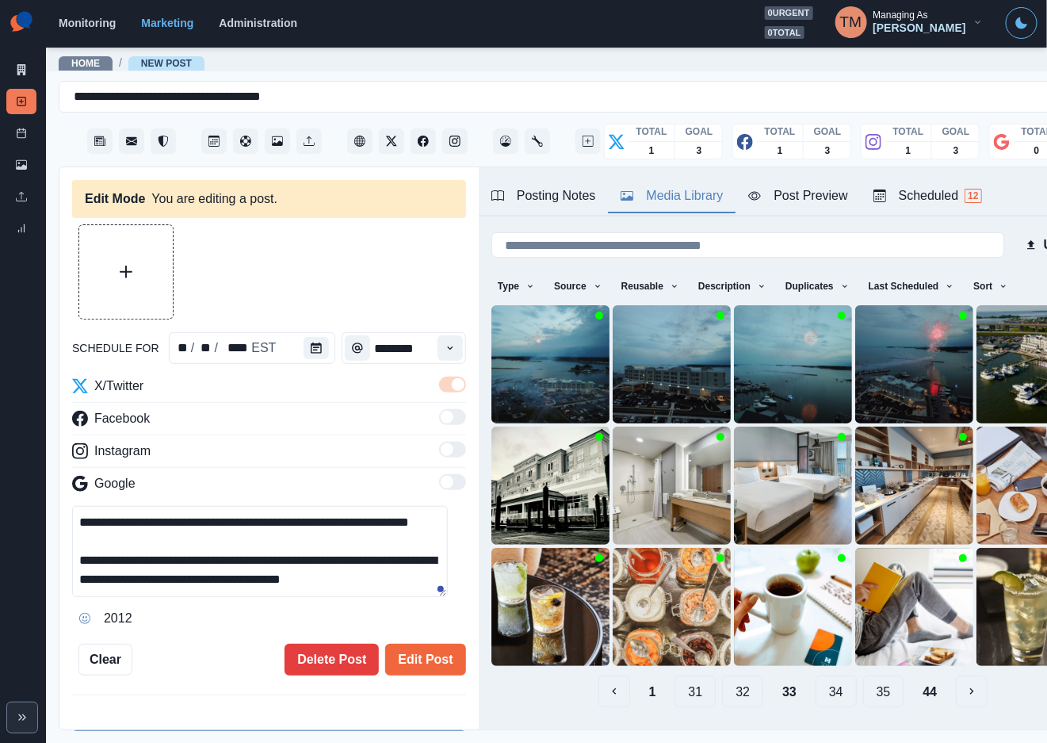
click at [722, 675] on button "32" at bounding box center [742, 691] width 41 height 32
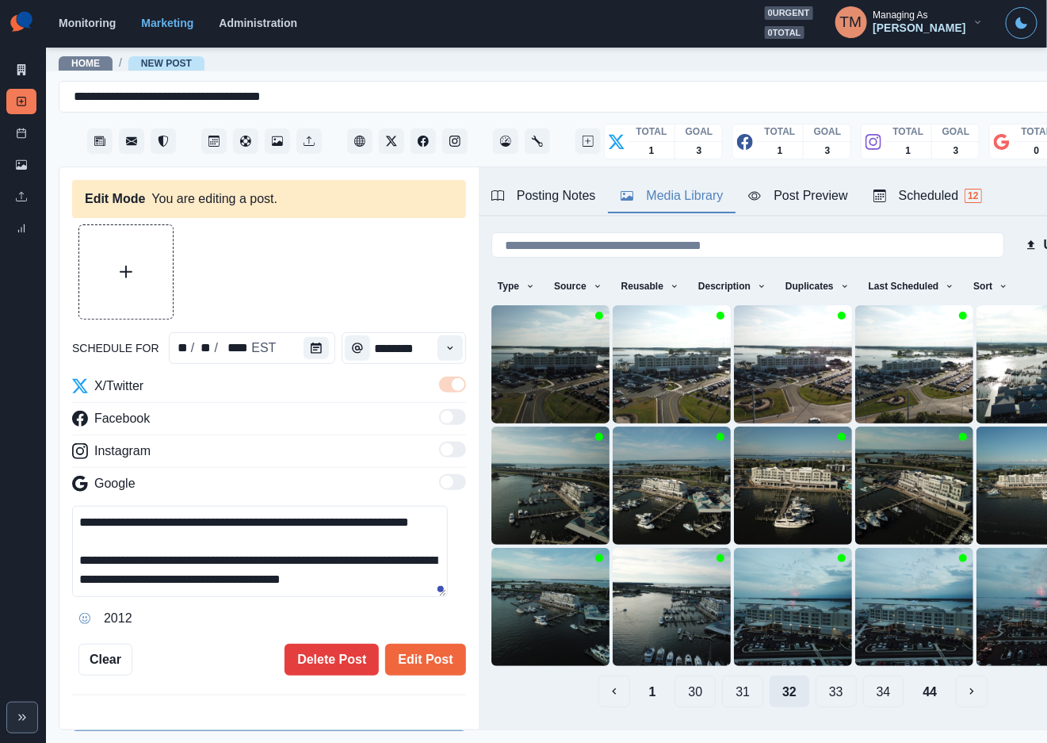
click at [722, 675] on button "31" at bounding box center [742, 691] width 41 height 32
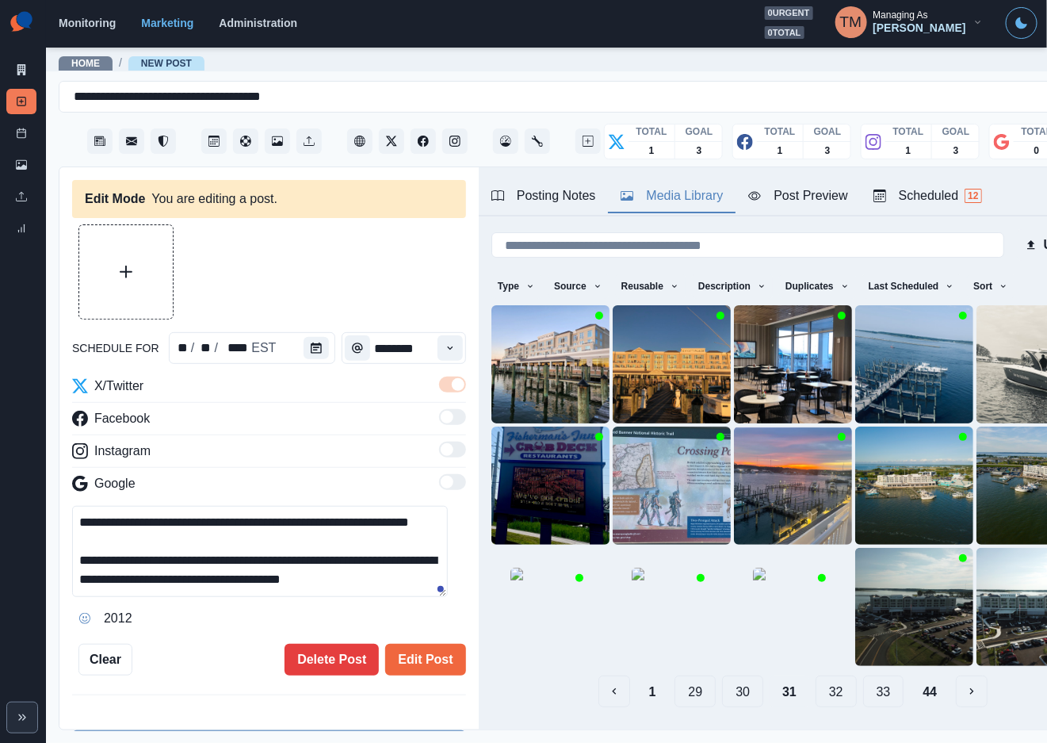
click at [722, 675] on button "30" at bounding box center [742, 691] width 41 height 32
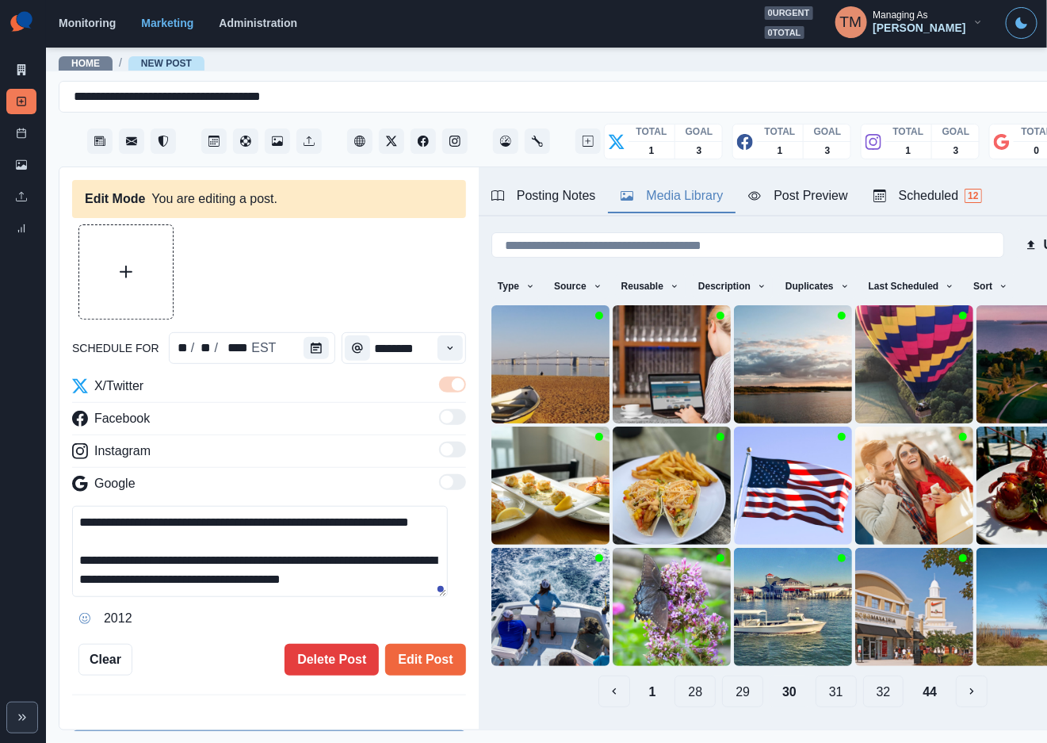
click at [722, 675] on button "29" at bounding box center [742, 691] width 41 height 32
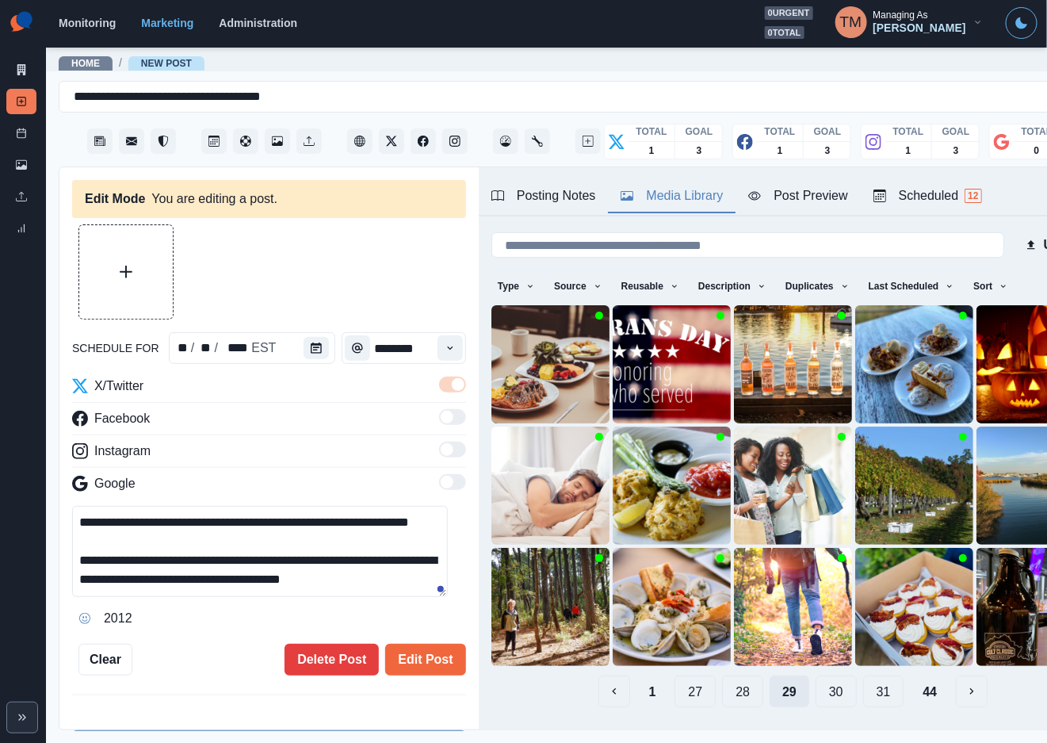
click at [722, 675] on button "28" at bounding box center [742, 691] width 41 height 32
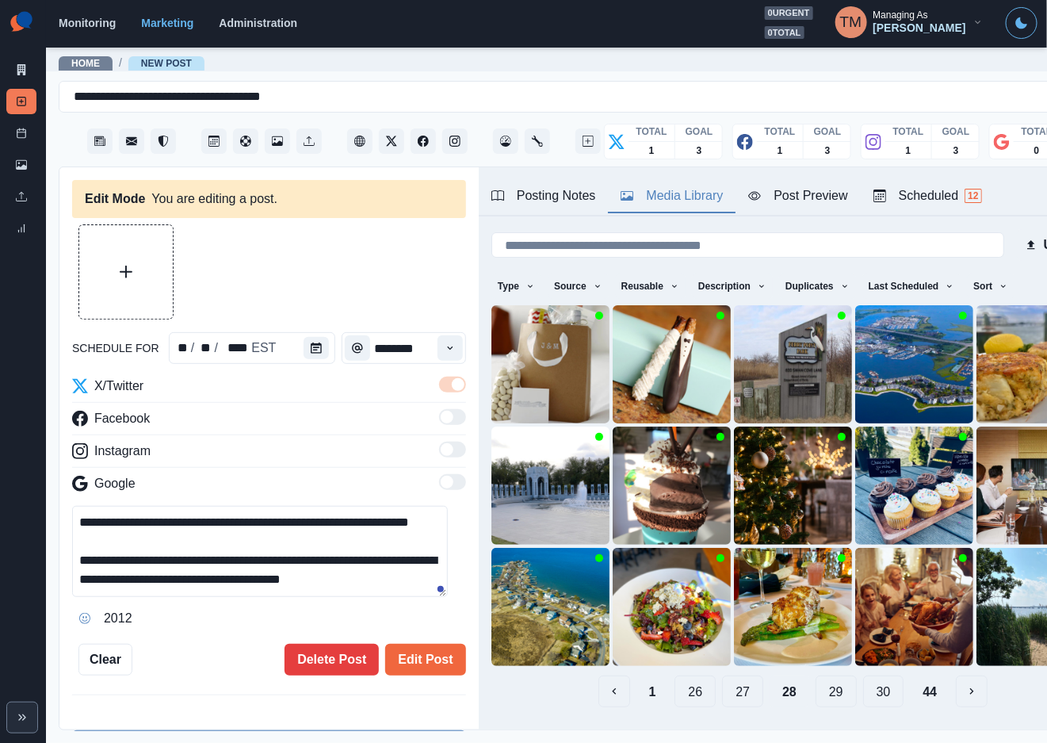
click at [722, 675] on button "27" at bounding box center [742, 691] width 41 height 32
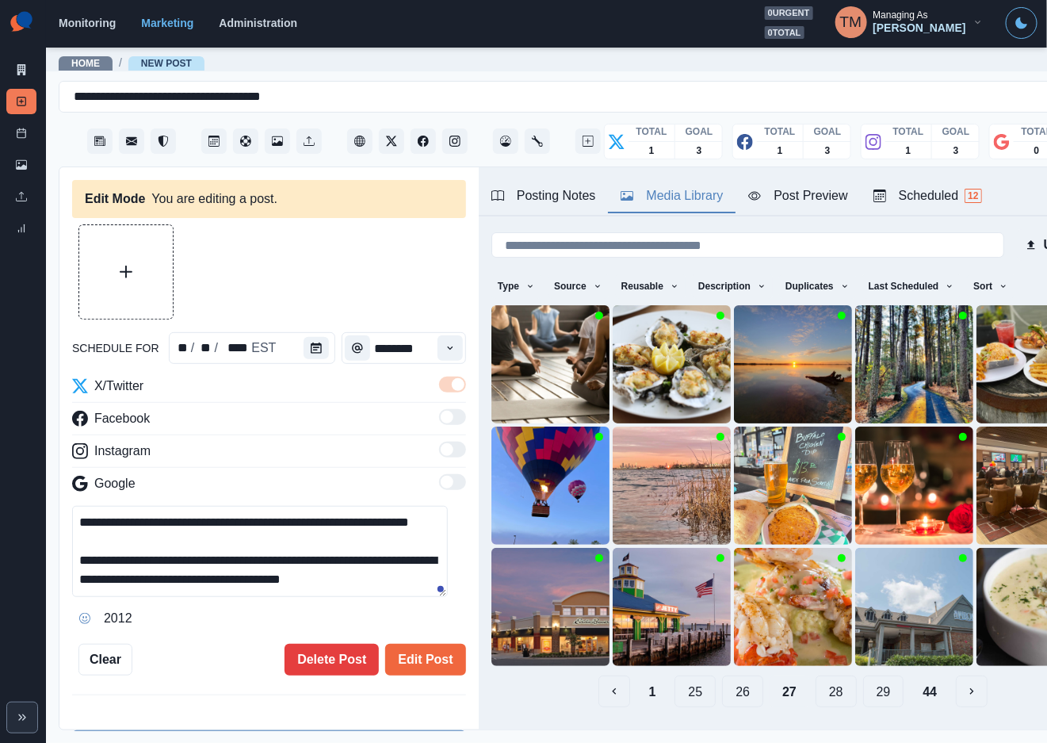
click at [722, 675] on button "26" at bounding box center [742, 691] width 41 height 32
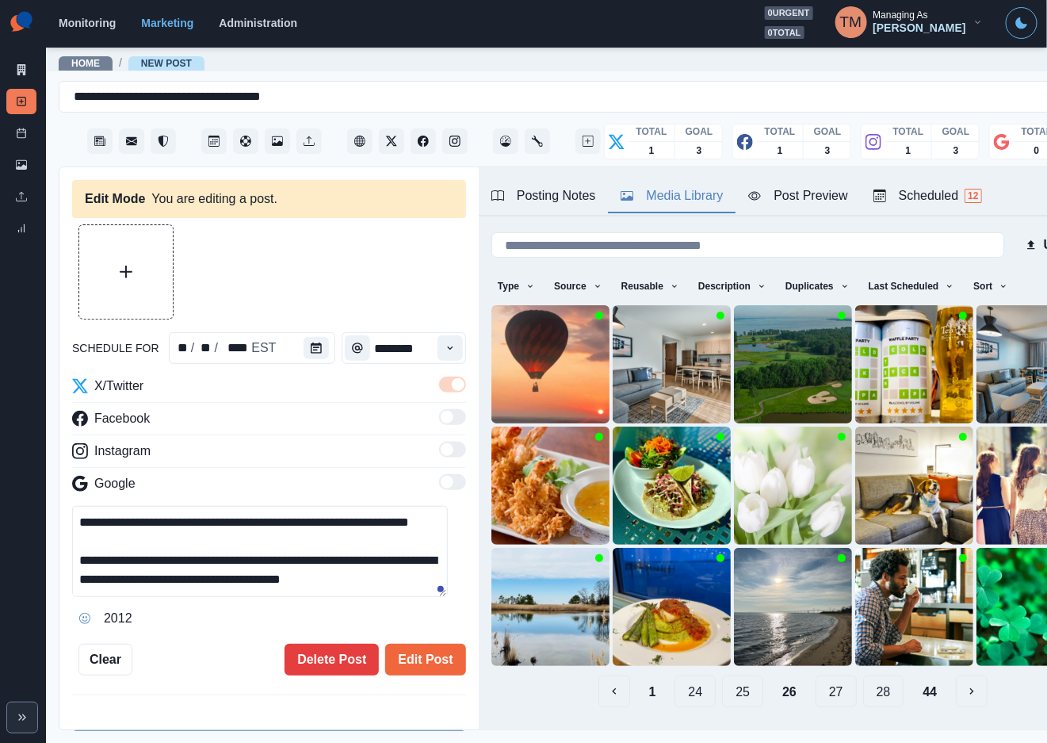
click at [722, 675] on button "25" at bounding box center [742, 691] width 41 height 32
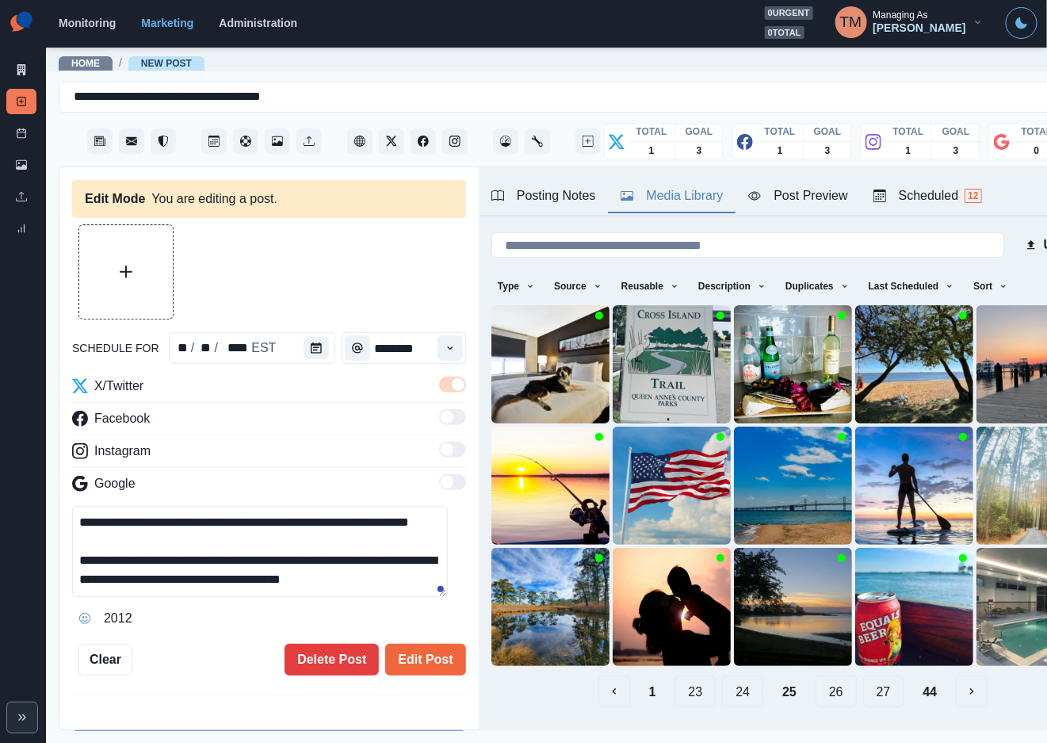
click at [722, 675] on button "24" at bounding box center [742, 691] width 41 height 32
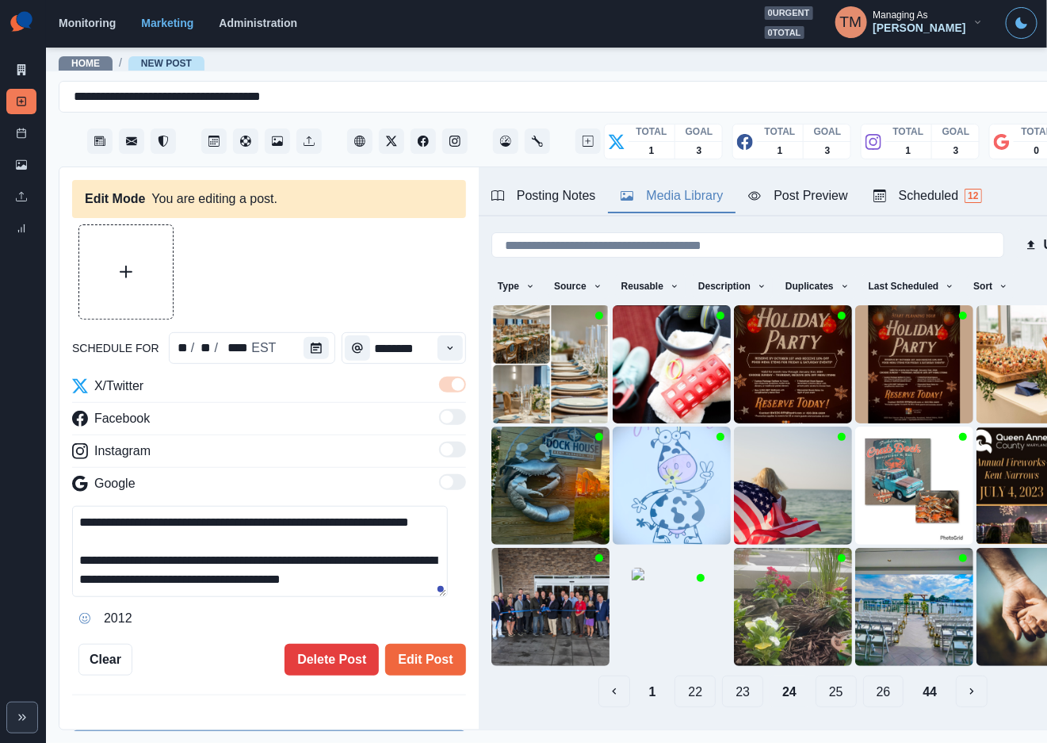
click at [722, 675] on button "23" at bounding box center [742, 691] width 41 height 32
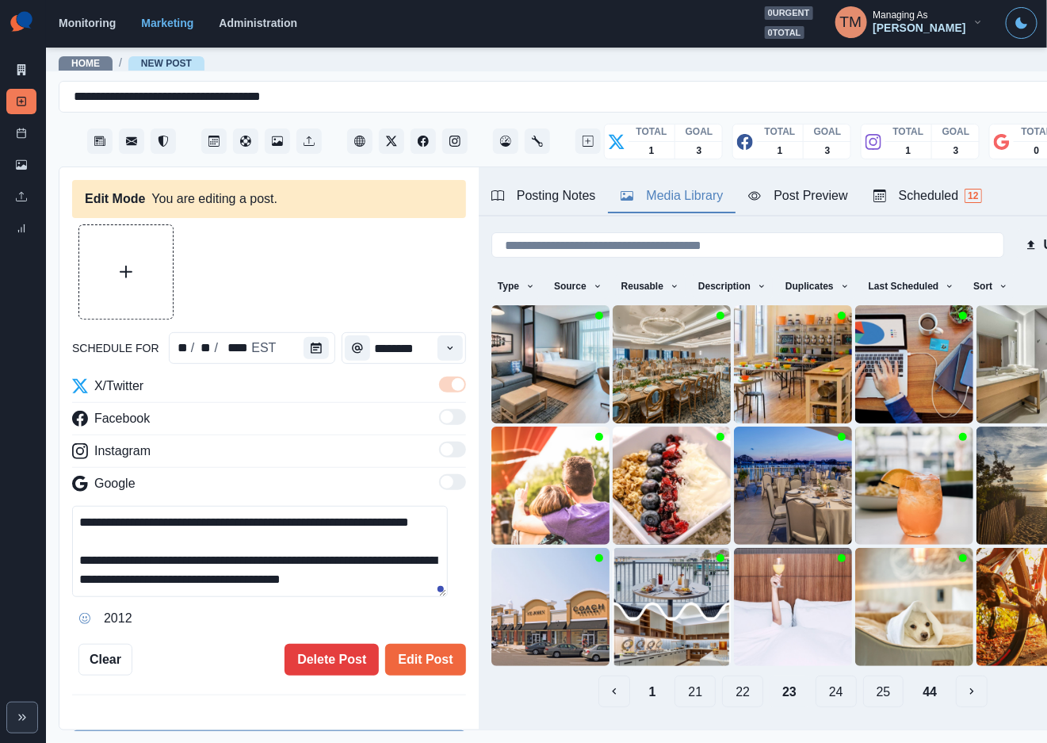
click at [722, 675] on button "22" at bounding box center [742, 691] width 41 height 32
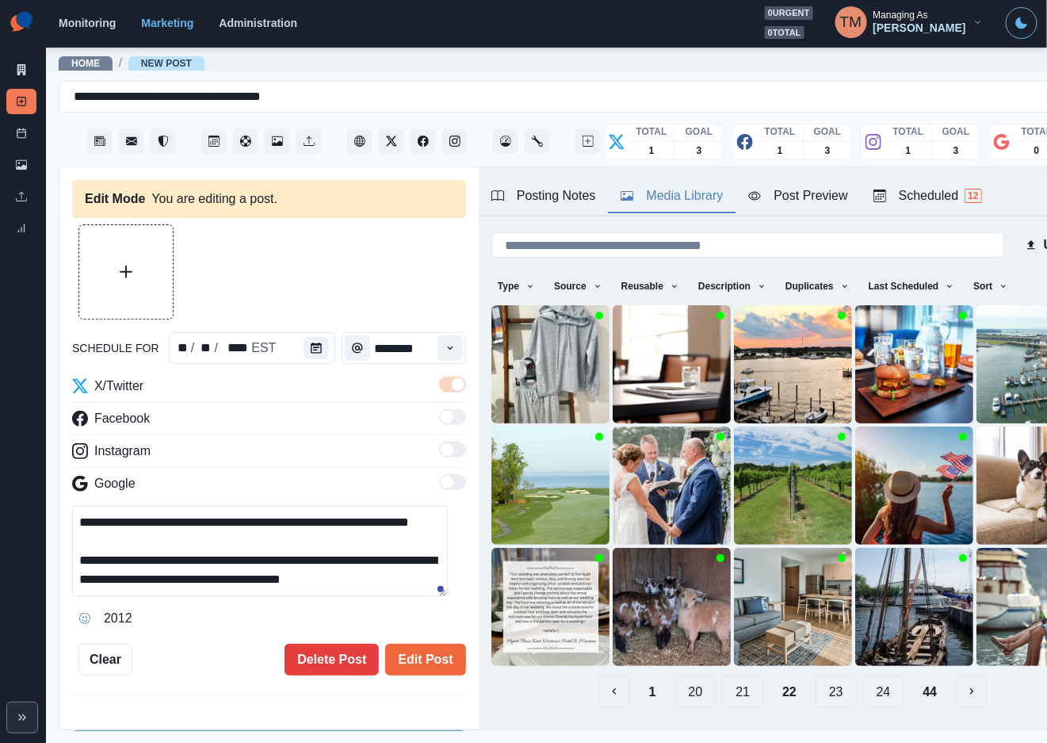
click at [722, 675] on button "21" at bounding box center [742, 691] width 41 height 32
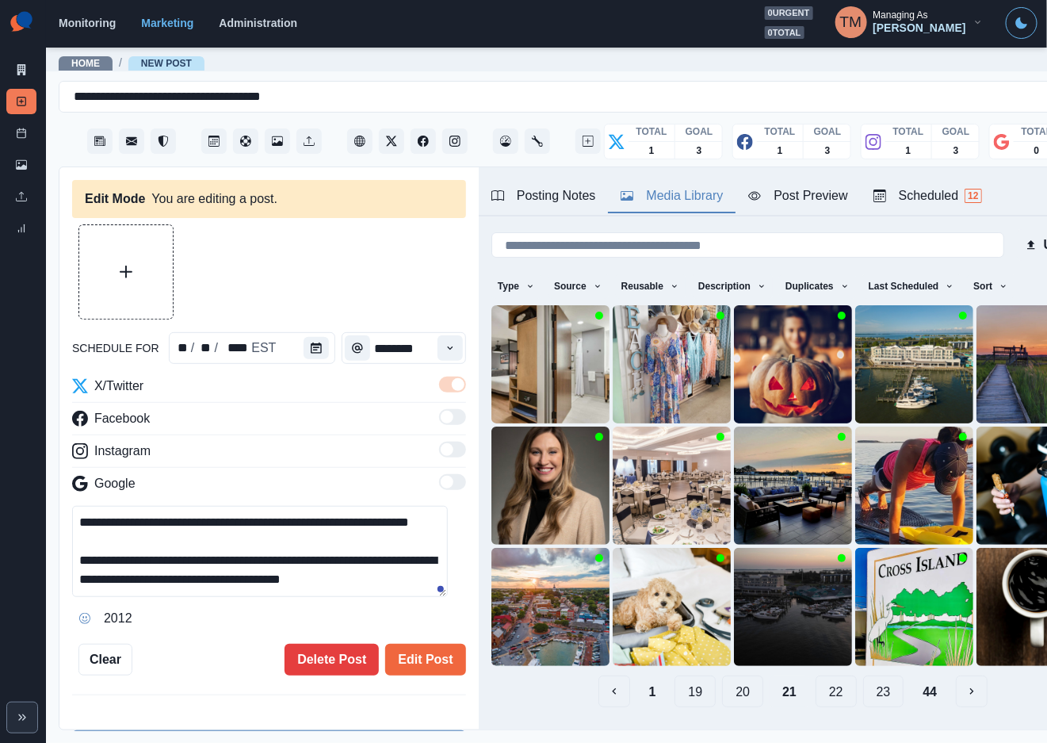
click at [722, 675] on button "20" at bounding box center [742, 691] width 41 height 32
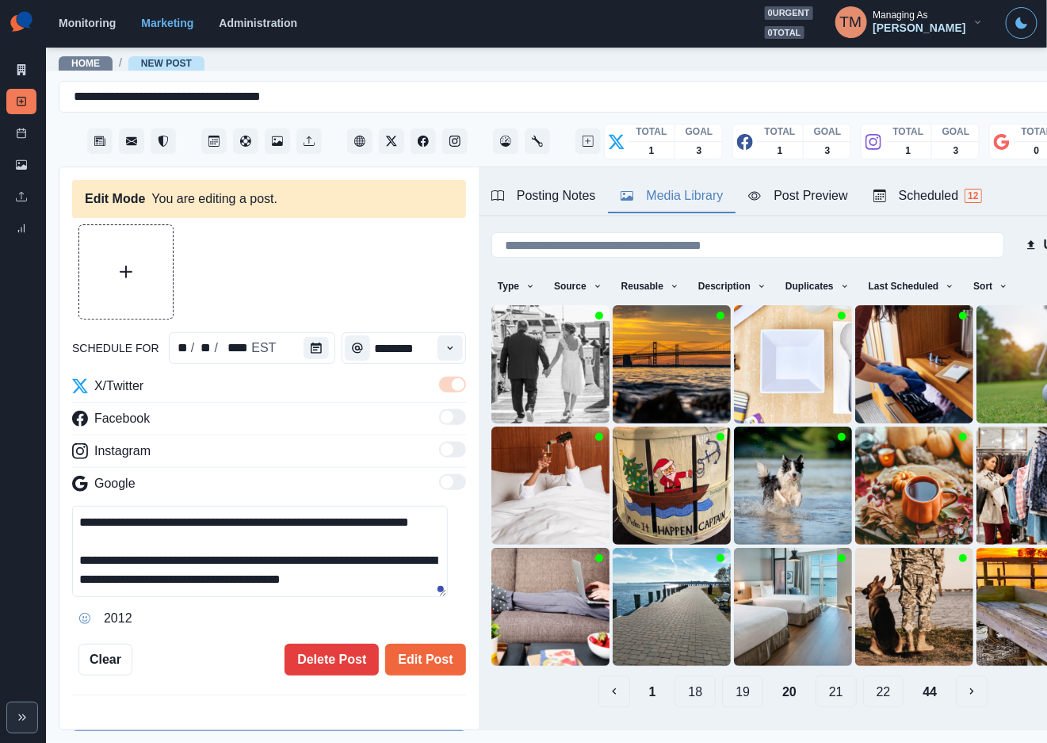
click at [722, 675] on button "19" at bounding box center [742, 691] width 41 height 32
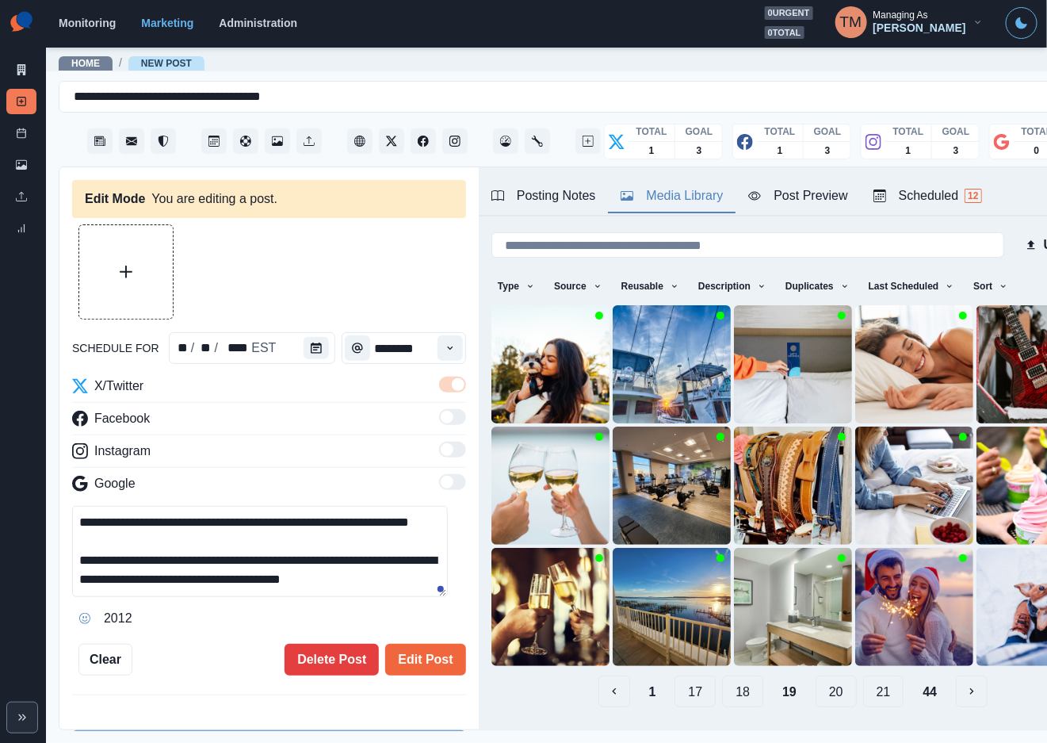
click at [722, 675] on button "18" at bounding box center [742, 691] width 41 height 32
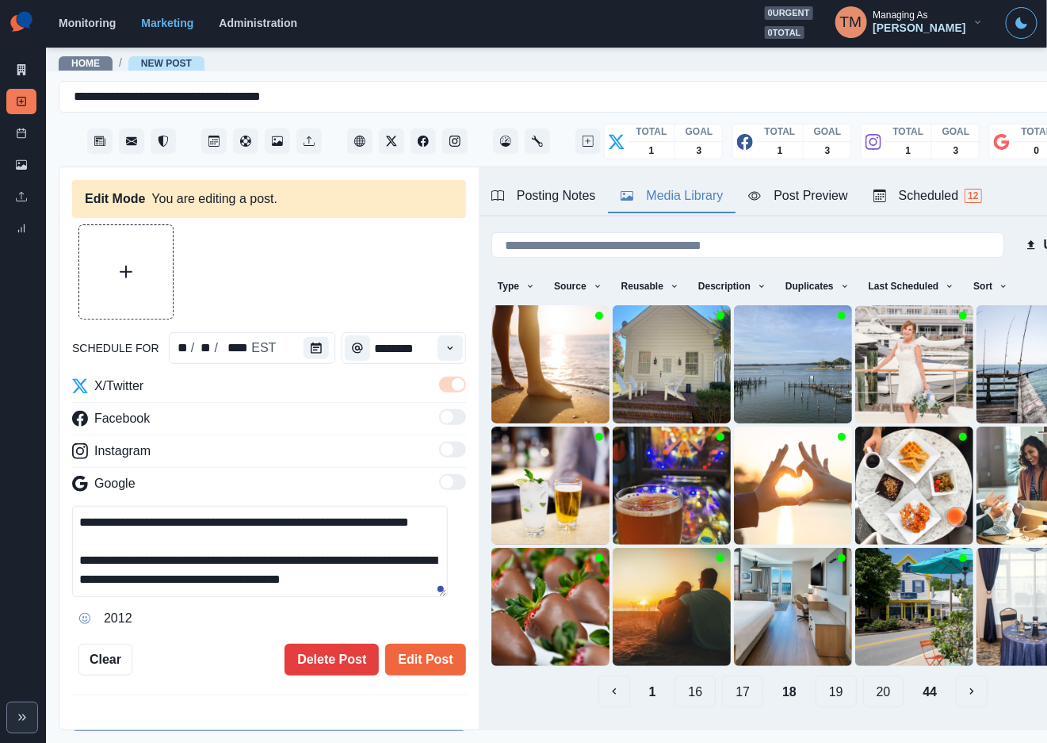
click at [722, 675] on button "17" at bounding box center [742, 691] width 41 height 32
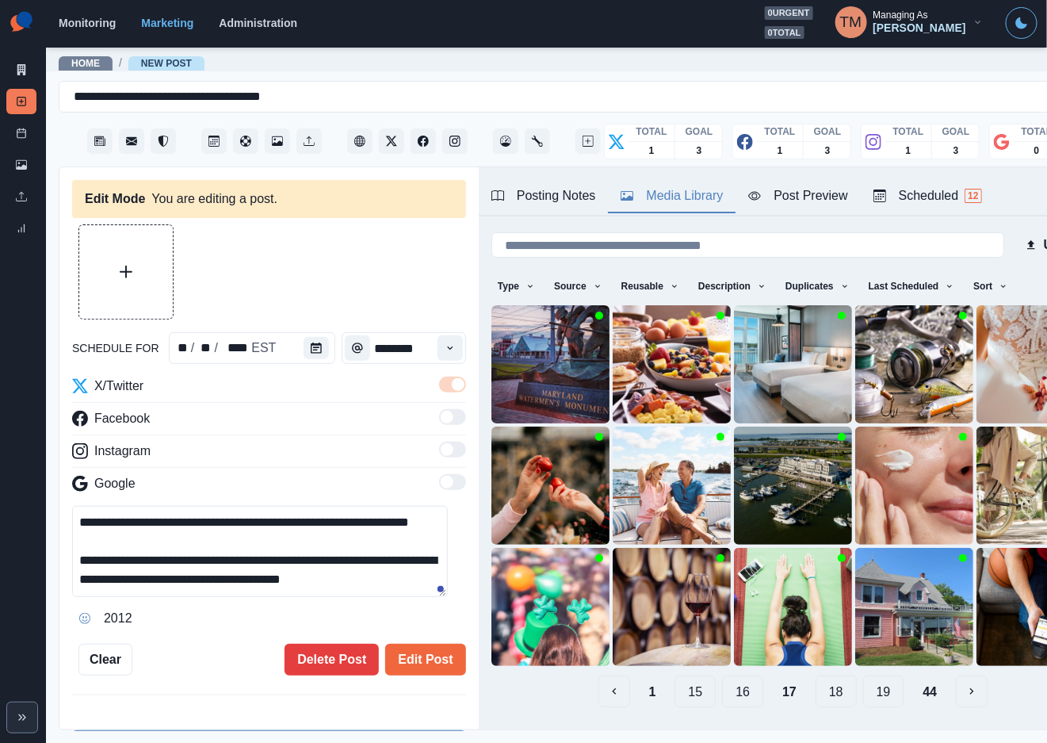
click at [722, 675] on button "16" at bounding box center [742, 691] width 41 height 32
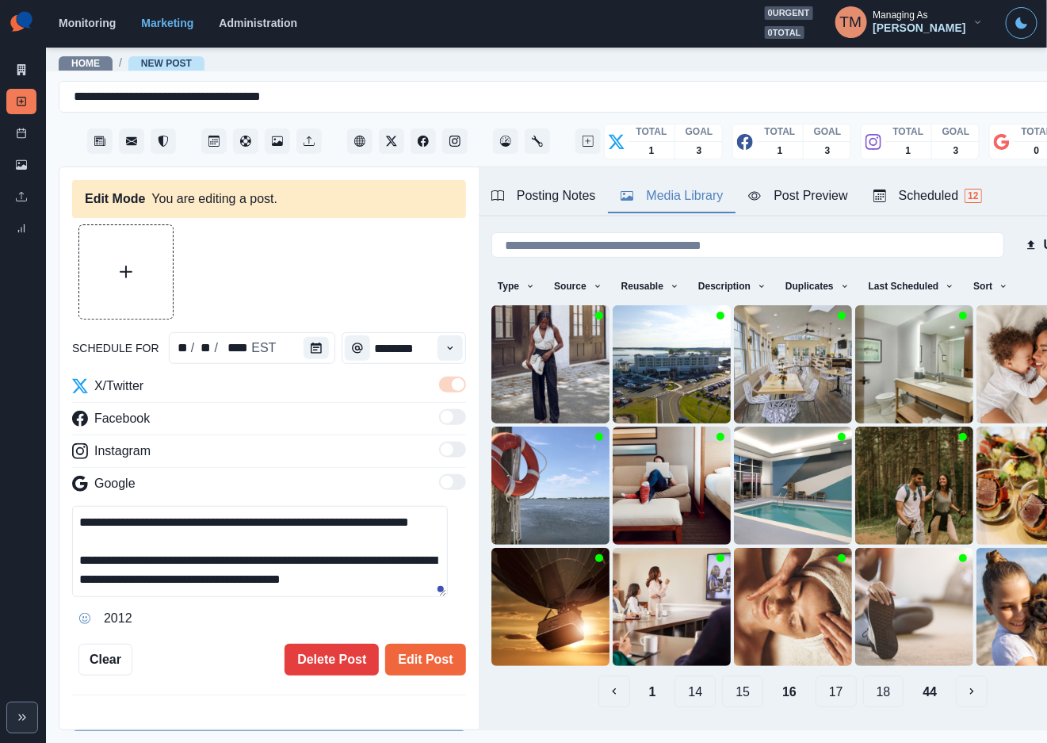
click at [722, 675] on button "15" at bounding box center [742, 691] width 41 height 32
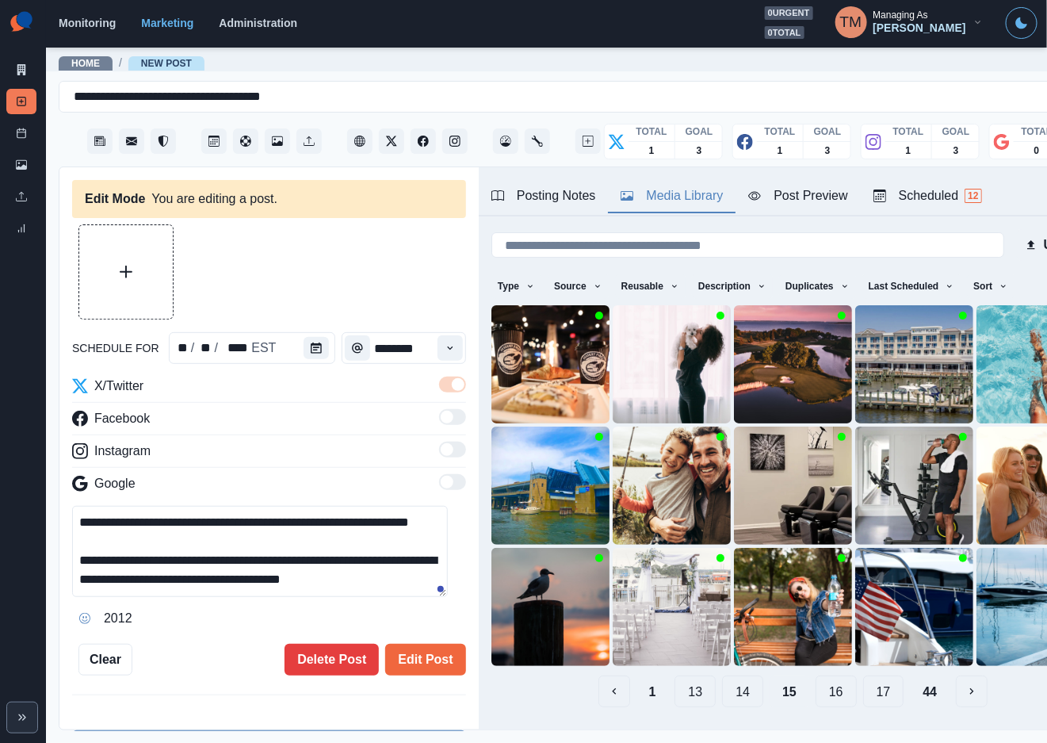
click at [728, 676] on button "14" at bounding box center [742, 691] width 41 height 32
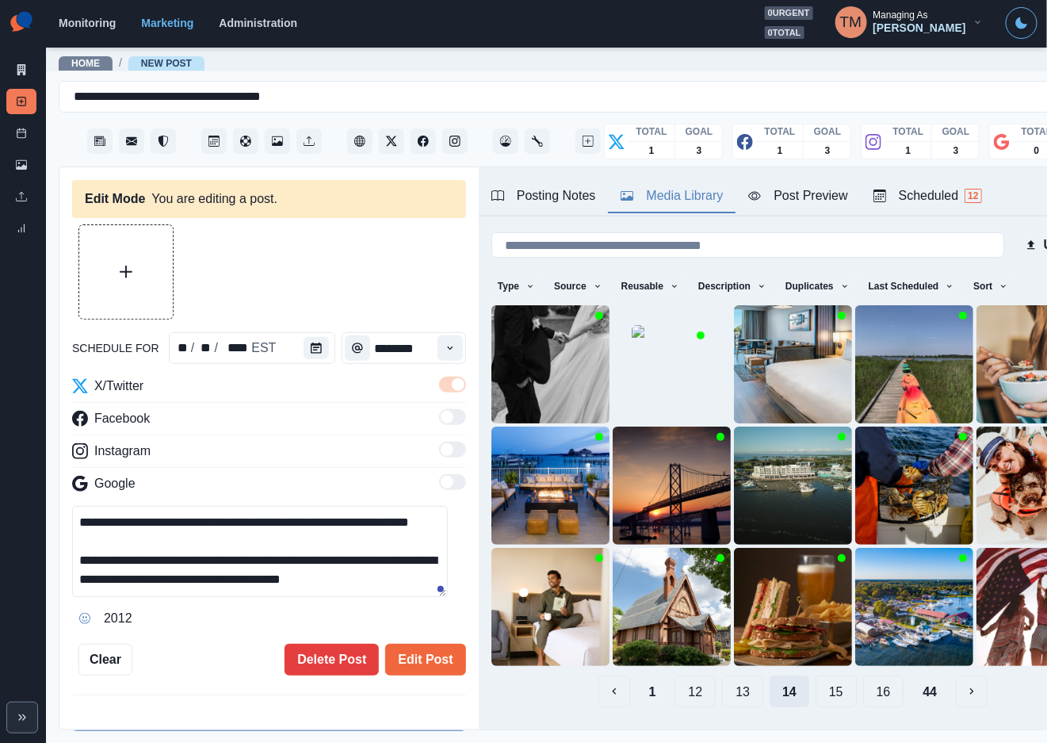
click at [728, 676] on button "13" at bounding box center [742, 691] width 41 height 32
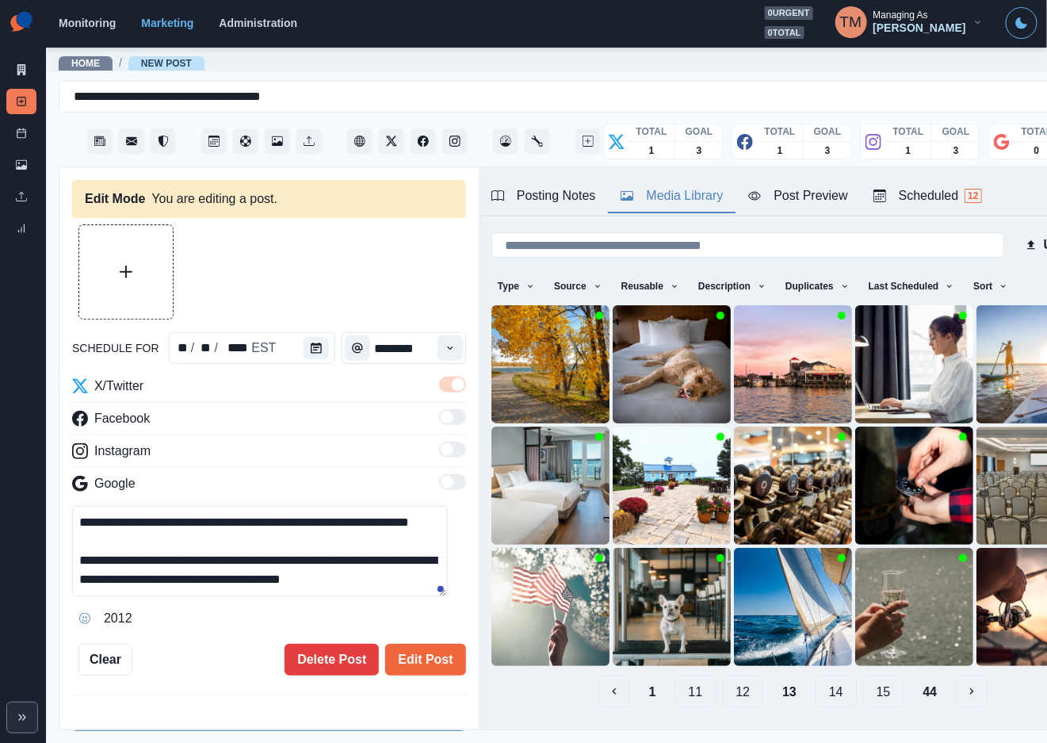
click at [728, 676] on button "12" at bounding box center [742, 691] width 41 height 32
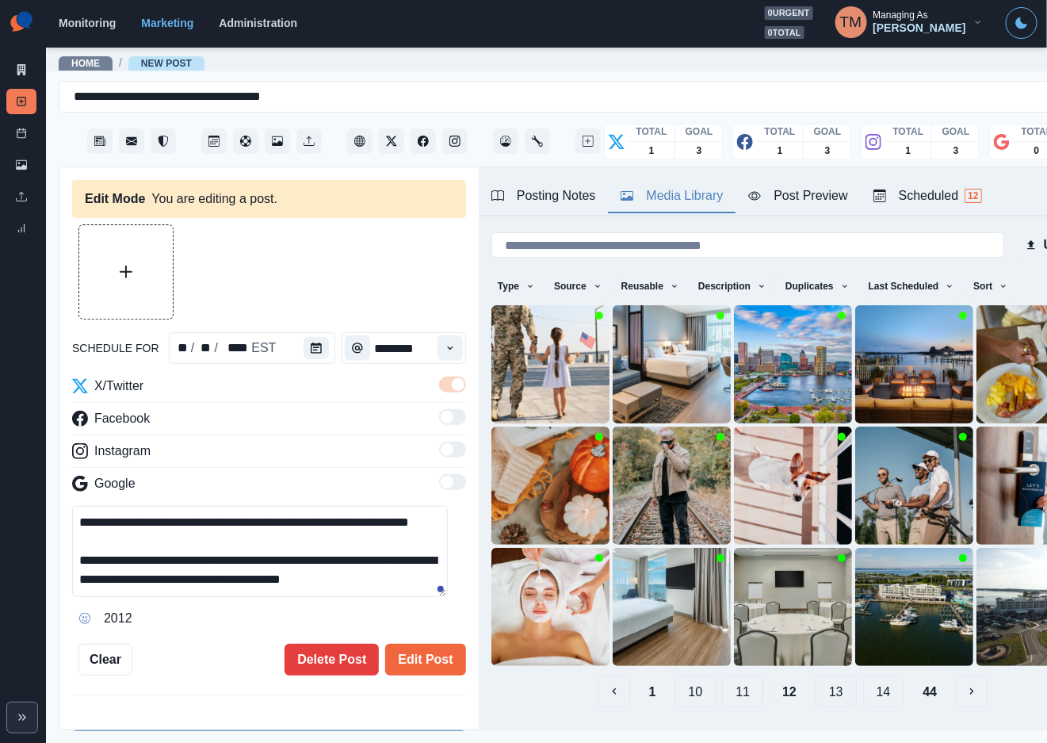
click at [728, 676] on button "11" at bounding box center [742, 691] width 41 height 32
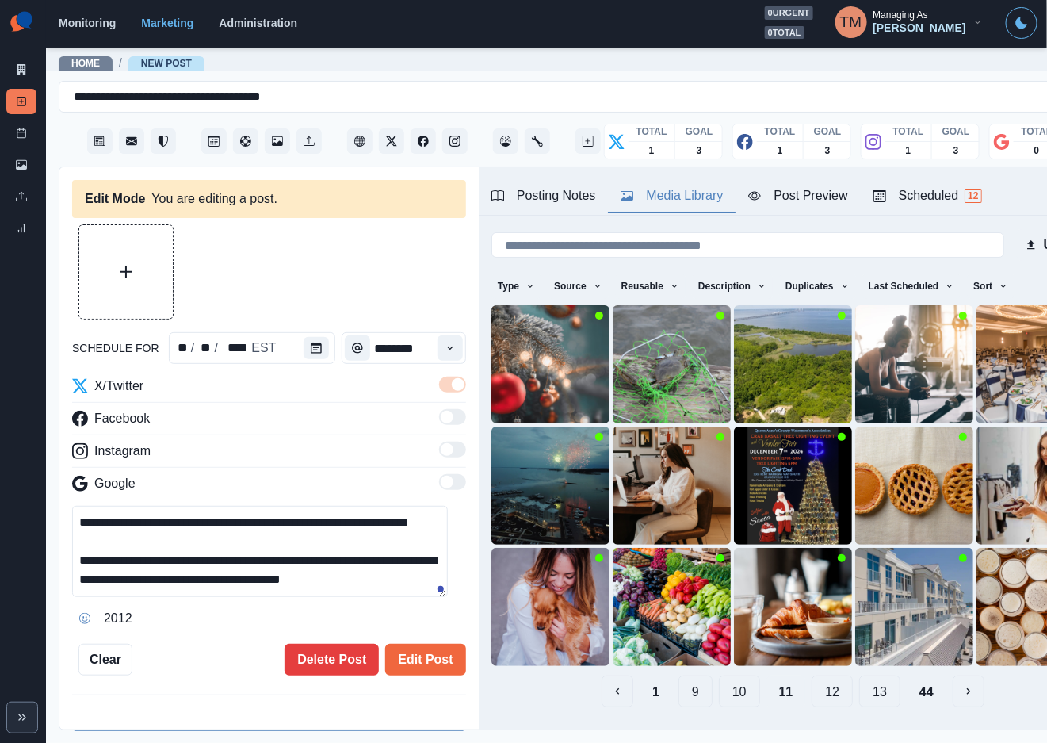
click at [728, 676] on button "10" at bounding box center [739, 691] width 41 height 32
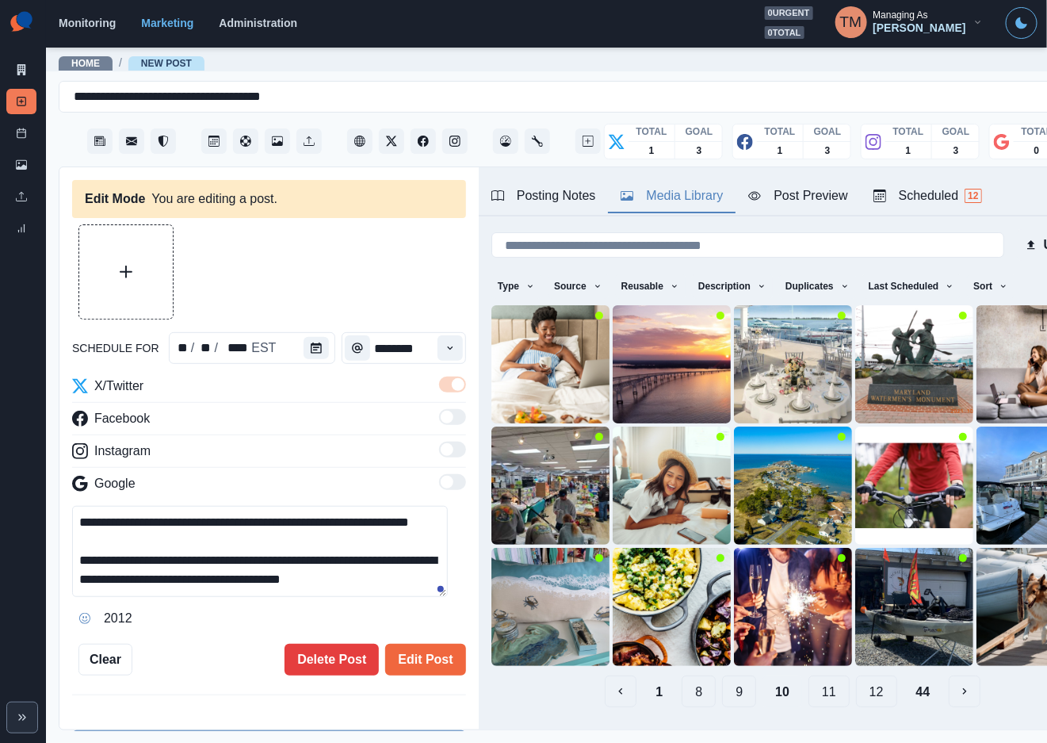
click at [728, 676] on button "9" at bounding box center [739, 691] width 34 height 32
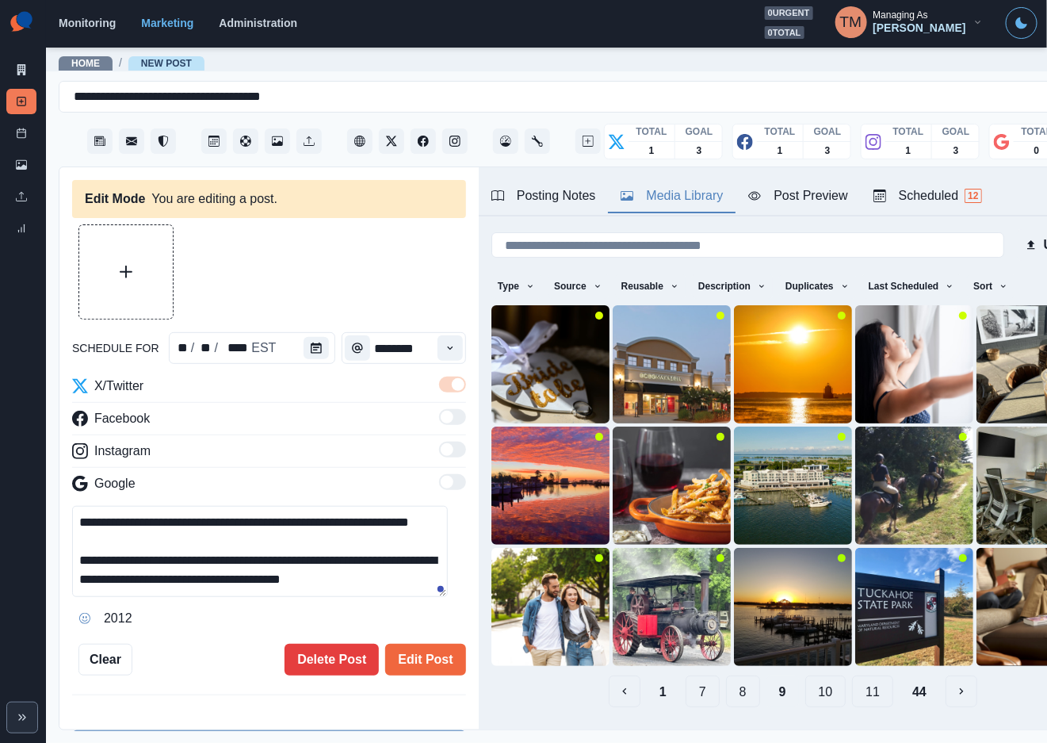
click at [728, 676] on button "8" at bounding box center [743, 691] width 34 height 32
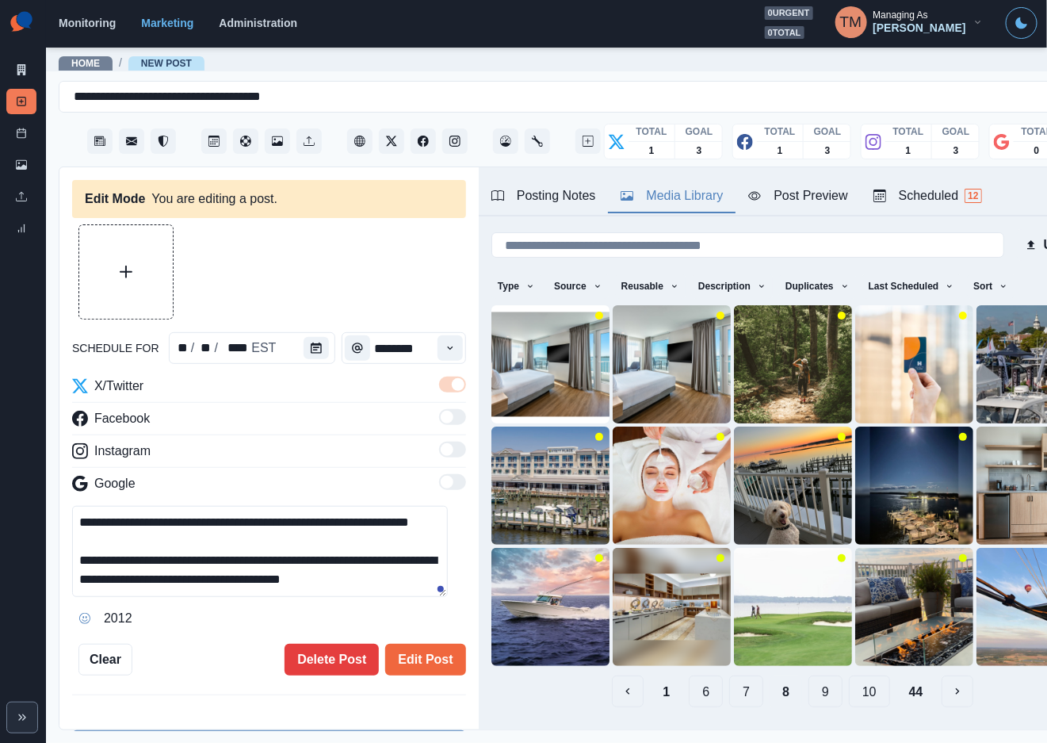
click at [729, 675] on button "7" at bounding box center [746, 691] width 34 height 32
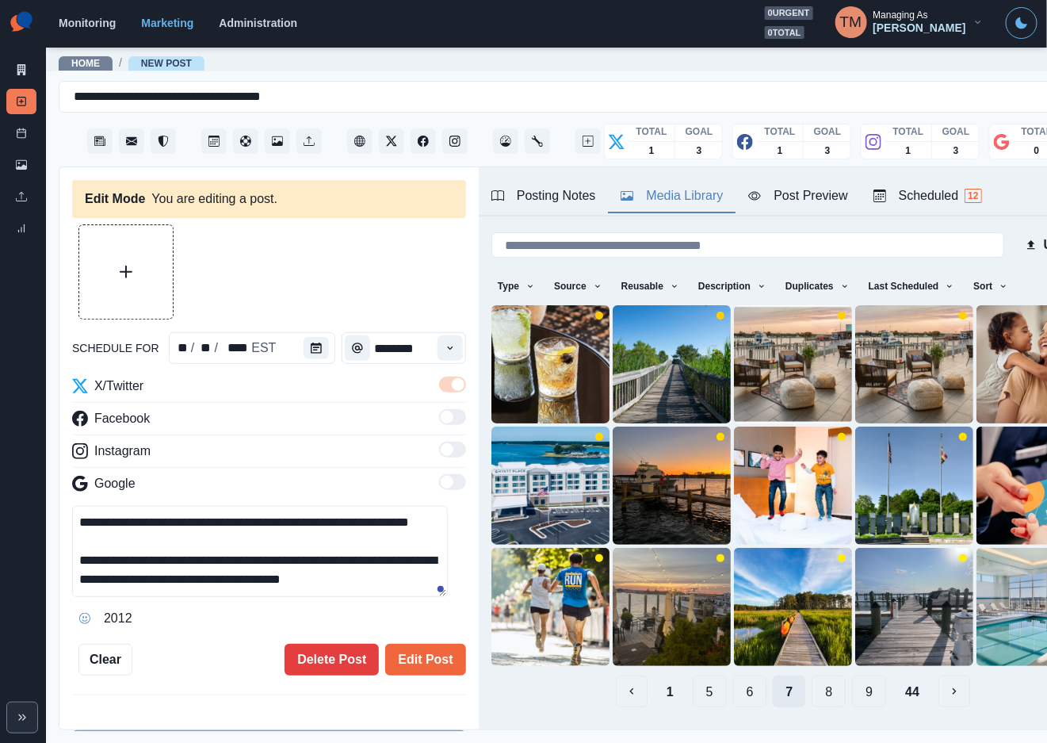
click at [733, 675] on button "6" at bounding box center [750, 691] width 34 height 32
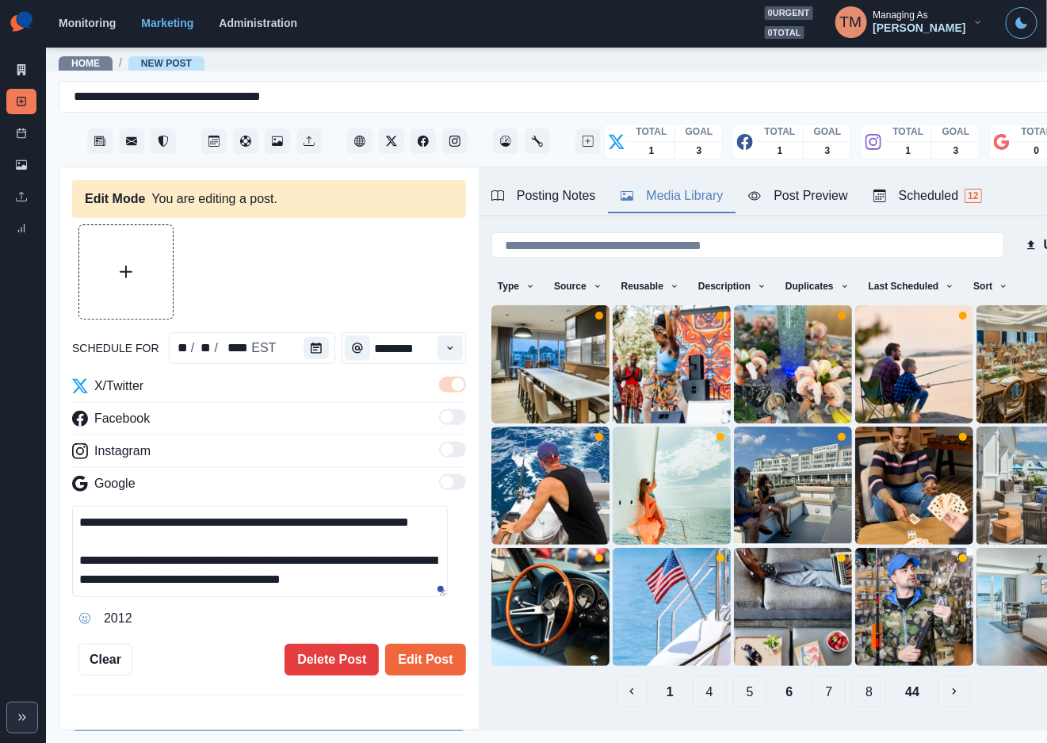
click at [733, 675] on button "5" at bounding box center [750, 691] width 34 height 32
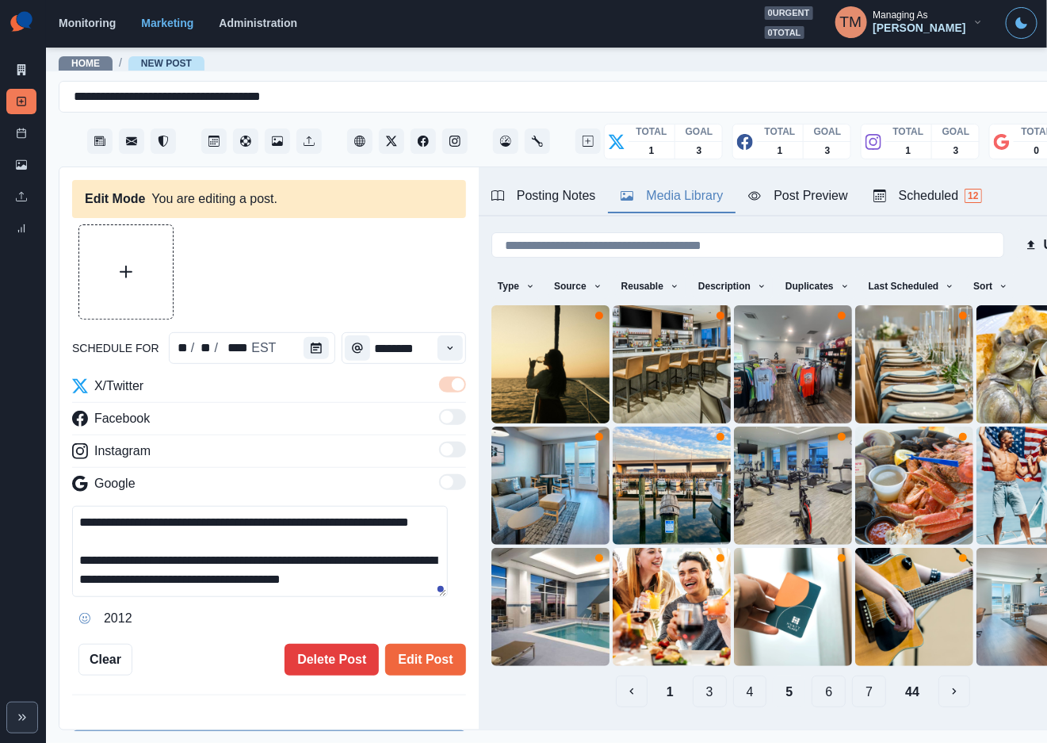
click at [733, 675] on button "4" at bounding box center [750, 691] width 34 height 32
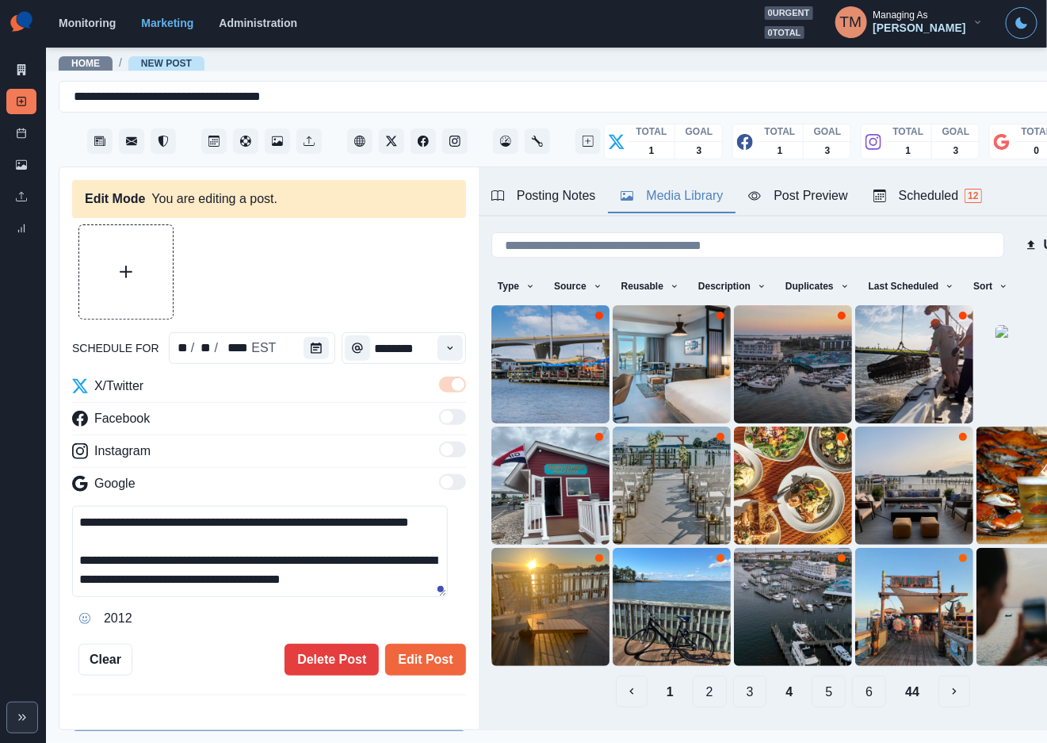
click at [894, 675] on button "44" at bounding box center [912, 691] width 40 height 32
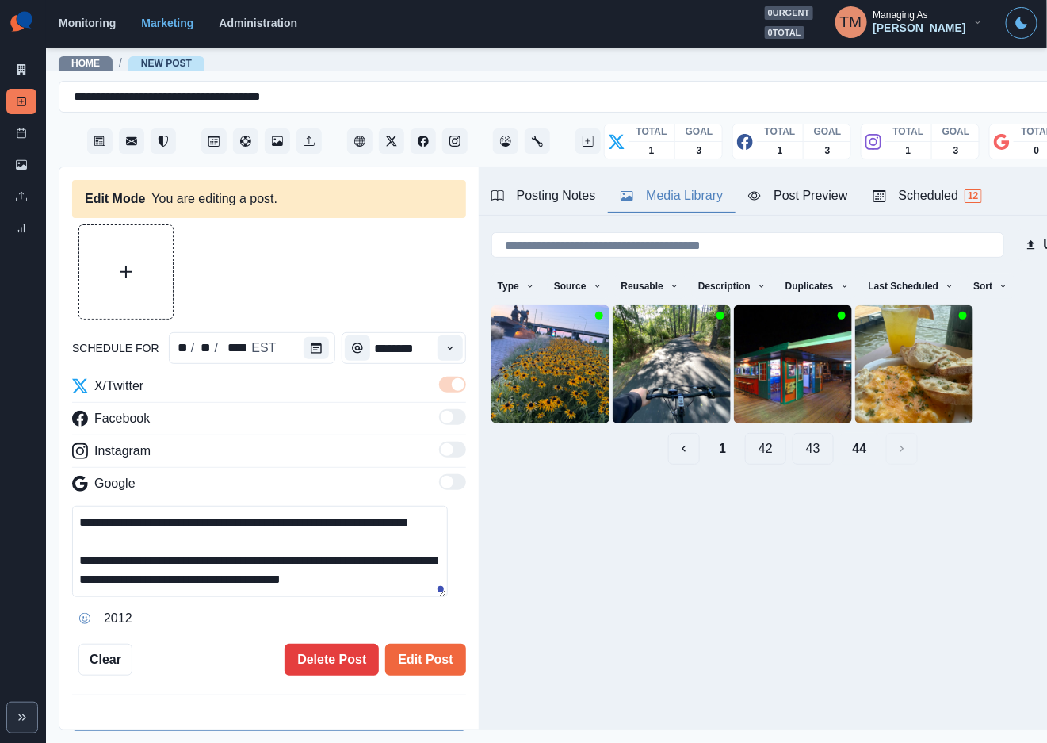
click at [800, 457] on button "43" at bounding box center [813, 449] width 41 height 32
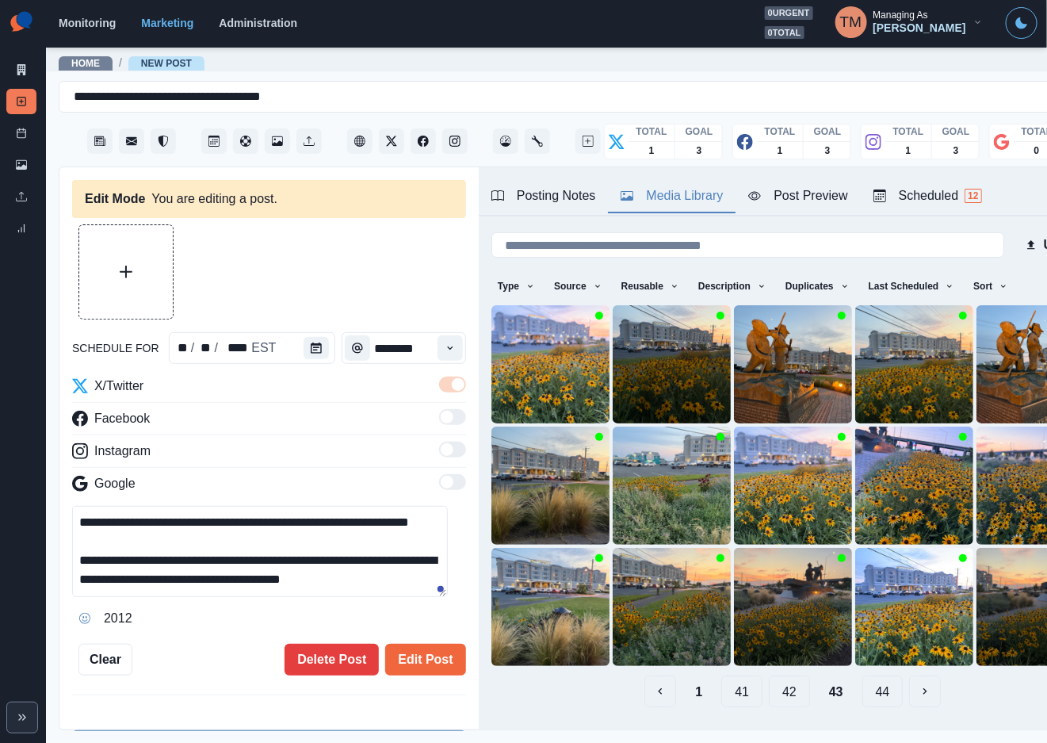
click at [774, 675] on button "42" at bounding box center [789, 691] width 41 height 32
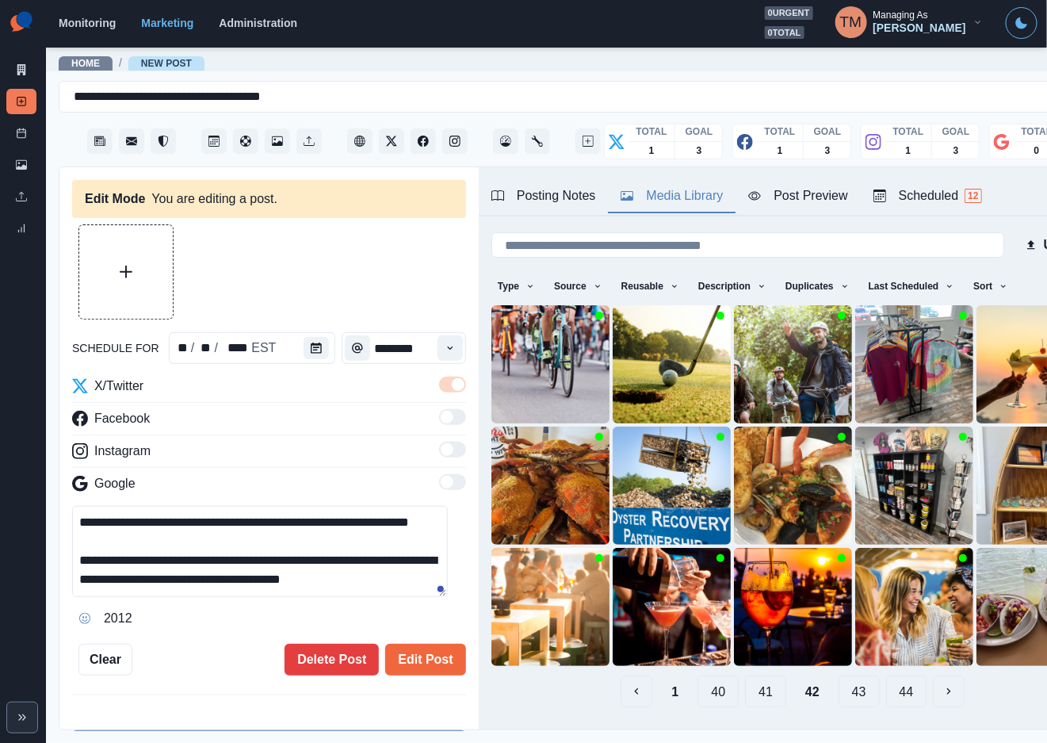
click at [762, 678] on button "41" at bounding box center [765, 691] width 41 height 32
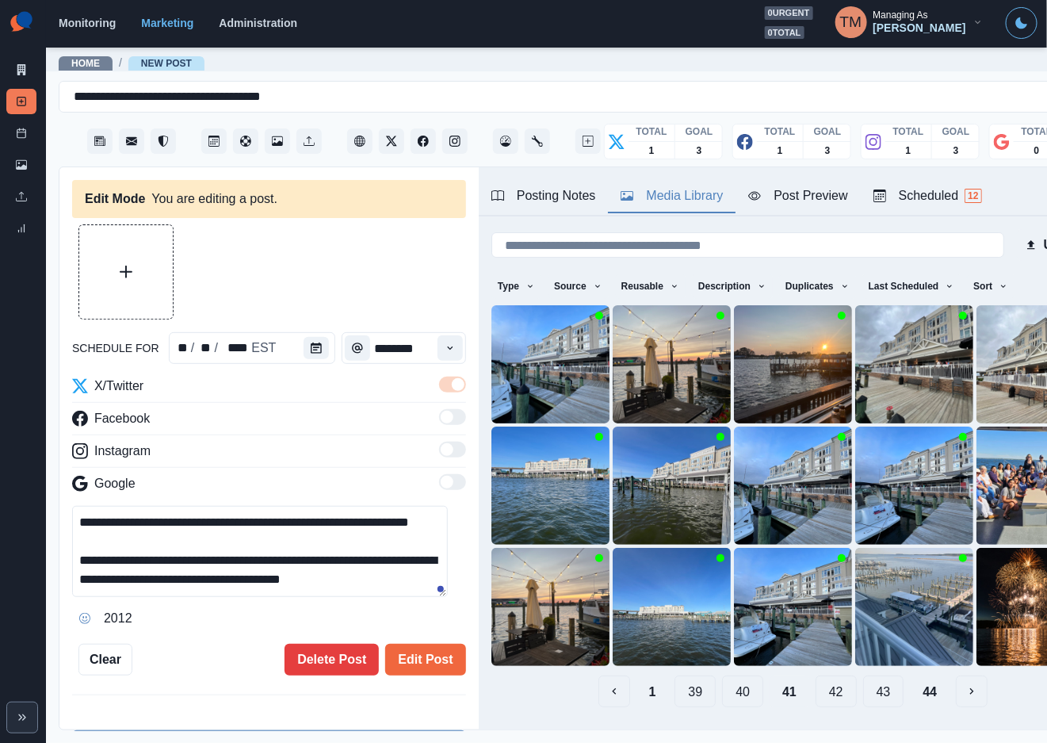
click at [730, 678] on button "40" at bounding box center [742, 691] width 41 height 32
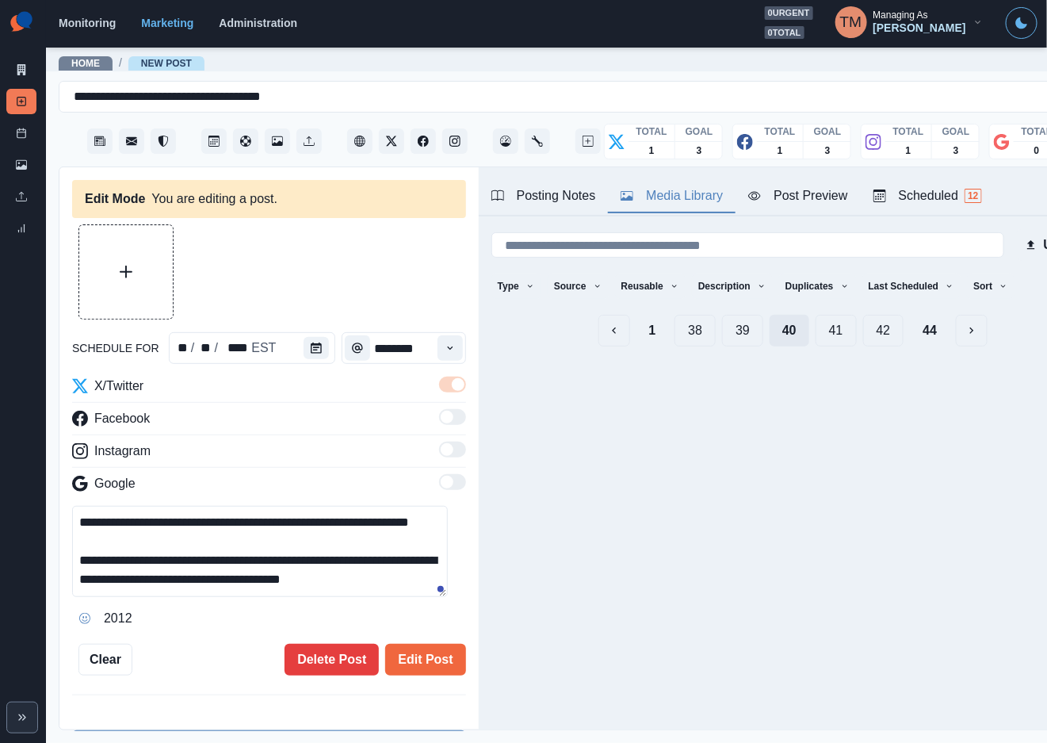
click at [730, 678] on div "Posting Notes Media Library Post Preview Scheduled 12 Upload Type Any Image Vid…" at bounding box center [793, 448] width 628 height 562
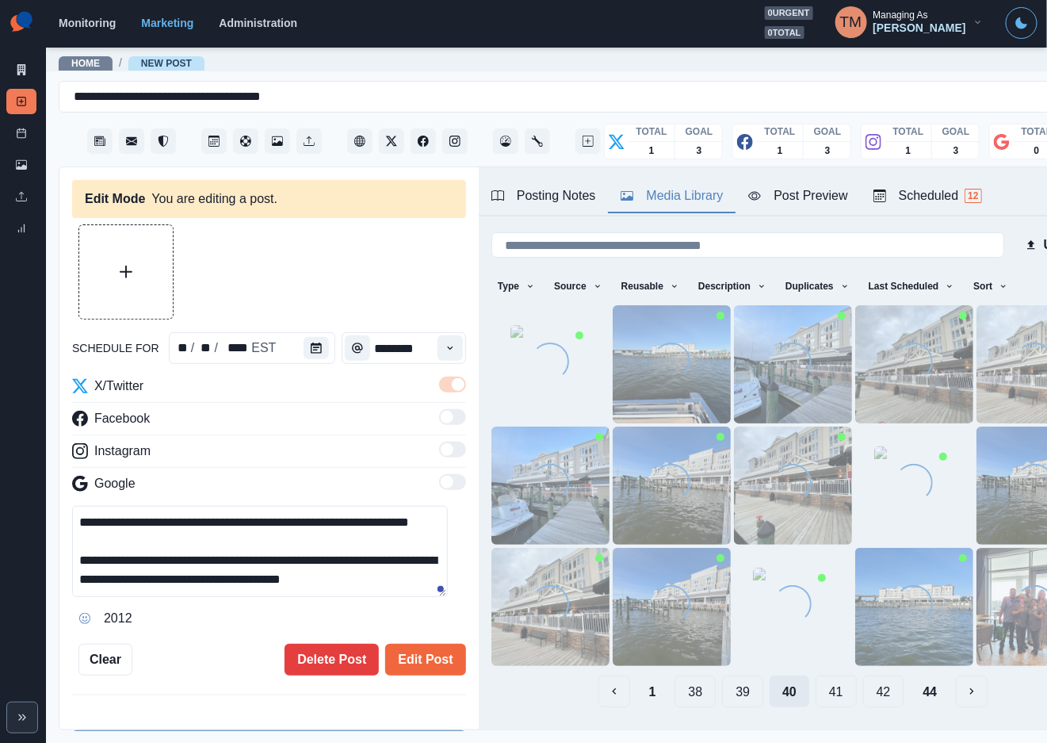
click at [730, 678] on button "39" at bounding box center [742, 691] width 41 height 32
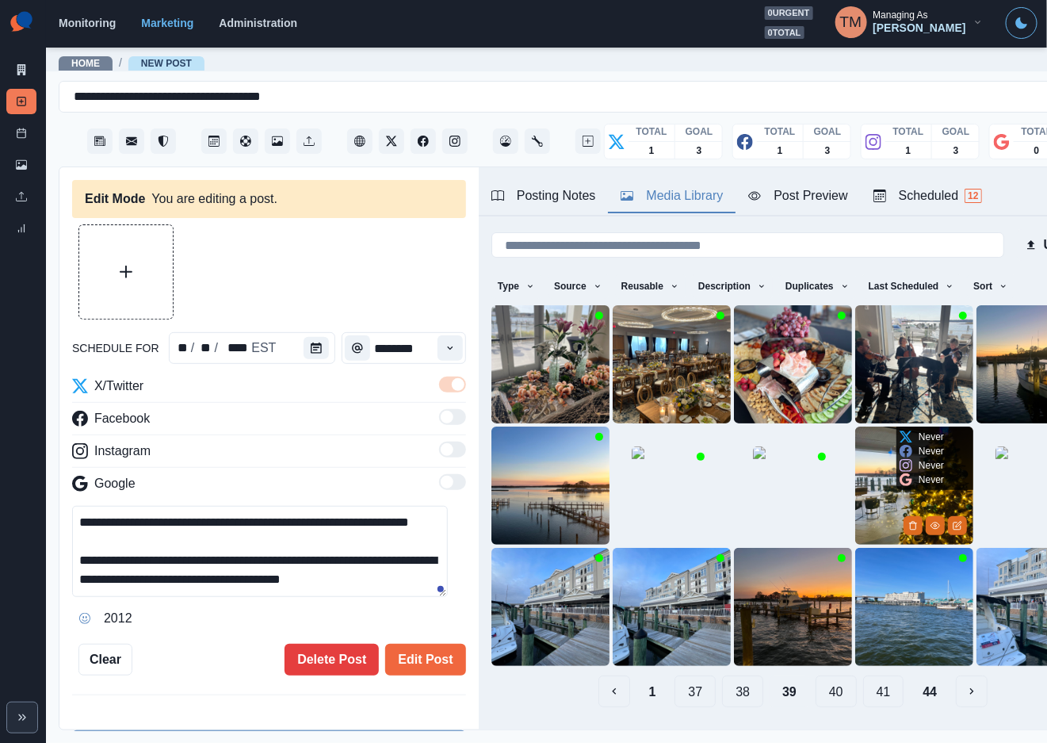
click at [857, 495] on img at bounding box center [914, 485] width 118 height 118
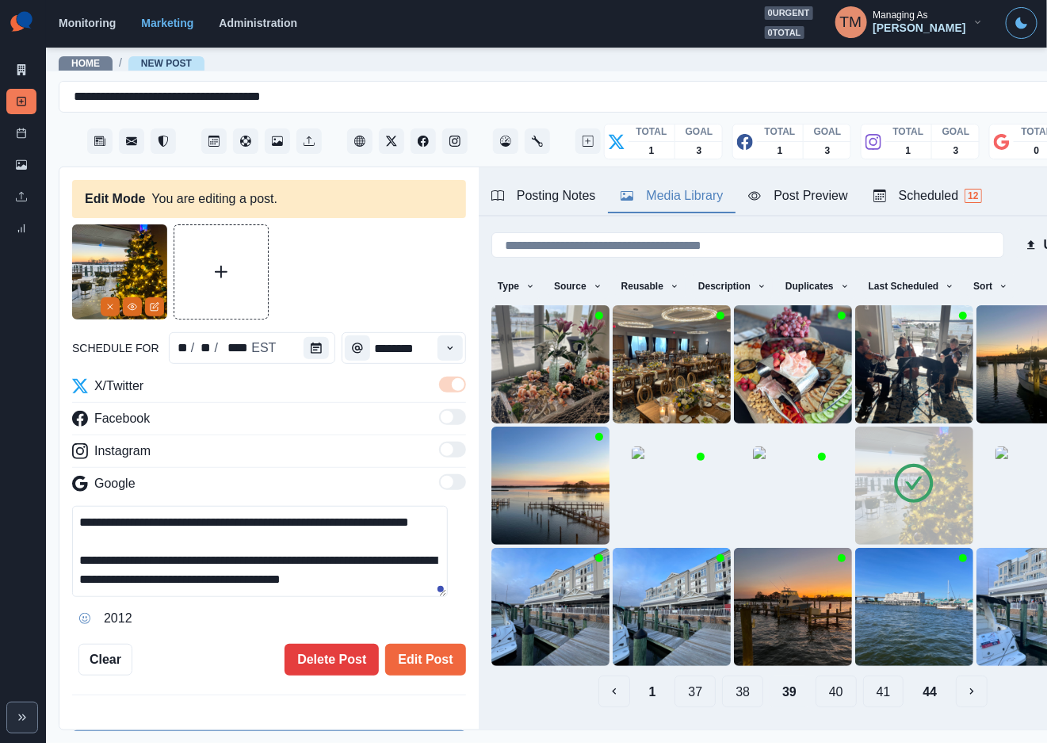
click at [374, 276] on div at bounding box center [269, 271] width 394 height 95
click at [417, 664] on button "Edit Post" at bounding box center [425, 660] width 80 height 32
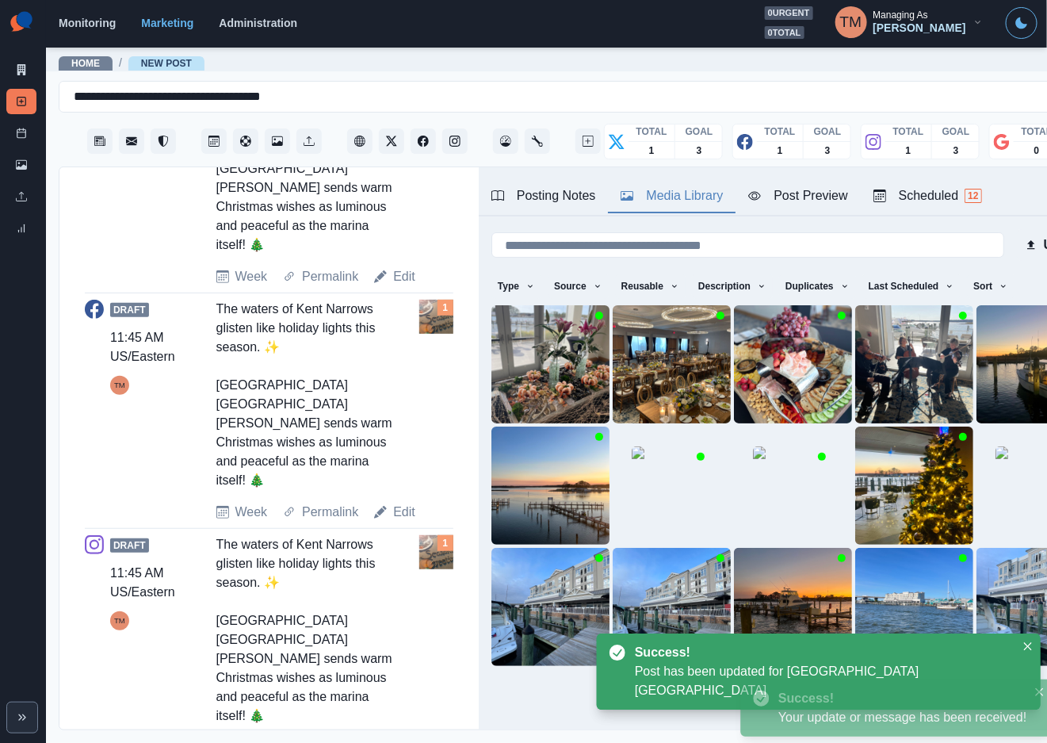
scroll to position [709, 0]
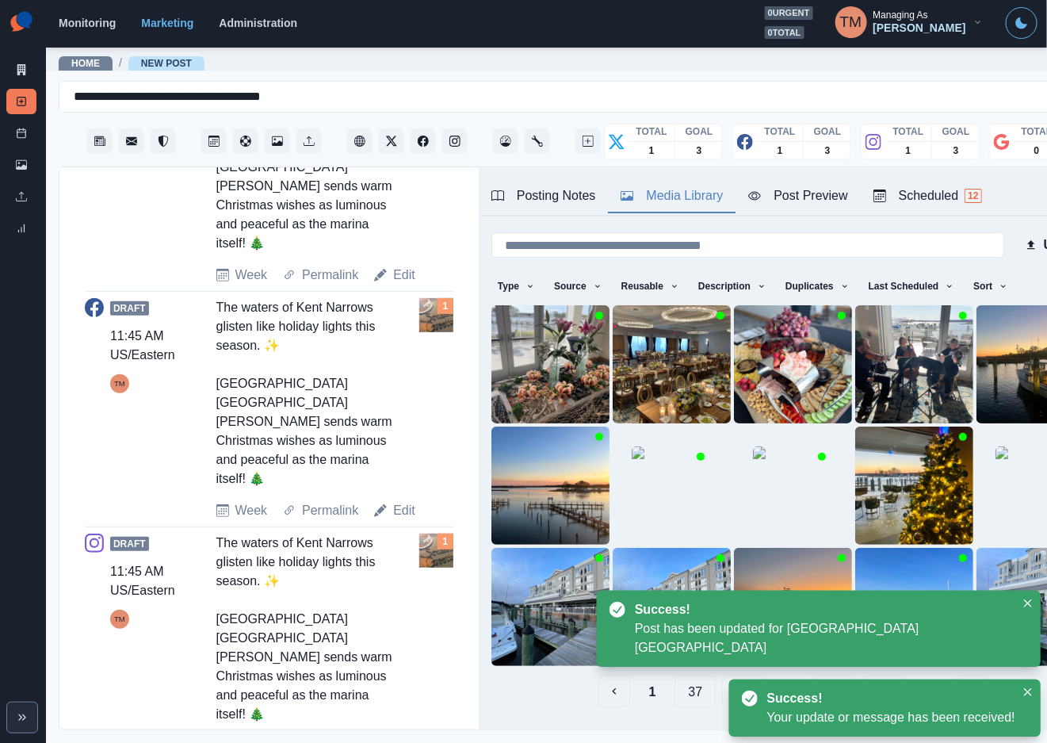
drag, startPoint x: 407, startPoint y: 476, endPoint x: 388, endPoint y: 504, distance: 33.9
click at [405, 501] on link "Edit" at bounding box center [404, 510] width 22 height 19
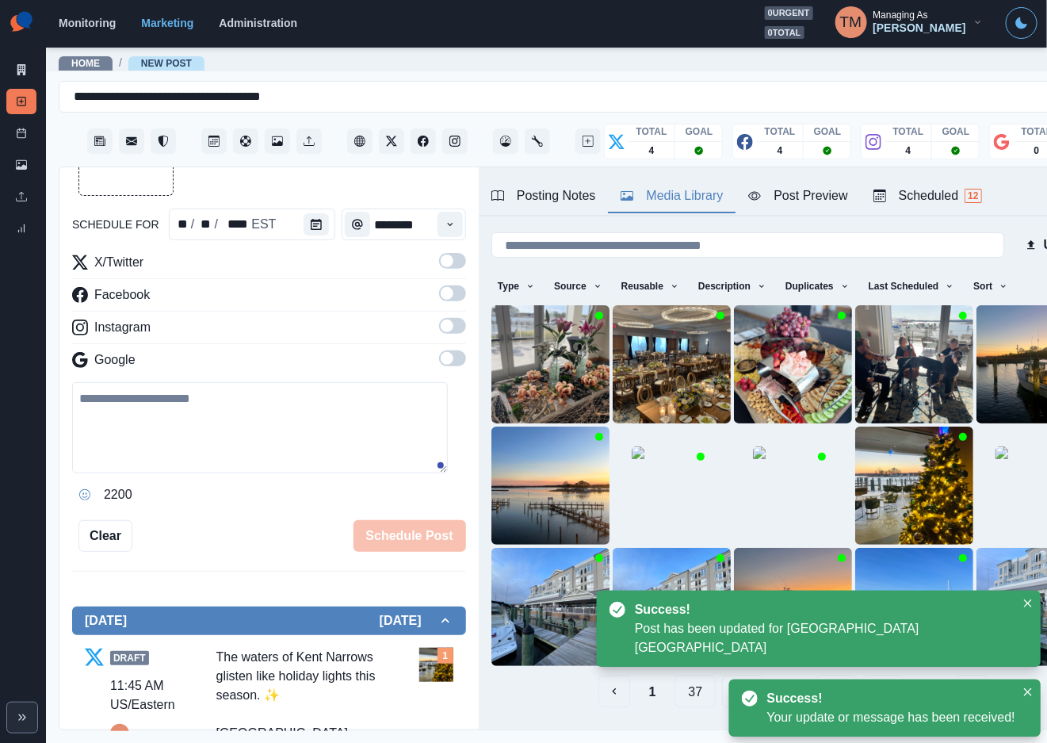
scroll to position [14, 0]
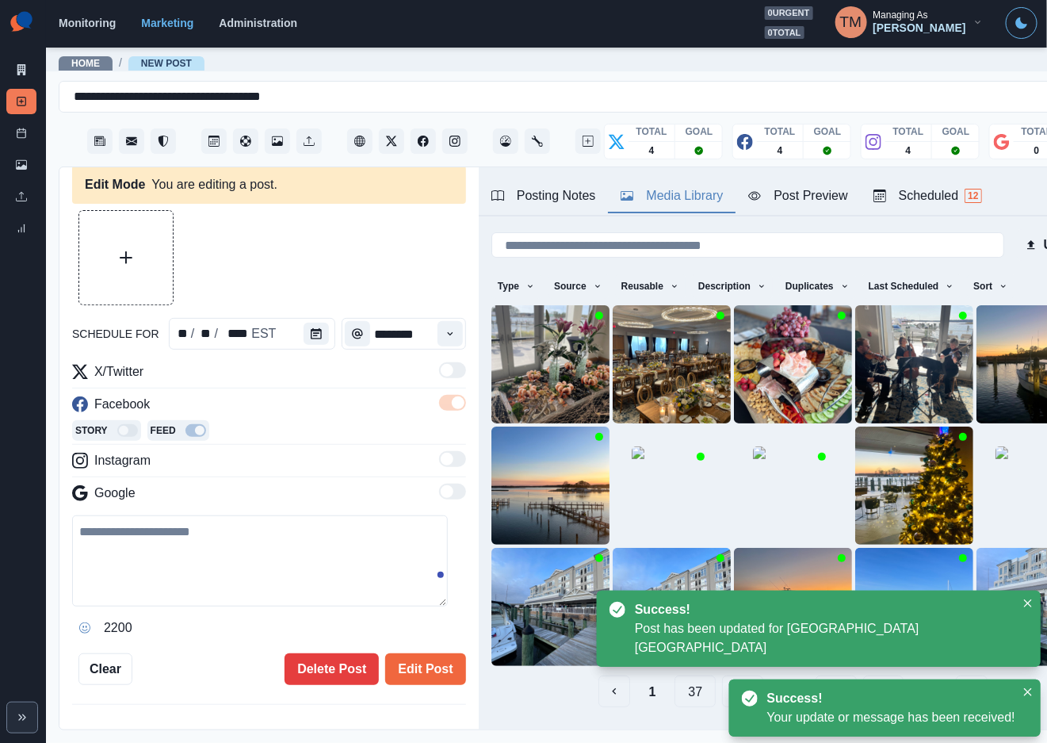
type textarea "**********"
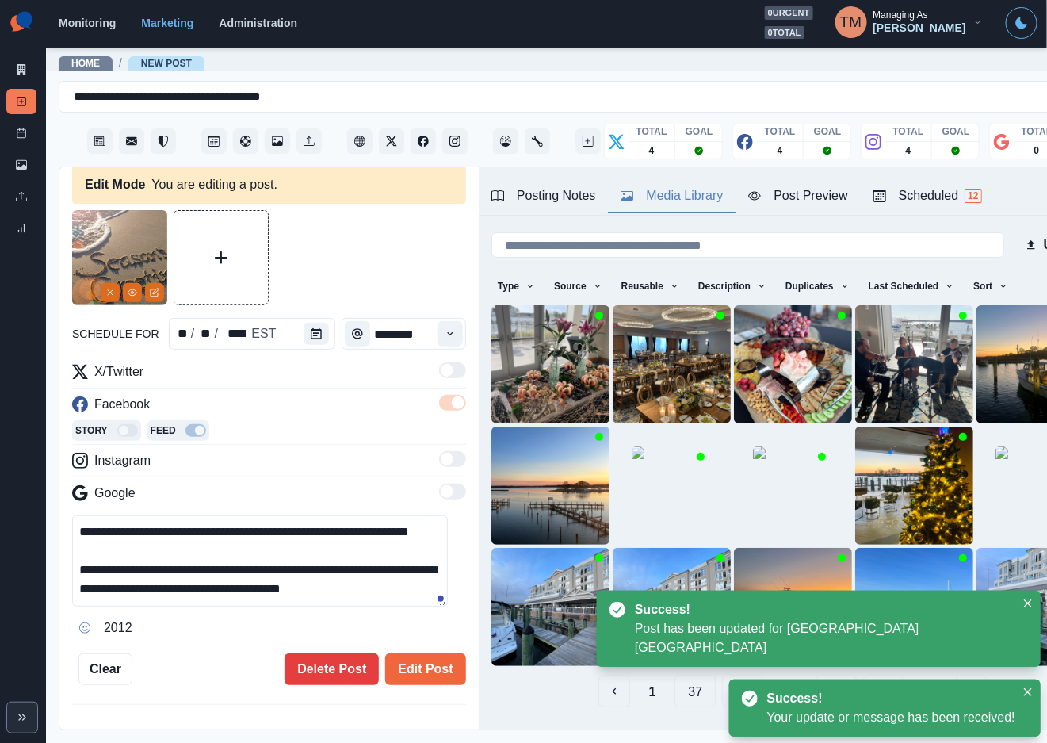
scroll to position [0, 0]
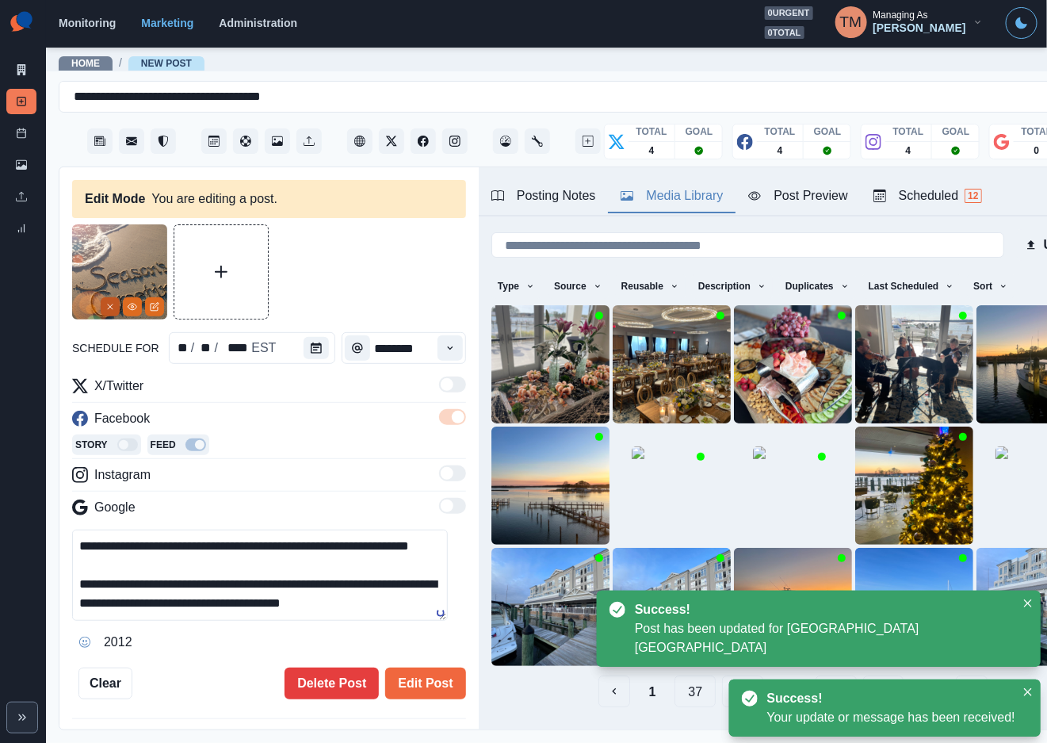
click at [108, 297] on button "Remove" at bounding box center [110, 306] width 19 height 19
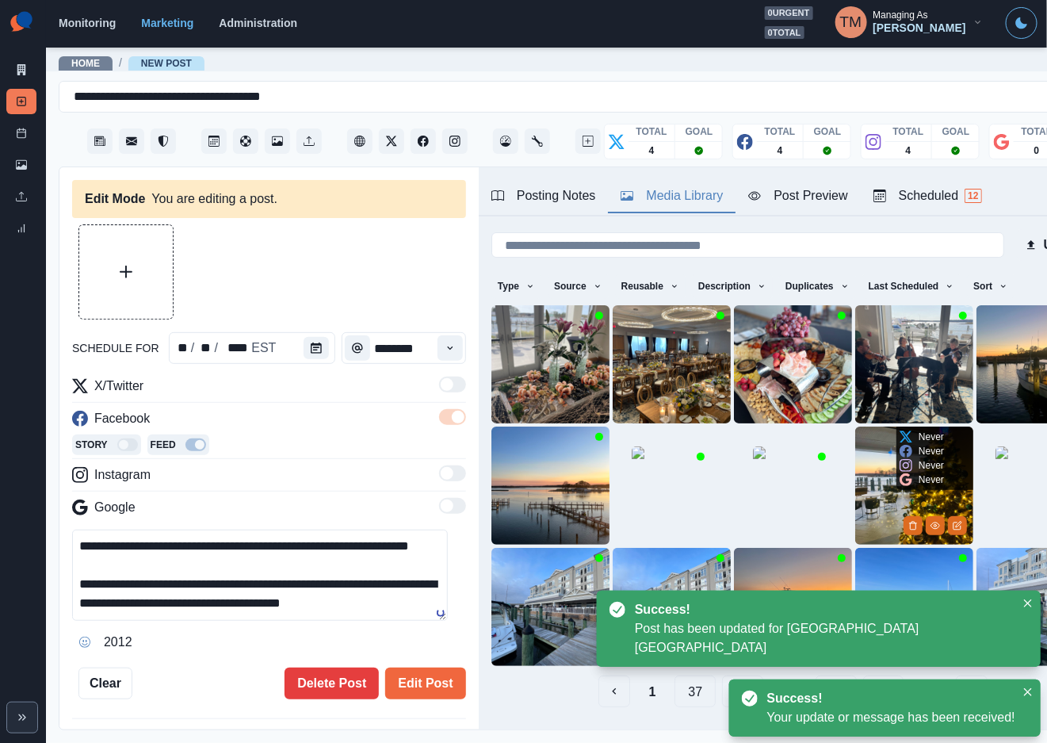
click at [858, 498] on img at bounding box center [914, 485] width 118 height 118
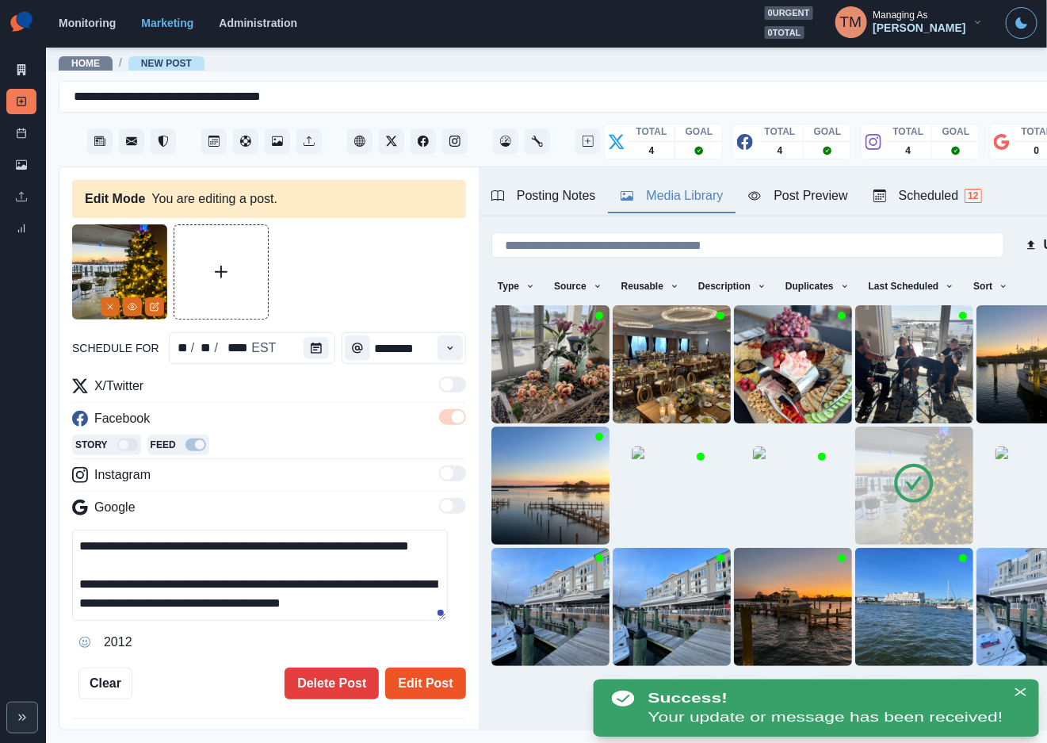
click at [407, 685] on button "Edit Post" at bounding box center [425, 683] width 80 height 32
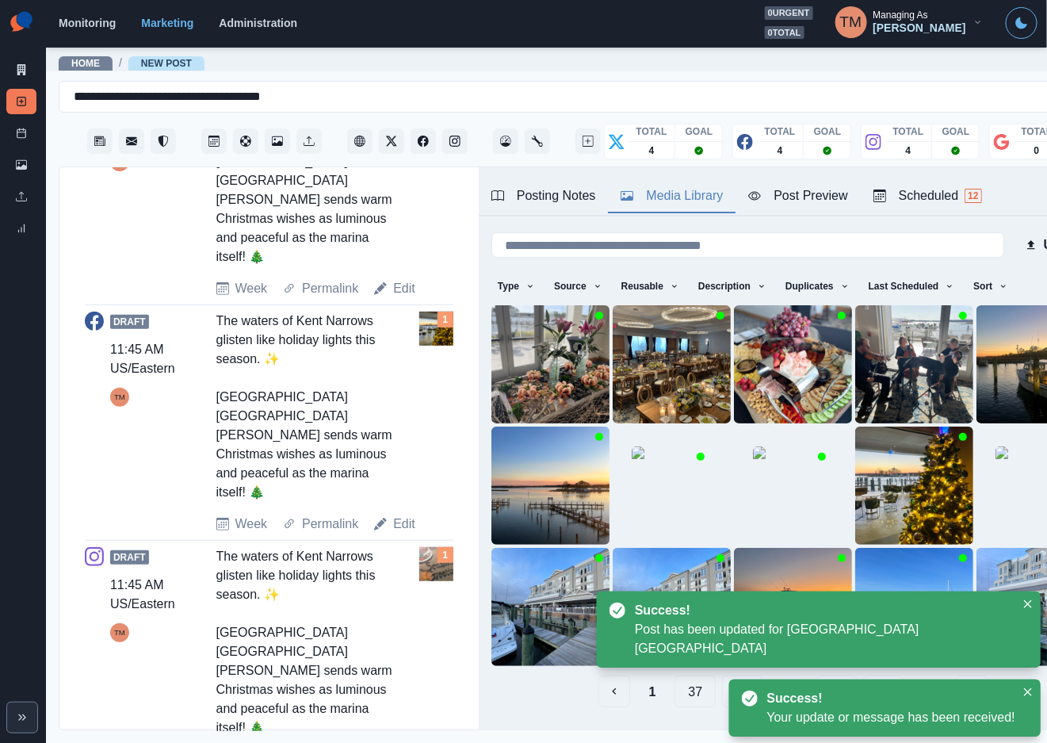
scroll to position [709, 0]
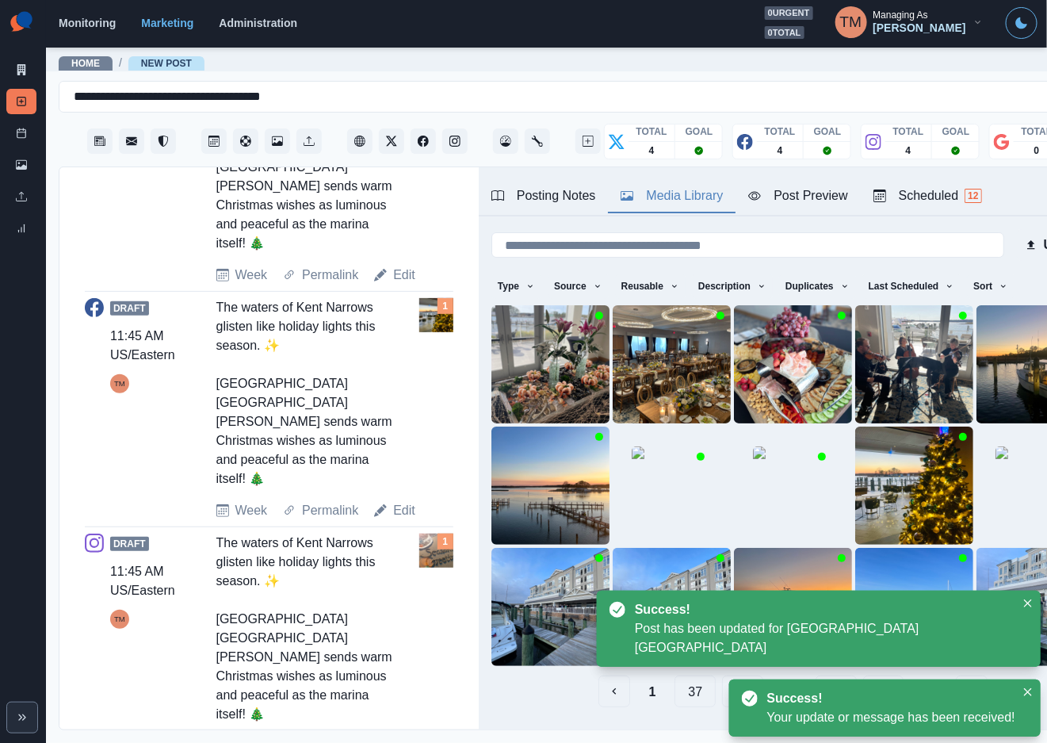
click at [405, 736] on link "Edit" at bounding box center [404, 745] width 22 height 19
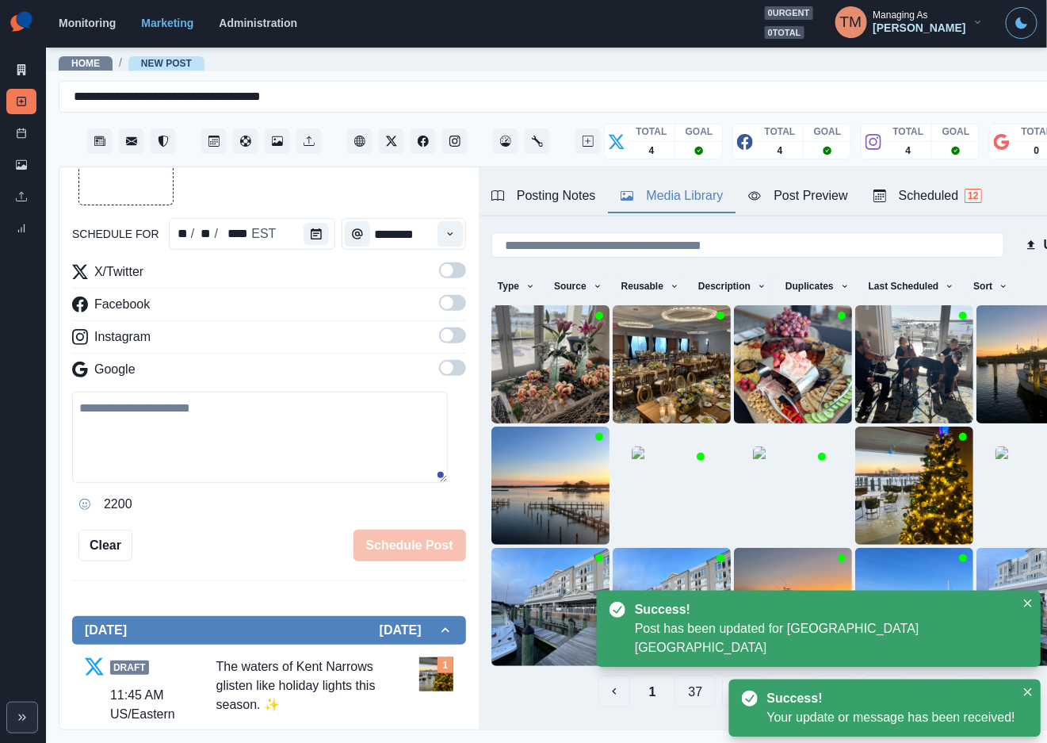
scroll to position [3, 0]
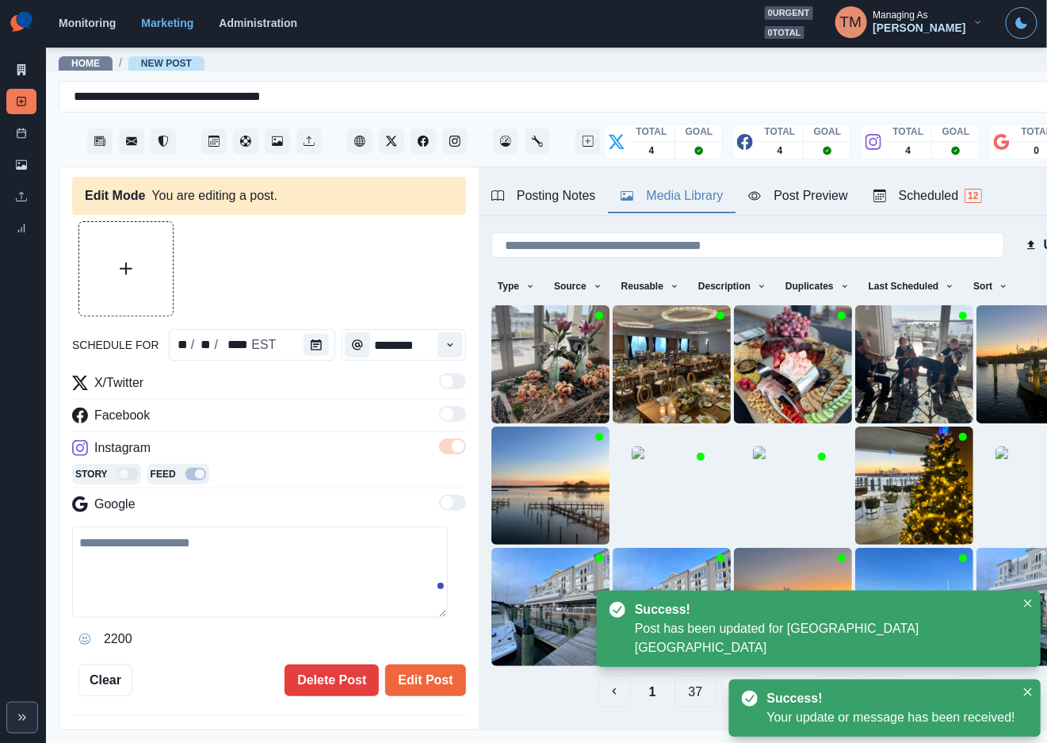
type textarea "**********"
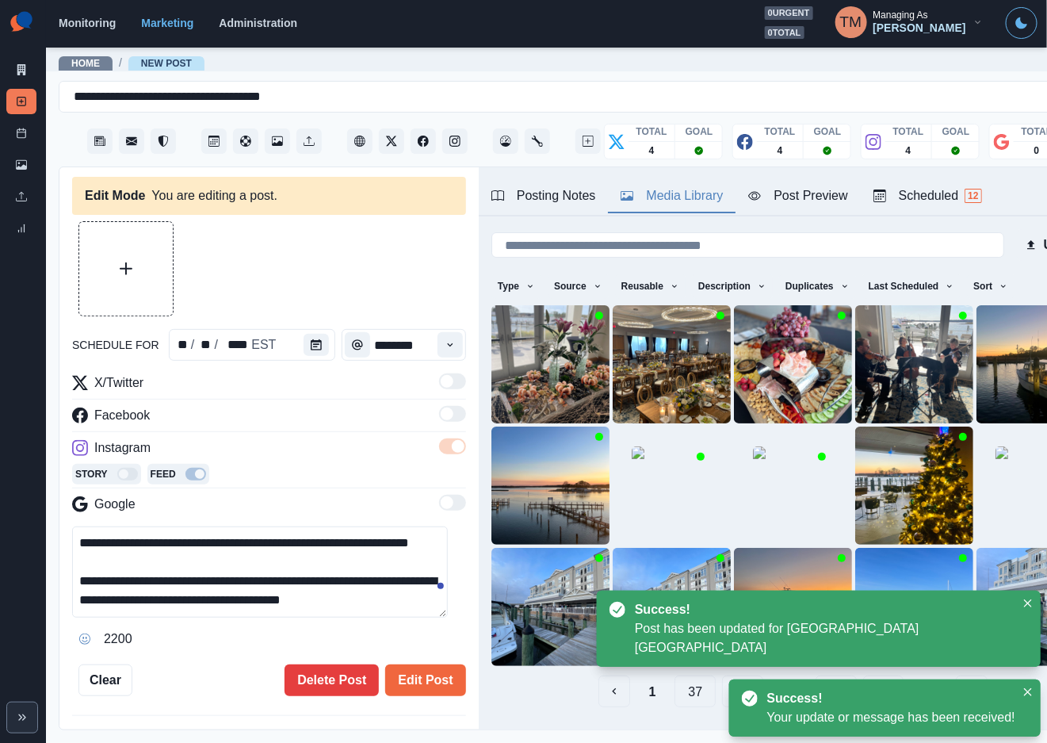
scroll to position [0, 0]
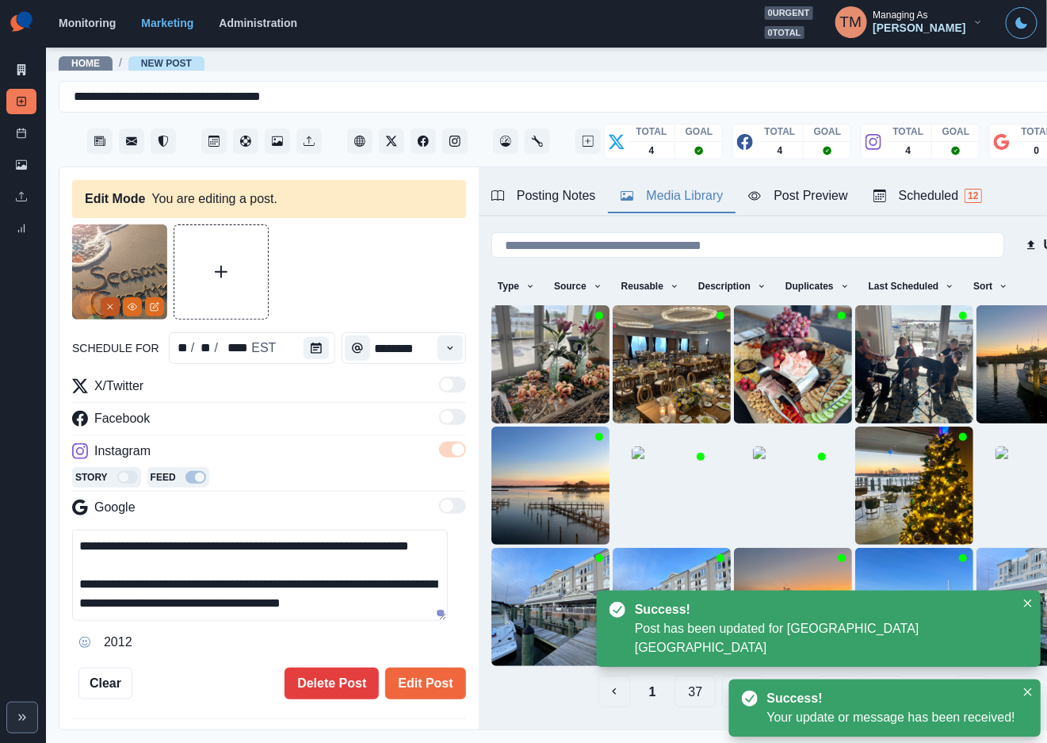
click at [101, 307] on button "Remove" at bounding box center [110, 306] width 19 height 19
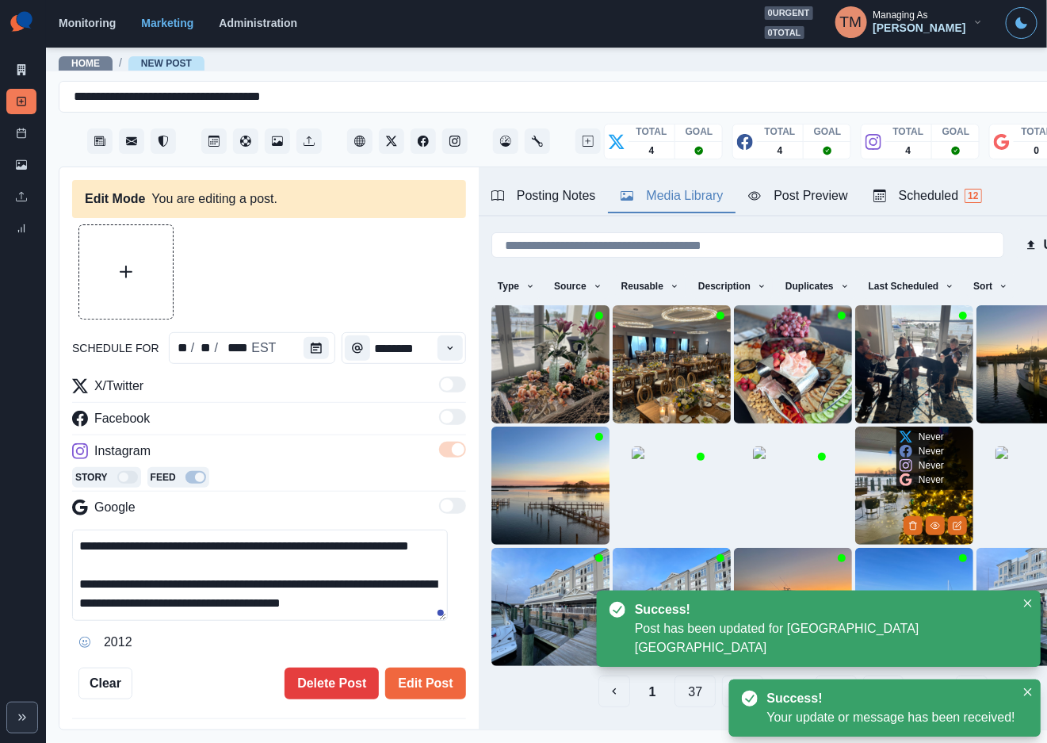
click at [855, 480] on img at bounding box center [914, 485] width 118 height 118
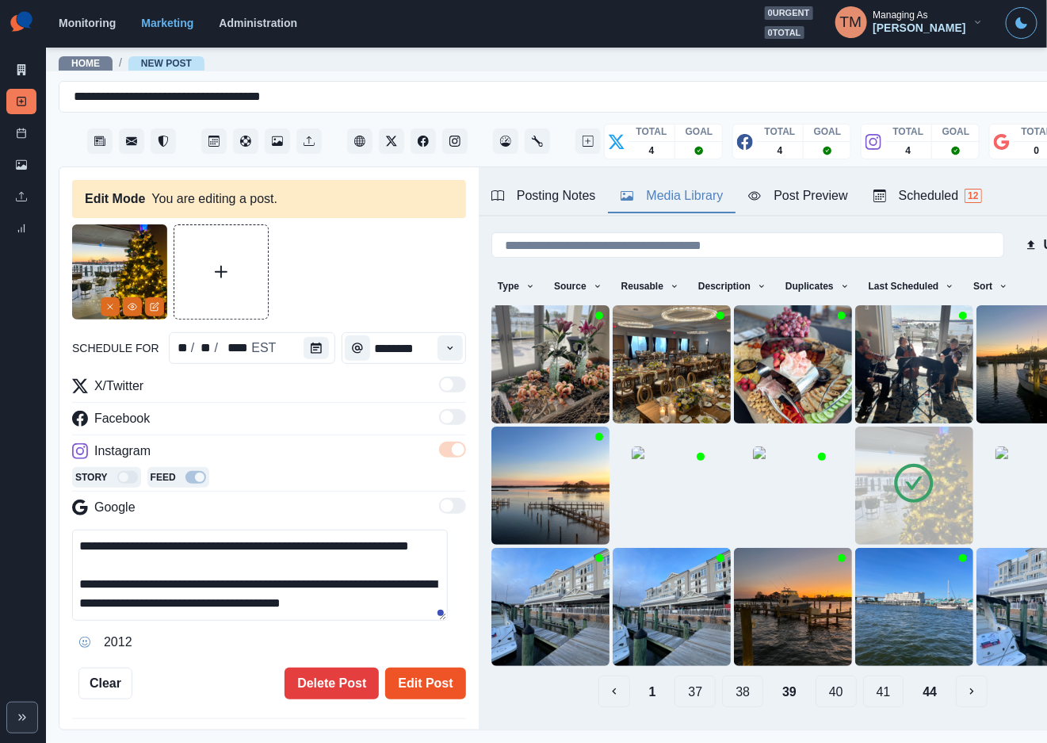
click at [407, 678] on button "Edit Post" at bounding box center [425, 683] width 80 height 32
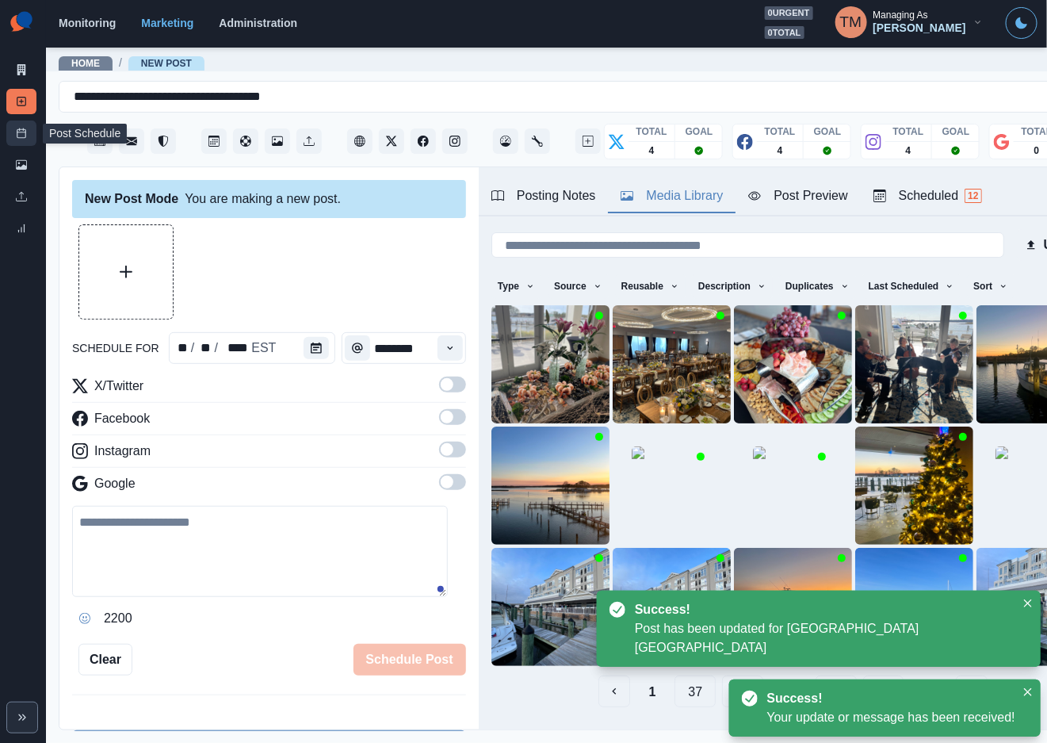
click at [21, 136] on icon at bounding box center [21, 133] width 11 height 11
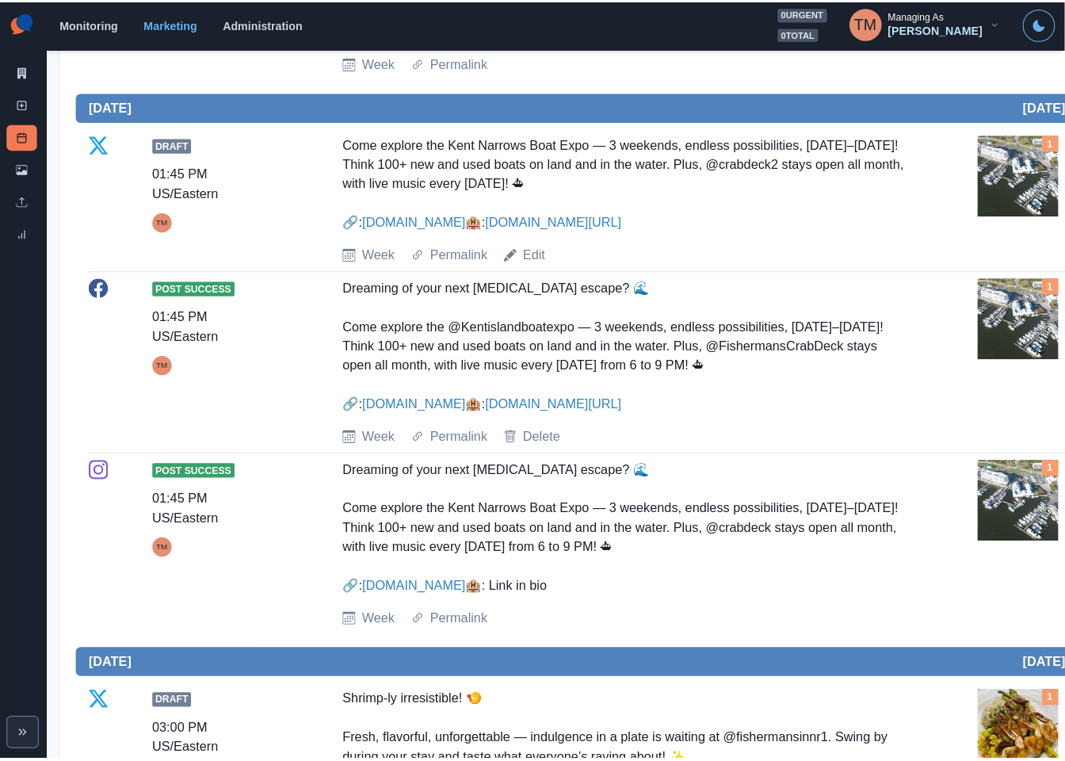
scroll to position [594, 0]
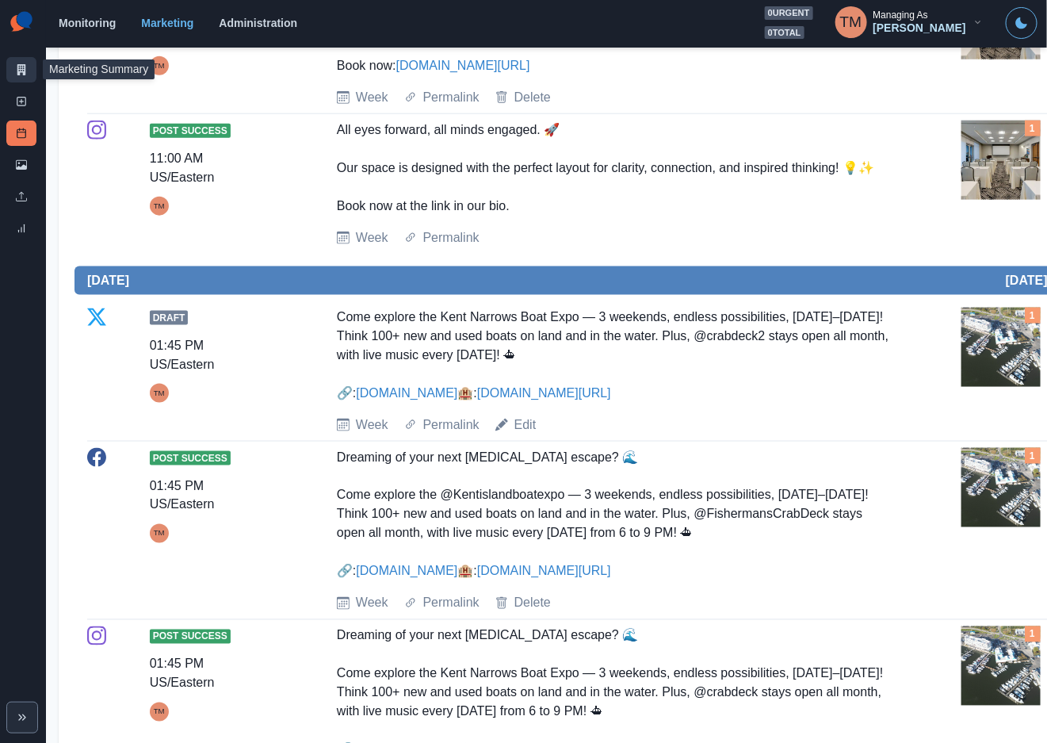
click at [19, 67] on icon at bounding box center [21, 69] width 11 height 11
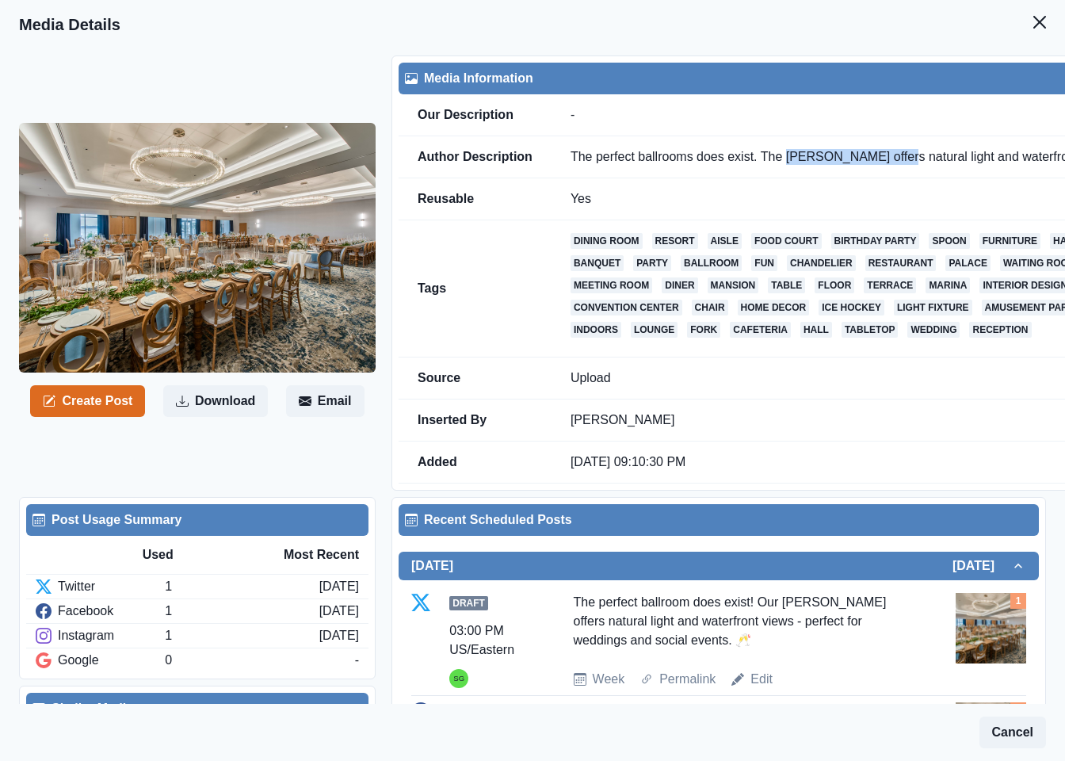
drag, startPoint x: 783, startPoint y: 158, endPoint x: 904, endPoint y: 164, distance: 121.4
click at [904, 164] on td "The perfect ballrooms does exist. The [PERSON_NAME] offers natural light and wa…" at bounding box center [959, 157] width 814 height 42
copy td "Queen Anne Ballroom"
